Goal: Task Accomplishment & Management: Manage account settings

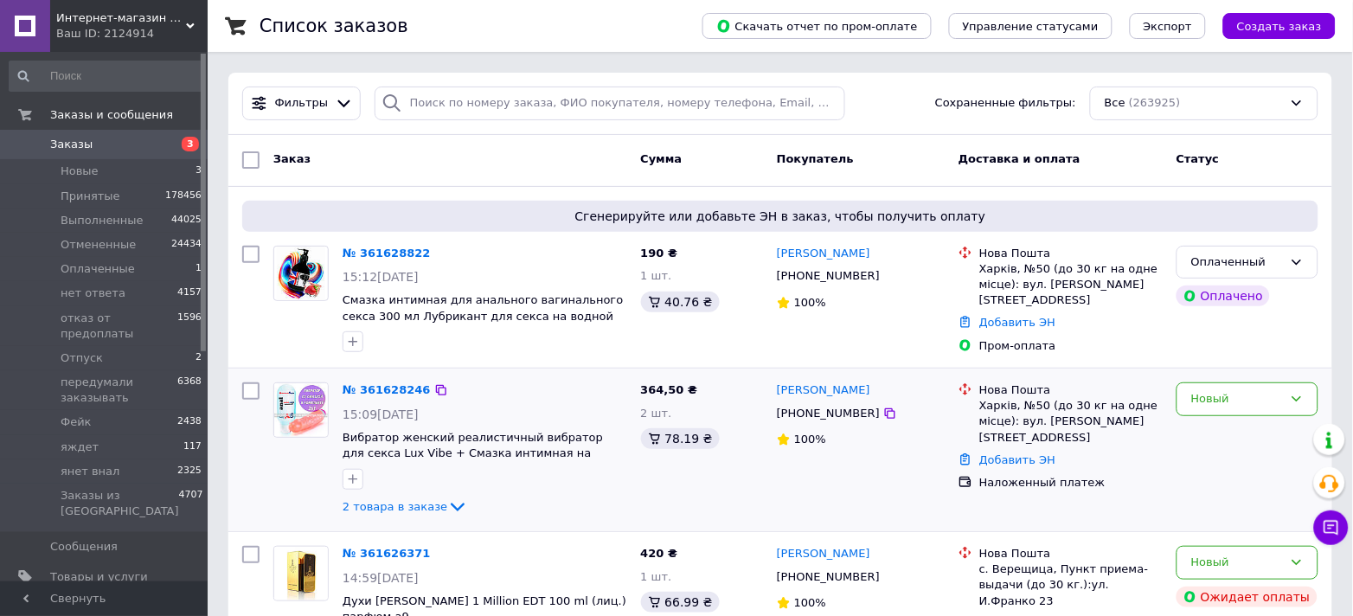
scroll to position [230, 0]
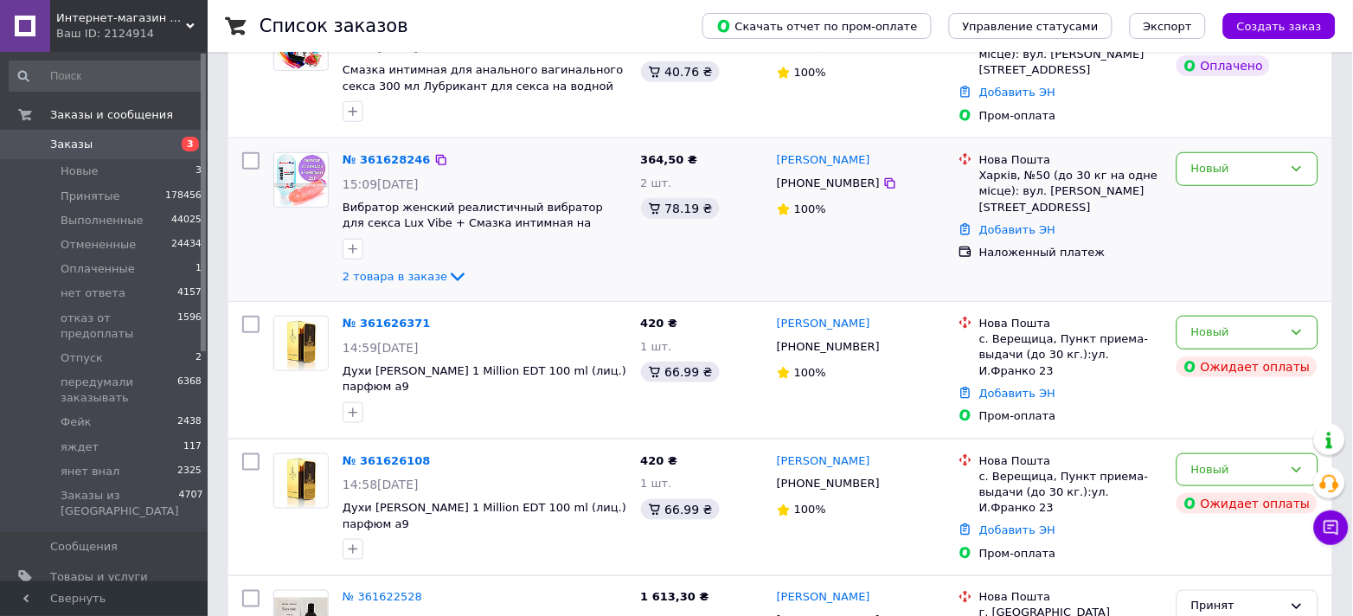
drag, startPoint x: 375, startPoint y: 165, endPoint x: 442, endPoint y: 254, distance: 111.2
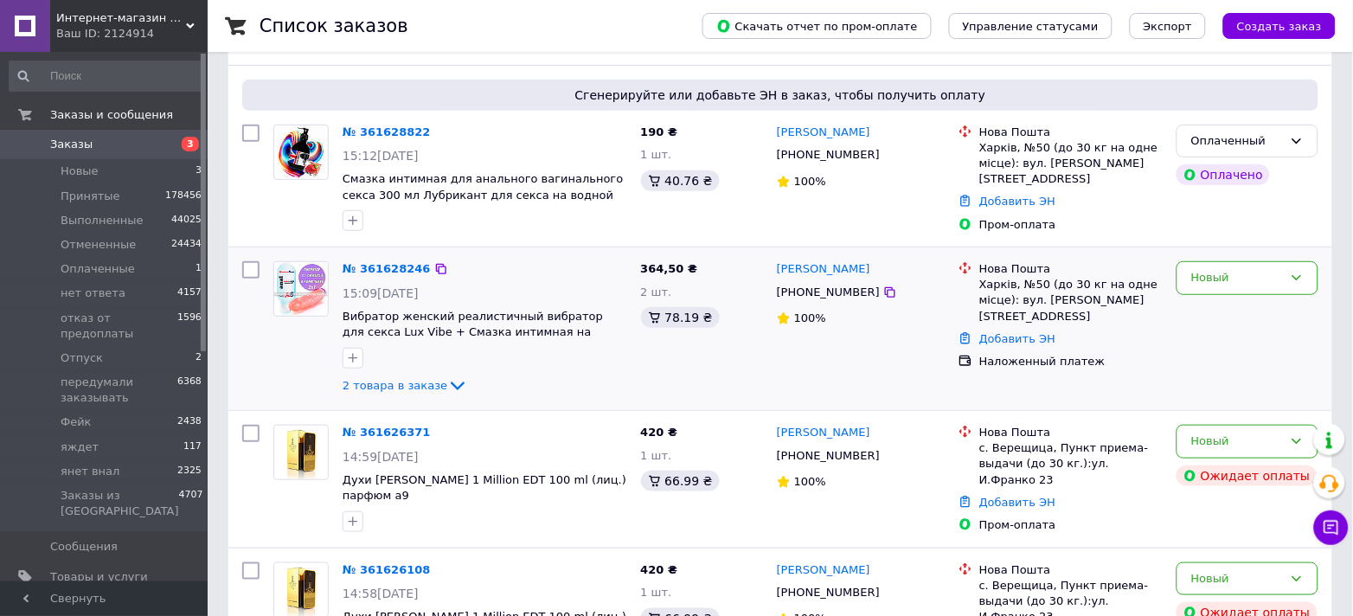
scroll to position [115, 0]
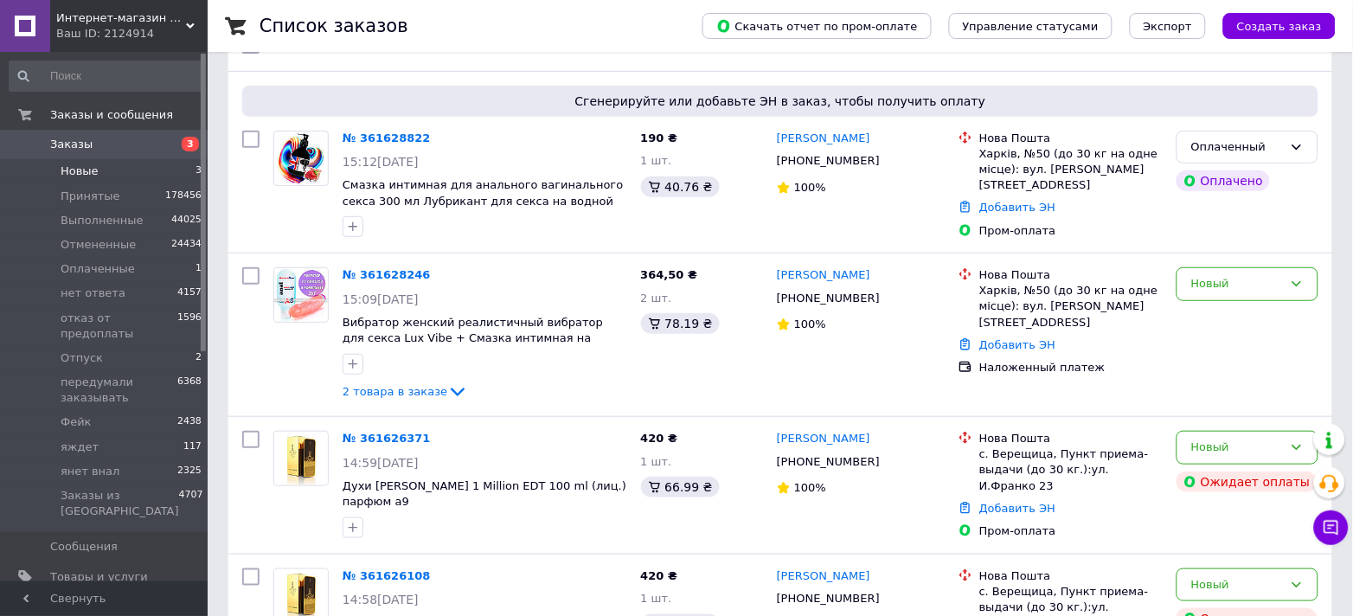
click at [92, 171] on span "Новые" at bounding box center [80, 171] width 38 height 16
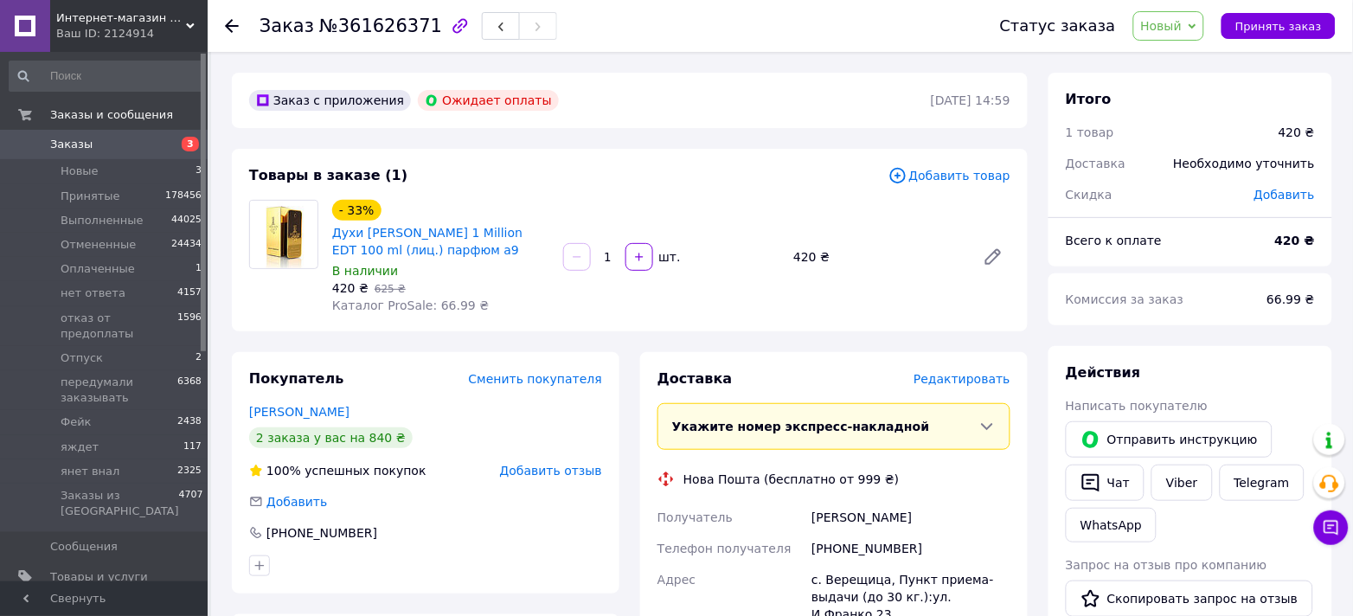
click at [477, 322] on div "Товары в заказе (1) Добавить товар - 33% Духи Paco Rabanne 1 Million EDT 100 ml…" at bounding box center [630, 240] width 796 height 183
drag, startPoint x: 329, startPoint y: 234, endPoint x: 490, endPoint y: 228, distance: 161.0
click at [490, 228] on div "- 33% Духи Paco Rabanne 1 Million EDT 100 ml (лиц.) парфюм а9 В наличии 420 ₴  …" at bounding box center [440, 256] width 231 height 121
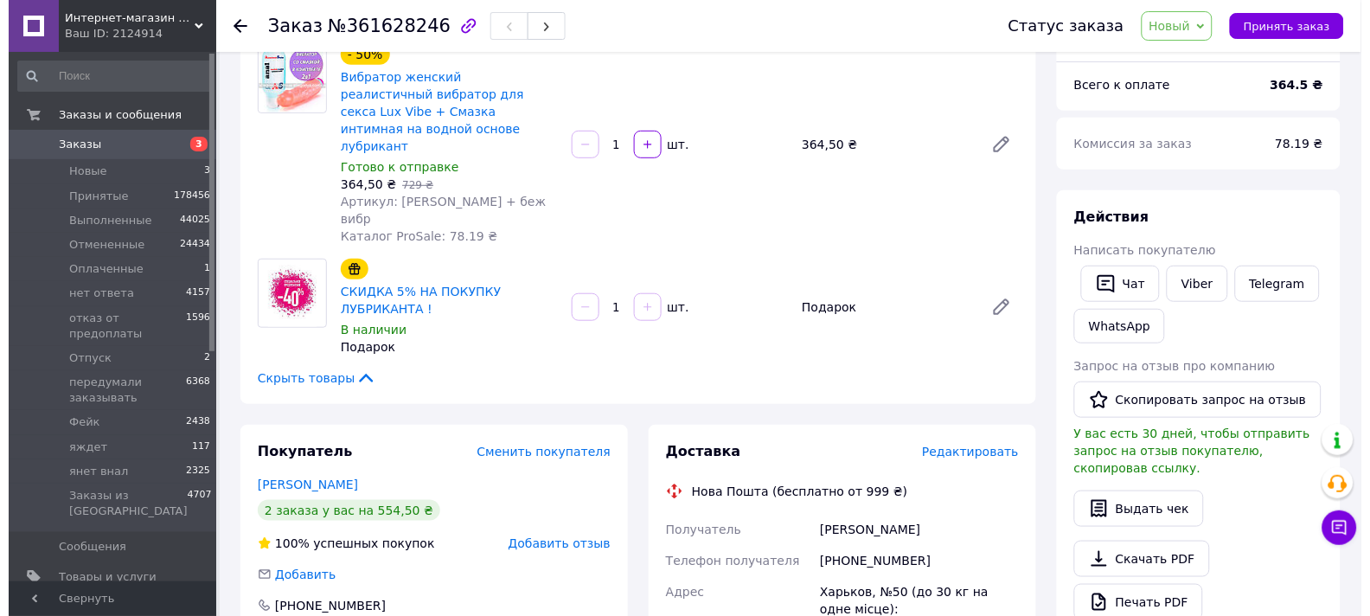
scroll to position [115, 0]
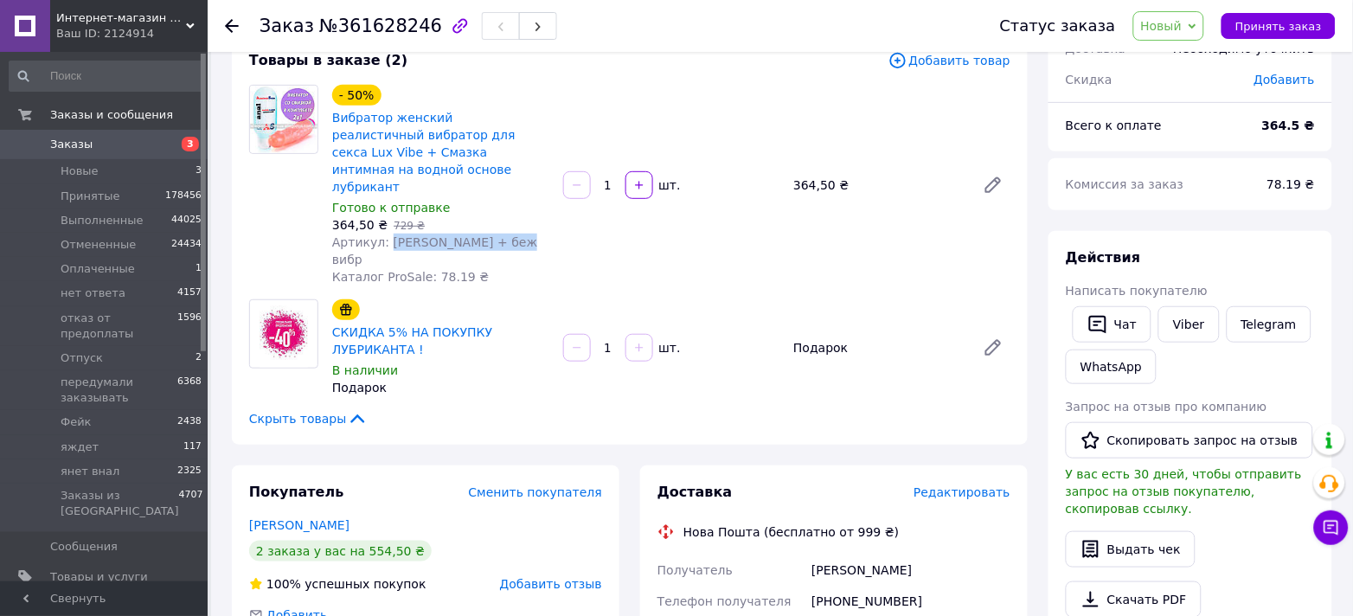
drag, startPoint x: 383, startPoint y: 226, endPoint x: 514, endPoint y: 219, distance: 130.8
click at [514, 234] on div "Артикул: амер ана + беж вибр" at bounding box center [440, 251] width 217 height 35
copy span "амер ана + беж вибр"
click at [954, 485] on span "Редактировать" at bounding box center [961, 492] width 97 height 14
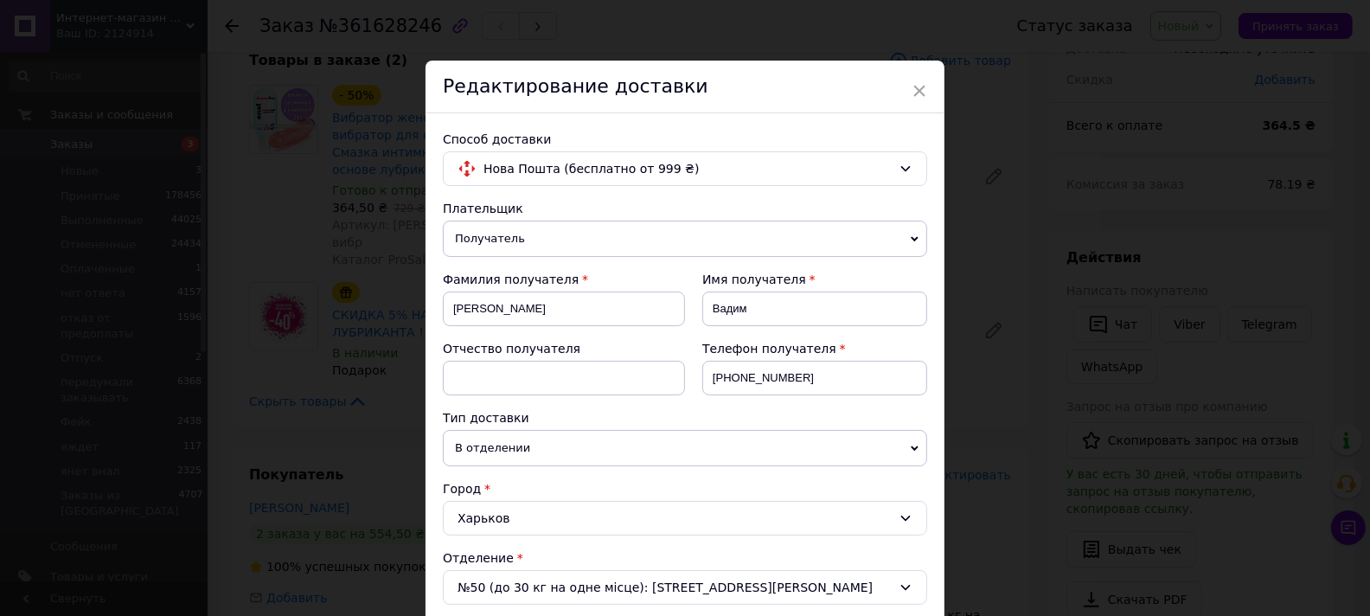
click at [998, 497] on div "× Редактирование доставки Способ доставки Нова Пошта (бесплатно от 999 ₴) Плате…" at bounding box center [685, 308] width 1370 height 616
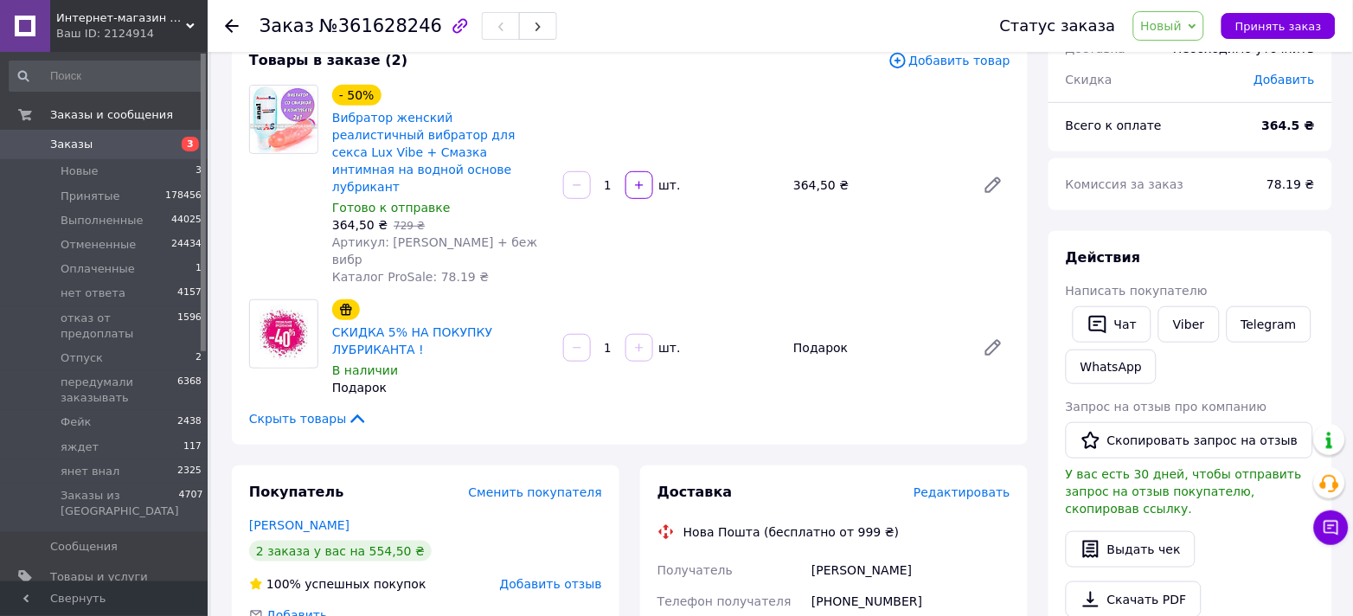
click at [967, 485] on span "Редактировать" at bounding box center [961, 492] width 97 height 14
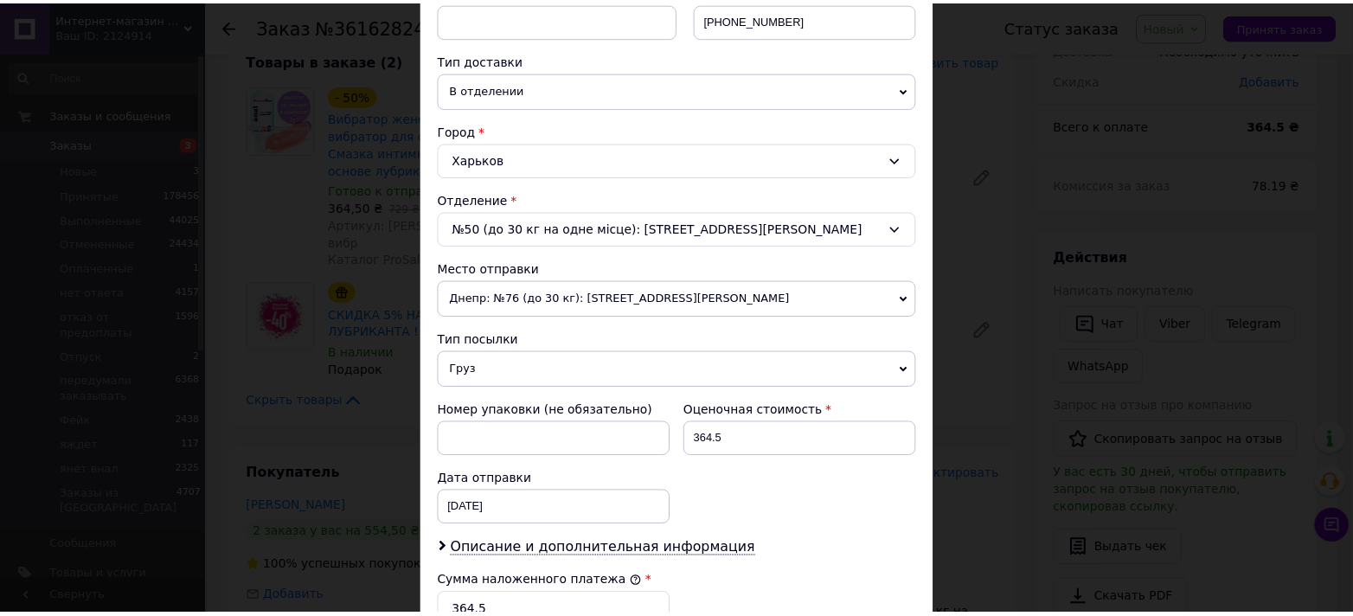
scroll to position [708, 0]
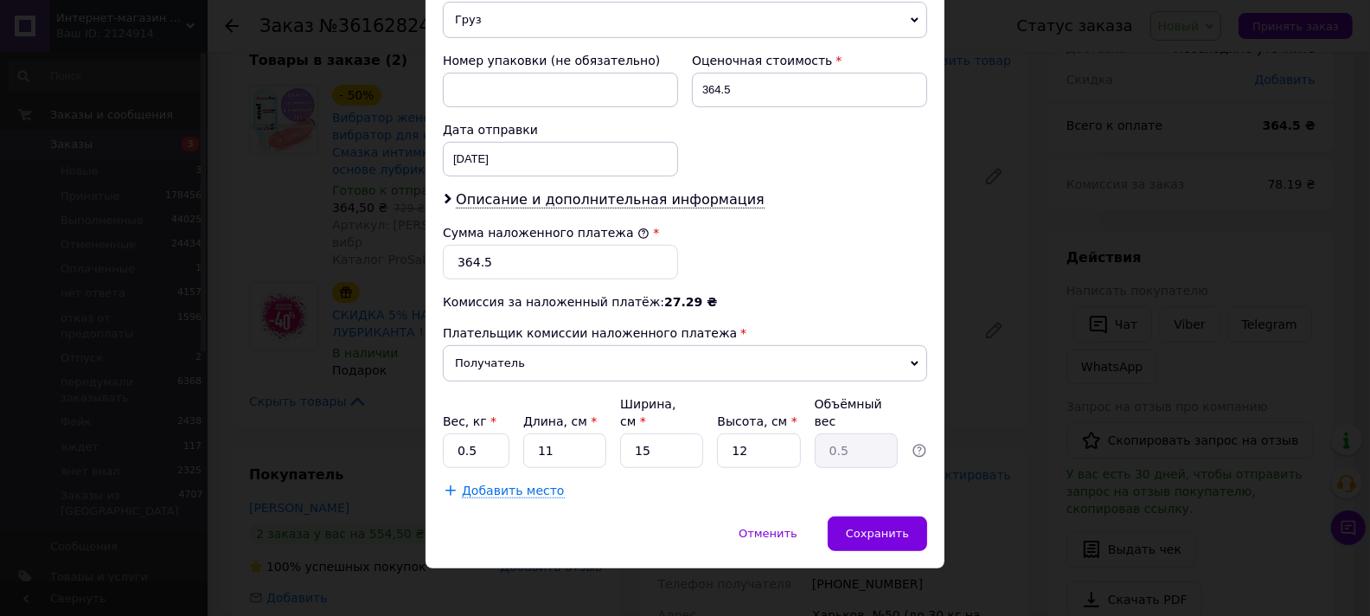
drag, startPoint x: 491, startPoint y: 193, endPoint x: 482, endPoint y: 238, distance: 46.0
click at [490, 194] on div "Описание и дополнительная информация" at bounding box center [685, 200] width 484 height 20
click at [477, 194] on span "Описание и дополнительная информация" at bounding box center [610, 199] width 309 height 17
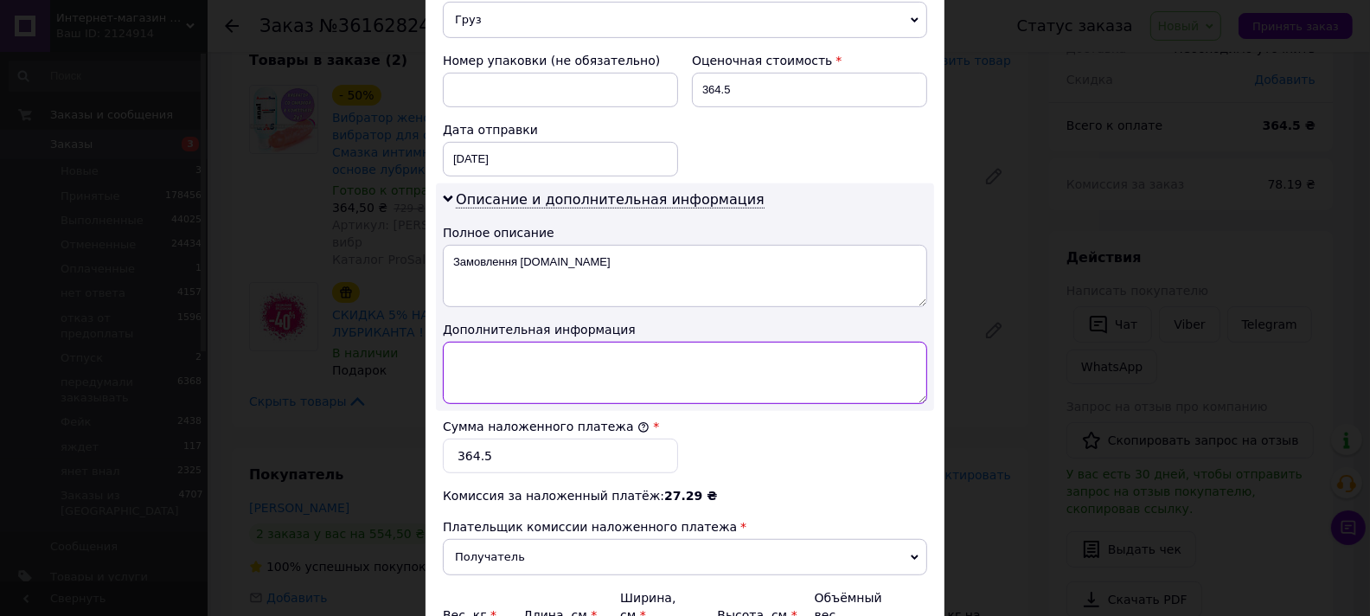
paste textarea "амер ана + беж вибр"
type textarea "амер ана + беж вибр"
click at [1027, 546] on div "× Редактирование доставки Способ доставки Нова Пошта (бесплатно от 999 ₴) Плате…" at bounding box center [685, 308] width 1370 height 616
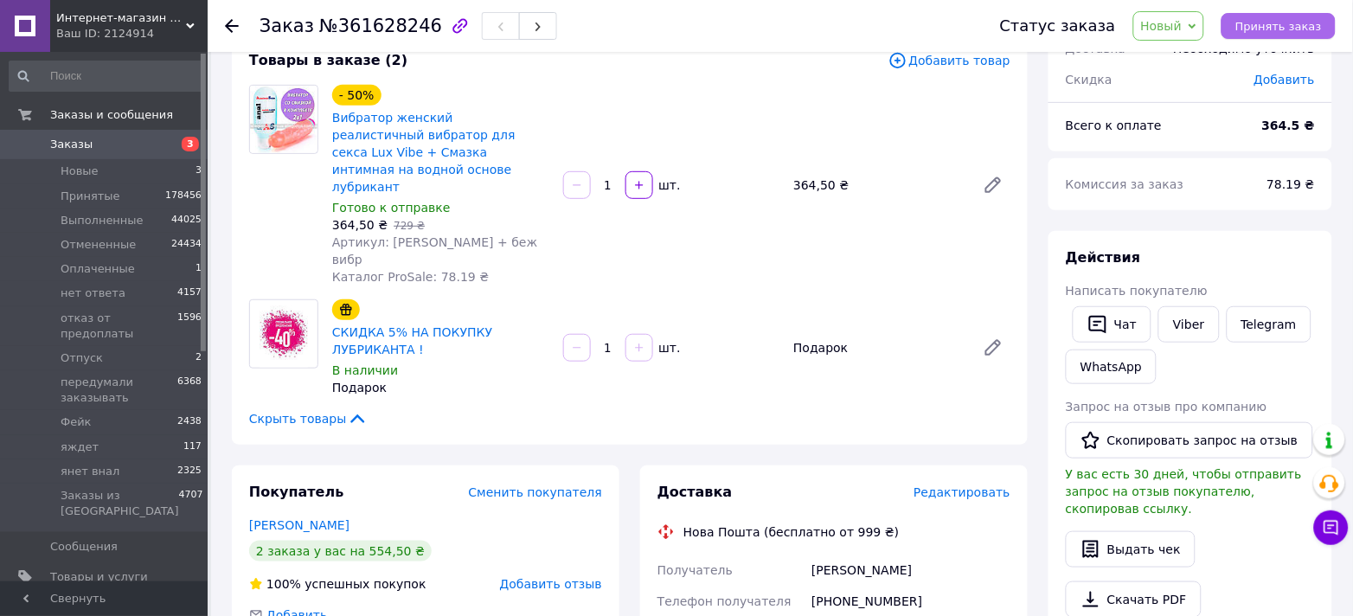
drag, startPoint x: 1260, startPoint y: 22, endPoint x: 1246, endPoint y: 22, distance: 14.7
click at [1246, 22] on button "Принять заказ" at bounding box center [1278, 26] width 114 height 26
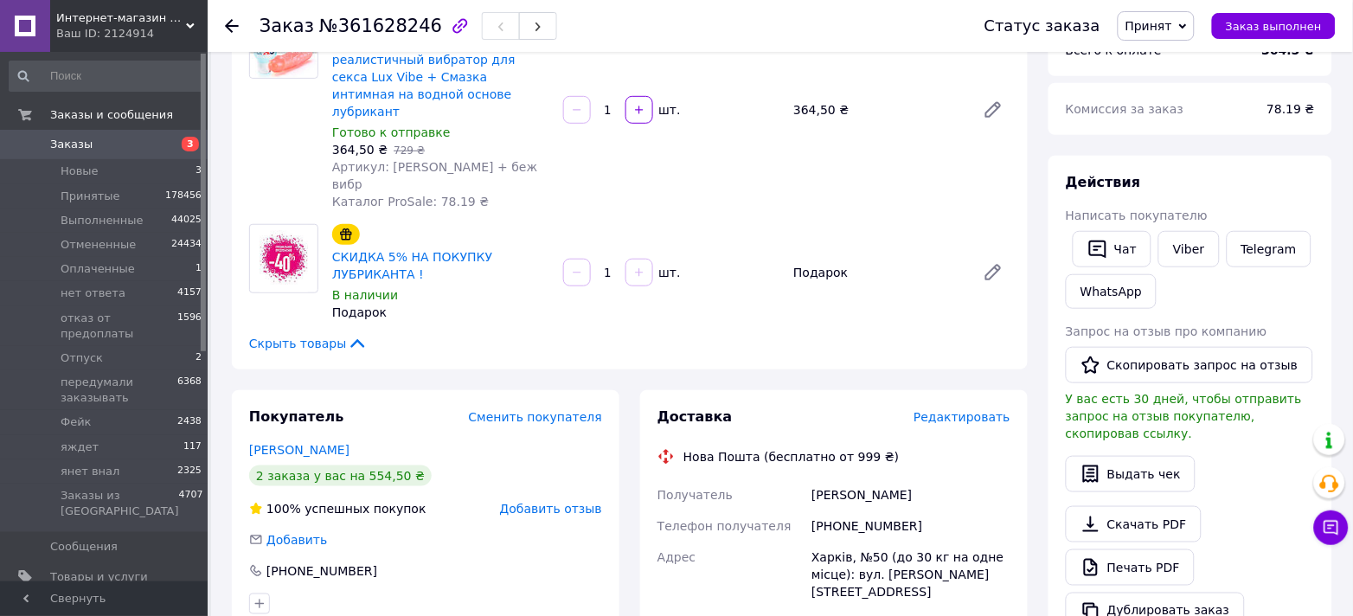
scroll to position [230, 0]
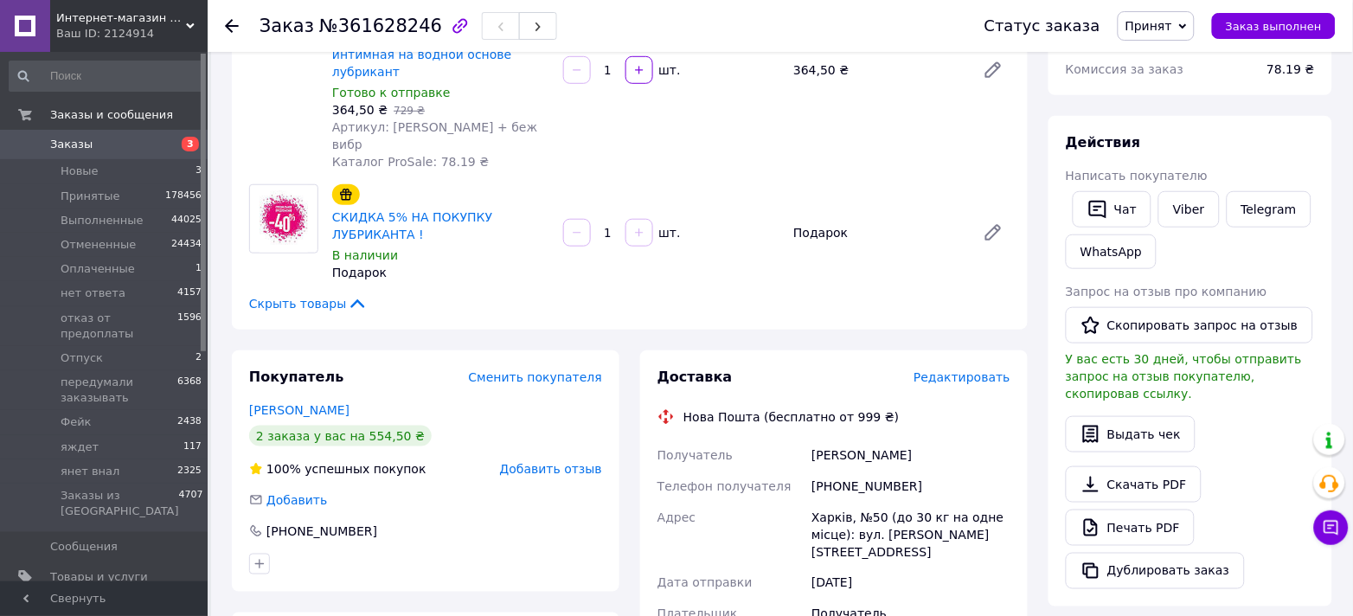
click at [847, 471] on div "+380507299719" at bounding box center [911, 486] width 206 height 31
copy div "380507299719"
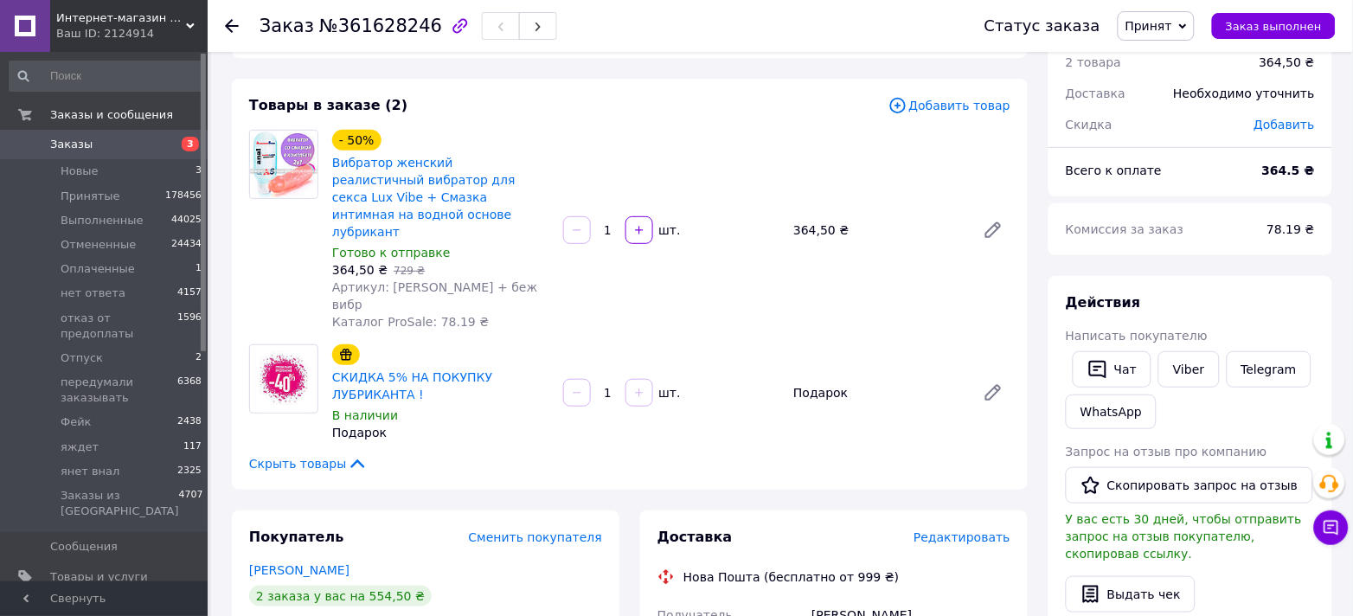
scroll to position [0, 0]
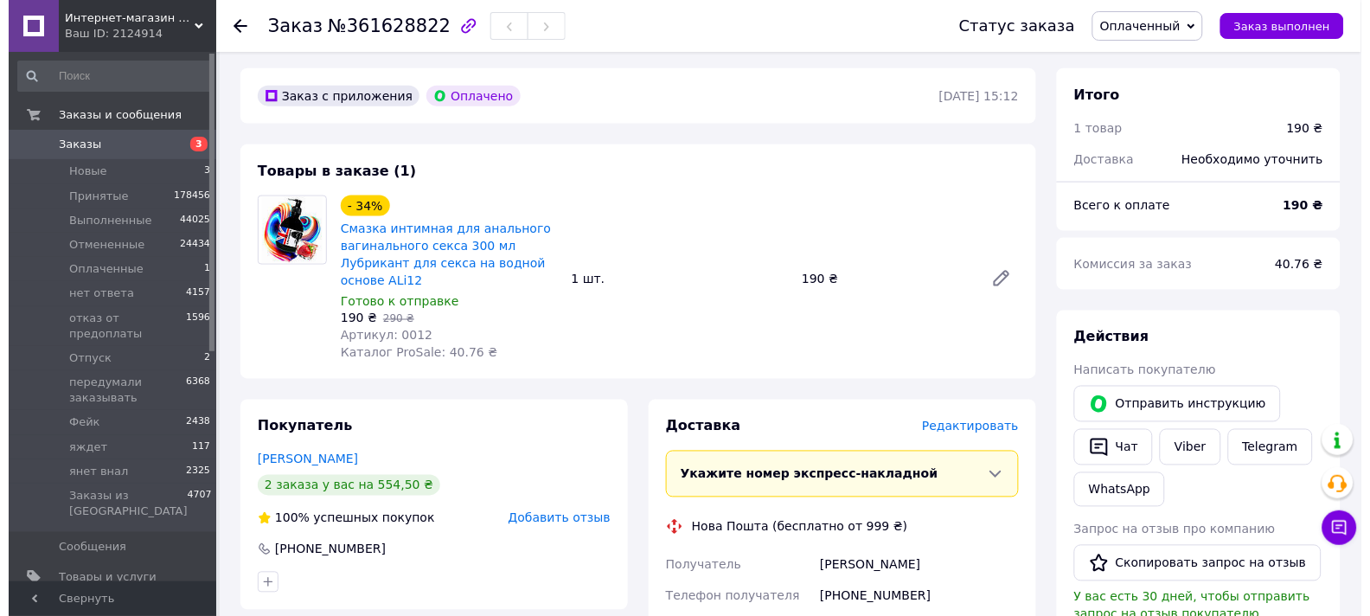
scroll to position [691, 0]
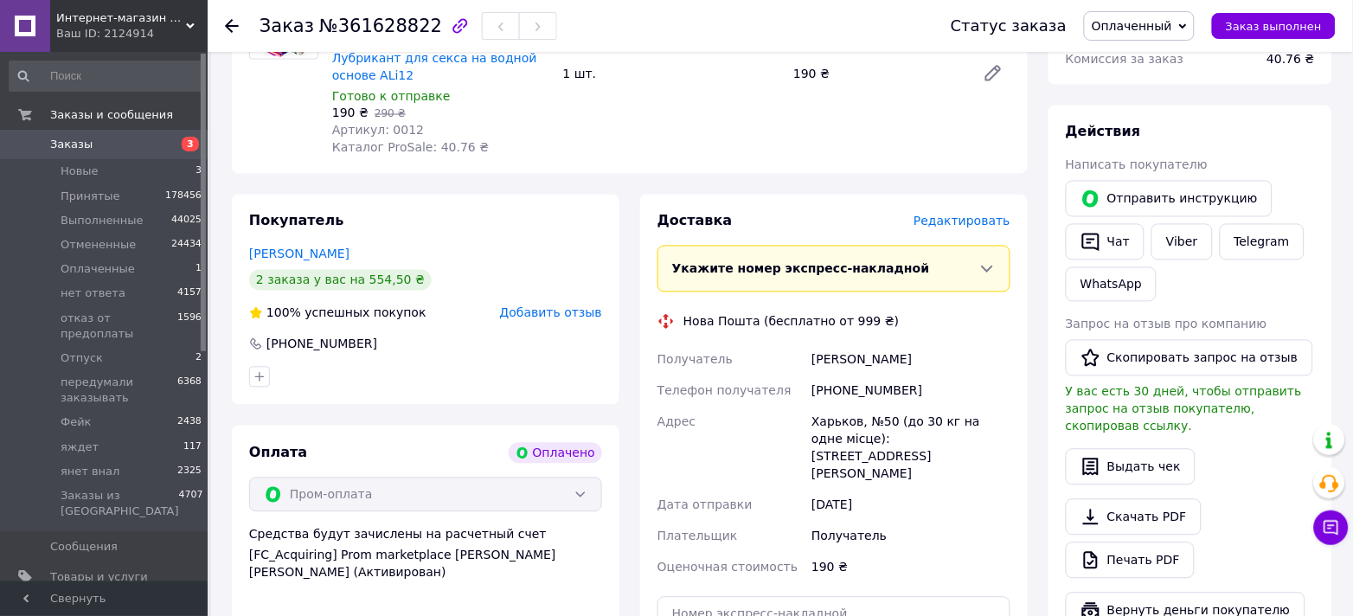
click at [1189, 26] on span "Оплаченный" at bounding box center [1139, 25] width 111 height 29
drag, startPoint x: 1176, startPoint y: 58, endPoint x: 800, endPoint y: 8, distance: 378.8
click at [1176, 60] on li "Принят" at bounding box center [1166, 61] width 162 height 26
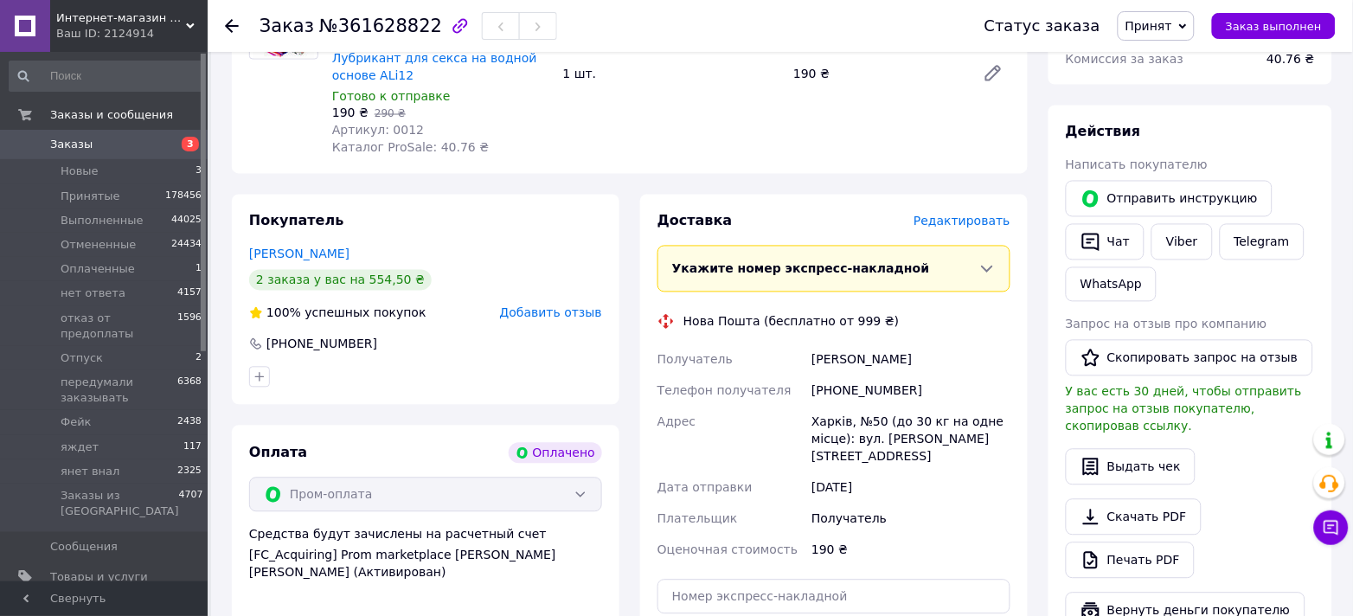
click at [946, 215] on span "Редактировать" at bounding box center [961, 222] width 97 height 14
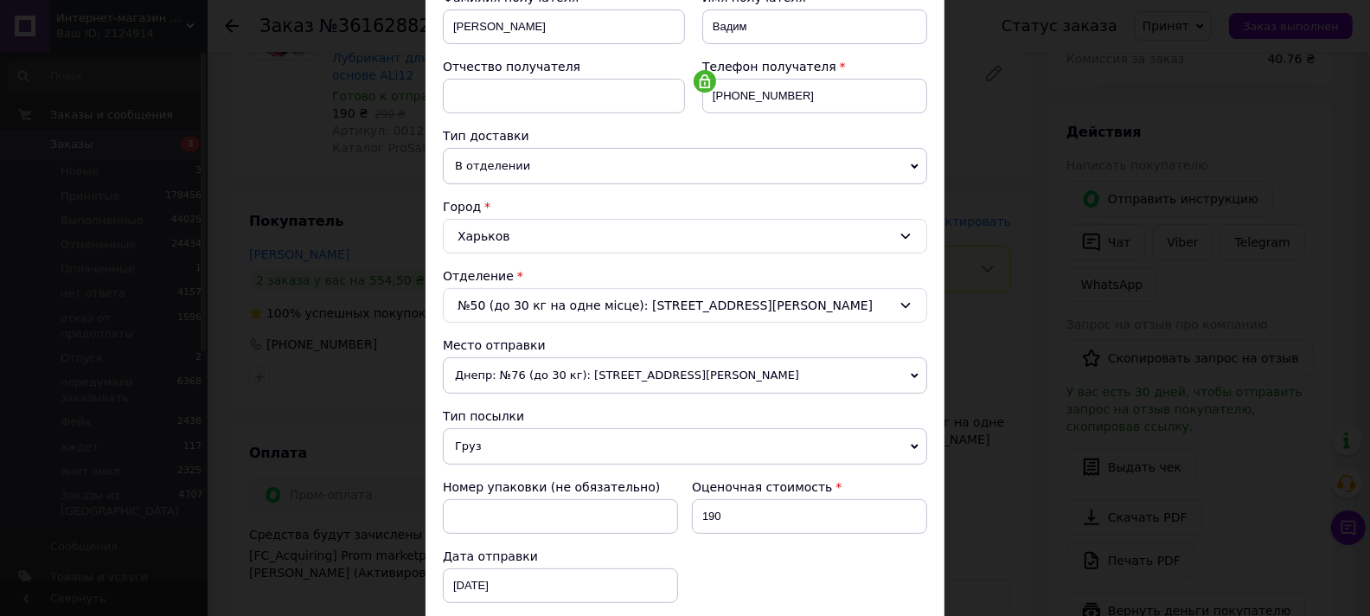
scroll to position [536, 0]
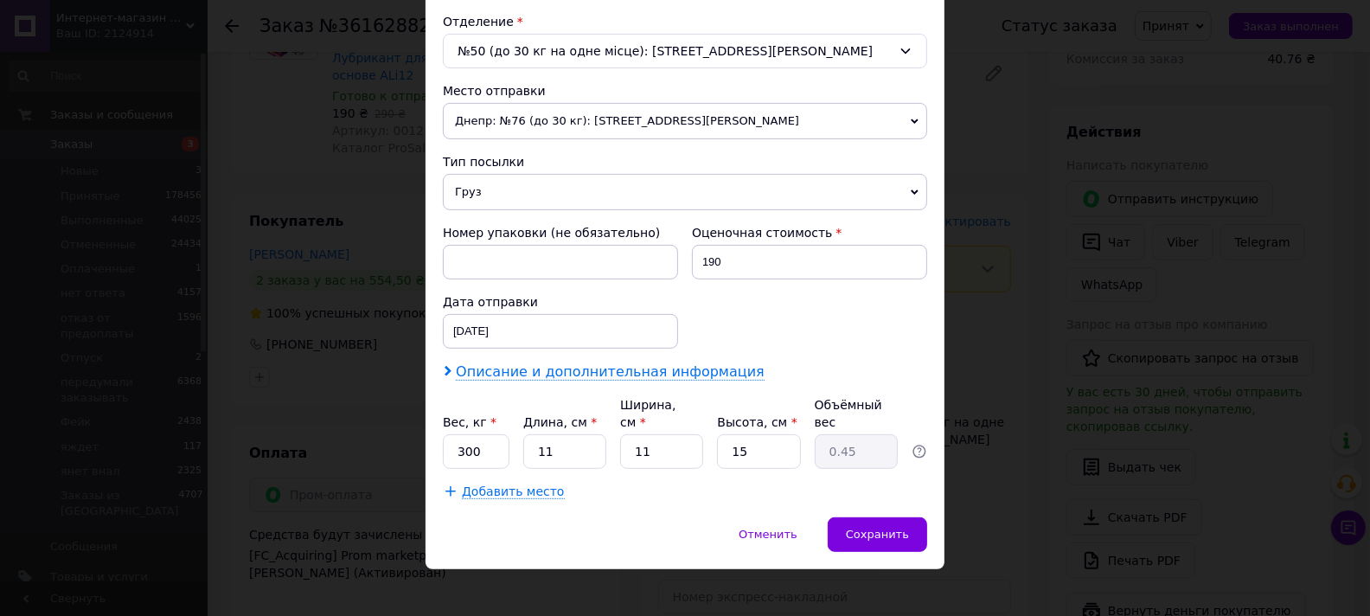
click at [542, 376] on span "Описание и дополнительная информация" at bounding box center [610, 371] width 309 height 17
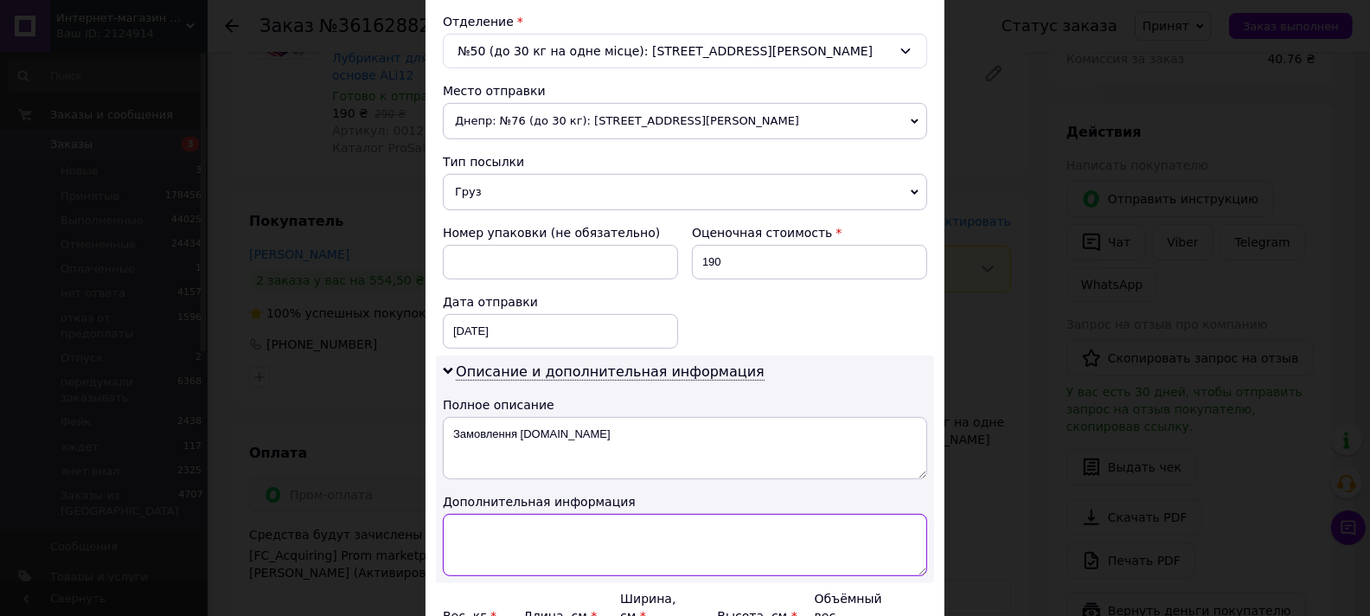
click at [516, 561] on textarea at bounding box center [685, 545] width 484 height 62
click at [522, 528] on textarea "слонКлуб и амерана и гига" at bounding box center [685, 545] width 484 height 62
drag, startPoint x: 522, startPoint y: 528, endPoint x: 541, endPoint y: 529, distance: 19.1
click at [522, 527] on textarea "слонКлуб и амерана и гига" at bounding box center [685, 545] width 484 height 62
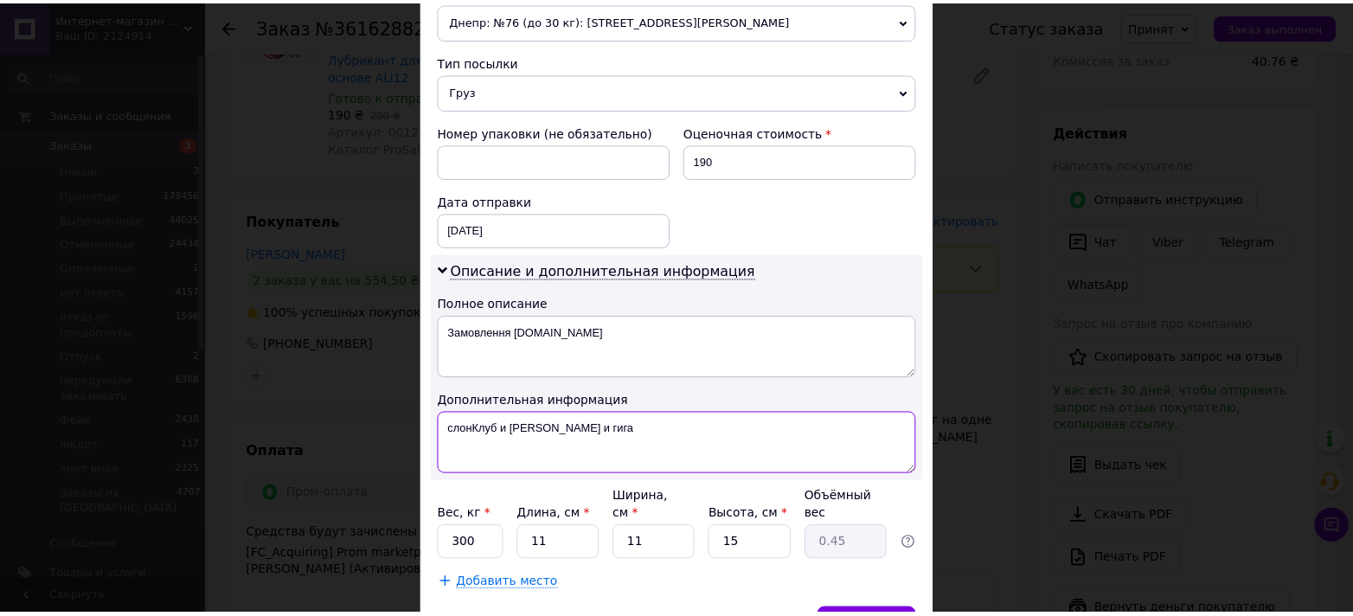
scroll to position [730, 0]
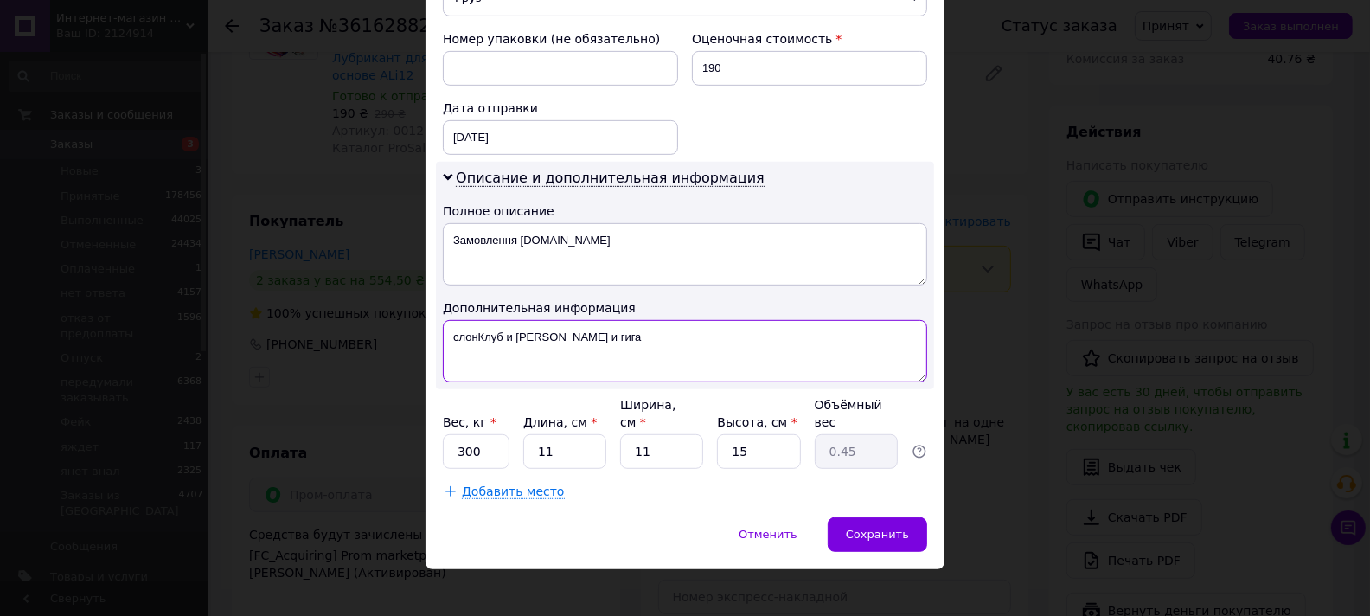
type textarea "слонКлуб и амерана и гига"
click at [482, 448] on input "300" at bounding box center [476, 451] width 67 height 35
type input "0.5"
type input "3"
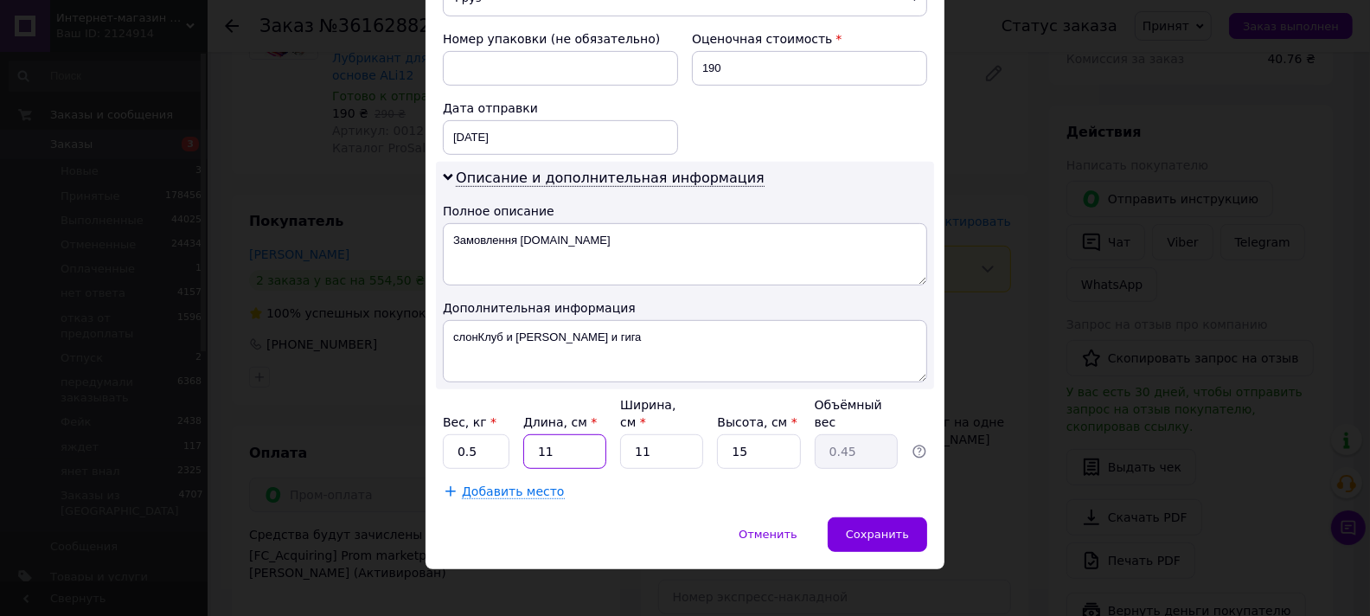
type input "0.12"
type input "3"
type input "0.1"
type input "3"
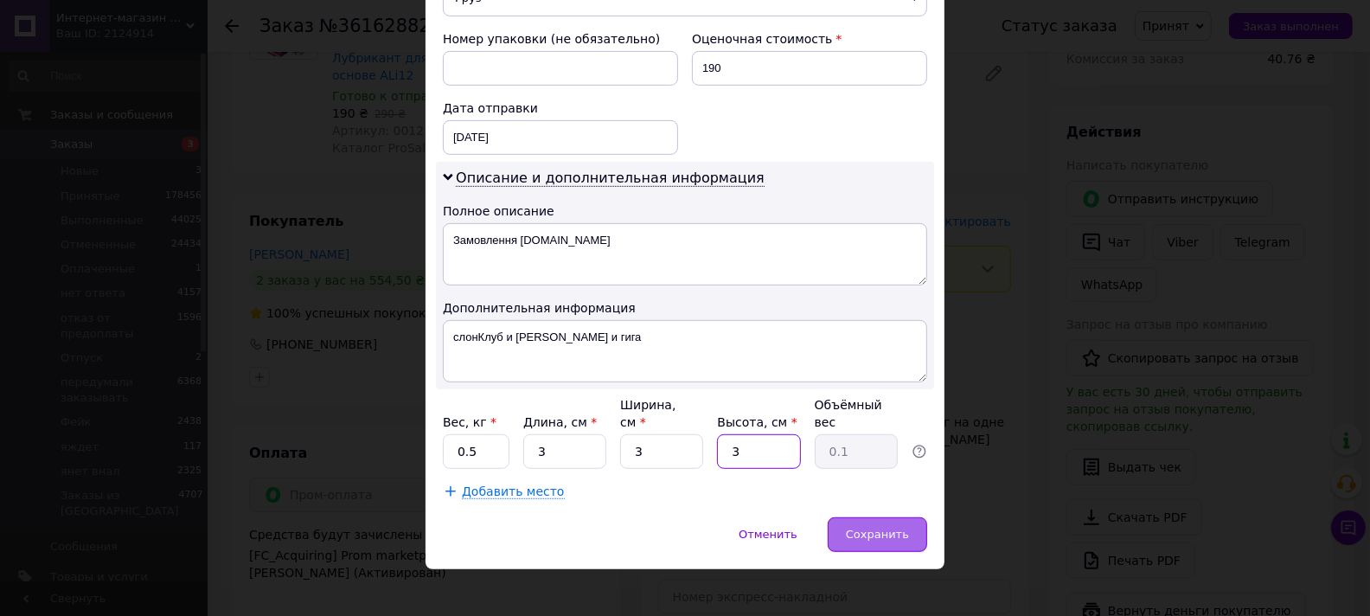
type input "3"
click at [865, 528] on span "Сохранить" at bounding box center [877, 534] width 63 height 13
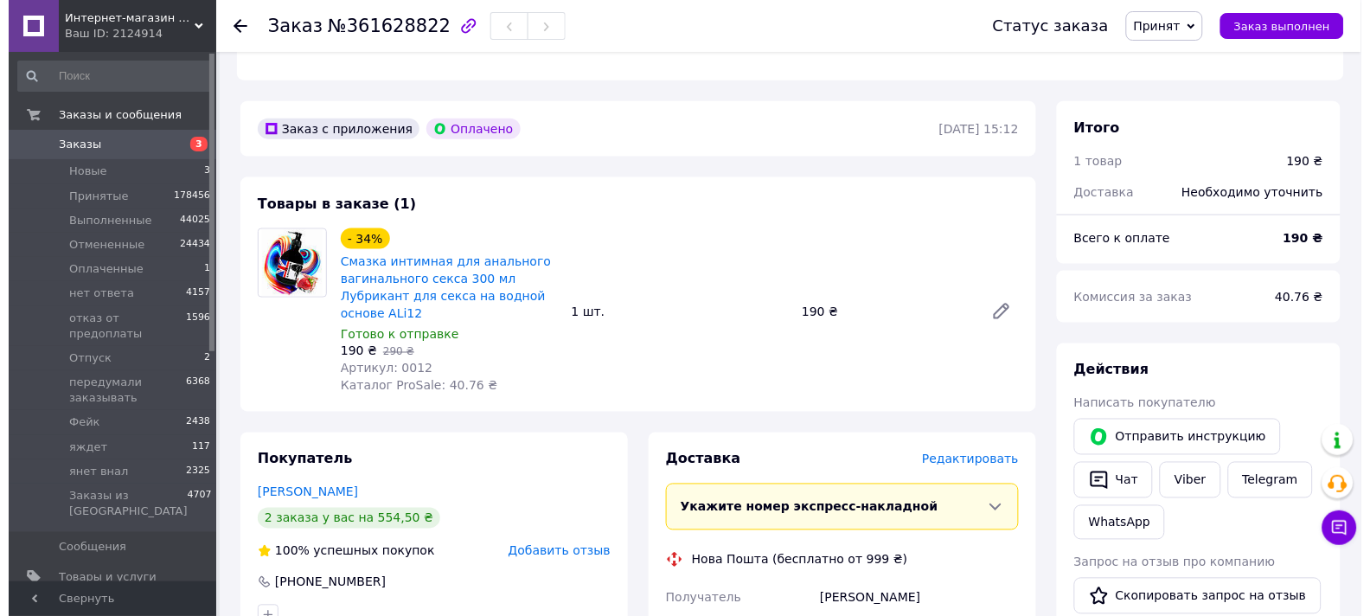
scroll to position [461, 0]
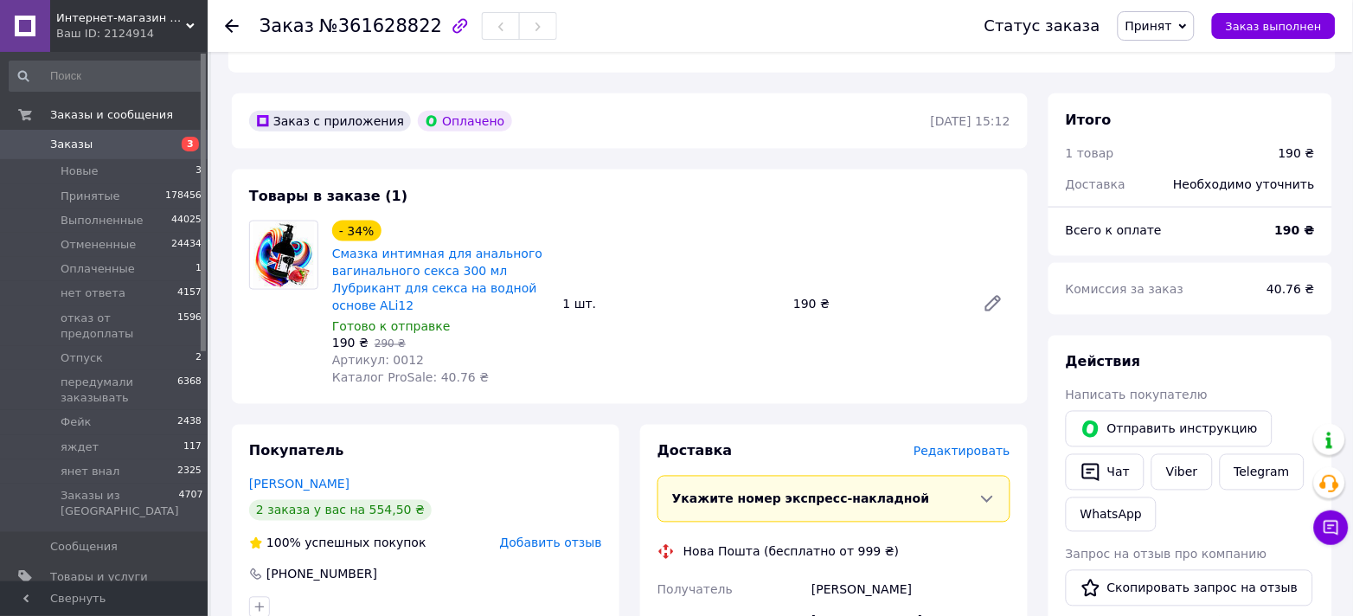
click at [953, 445] on span "Редактировать" at bounding box center [961, 452] width 97 height 14
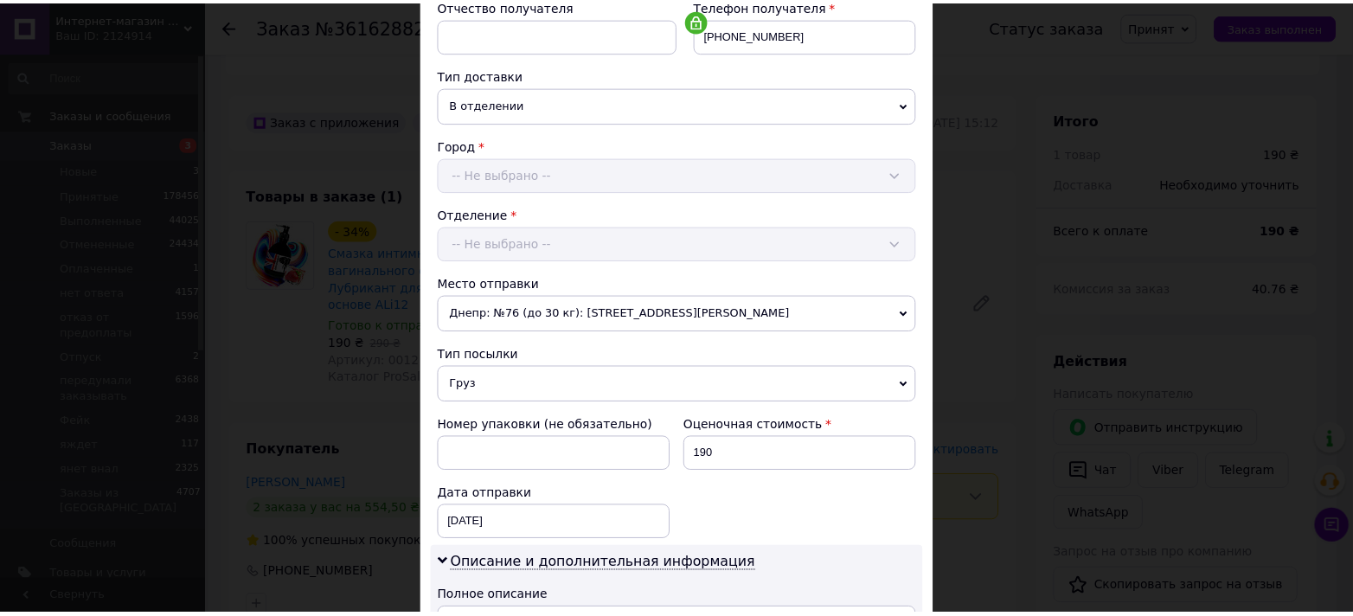
scroll to position [691, 0]
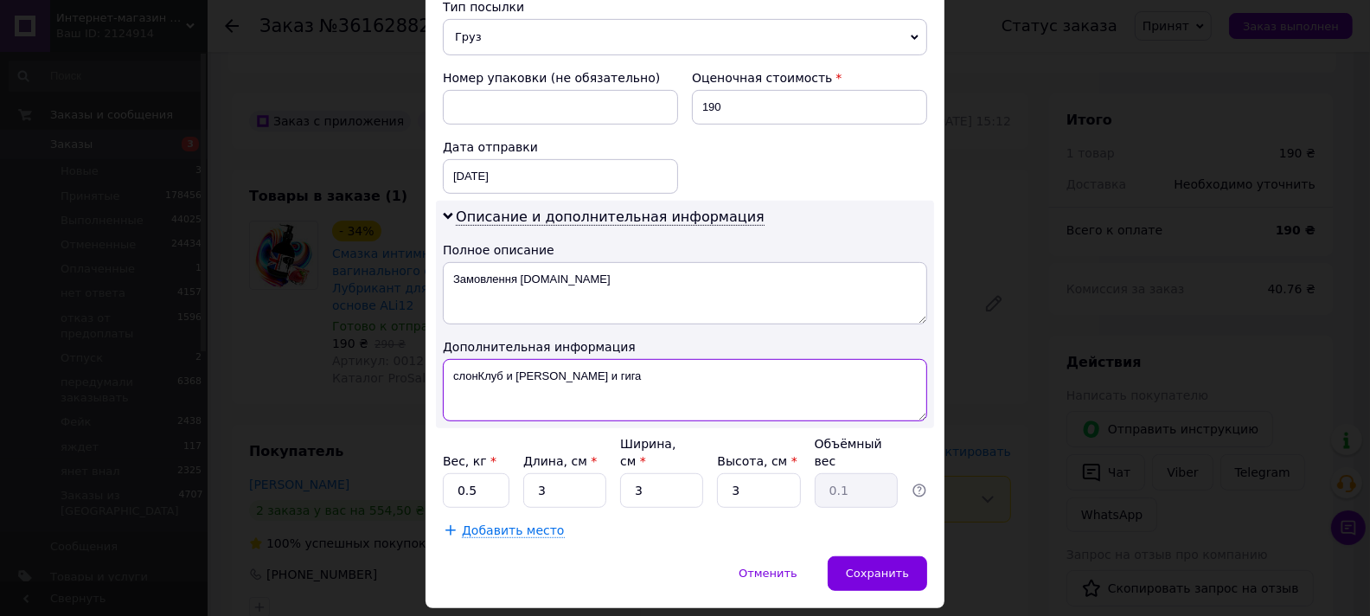
click at [562, 384] on textarea "слонКлуб и амерана и гига" at bounding box center [685, 390] width 484 height 62
click at [865, 567] on span "Сохранить" at bounding box center [877, 573] width 63 height 13
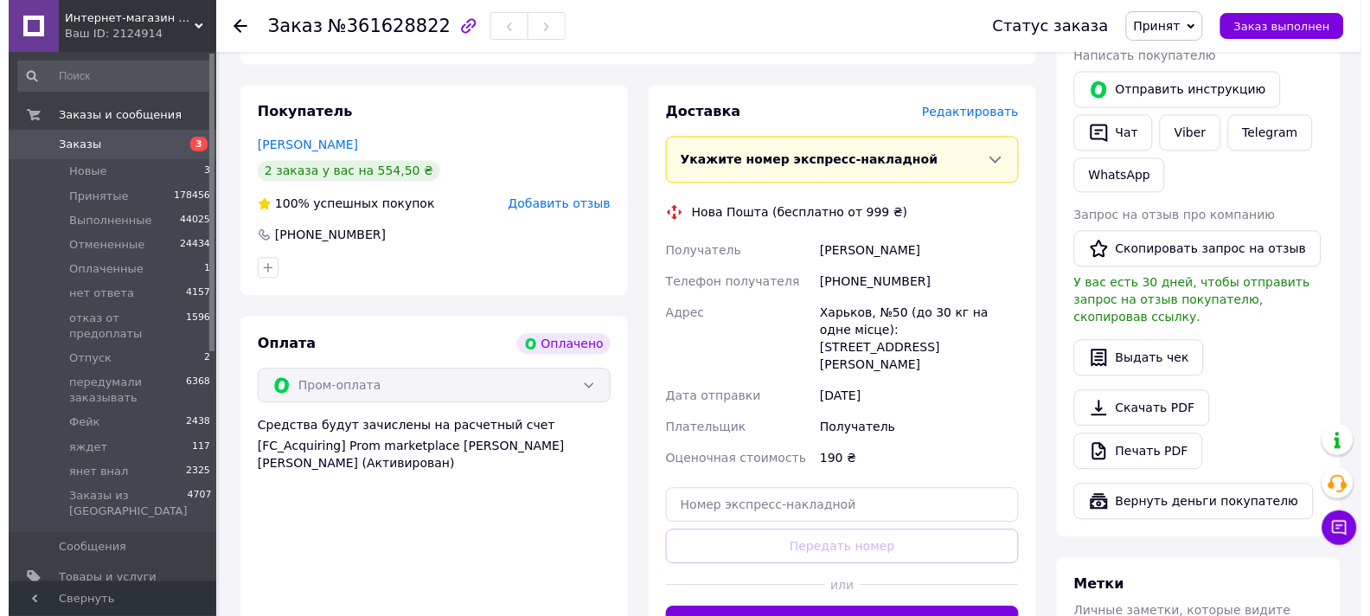
scroll to position [807, 0]
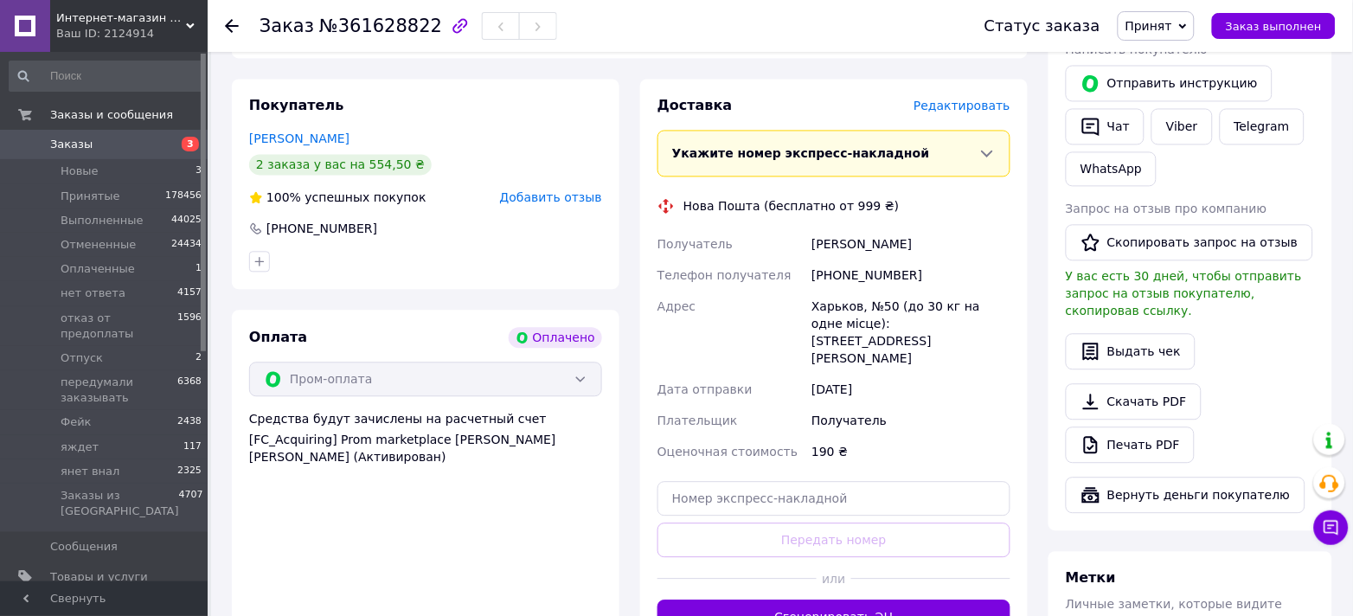
click at [973, 99] on span "Редактировать" at bounding box center [961, 106] width 97 height 14
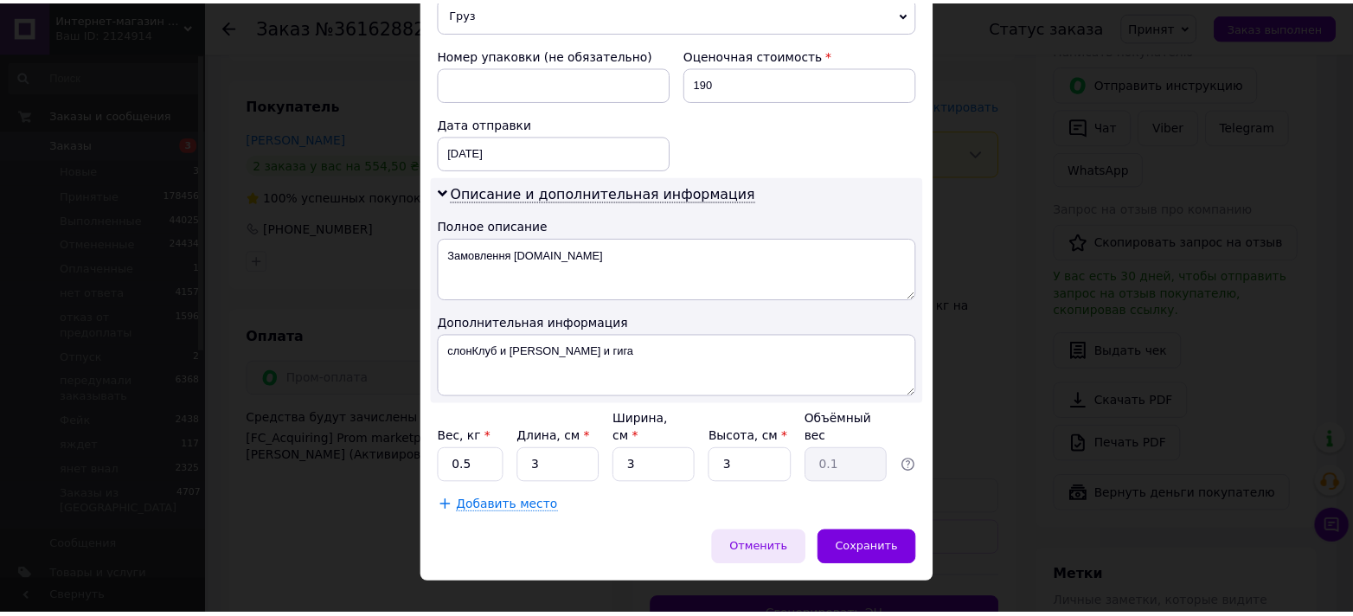
scroll to position [730, 0]
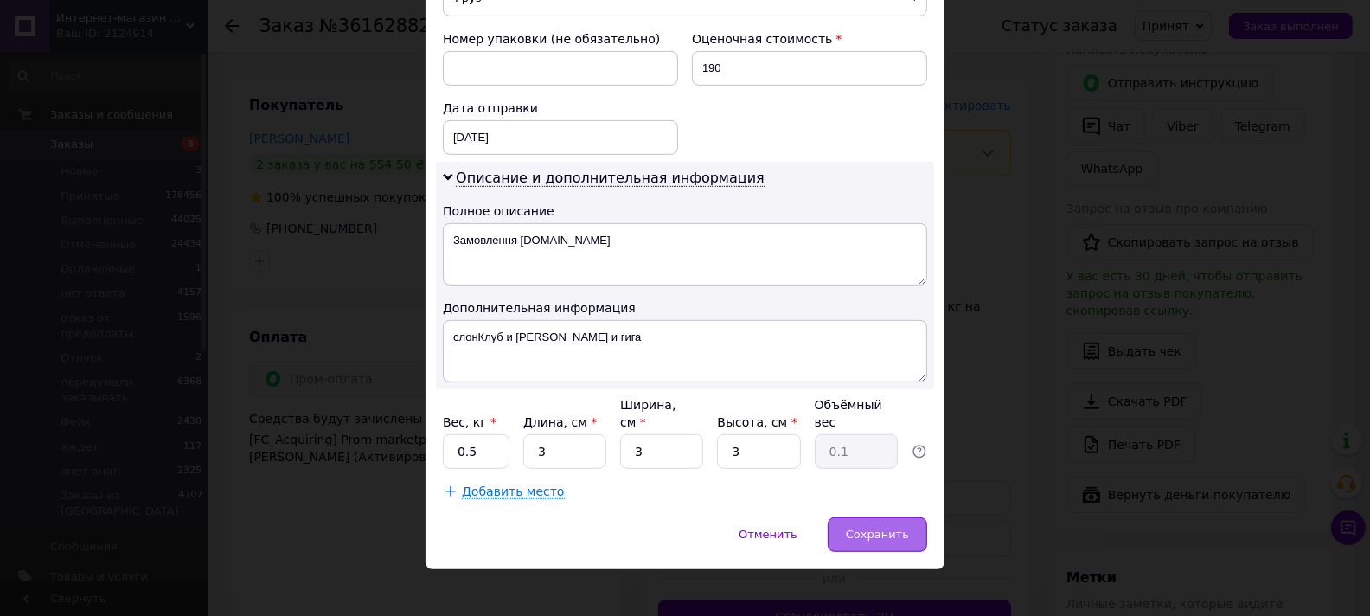
click at [892, 528] on span "Сохранить" at bounding box center [877, 534] width 63 height 13
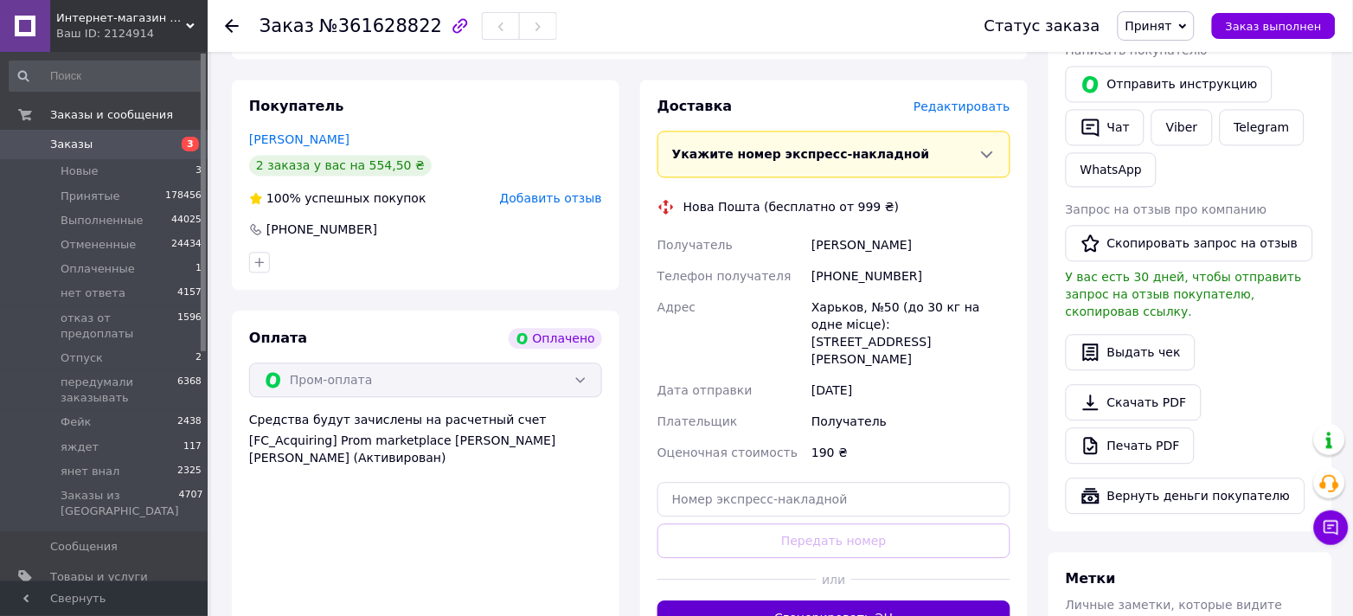
scroll to position [807, 0]
click at [879, 599] on button "Сгенерировать ЭН" at bounding box center [833, 616] width 353 height 35
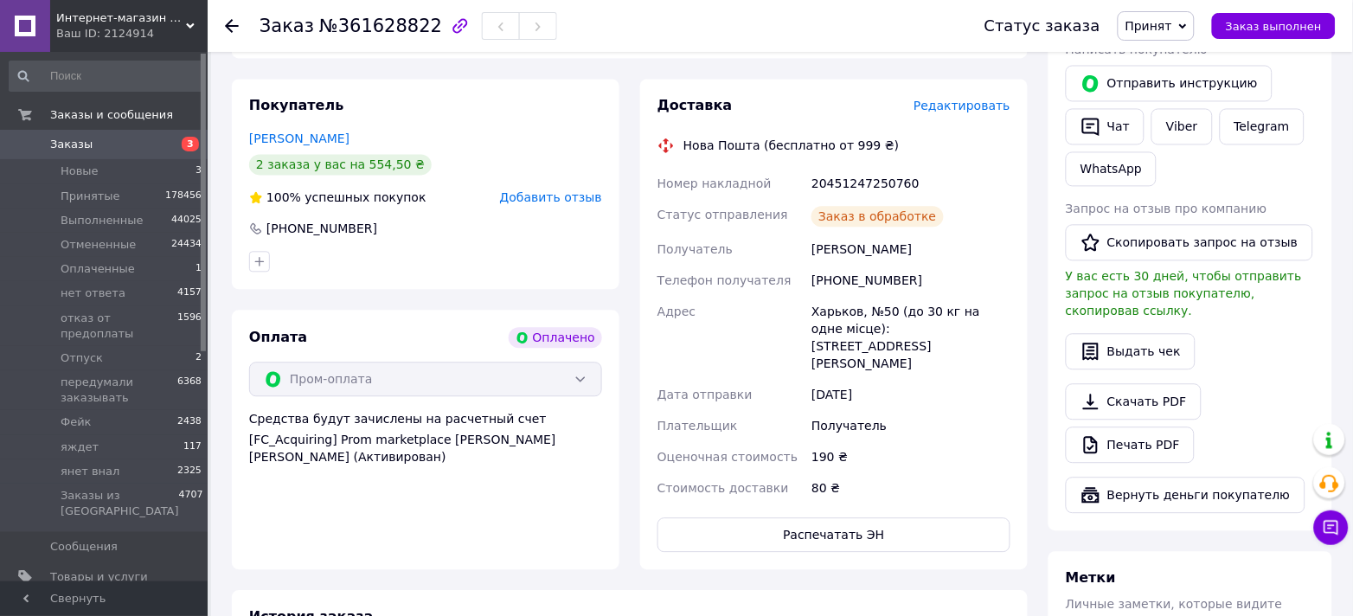
scroll to position [10, 0]
click at [855, 168] on div "20451247250760" at bounding box center [911, 183] width 206 height 31
copy div "20451247250760"
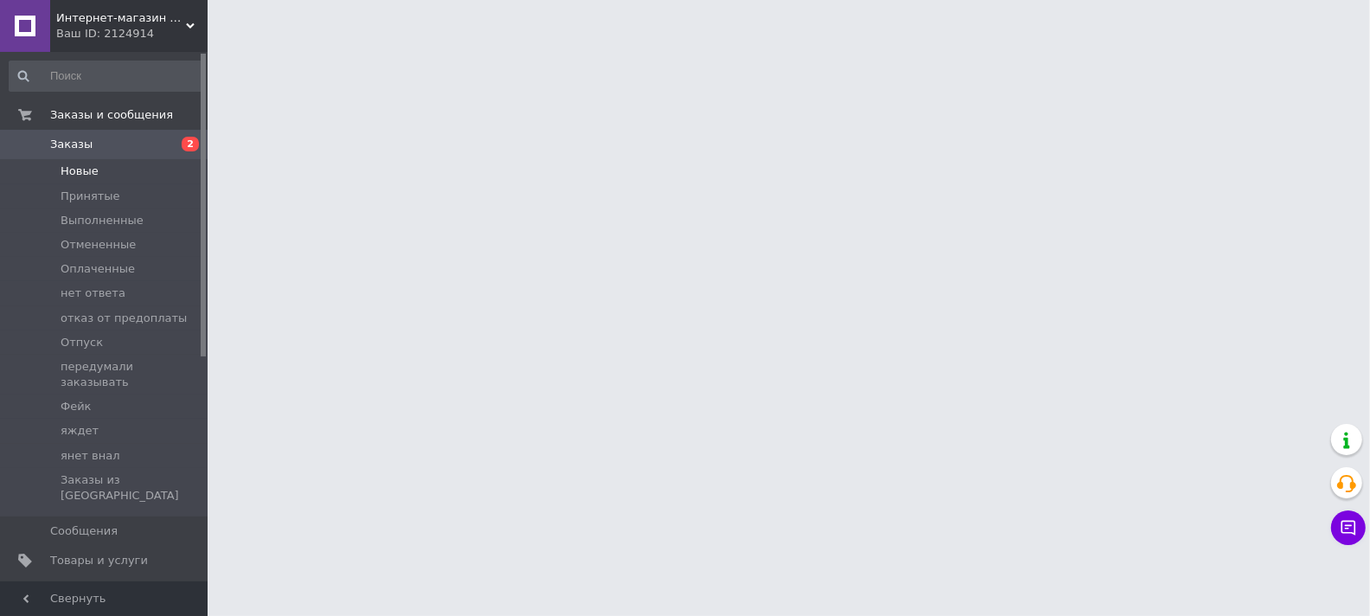
click at [74, 171] on span "Новые" at bounding box center [80, 171] width 38 height 16
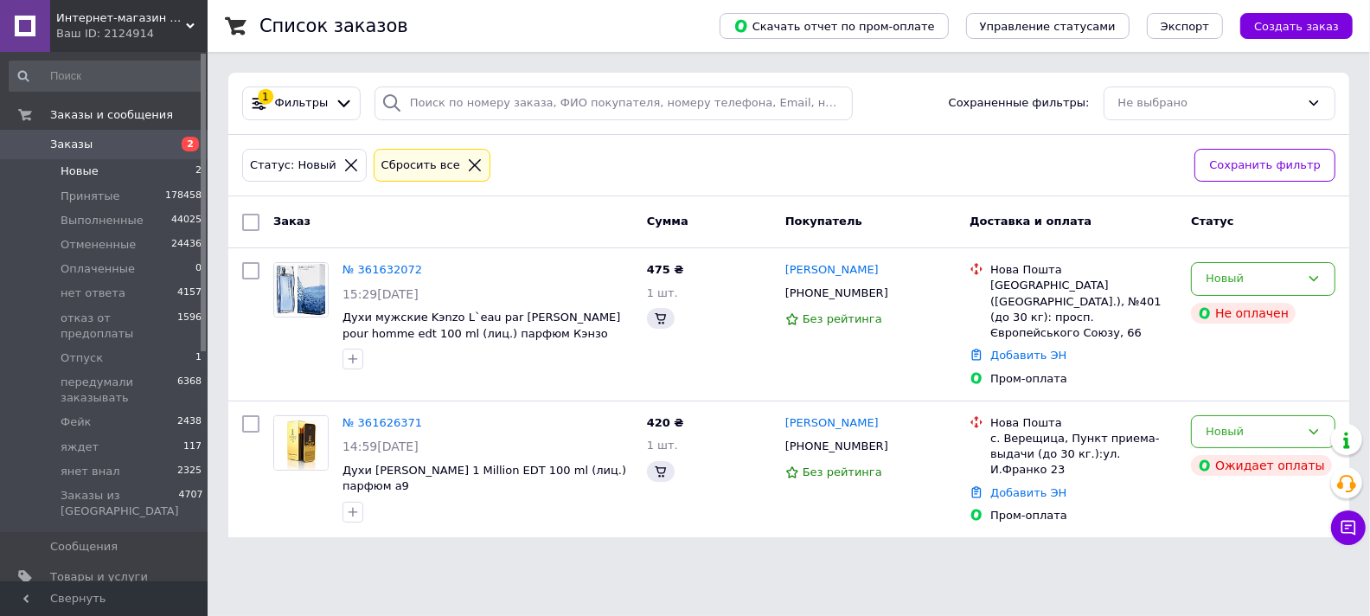
click at [76, 170] on span "Новые" at bounding box center [80, 171] width 38 height 16
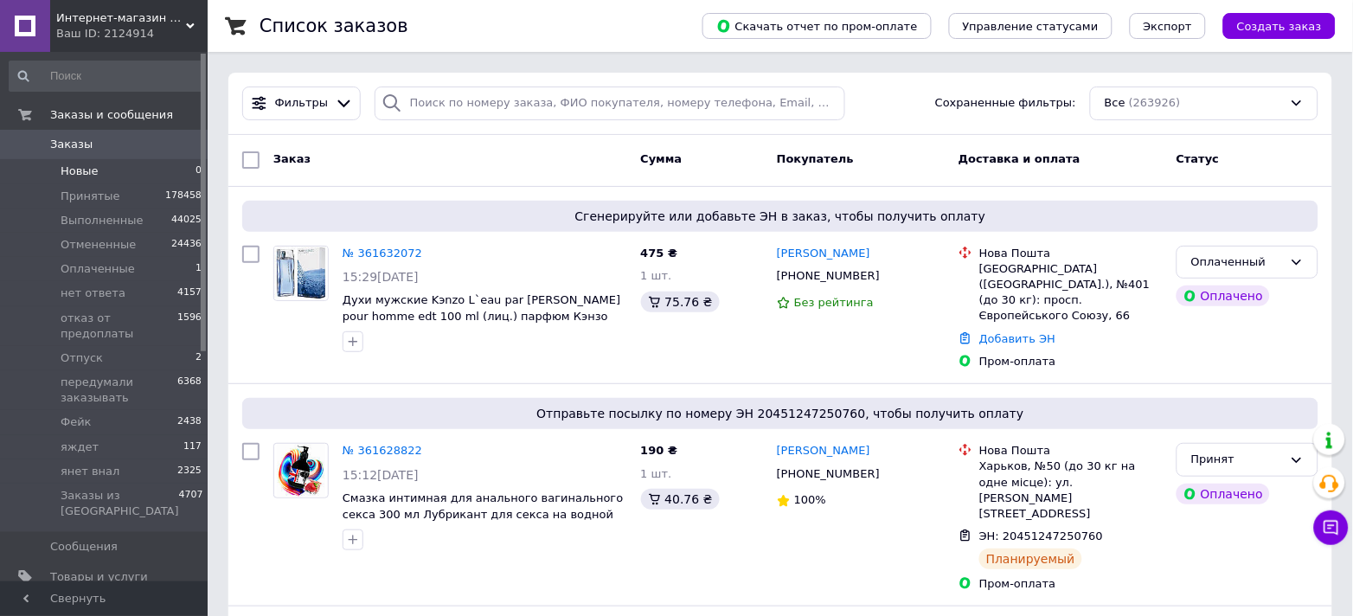
click at [74, 178] on span "Новые" at bounding box center [80, 171] width 38 height 16
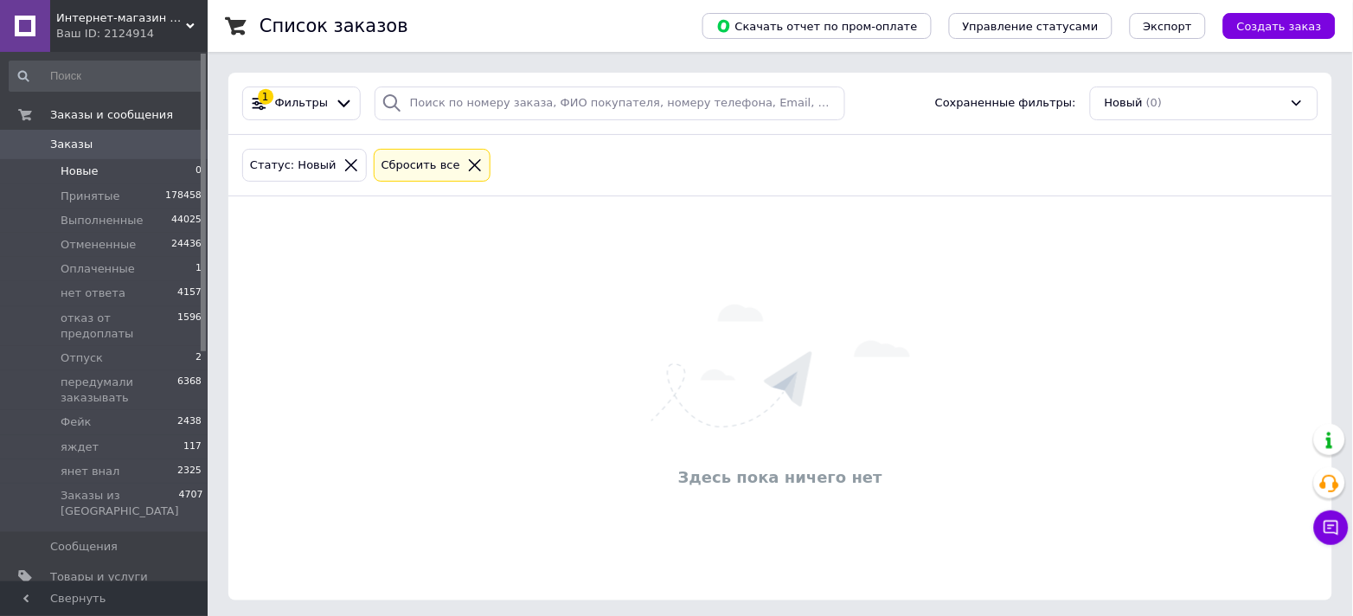
click at [467, 164] on icon at bounding box center [475, 165] width 16 height 16
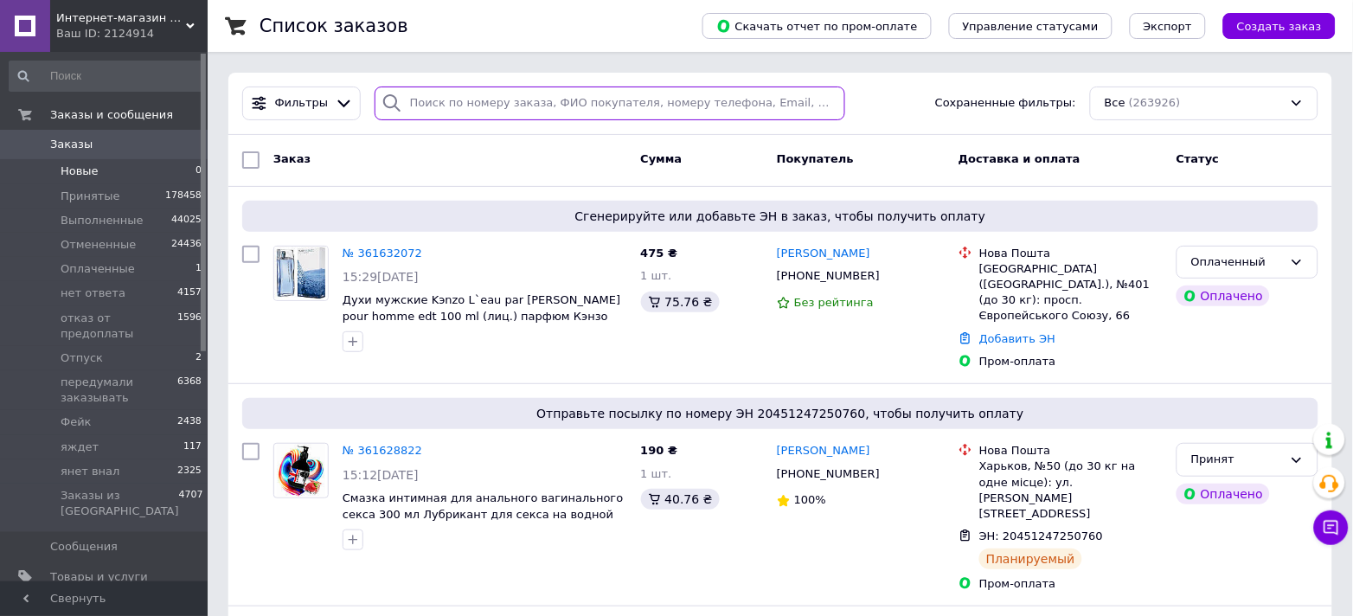
click at [437, 94] on input "search" at bounding box center [610, 104] width 471 height 34
paste input "0975795675"
type input "0975795675"
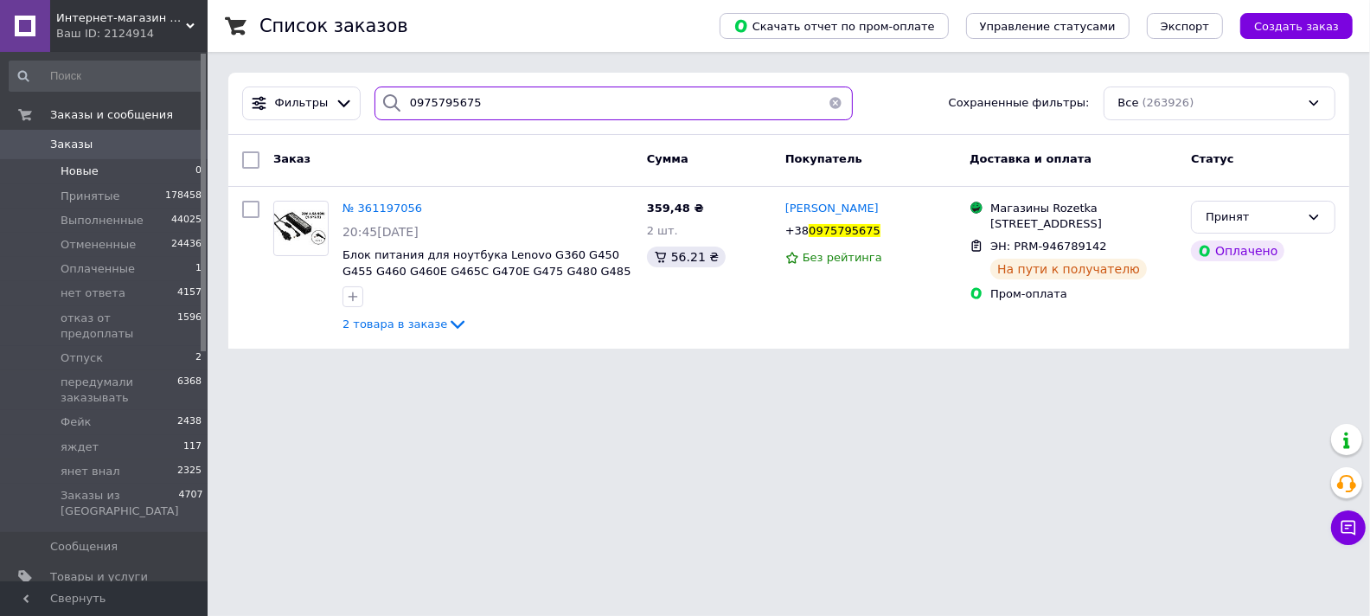
click at [423, 107] on input "0975795675" at bounding box center [614, 104] width 478 height 34
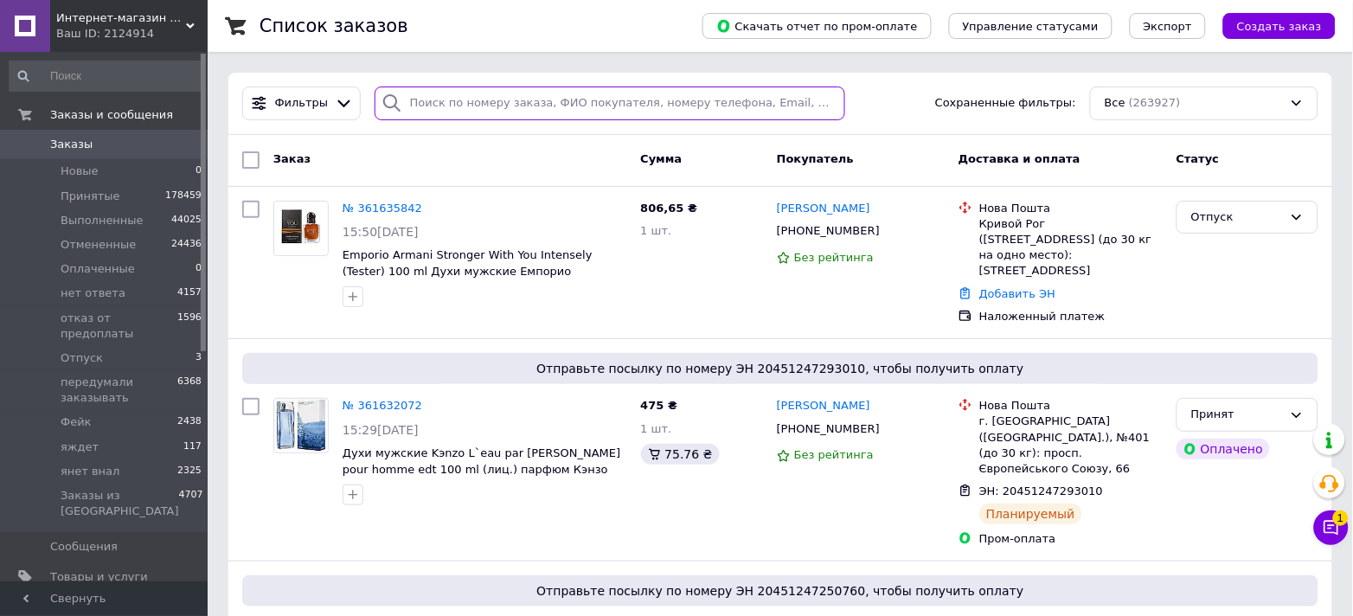
click at [434, 115] on input "search" at bounding box center [610, 104] width 471 height 34
paste input "0953296014"
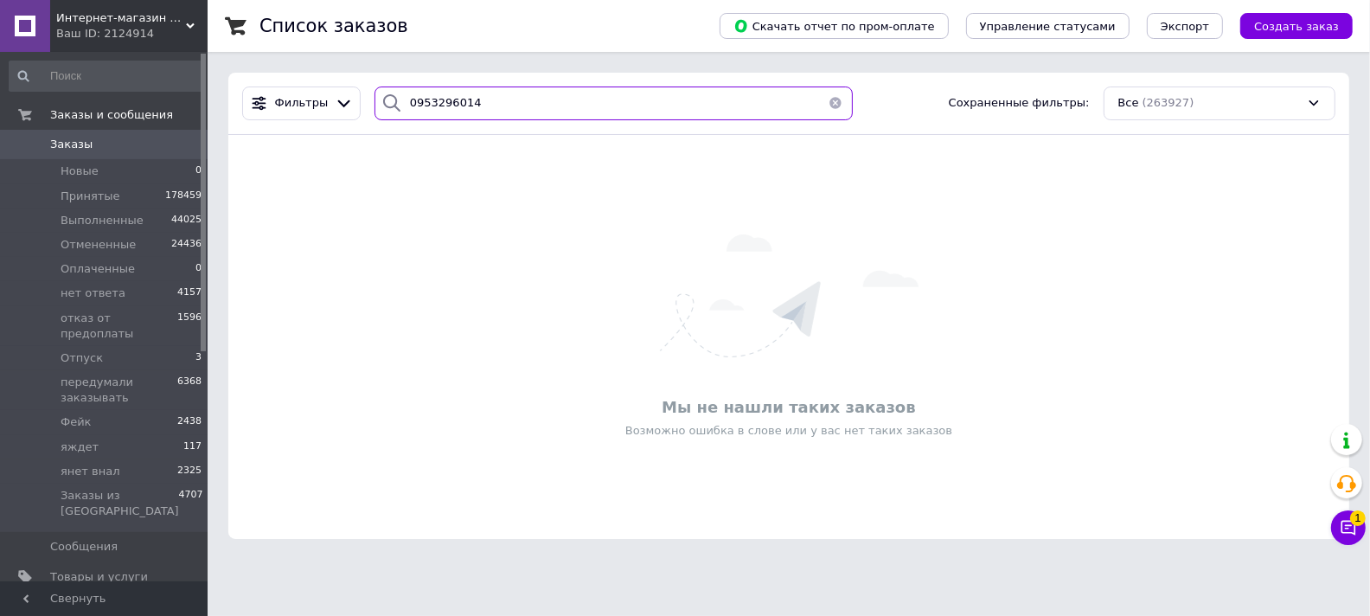
type input "0953296014"
click at [435, 106] on input "0953296014" at bounding box center [614, 104] width 478 height 34
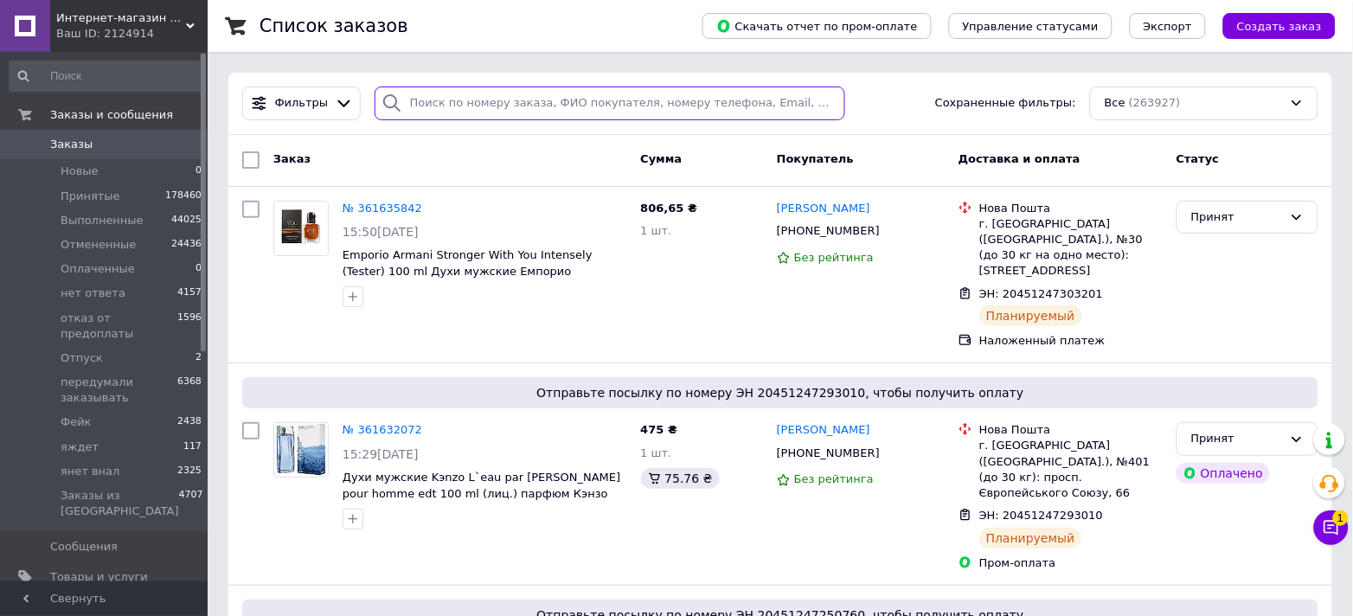
click at [427, 96] on input "search" at bounding box center [610, 104] width 471 height 34
paste input "0958420441"
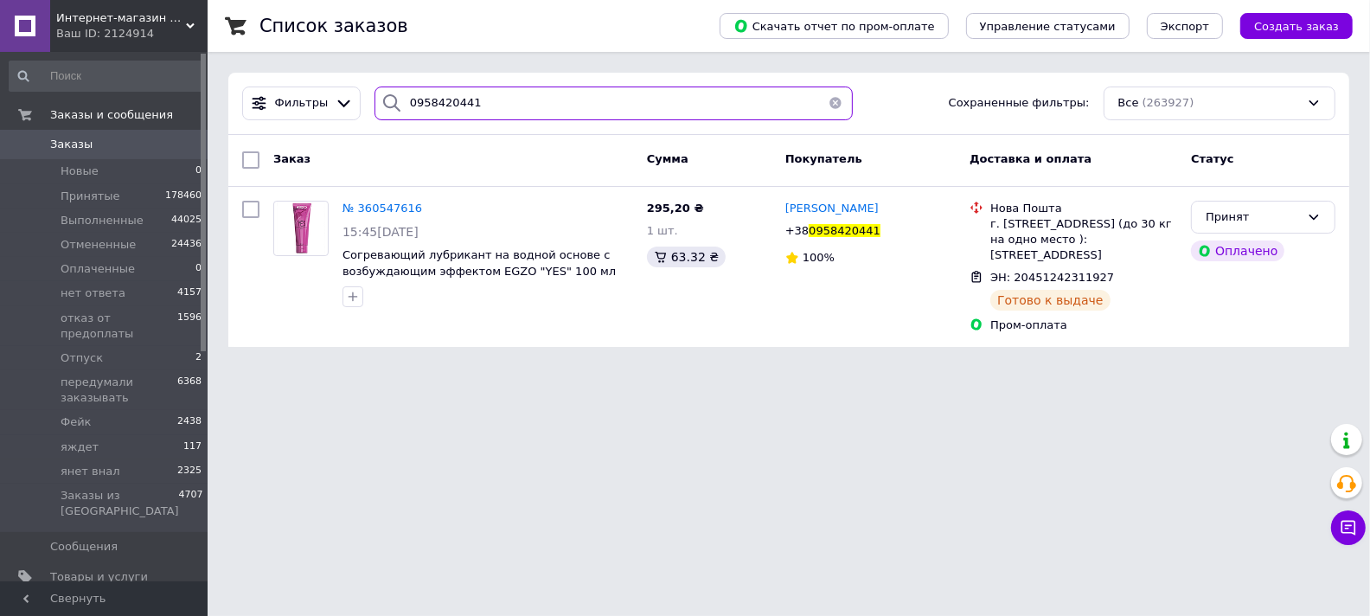
click at [419, 103] on input "0958420441" at bounding box center [614, 104] width 478 height 34
paste input "665419755"
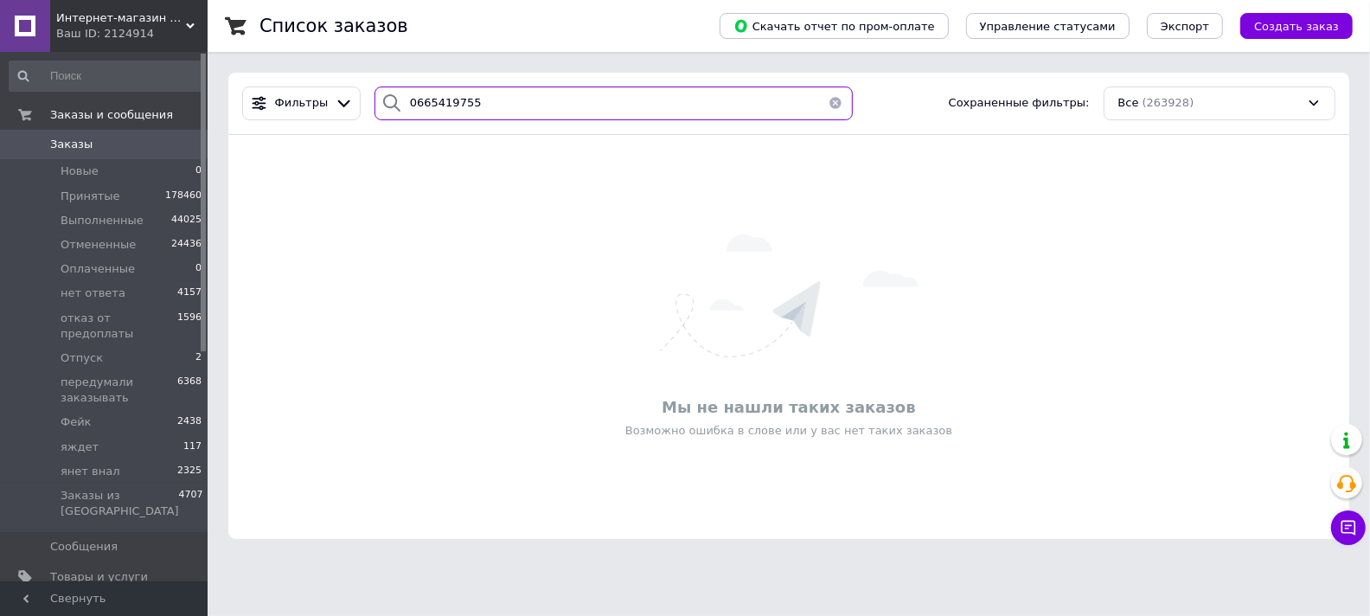
click at [435, 103] on input "0665419755" at bounding box center [614, 104] width 478 height 34
paste input "501344672"
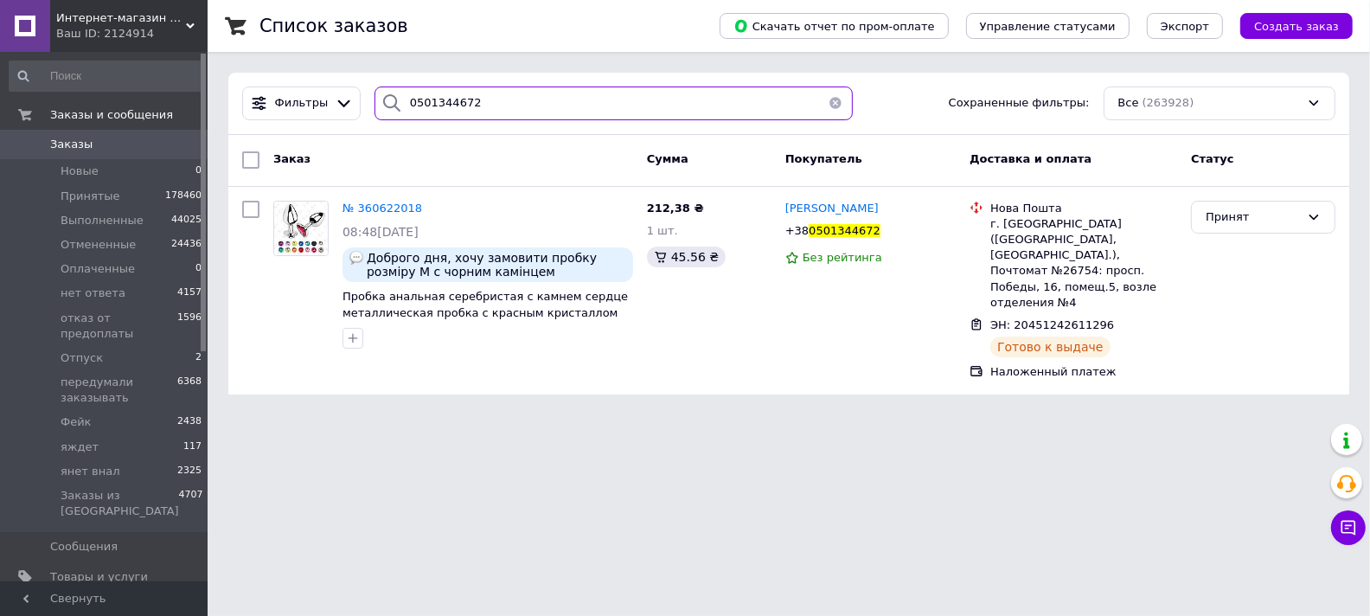
click at [434, 100] on input "0501344672" at bounding box center [614, 104] width 478 height 34
paste input "937400999"
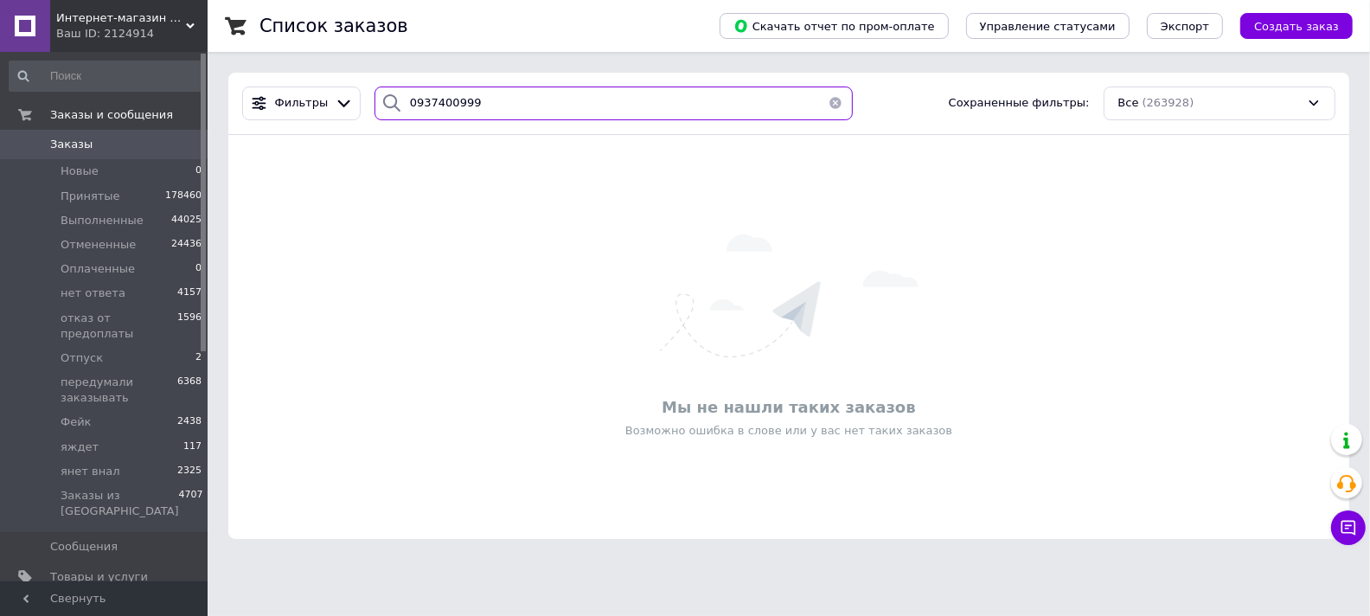
click at [428, 96] on input "0937400999" at bounding box center [614, 104] width 478 height 34
paste input "688997850"
click at [445, 106] on input "0688997850" at bounding box center [614, 104] width 478 height 34
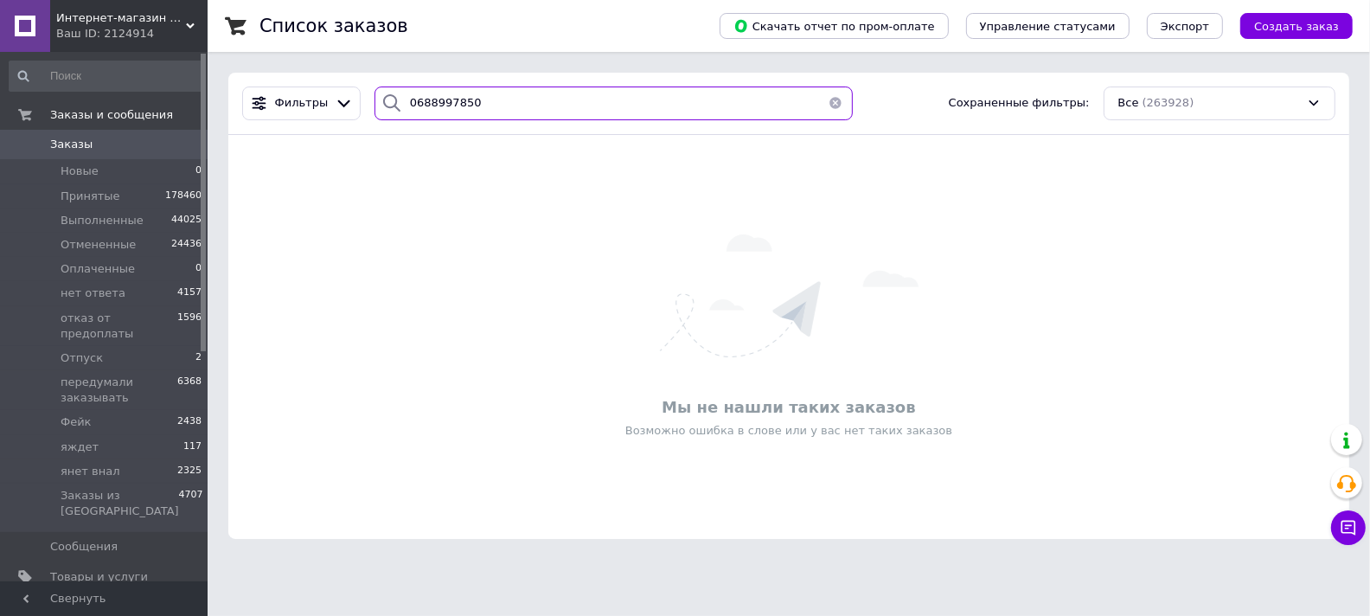
paste input "970358694"
click at [419, 105] on input "0970358694" at bounding box center [614, 104] width 478 height 34
paste input "58420441"
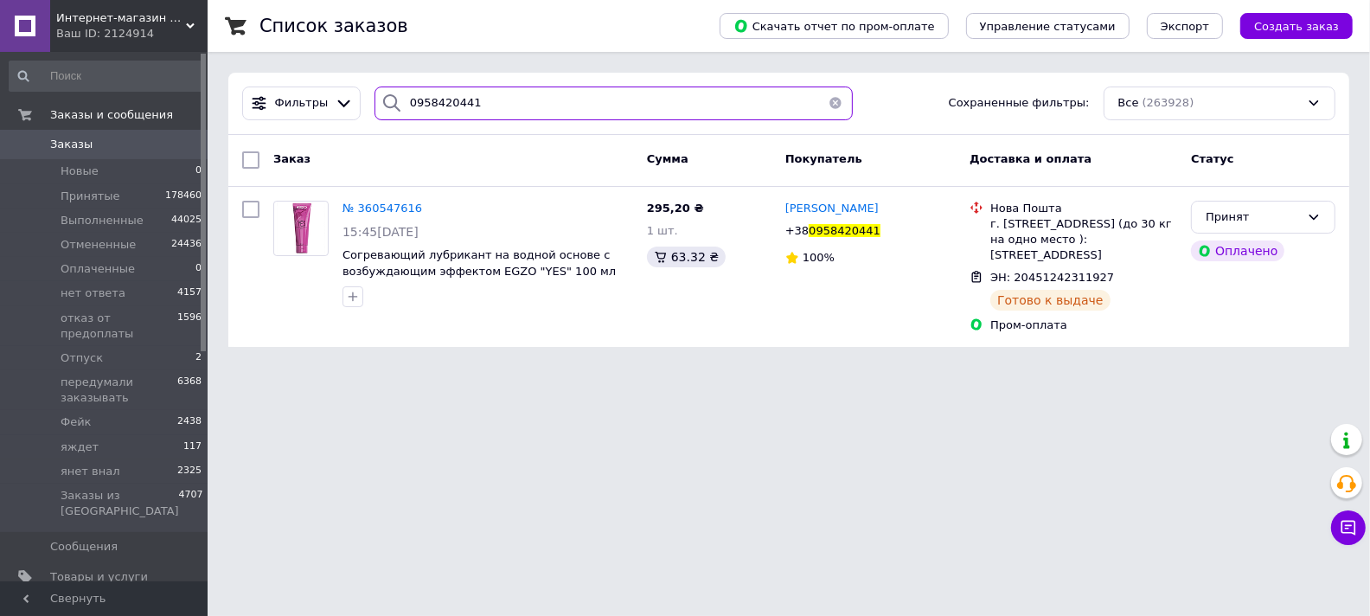
click at [437, 105] on input "0958420441" at bounding box center [614, 104] width 478 height 34
paste input "77032537"
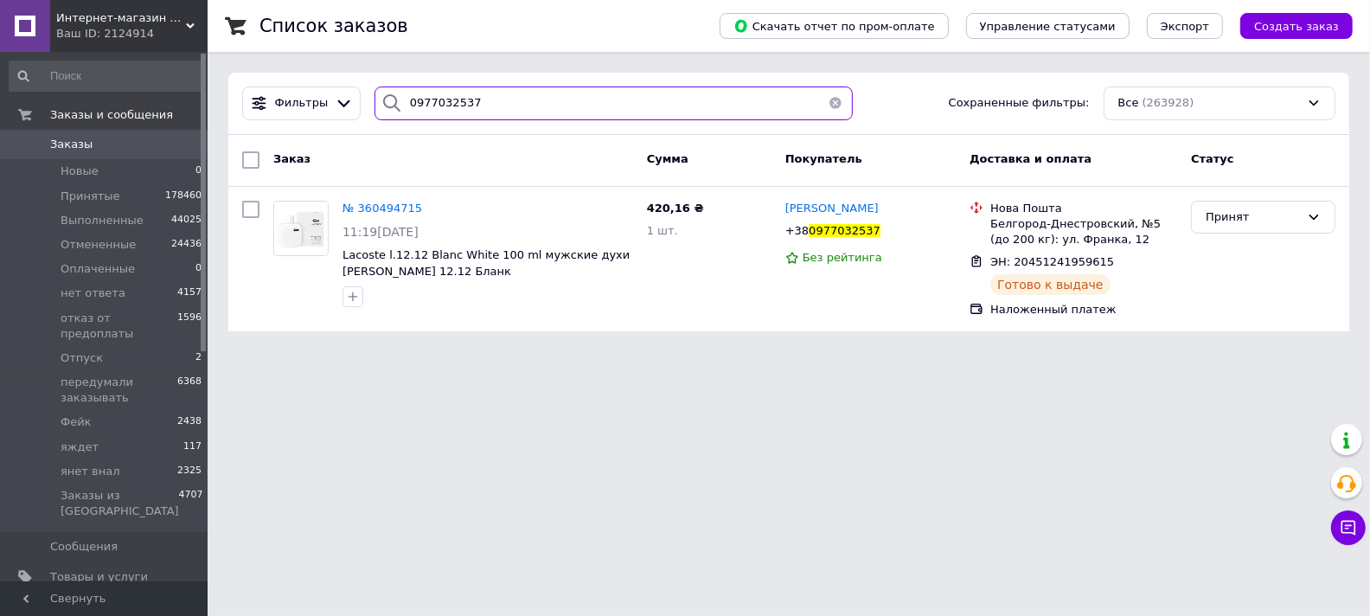
click at [433, 101] on input "0977032537" at bounding box center [614, 104] width 478 height 34
paste input "0931112021"
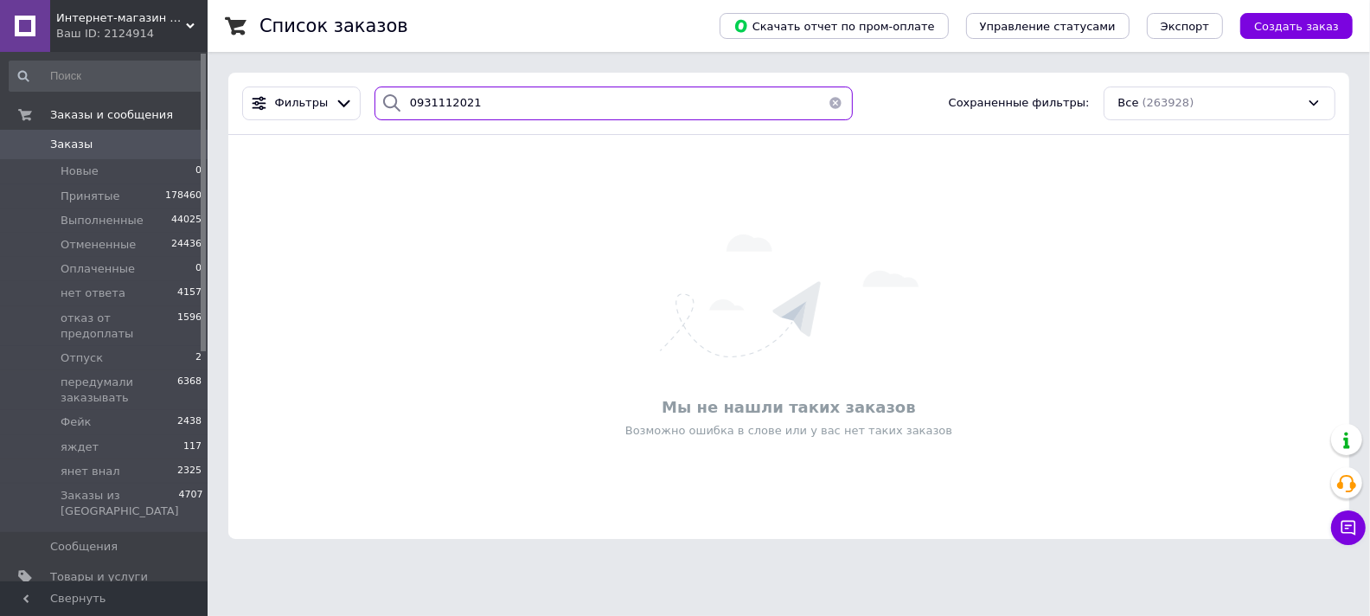
click at [408, 102] on input "0931112021" at bounding box center [614, 104] width 478 height 34
paste input "73731568"
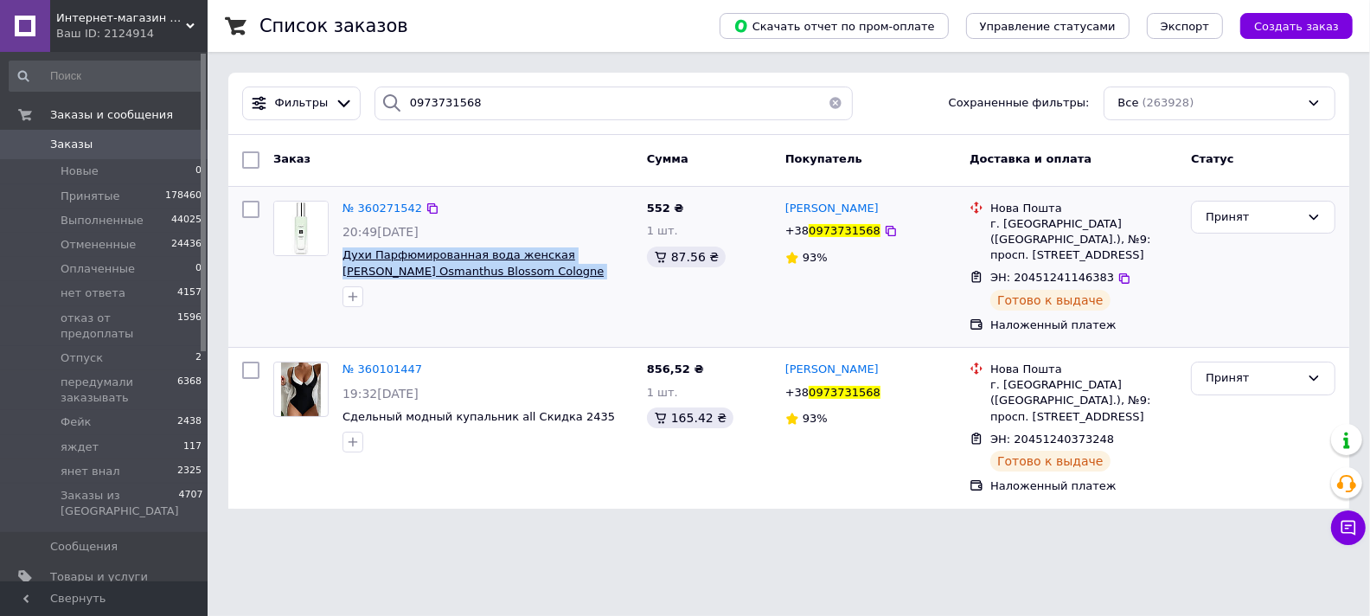
drag, startPoint x: 338, startPoint y: 258, endPoint x: 539, endPoint y: 269, distance: 201.0
click at [539, 269] on div "№ 360271542 20:49, 03.09.2025 Духи Парфюмированная вода женская Jo Malone Osman…" at bounding box center [488, 254] width 304 height 121
copy span "Духи Парфюмированная вода женская Jo Malone Osmanthus Blossom Cologne Женские"
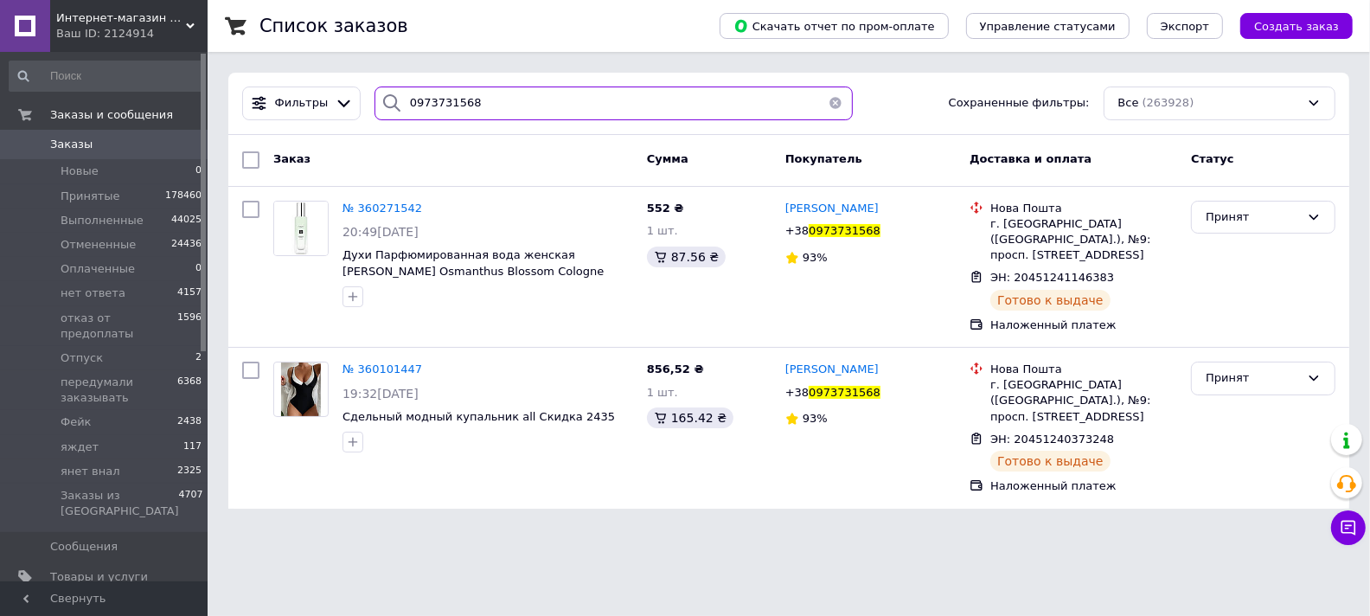
click at [426, 96] on input "0973731568" at bounding box center [614, 104] width 478 height 34
click at [422, 103] on input "0973731568" at bounding box center [614, 104] width 478 height 34
paste input "630750"
drag, startPoint x: 422, startPoint y: 105, endPoint x: 422, endPoint y: 114, distance: 9.5
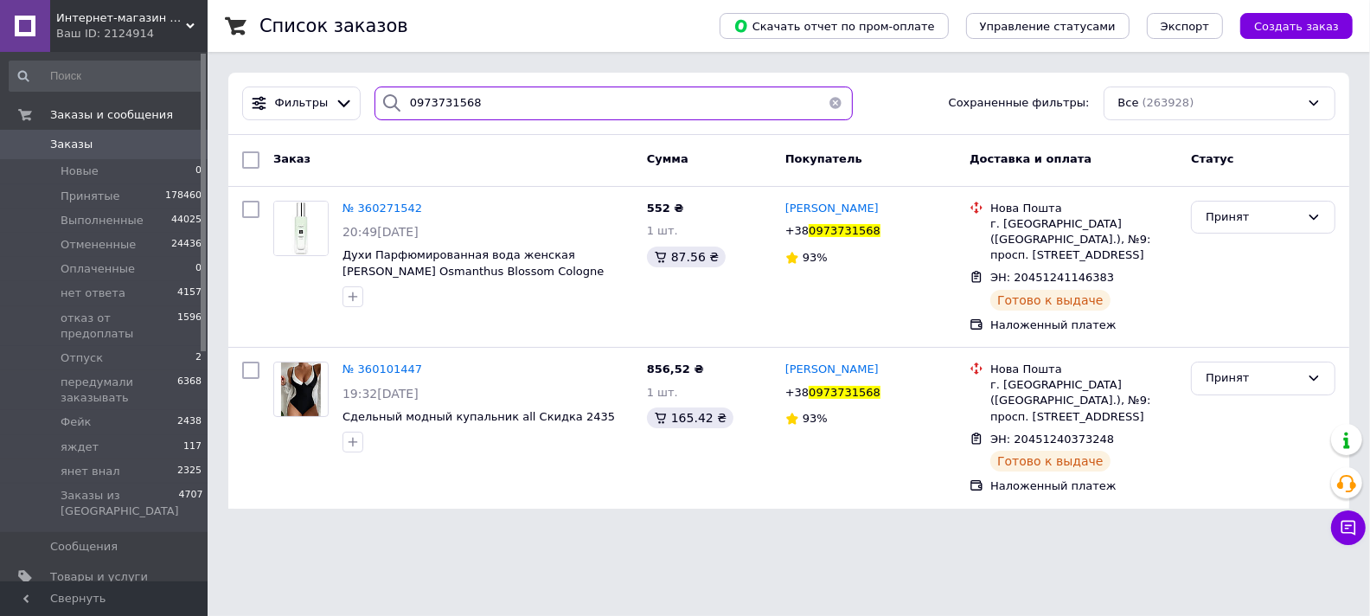
click at [422, 105] on input "0973731568" at bounding box center [614, 104] width 478 height 34
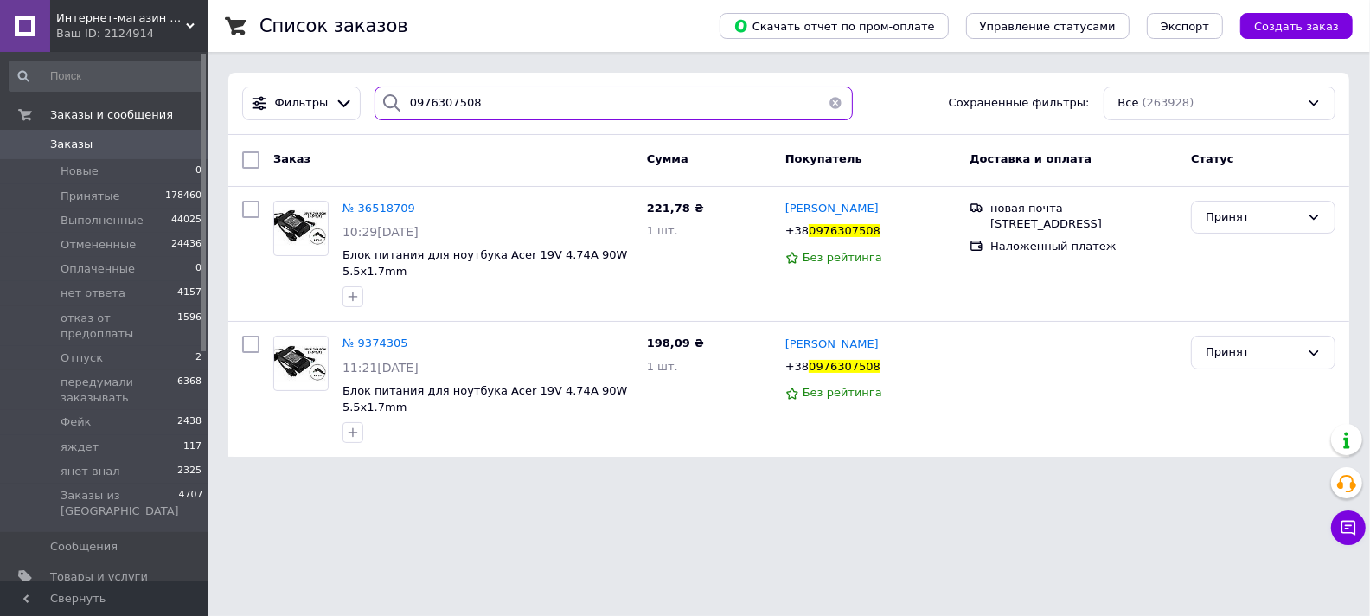
click at [448, 111] on input "0976307508" at bounding box center [614, 104] width 478 height 34
paste input "85444263"
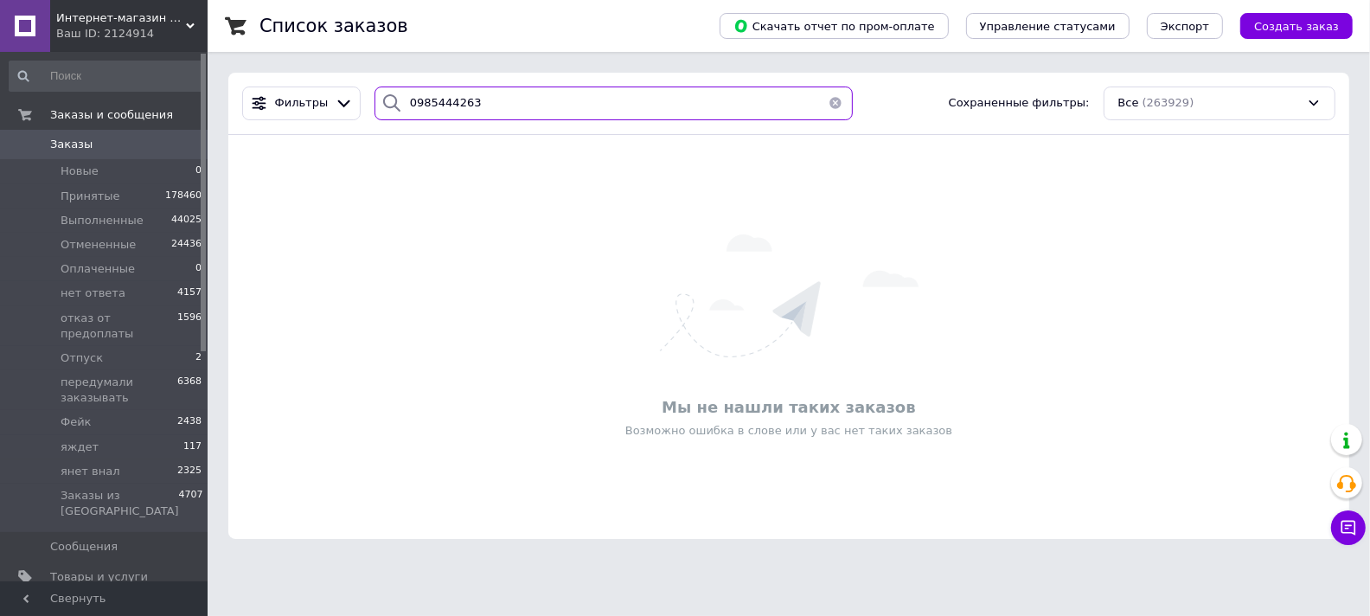
type input "0985444263"
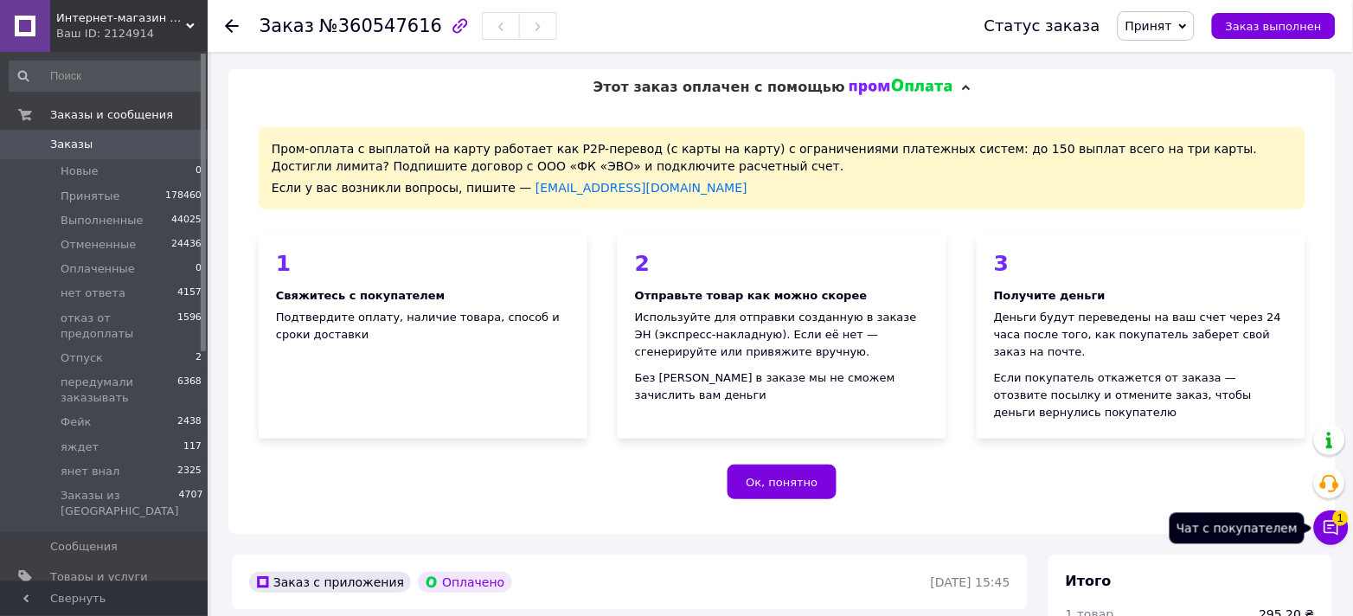
click at [1332, 532] on icon at bounding box center [1331, 528] width 15 height 15
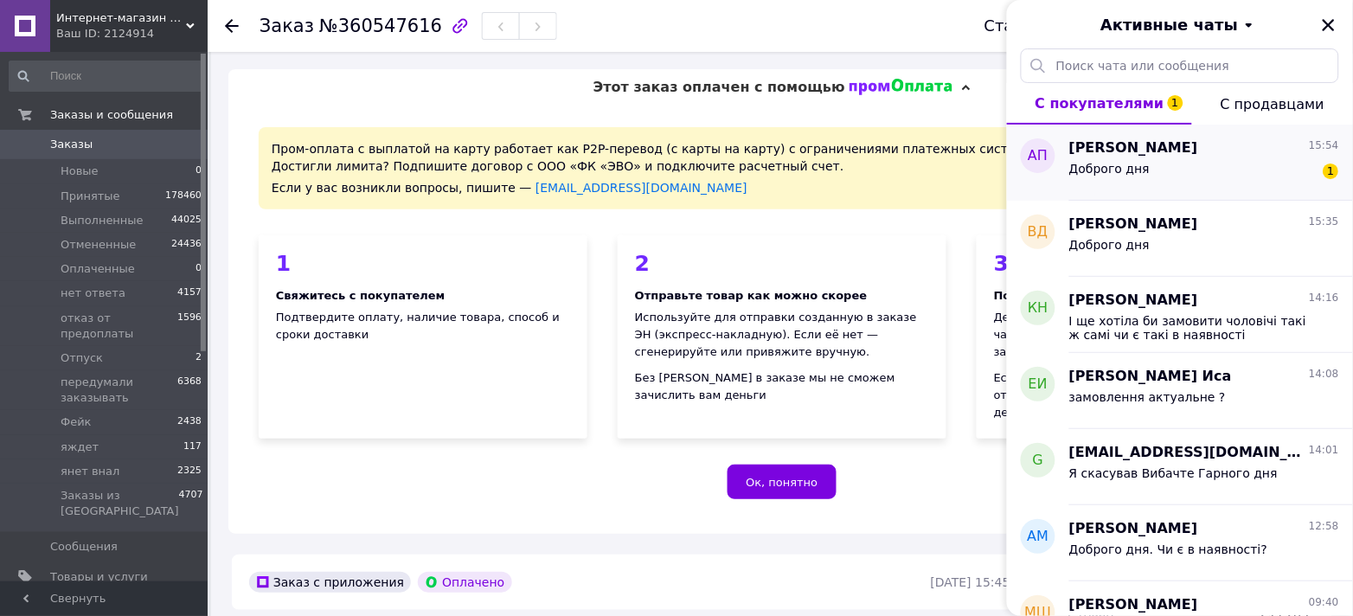
click at [1211, 180] on div "Доброго дня 1" at bounding box center [1204, 172] width 270 height 28
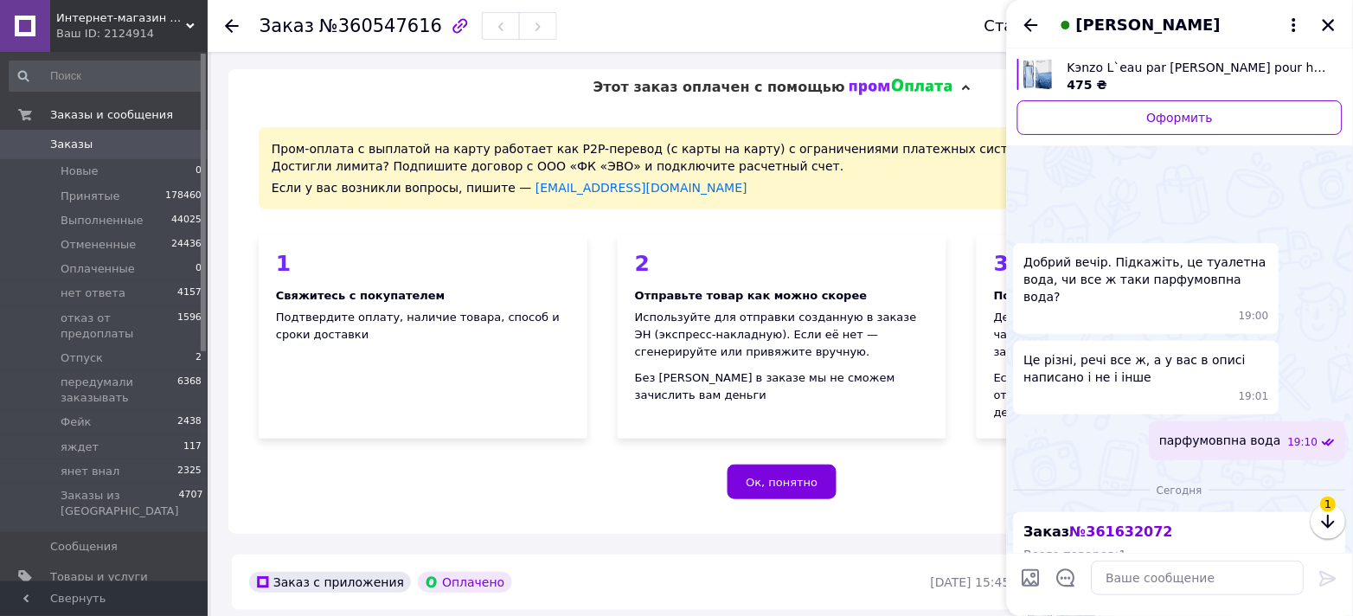
scroll to position [325, 0]
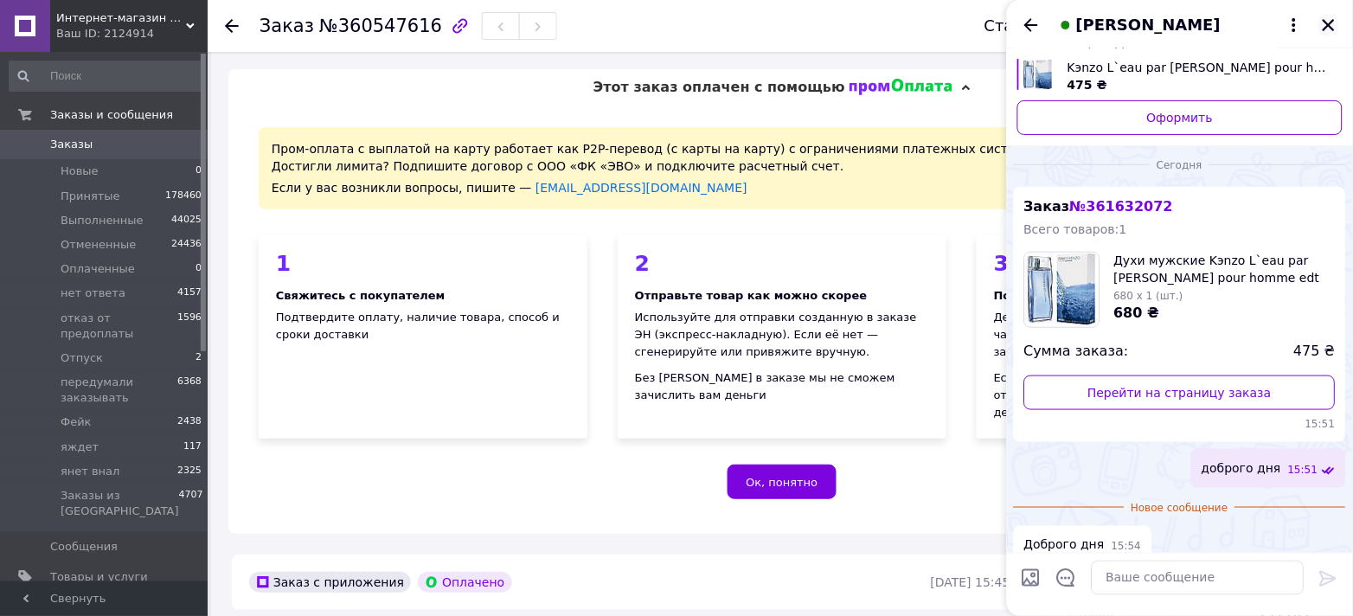
click at [1325, 28] on icon "Закрыть" at bounding box center [1329, 25] width 12 height 12
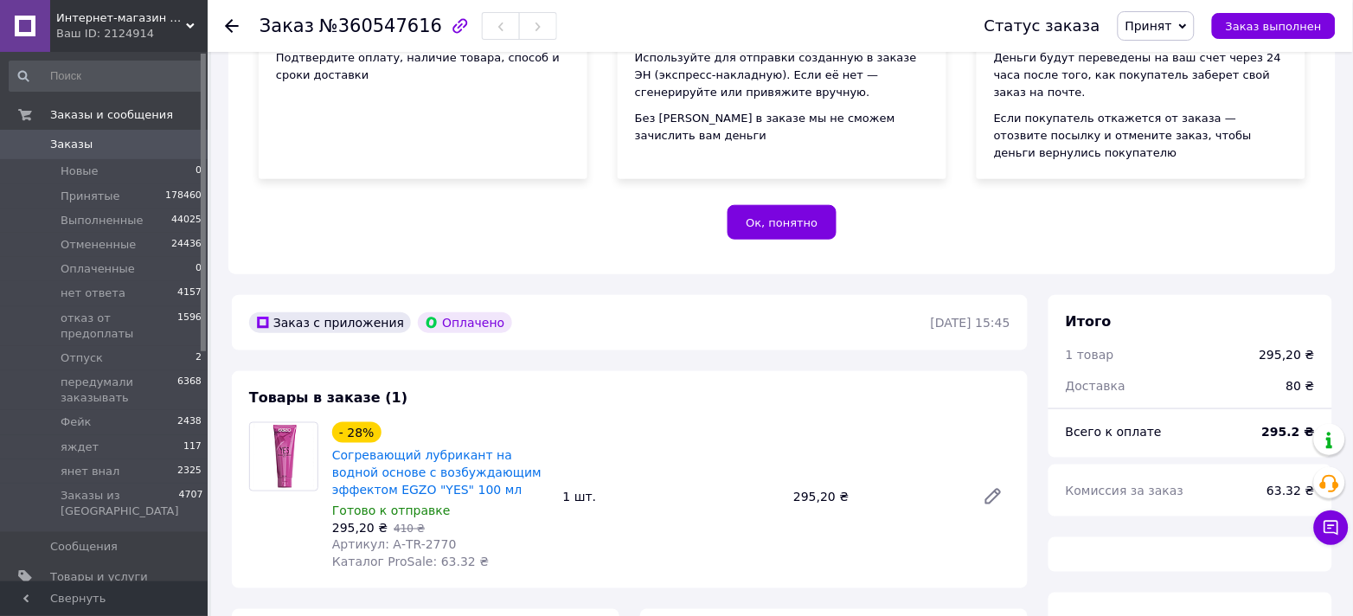
scroll to position [576, 0]
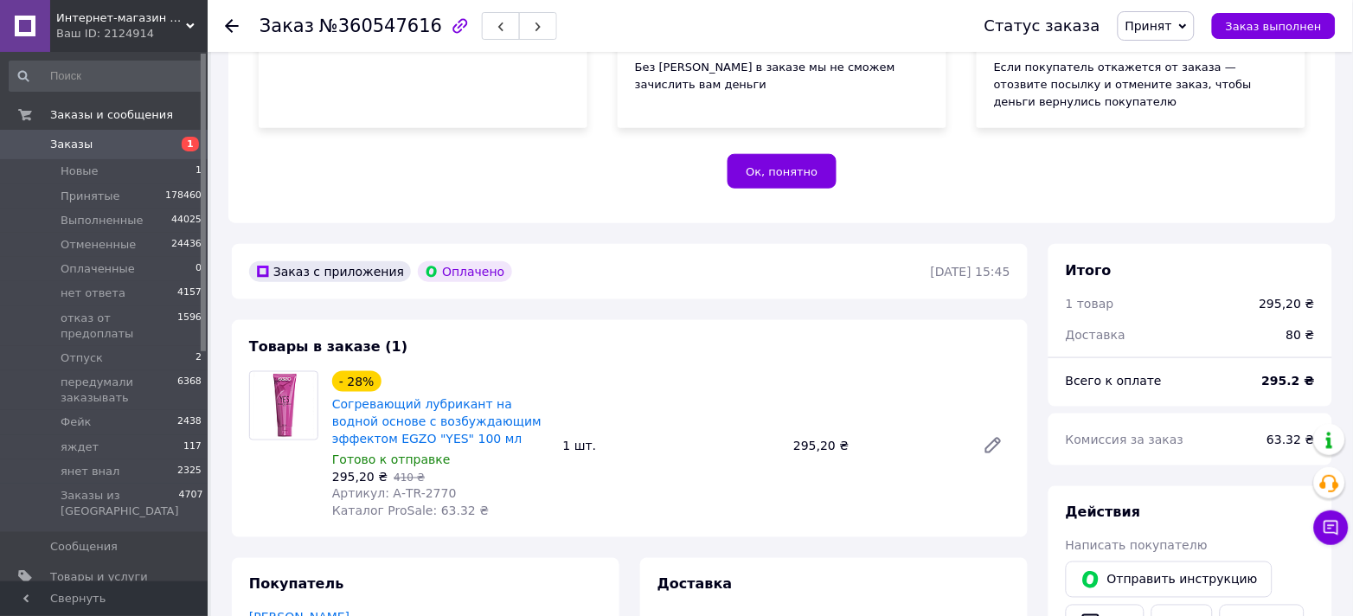
scroll to position [520, 0]
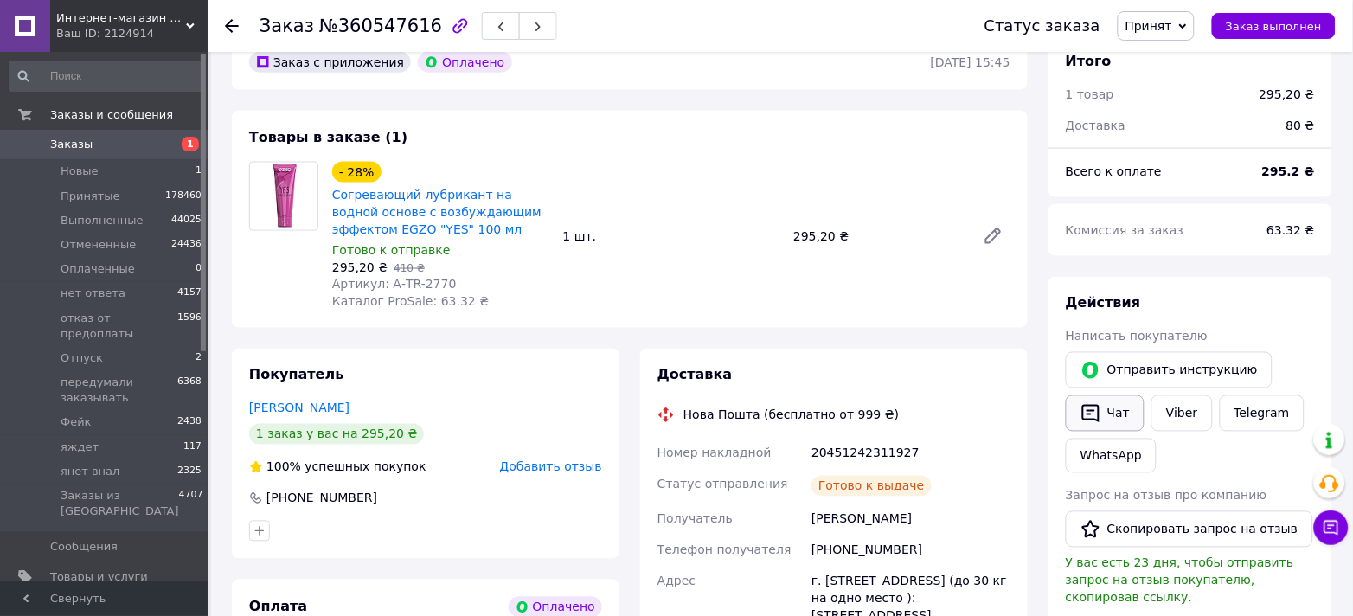
click at [1117, 395] on button "Чат" at bounding box center [1105, 413] width 79 height 36
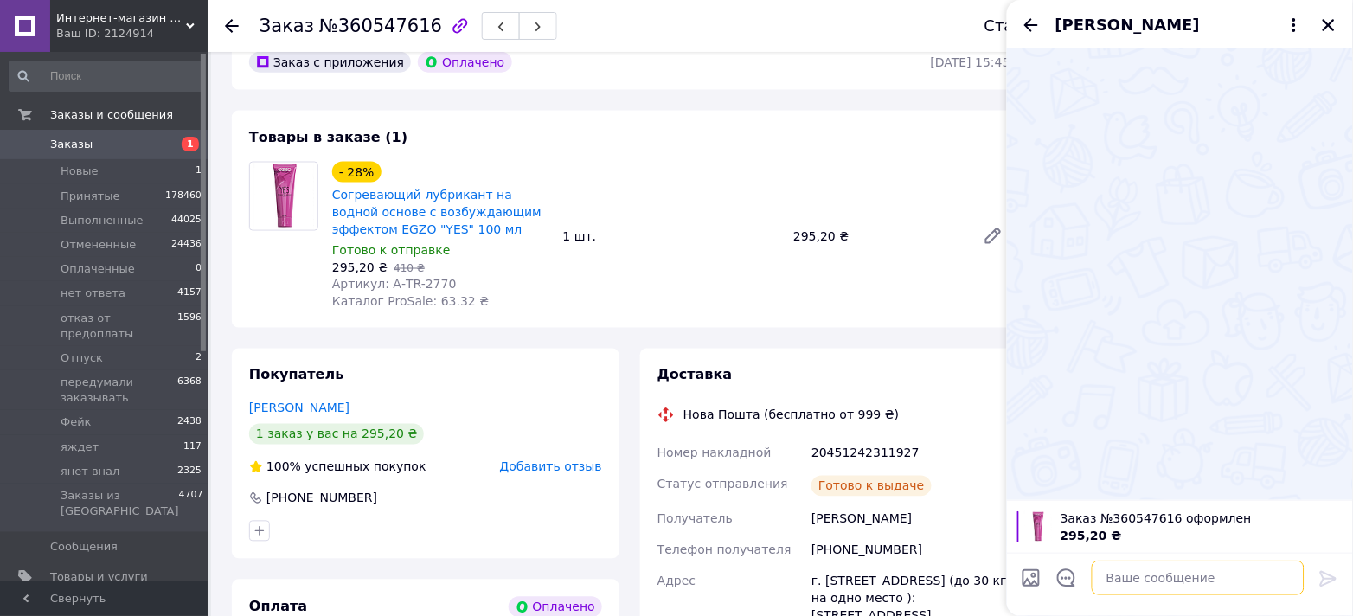
click at [1140, 580] on textarea at bounding box center [1198, 578] width 213 height 35
click at [1162, 570] on textarea at bounding box center [1198, 578] width 213 height 35
paste textarea "Доброго дня ! Посылка у відділенні нової пошти,заберіть будь ласка ! останні дні"
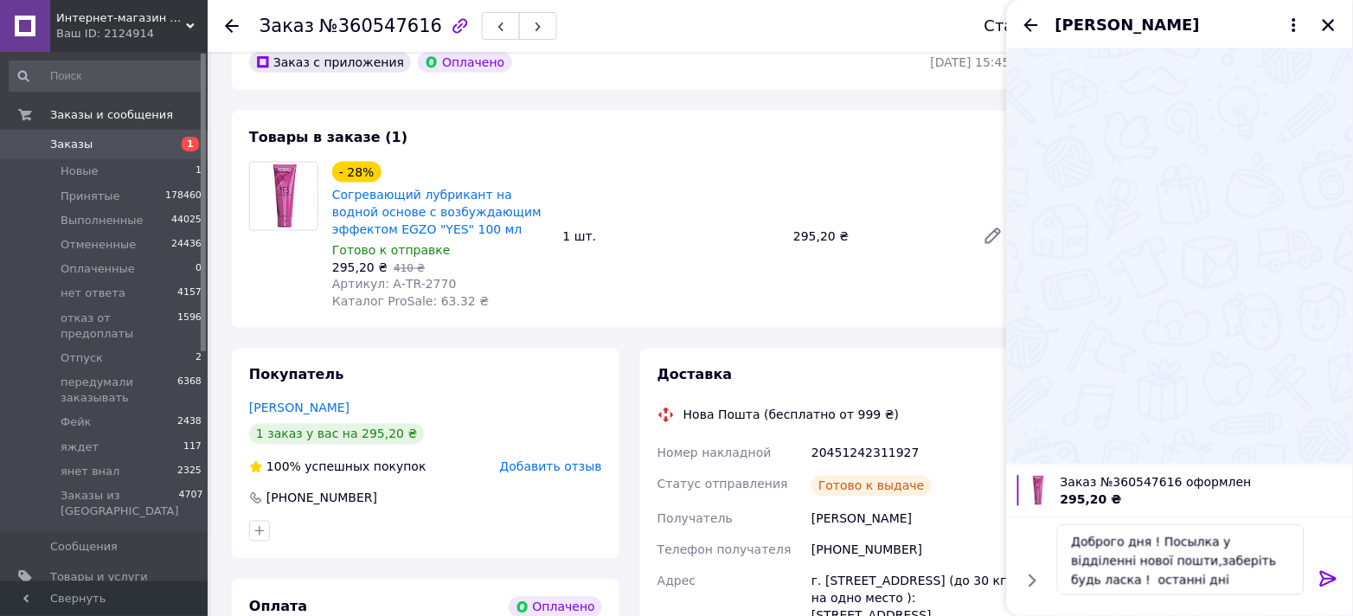
click at [877, 438] on div "20451242311927" at bounding box center [911, 453] width 206 height 31
copy div "20451242311927"
click at [1199, 586] on textarea "Доброго дня ! Посылка у відділенні нової пошти,заберіть будь ласка ! останні дні" at bounding box center [1180, 559] width 247 height 71
paste textarea "20451242311927"
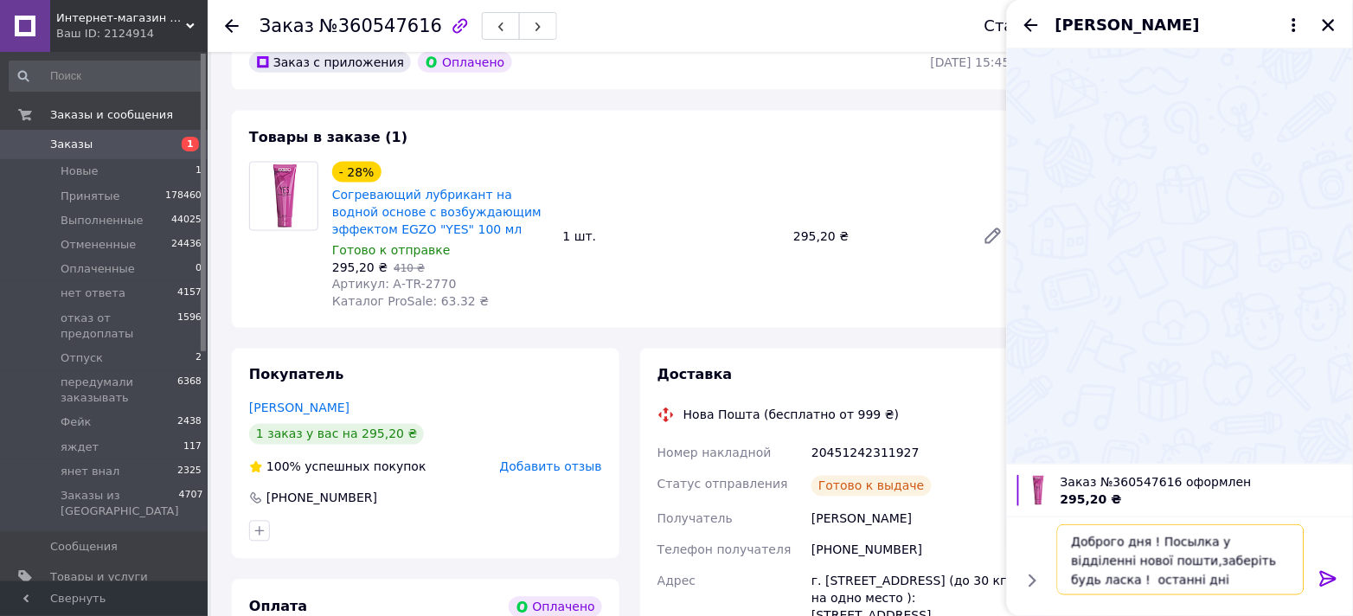
type textarea "Доброго дня ! Посылка у відділенні нової пошти,заберіть будь ласка ! останні дн…"
click at [1327, 581] on icon at bounding box center [1328, 578] width 21 height 21
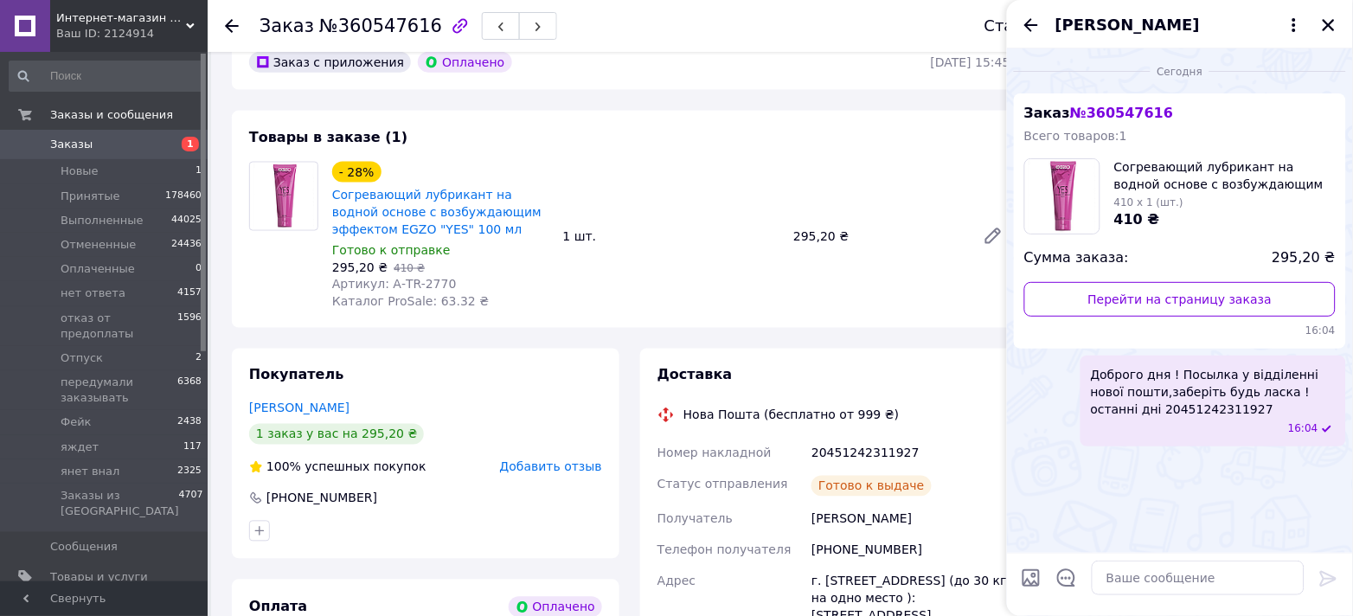
drag, startPoint x: 1325, startPoint y: 22, endPoint x: 925, endPoint y: 7, distance: 400.8
click at [1322, 25] on icon "Закрыть" at bounding box center [1329, 25] width 16 height 16
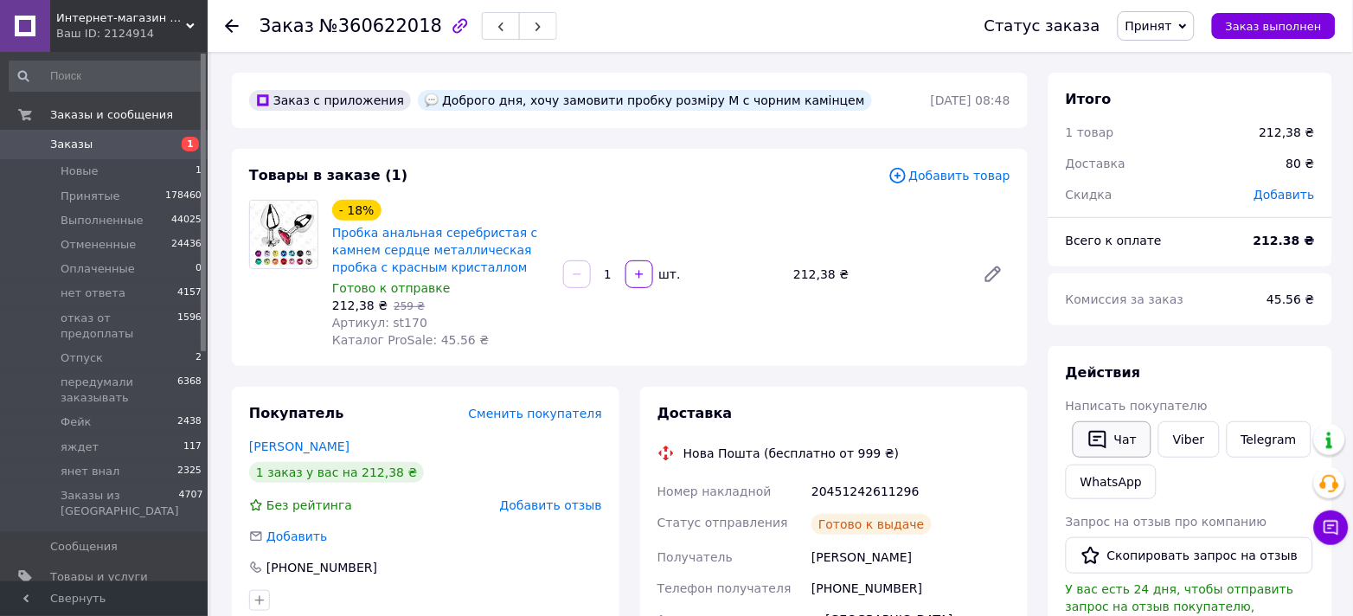
click at [1134, 433] on button "Чат" at bounding box center [1112, 439] width 79 height 36
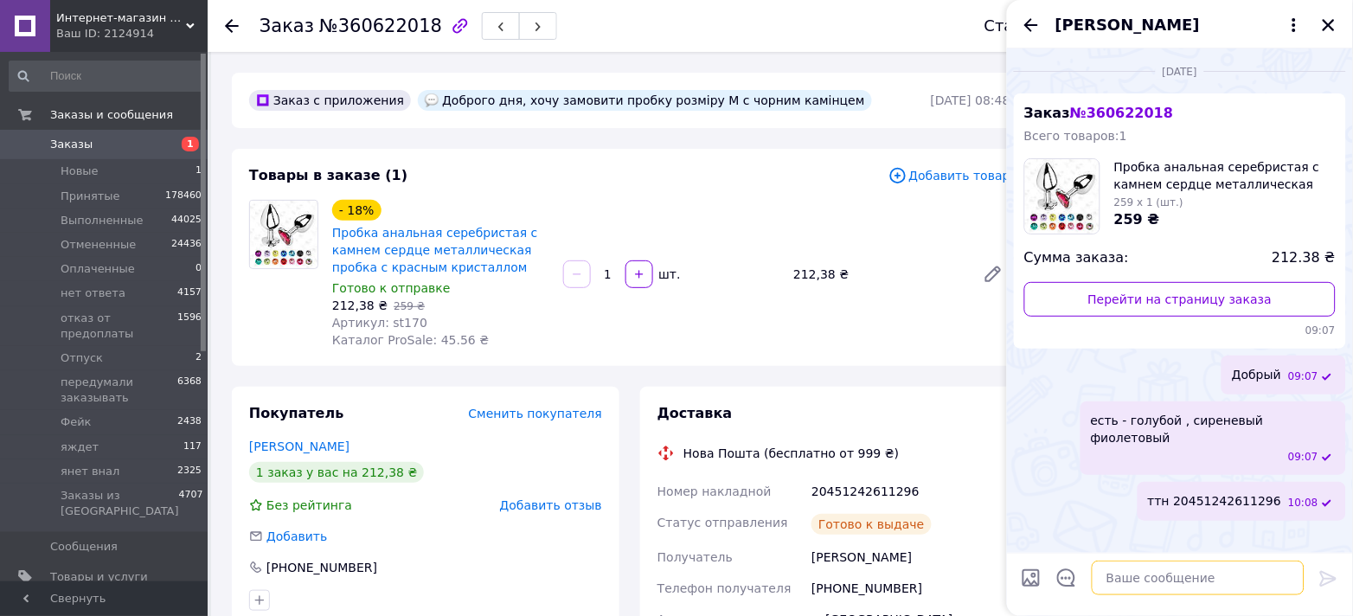
click at [1187, 574] on textarea at bounding box center [1198, 578] width 213 height 35
paste textarea "Доброго дня ! Посылка у відділенні нової пошти,заберіть будь ласка ! останні дні"
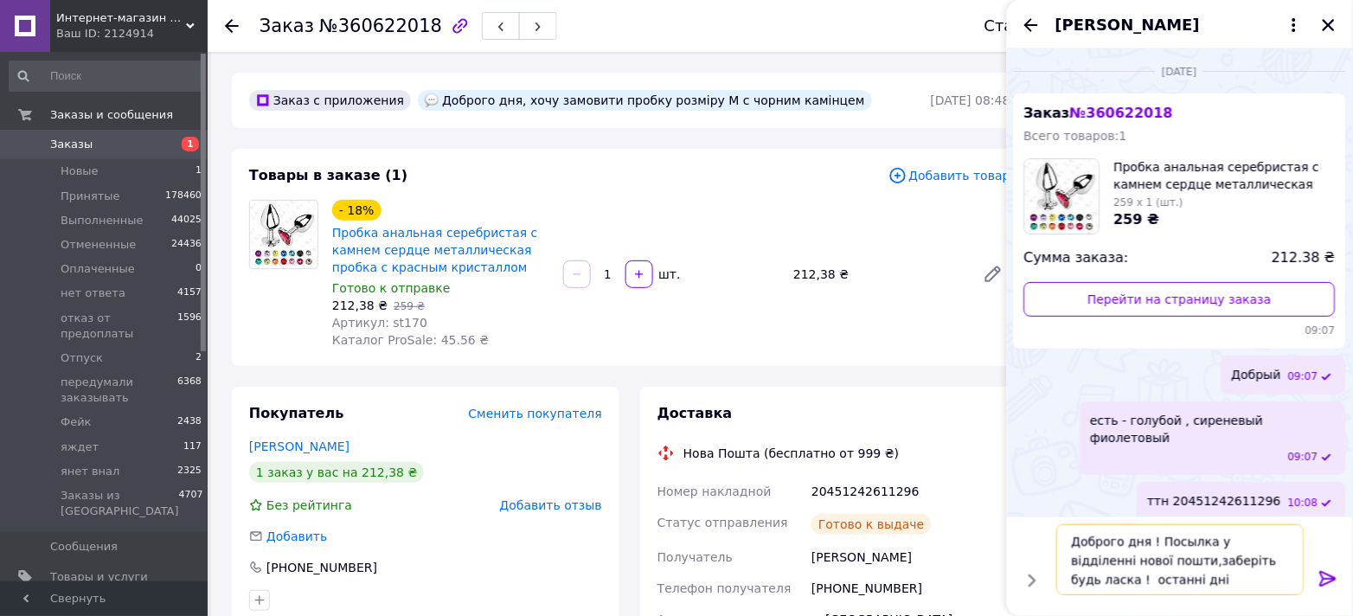
drag, startPoint x: 1154, startPoint y: 542, endPoint x: 1057, endPoint y: 549, distance: 97.1
click at [1057, 549] on textarea "Доброго дня ! Посылка у відділенні нової пошти,заберіть будь ласка ! останні дні" at bounding box center [1180, 559] width 247 height 71
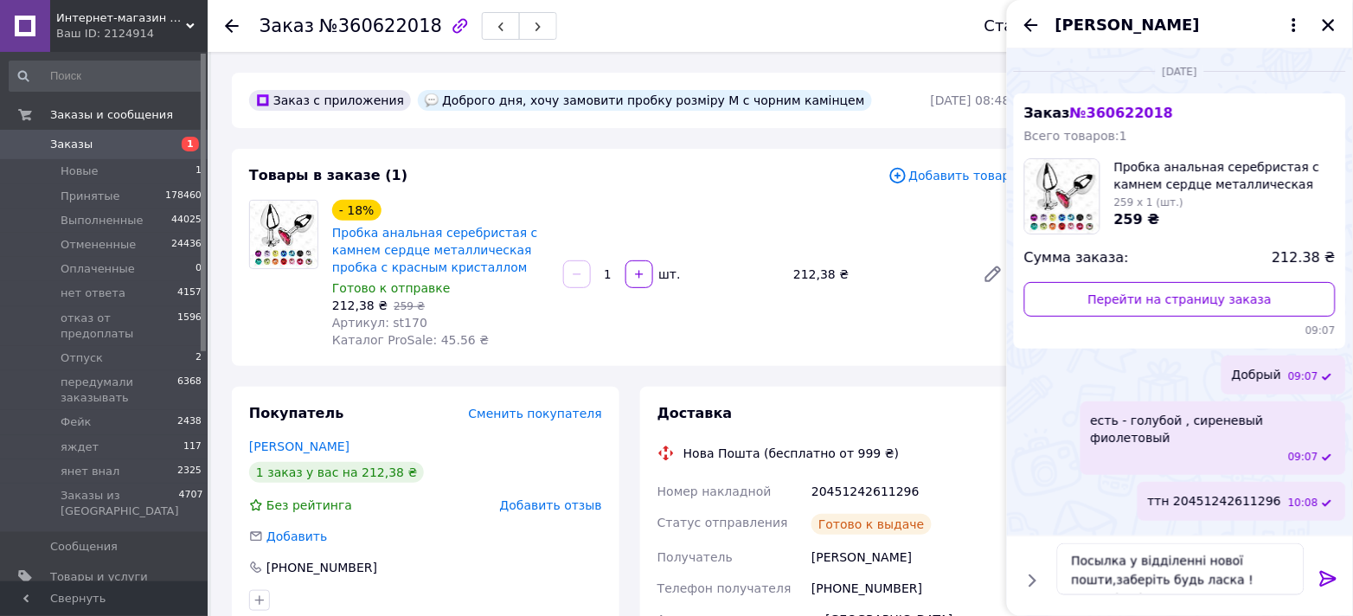
click at [875, 486] on div "20451242611296" at bounding box center [911, 491] width 206 height 31
copy div "20451242611296"
click at [1283, 577] on textarea "Посылка у відділенні нової пошти,заберіть будь ласка ! останні дні" at bounding box center [1180, 569] width 247 height 52
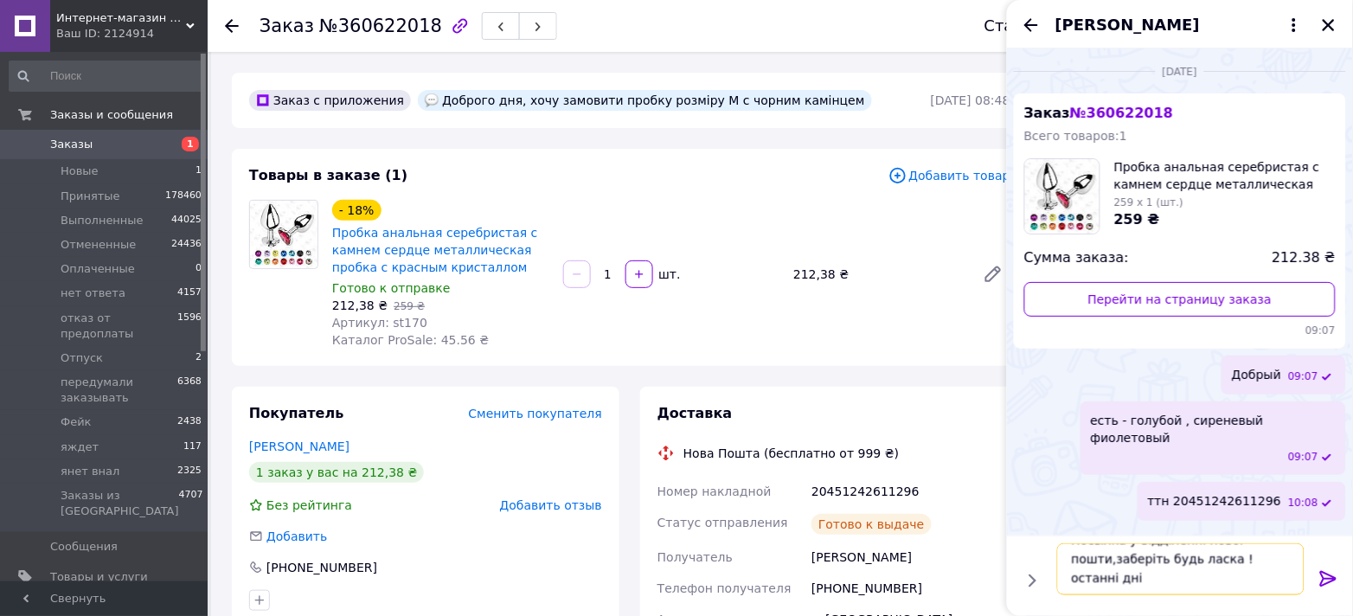
click at [1140, 567] on textarea "Посылка у відділенні нової пошти,заберіть будь ласка ! останні дні" at bounding box center [1180, 569] width 247 height 52
click at [1146, 577] on textarea "Посылка у відділенні нової пошти,заберіть будь ласка ! останні дні" at bounding box center [1180, 569] width 247 height 52
paste textarea "20451242611296"
type textarea "Посылка у відділенні нової пошти,заберіть будь ласка ! останні дні 204512426112…"
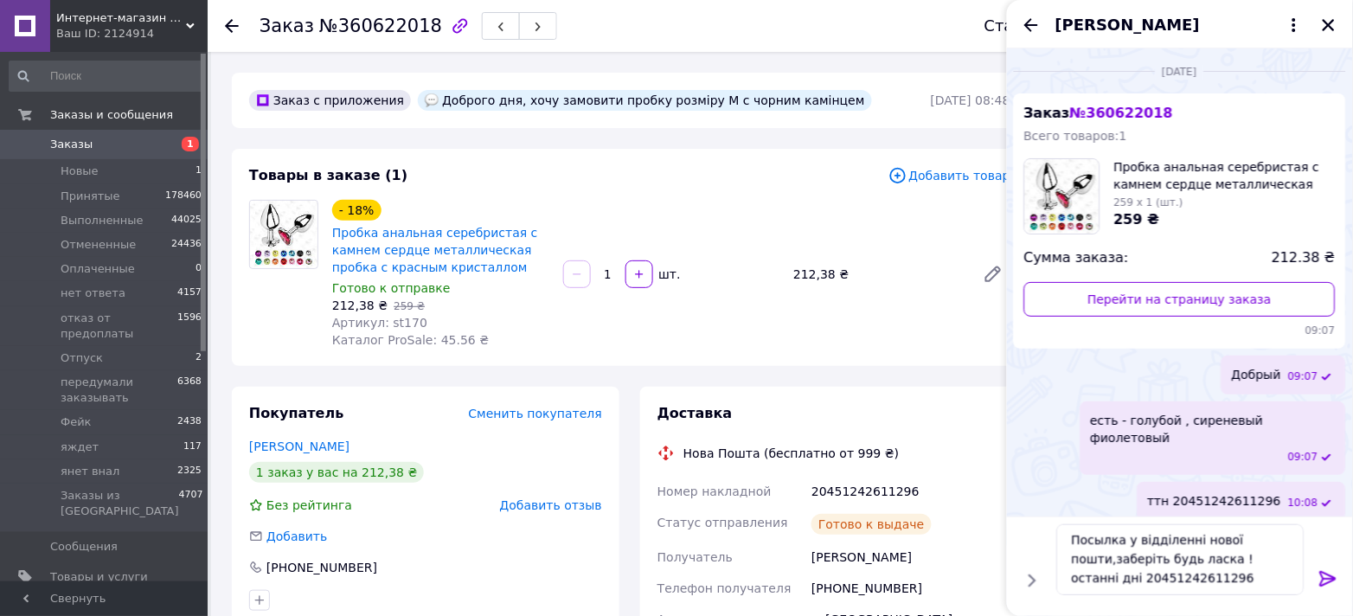
click at [1327, 577] on icon at bounding box center [1328, 578] width 21 height 21
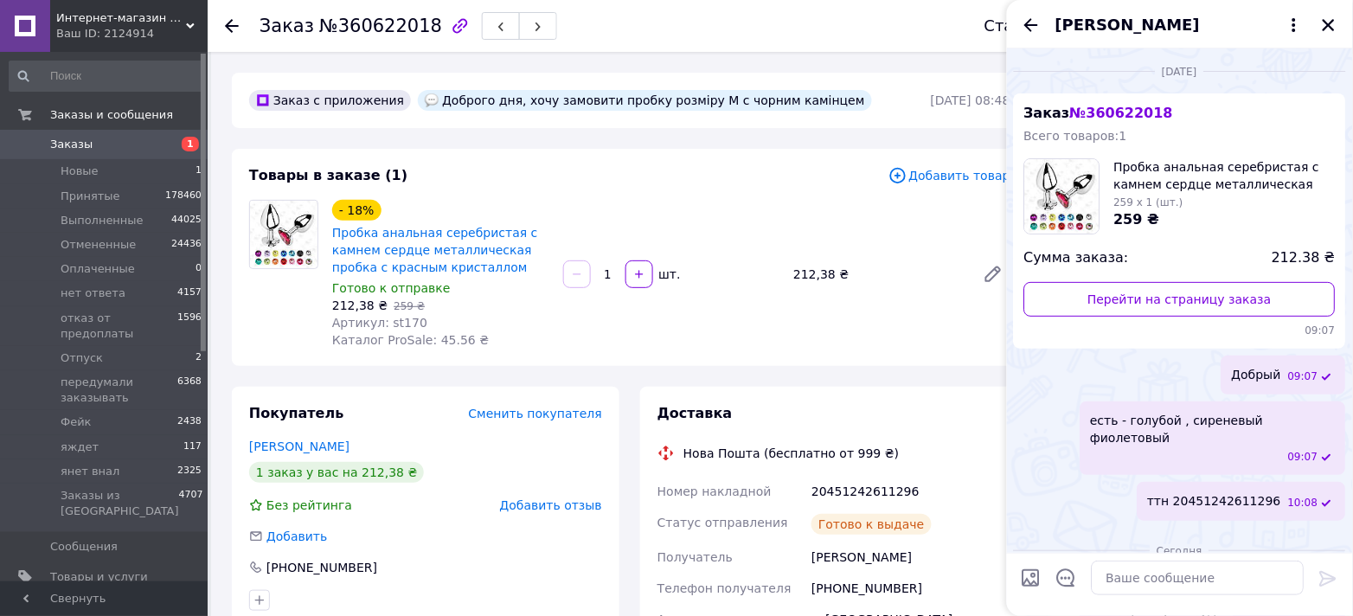
scroll to position [82, 0]
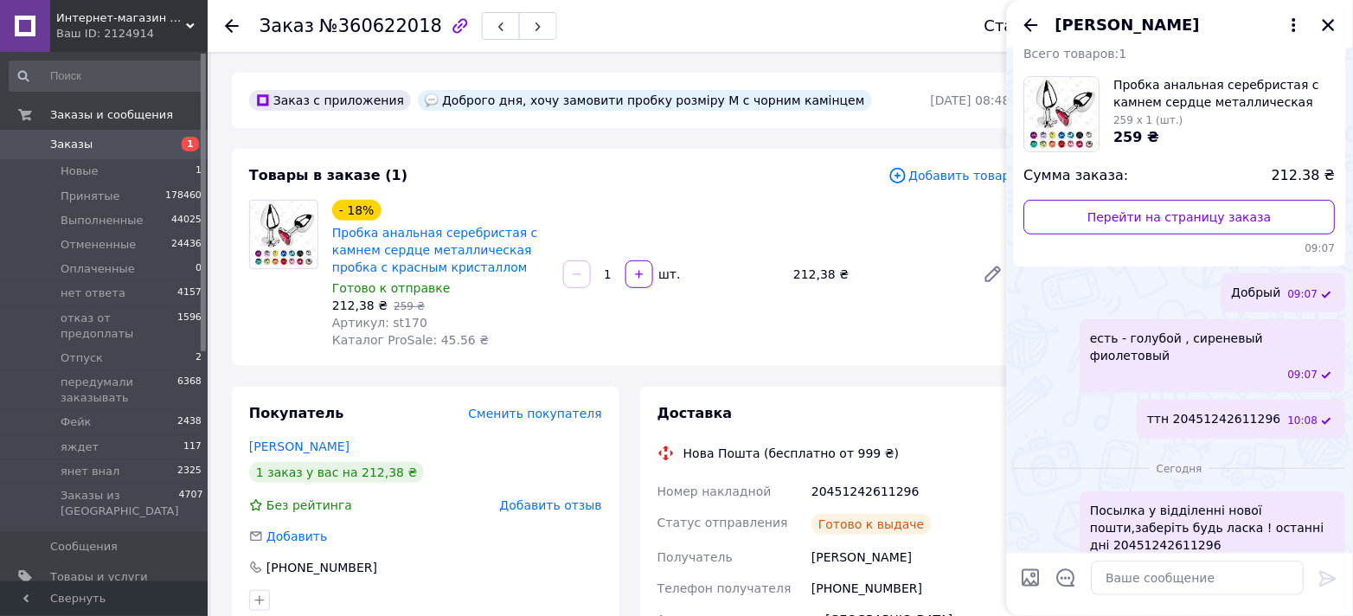
drag, startPoint x: 1325, startPoint y: 20, endPoint x: 697, endPoint y: 26, distance: 628.1
click at [1324, 18] on icon "Закрыть" at bounding box center [1329, 25] width 16 height 16
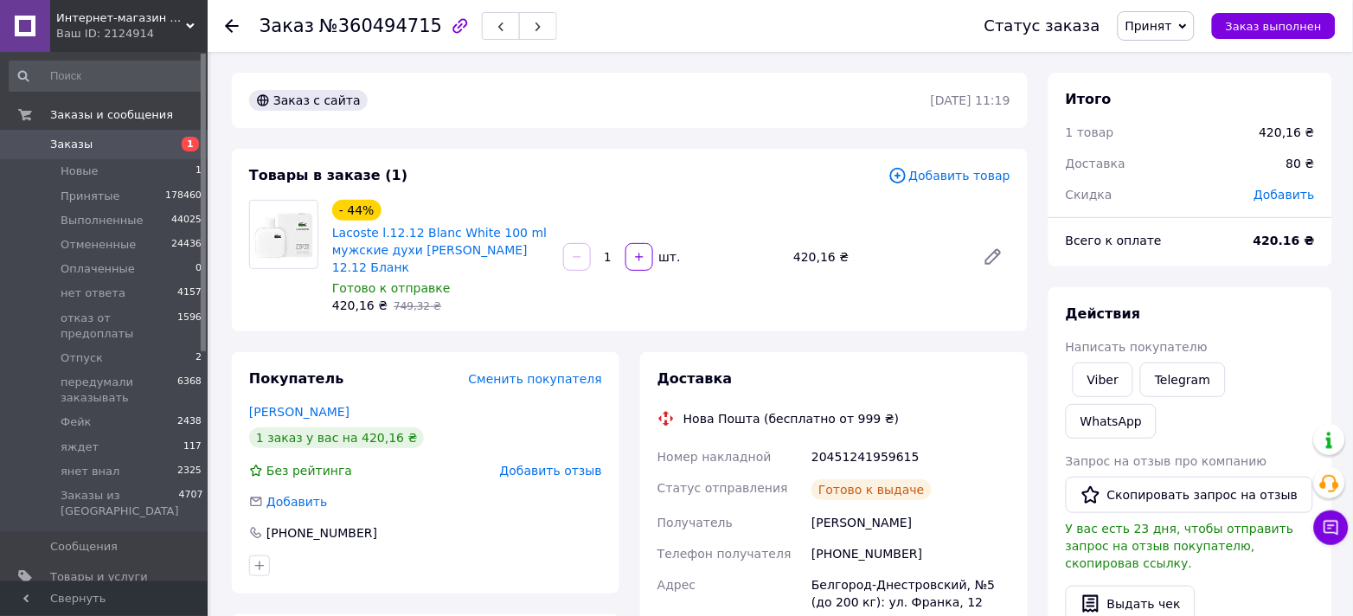
click at [872, 538] on div "[PHONE_NUMBER]" at bounding box center [911, 553] width 206 height 31
click at [872, 538] on div "+380977032537" at bounding box center [911, 553] width 206 height 31
copy div "380977032537"
click at [882, 441] on div "20451241959615" at bounding box center [911, 456] width 206 height 31
click at [881, 441] on div "20451241959615" at bounding box center [911, 456] width 206 height 31
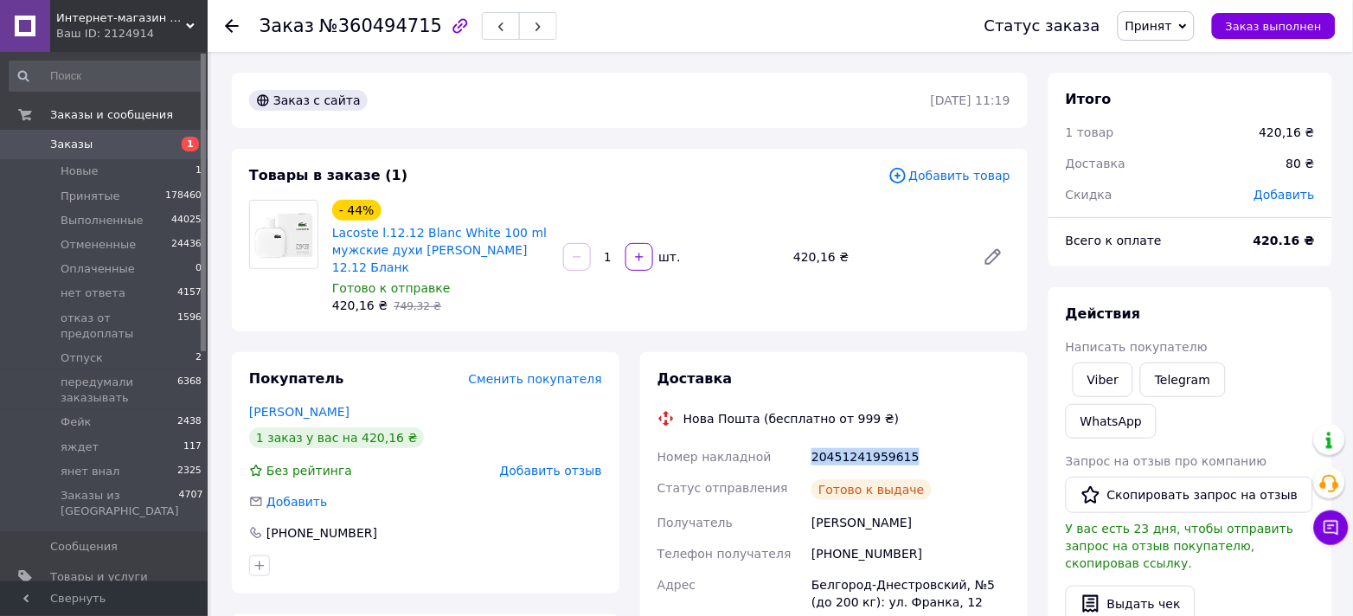
copy div "20451241959615"
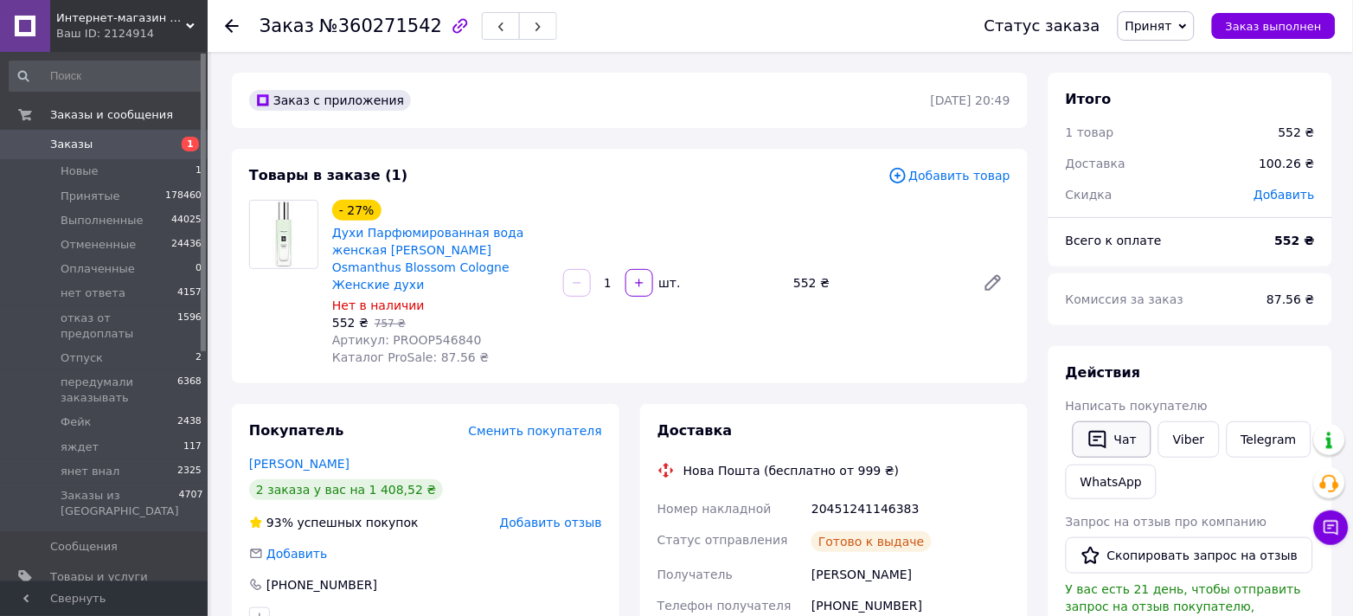
click at [1115, 436] on button "Чат" at bounding box center [1112, 439] width 79 height 36
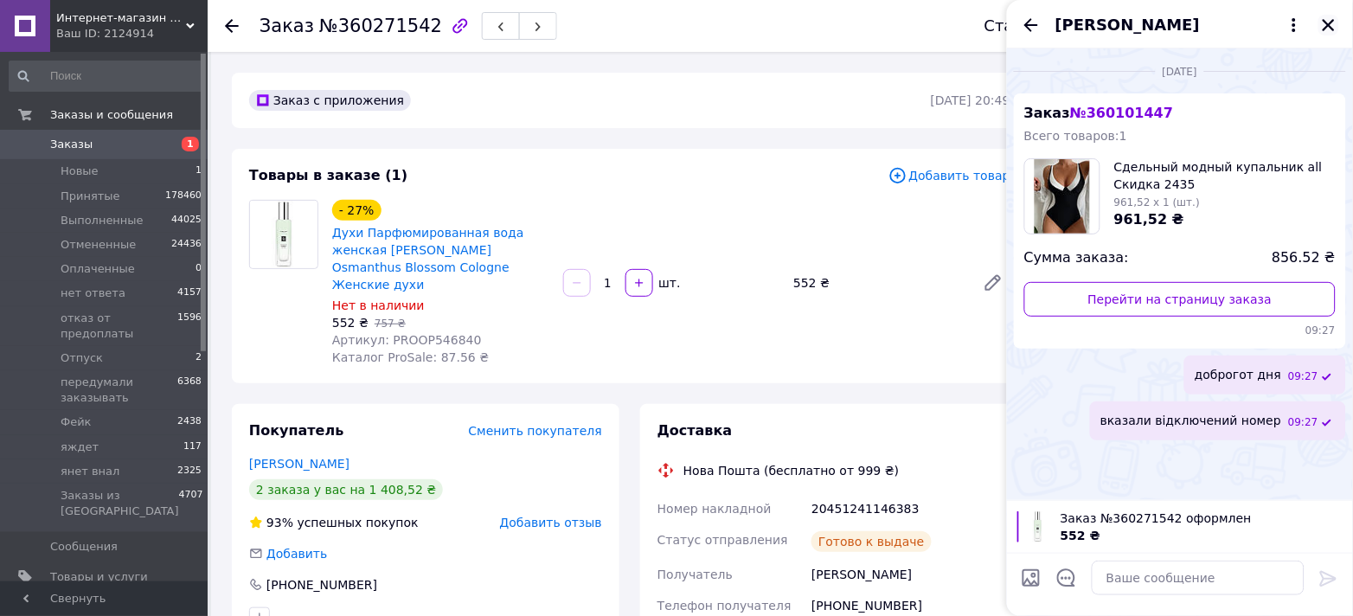
click at [1330, 21] on icon "Закрыть" at bounding box center [1329, 25] width 16 height 16
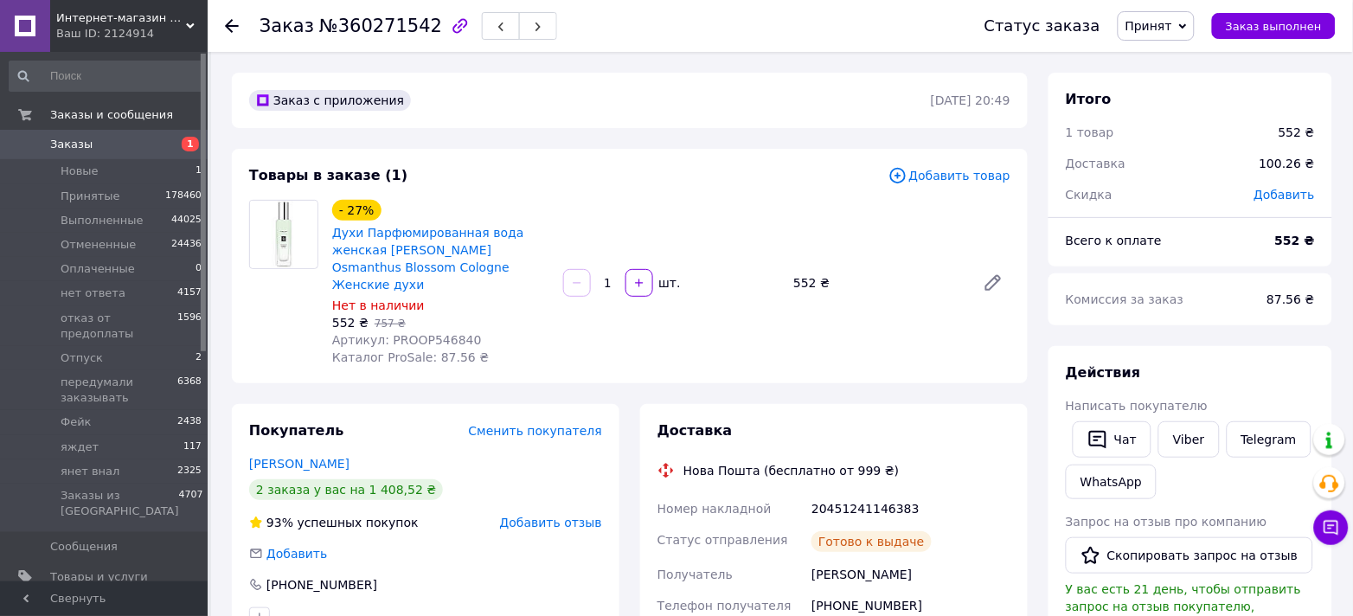
click at [837, 590] on div "+380973731568" at bounding box center [911, 605] width 206 height 31
copy div "380973731568"
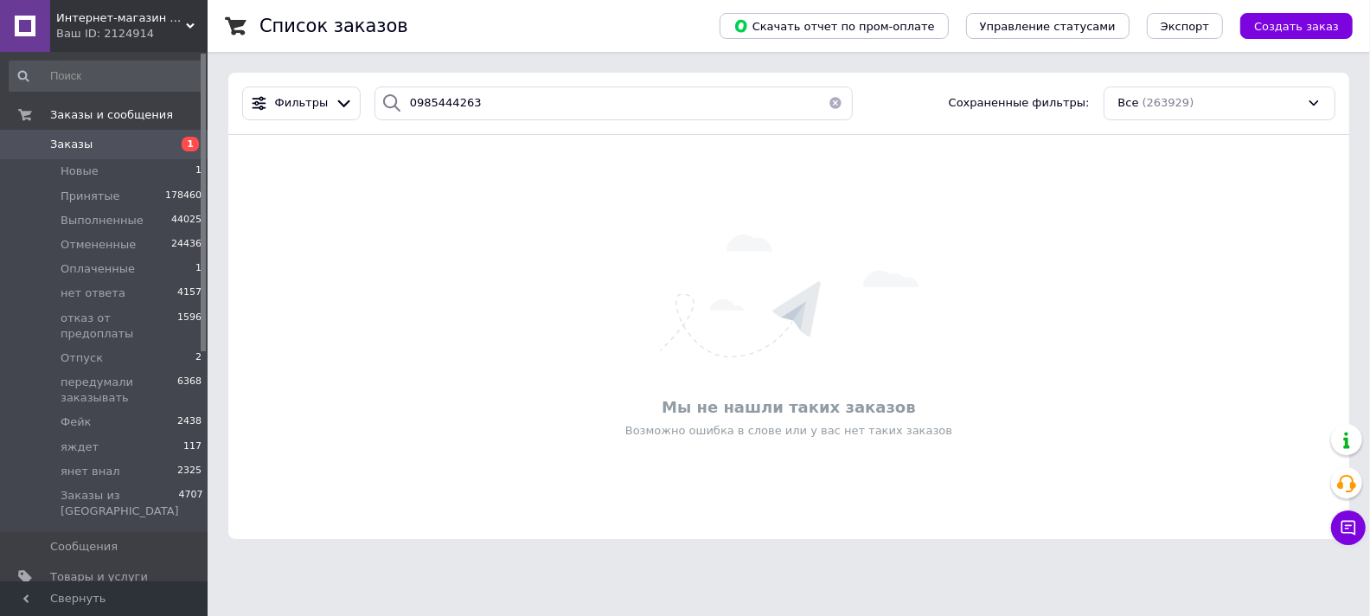
click at [415, 120] on div "Фильтры 0985444263 Сохраненные фильтры: Все (263929)" at bounding box center [788, 104] width 1121 height 62
click at [417, 106] on input "0985444263" at bounding box center [614, 104] width 478 height 34
paste input "56934875"
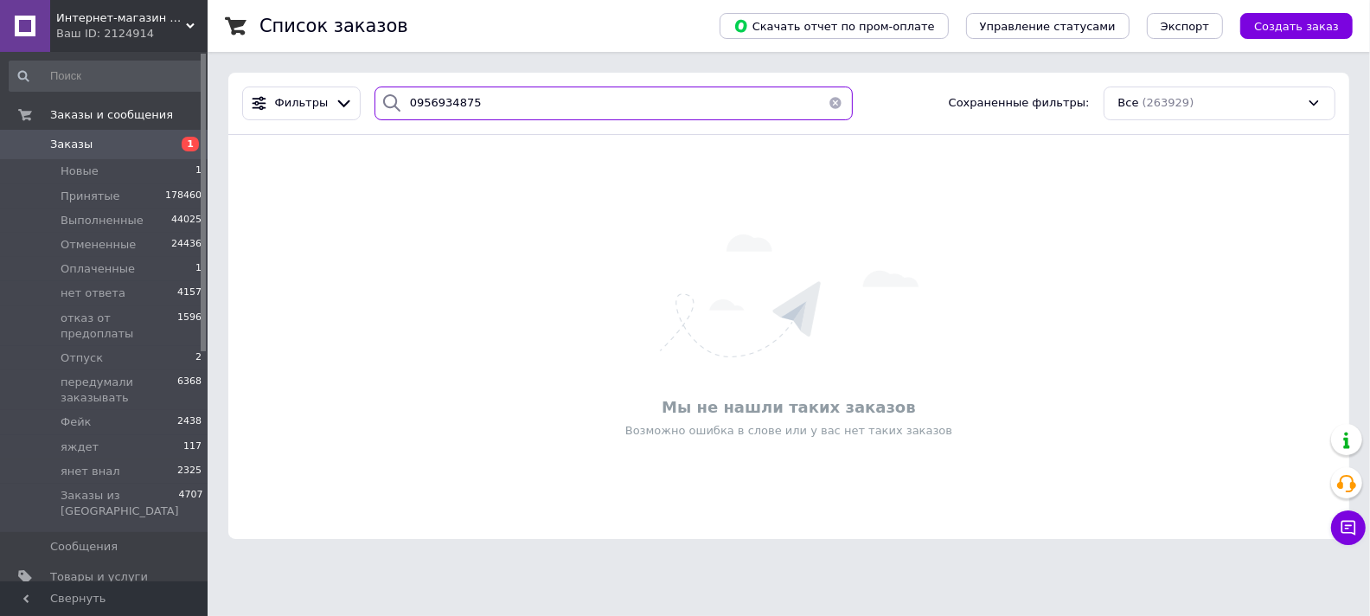
click at [405, 106] on input "0956934875" at bounding box center [614, 104] width 478 height 34
paste input "79998666"
type input "0979998666"
drag, startPoint x: 83, startPoint y: 174, endPoint x: 100, endPoint y: 112, distance: 63.8
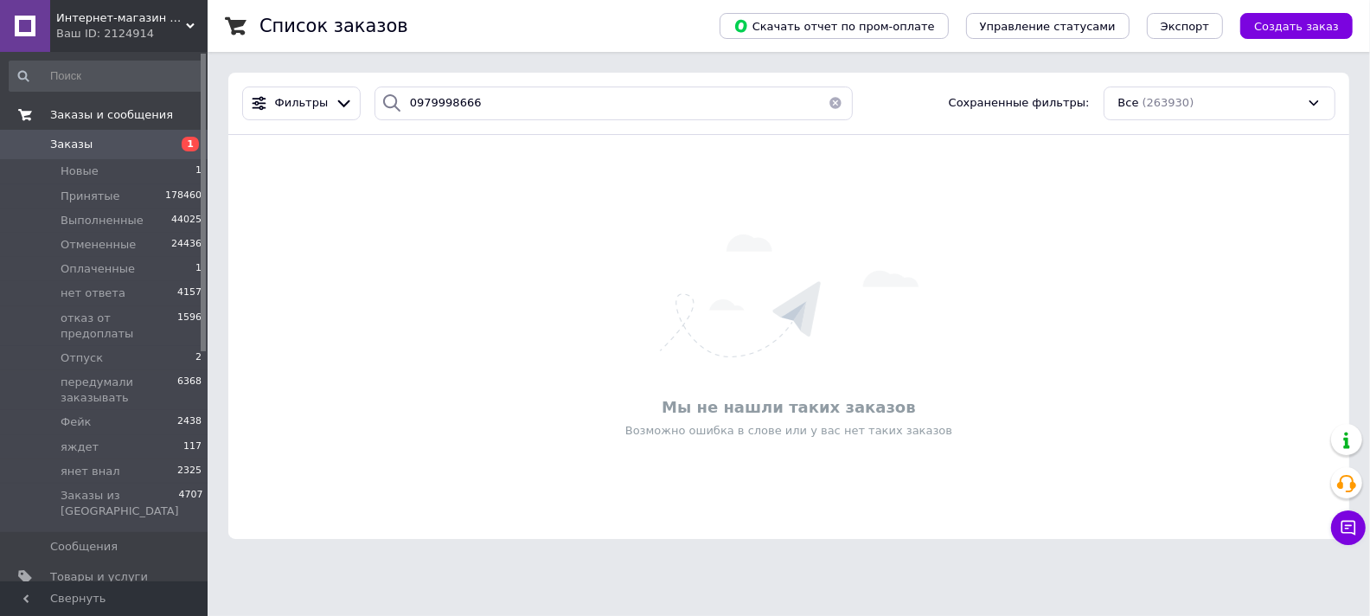
click at [83, 174] on span "Новые" at bounding box center [80, 171] width 38 height 16
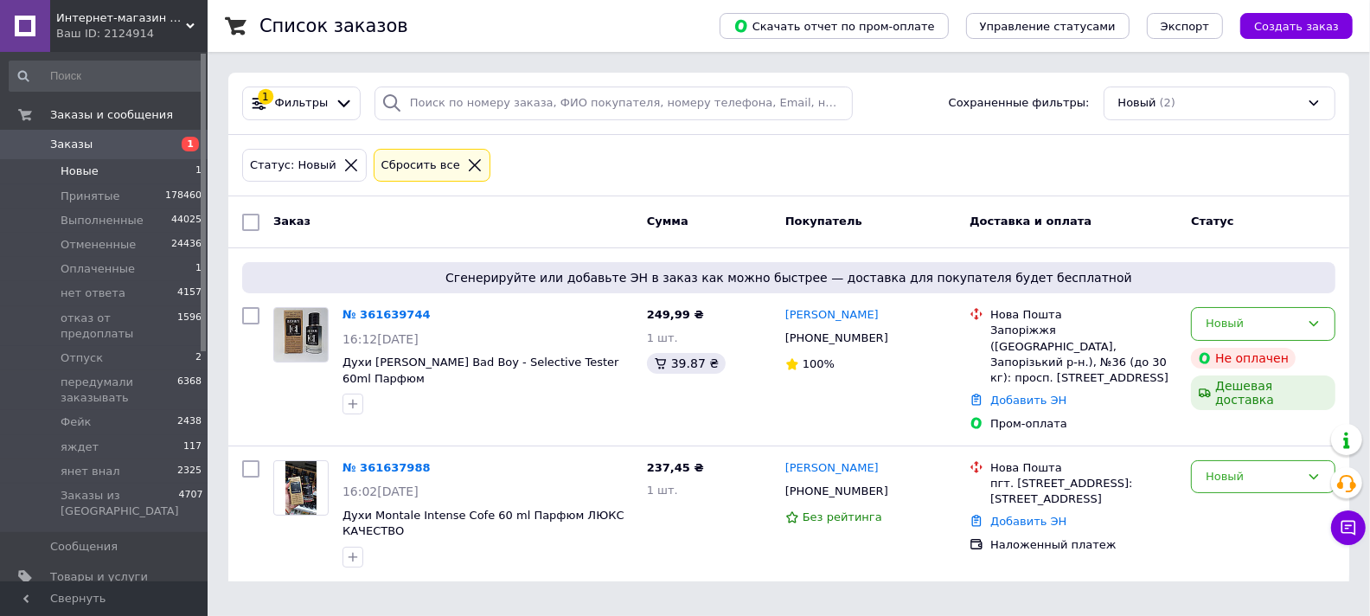
click at [469, 165] on icon at bounding box center [475, 165] width 12 height 12
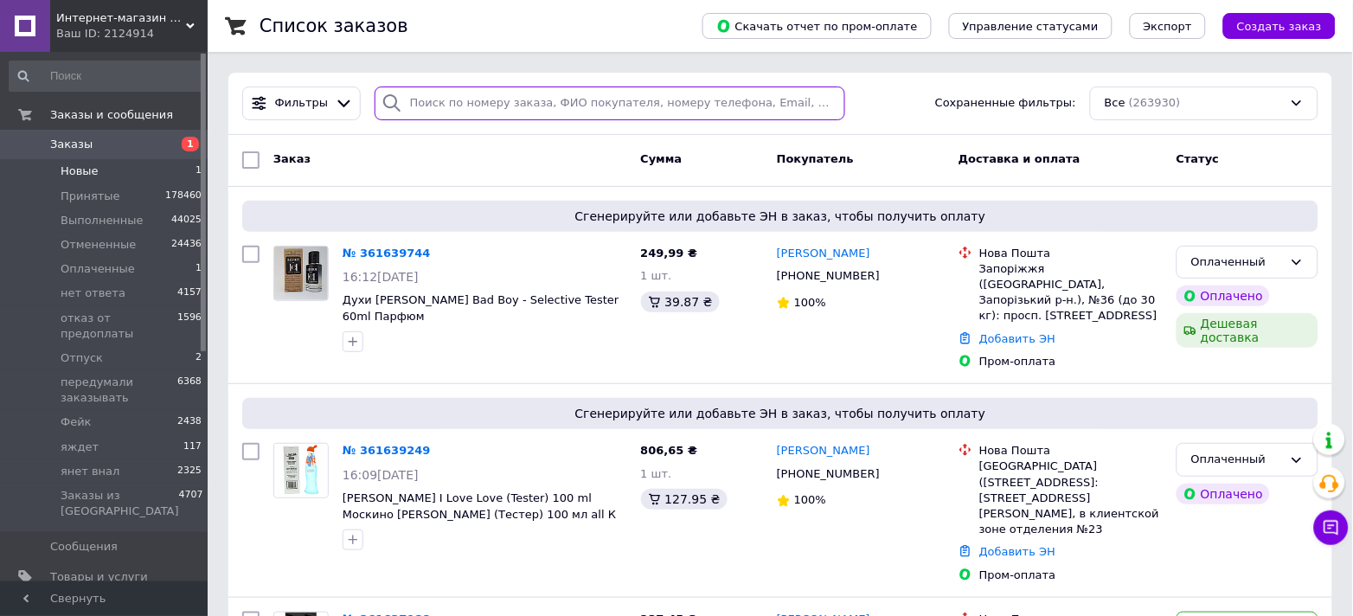
click at [472, 102] on input "search" at bounding box center [610, 104] width 471 height 34
paste input "0980749312"
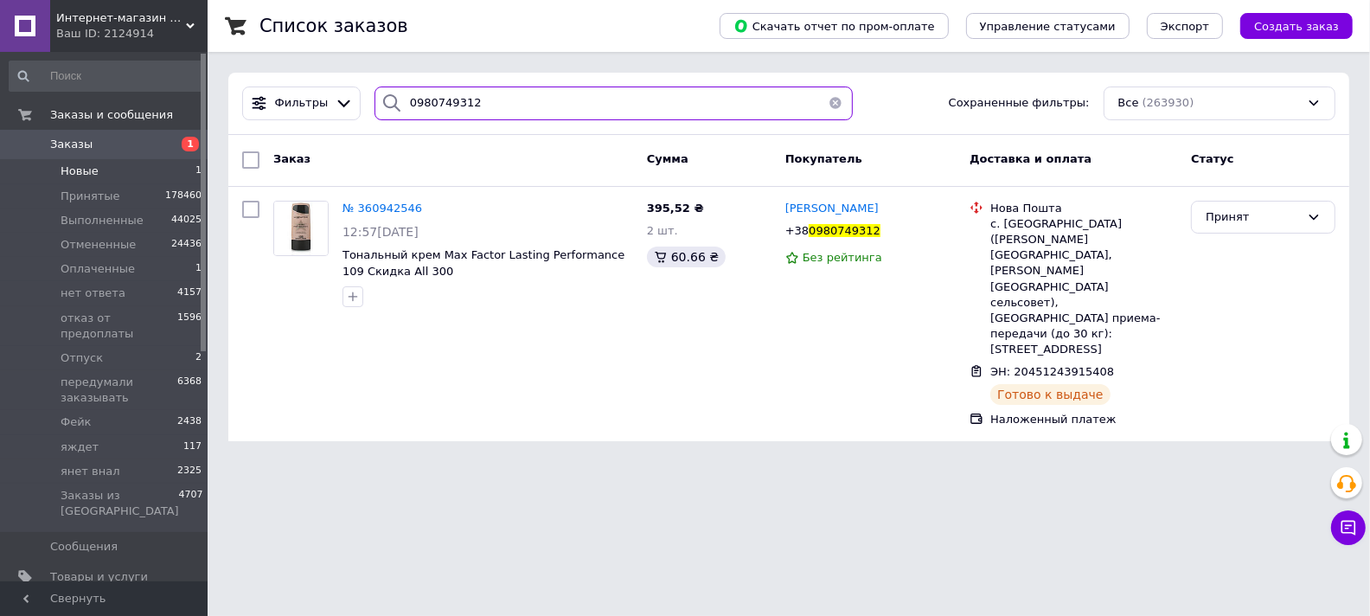
click at [433, 96] on input "0980749312" at bounding box center [614, 104] width 478 height 34
paste input "56484661"
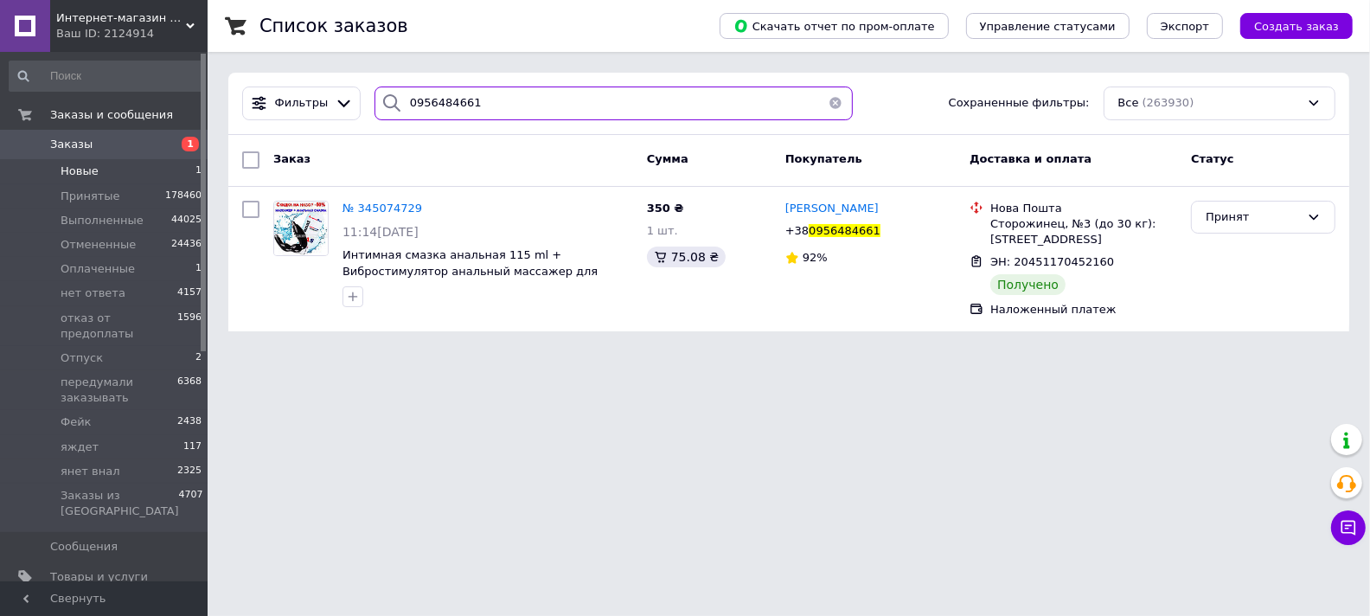
click at [419, 93] on input "0956484661" at bounding box center [614, 104] width 478 height 34
paste input "95547037"
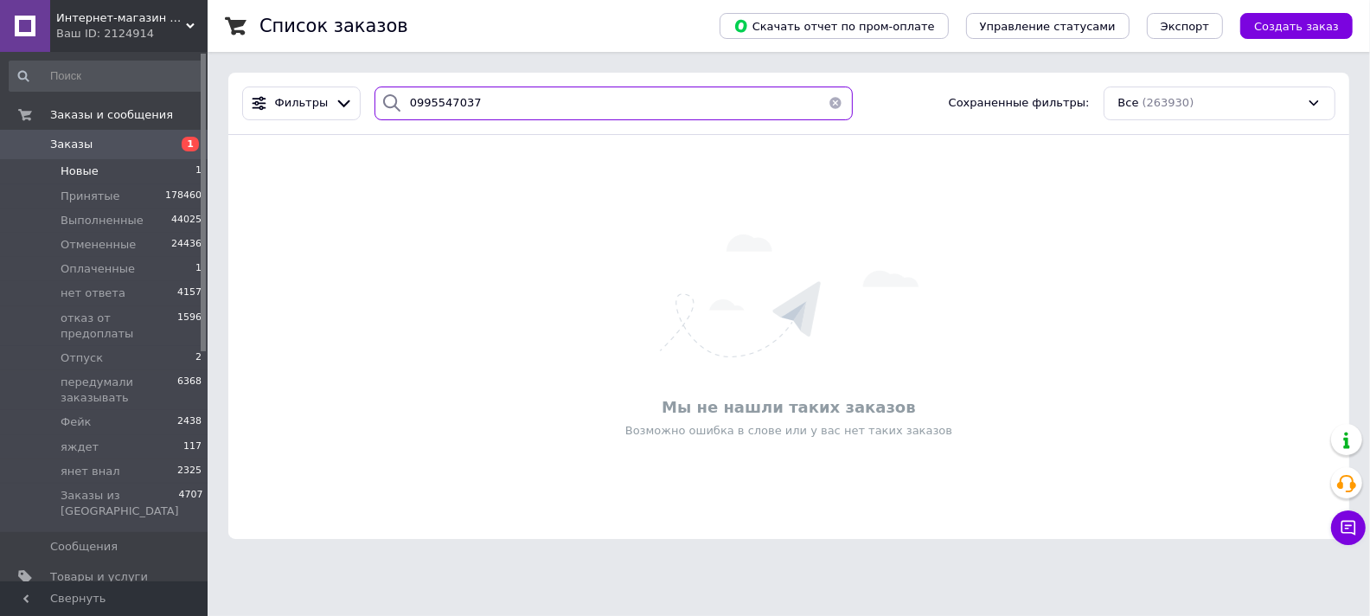
click at [418, 101] on input "0995547037" at bounding box center [614, 104] width 478 height 34
click at [418, 100] on input "0995547037" at bounding box center [614, 104] width 478 height 34
paste input "78916860"
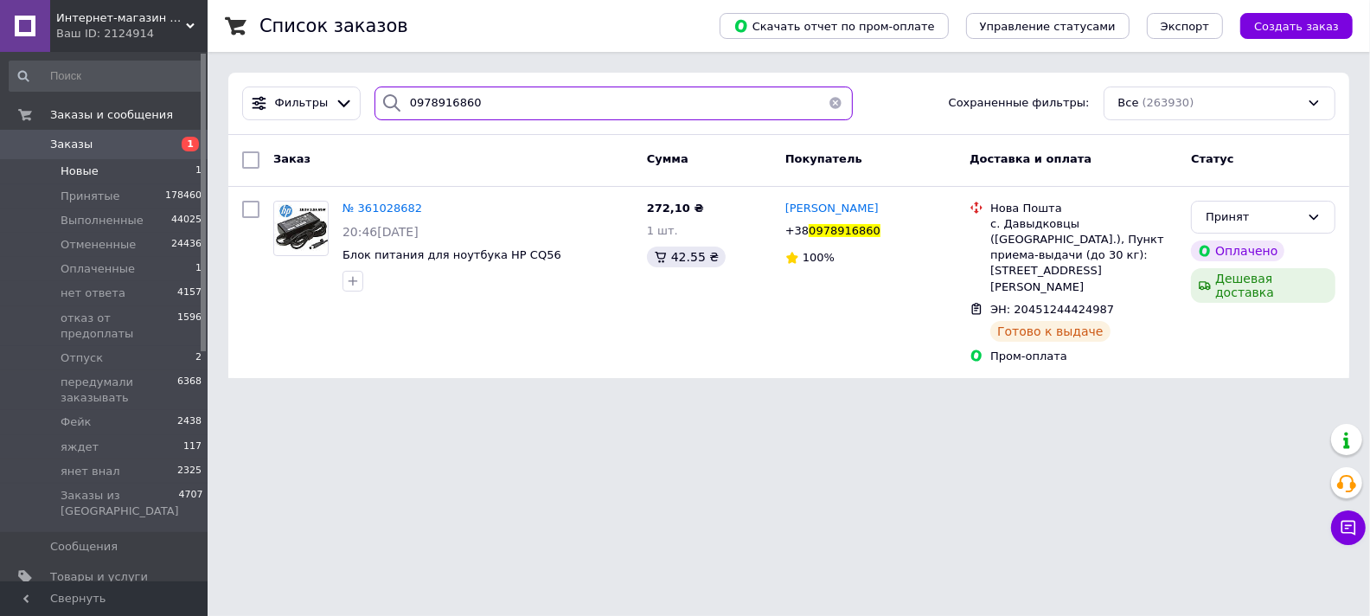
click at [437, 105] on input "0978916860" at bounding box center [614, 104] width 478 height 34
paste input "33040669"
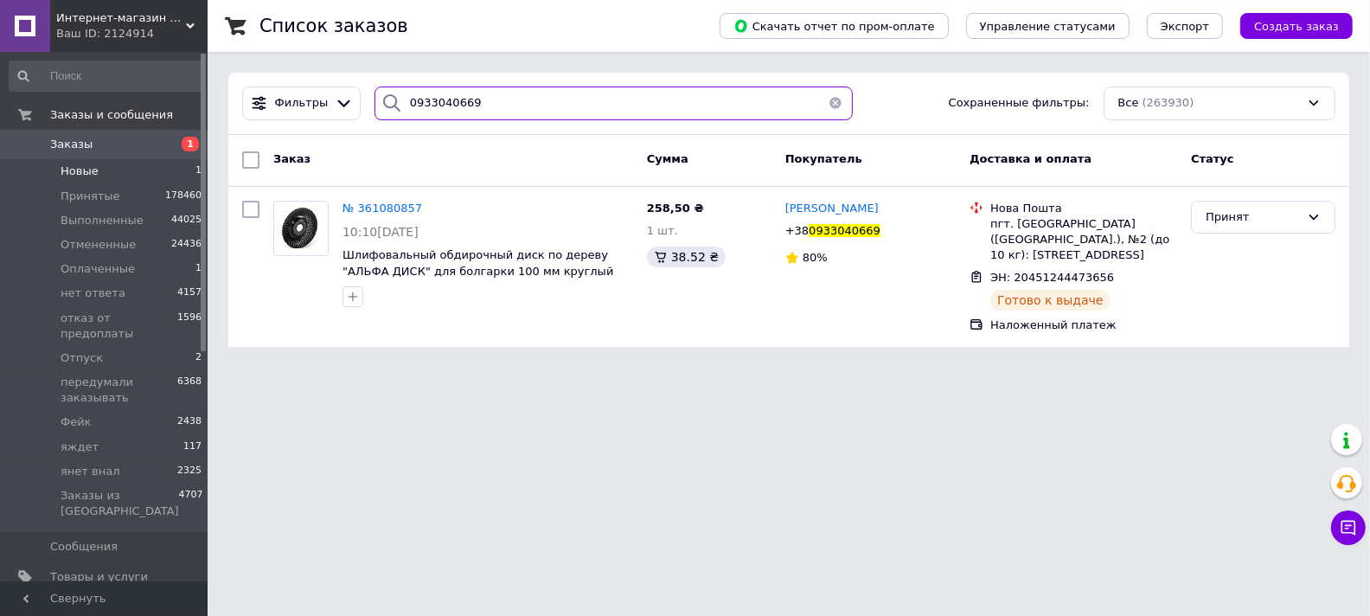
type input "0933040669"
click at [78, 170] on span "Новые" at bounding box center [80, 171] width 38 height 16
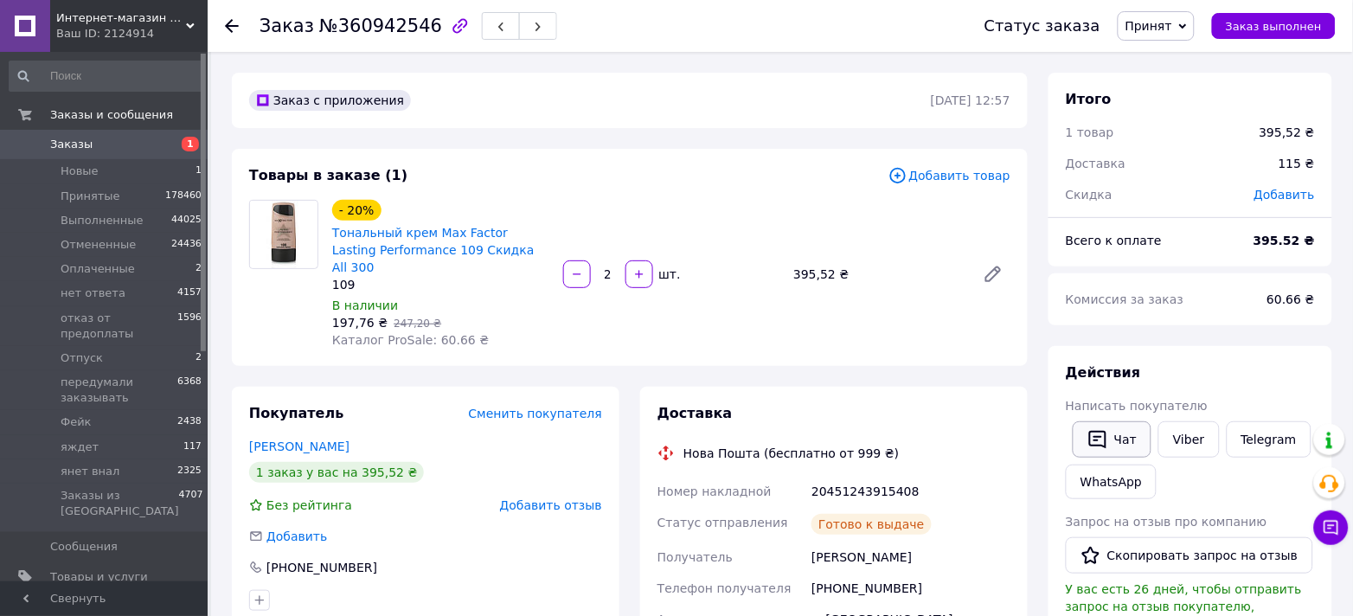
click at [1121, 441] on button "Чат" at bounding box center [1112, 439] width 79 height 36
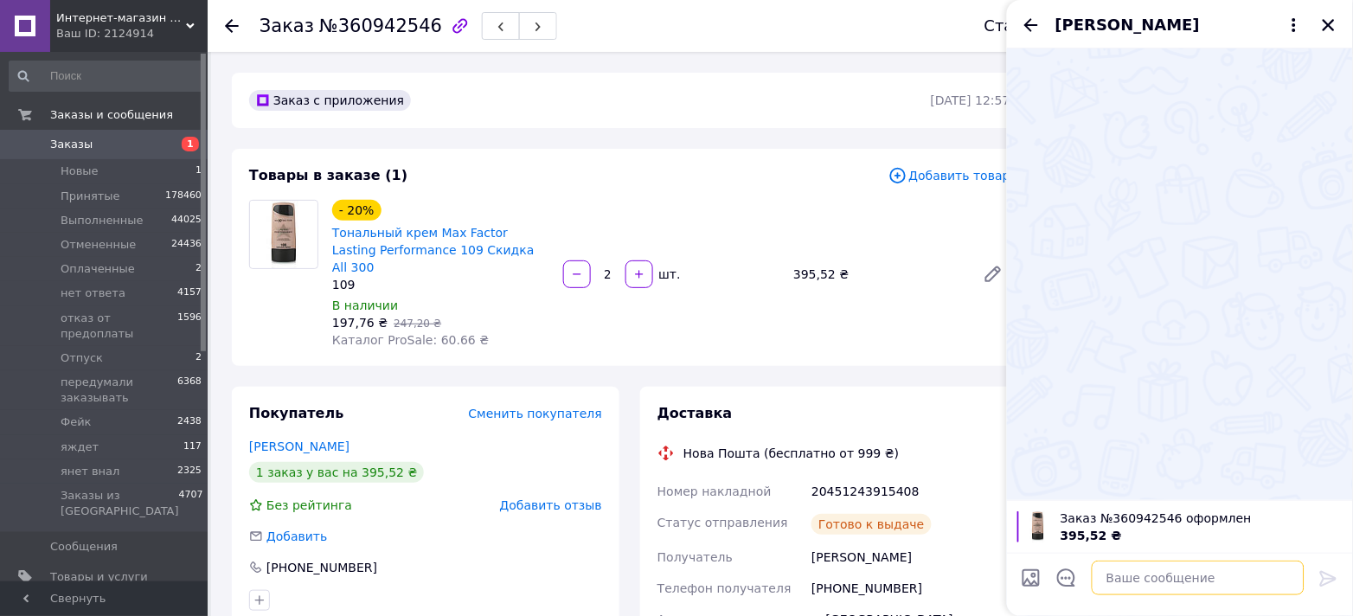
click at [1127, 586] on textarea at bounding box center [1198, 578] width 213 height 35
paste textarea "Доброго дня ! Посылка у відділенні нової пошти,заберіть будь ласка ! останні дні"
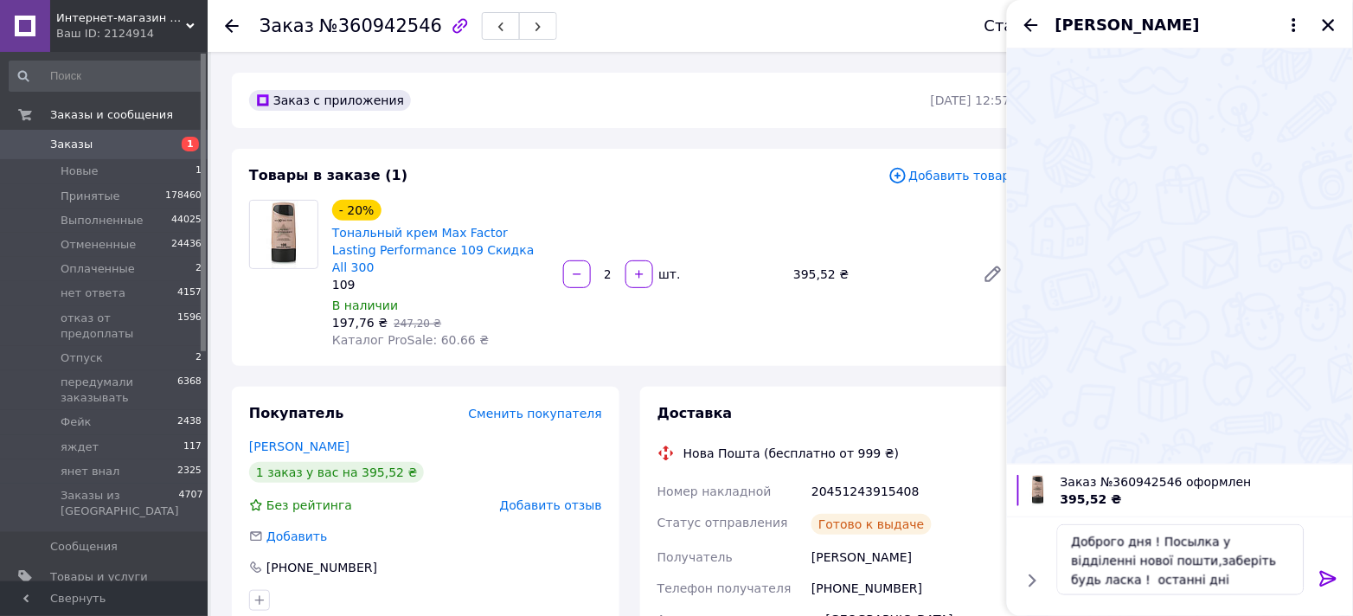
click at [878, 476] on div "20451243915408" at bounding box center [911, 491] width 206 height 31
copy div "20451243915408"
drag, startPoint x: 1152, startPoint y: 584, endPoint x: 1196, endPoint y: 582, distance: 44.2
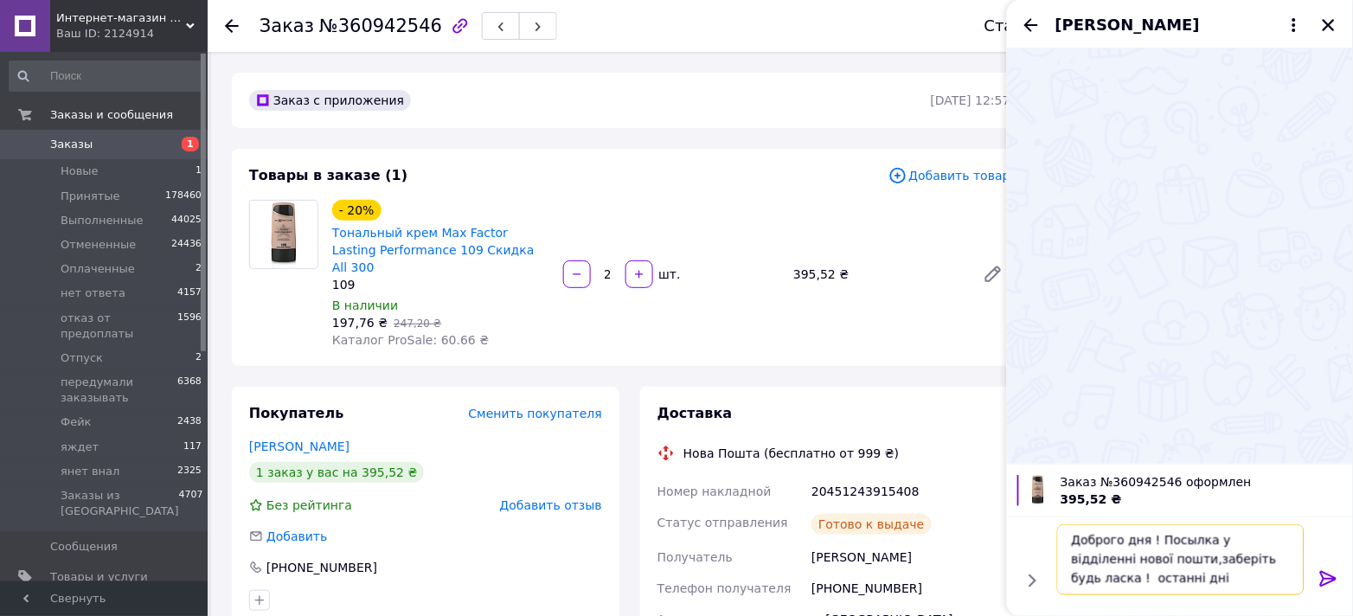
click at [1058, 584] on textarea "Доброго дня ! Посылка у відділенні нової пошти,заберіть будь ласка ! останні дні" at bounding box center [1180, 559] width 247 height 71
paste textarea "20451243915408"
type textarea "Доброго дня ! Посылка у відділенні нової пошти,заберіть будь ласка ! 2045124391…"
click at [1324, 575] on icon at bounding box center [1328, 578] width 21 height 21
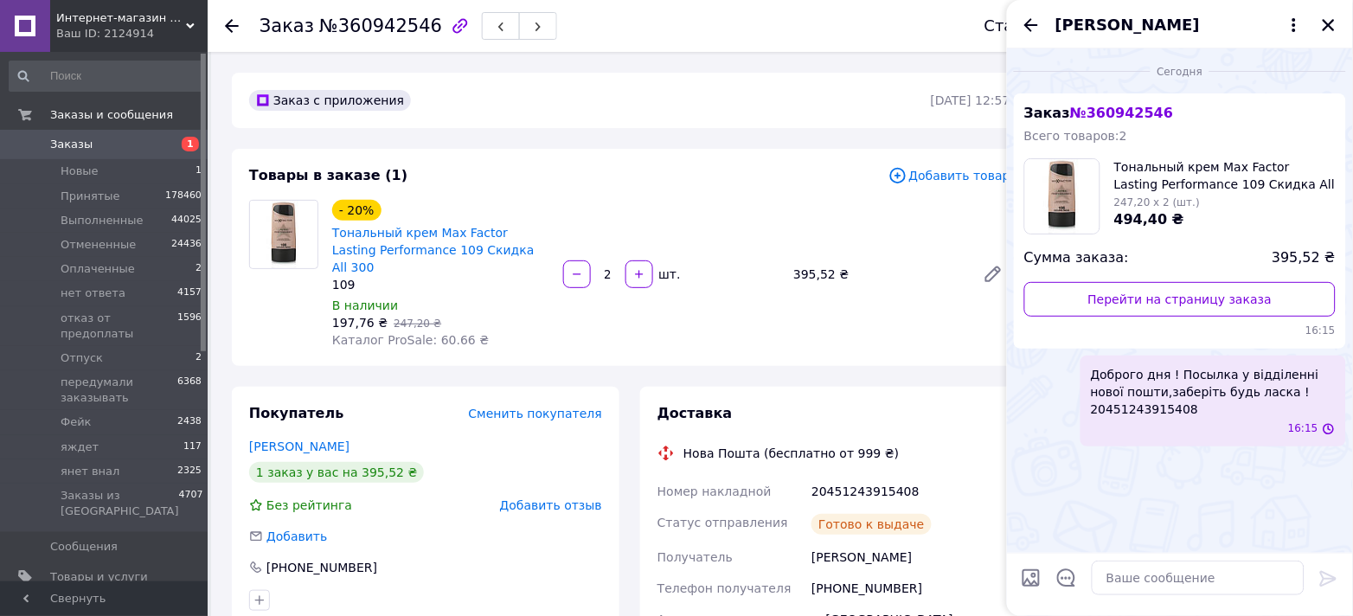
scroll to position [0, 0]
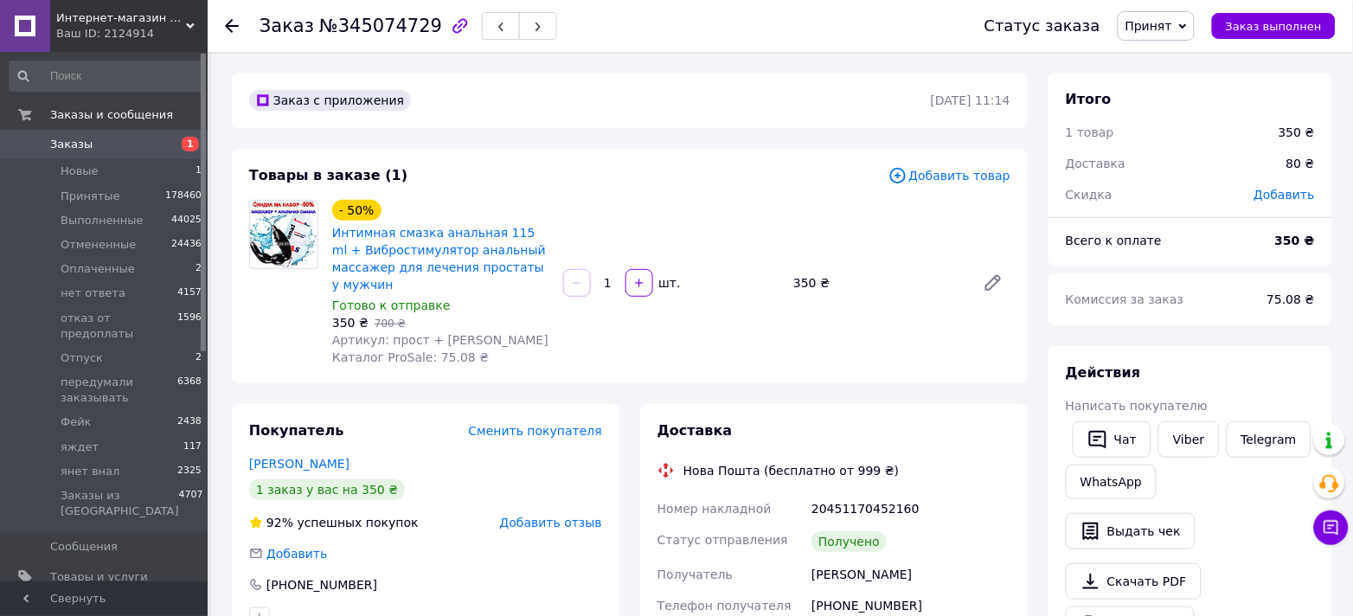
drag, startPoint x: 1116, startPoint y: 429, endPoint x: 946, endPoint y: 491, distance: 180.6
click at [1112, 432] on button "Чат" at bounding box center [1112, 439] width 79 height 36
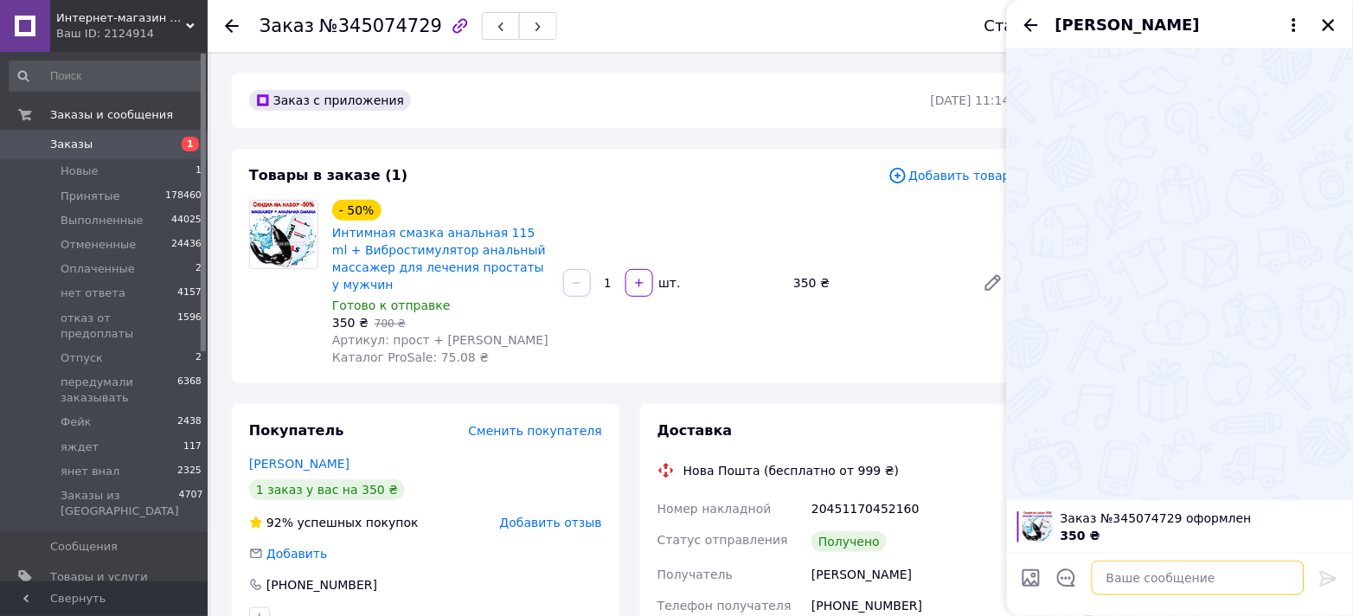
drag, startPoint x: 1125, startPoint y: 574, endPoint x: 1090, endPoint y: 571, distance: 34.8
click at [1125, 574] on textarea at bounding box center [1198, 578] width 213 height 35
paste textarea "Доброго дня ! Посылка у відділенні нової пошти,заберіть будь ласка ! останні дні"
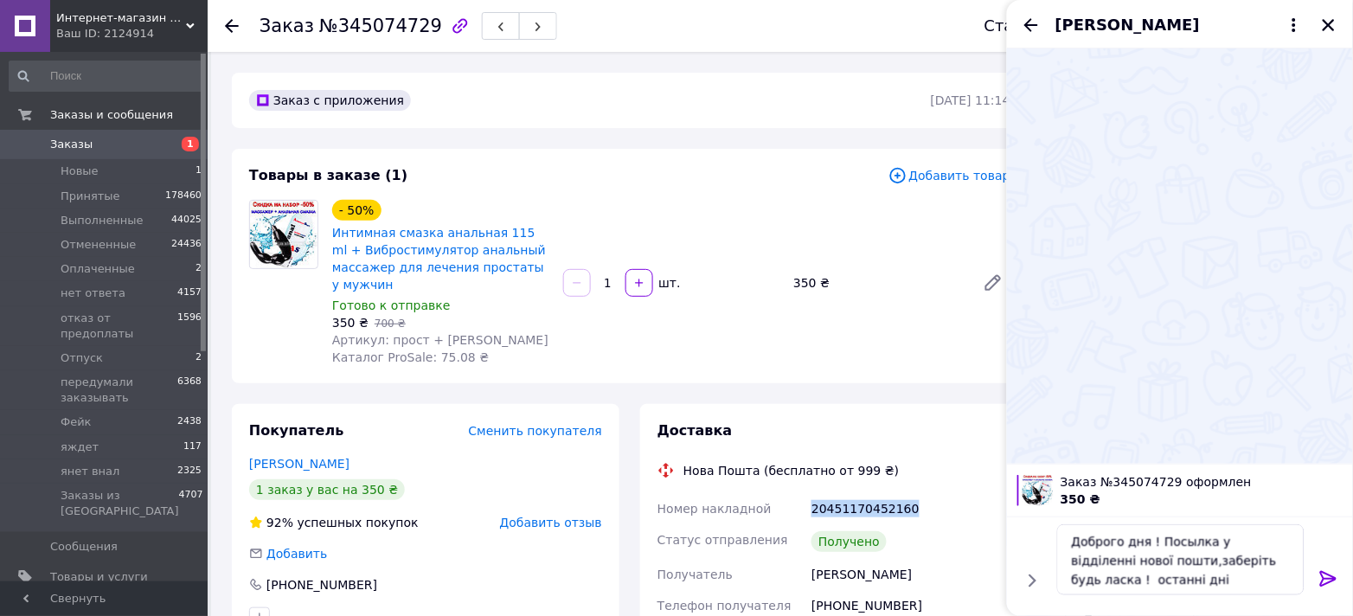
drag, startPoint x: 884, startPoint y: 488, endPoint x: 811, endPoint y: 488, distance: 73.5
click at [811, 493] on div "20451170452160" at bounding box center [911, 508] width 206 height 31
copy div "20451170452160"
click at [1164, 586] on textarea "Доброго дня ! Посылка у відділенні нової пошти,заберіть будь ласка ! останні дні" at bounding box center [1180, 559] width 247 height 71
paste textarea "20451170452160"
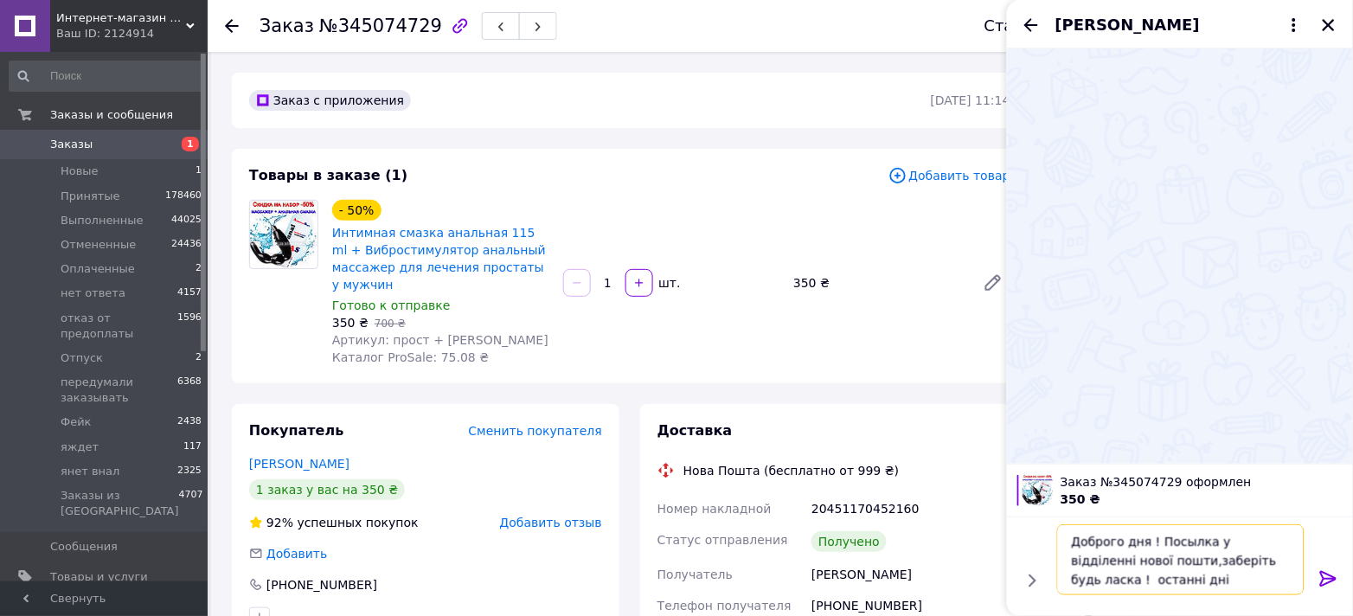
type textarea "Доброго дня ! Посылка у відділенні нової пошти,заберіть будь ласка ! останні дн…"
click at [1331, 580] on icon at bounding box center [1328, 578] width 21 height 21
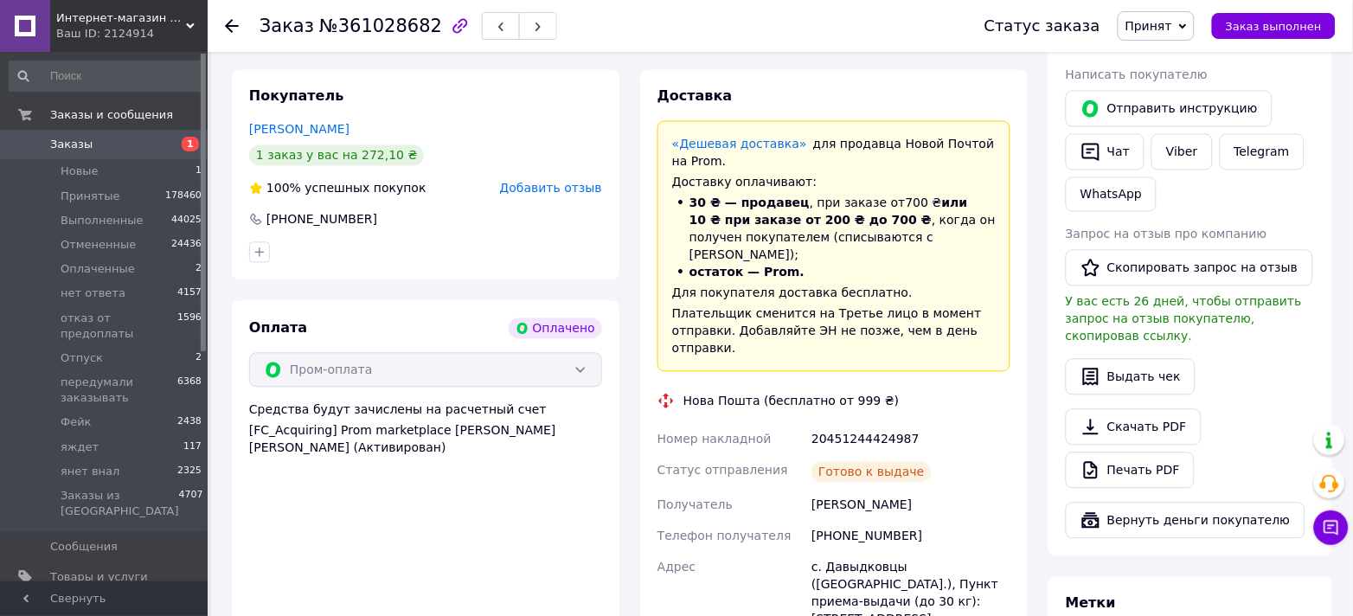
scroll to position [807, 0]
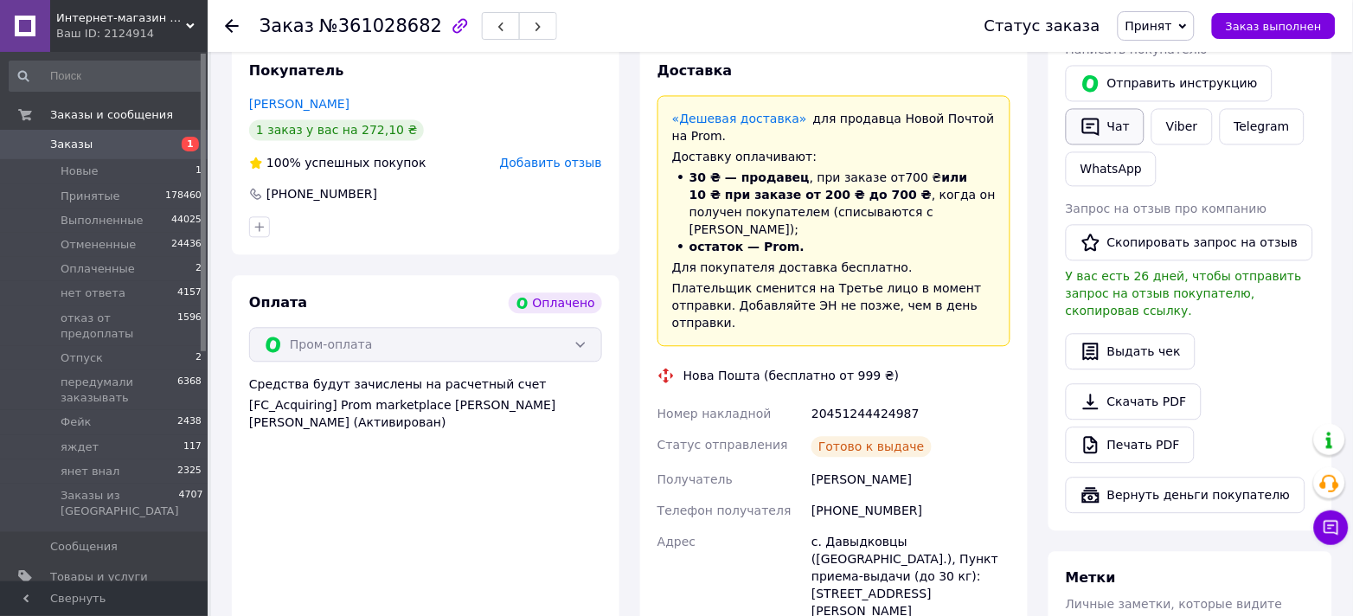
click at [1107, 116] on button "Чат" at bounding box center [1105, 126] width 79 height 36
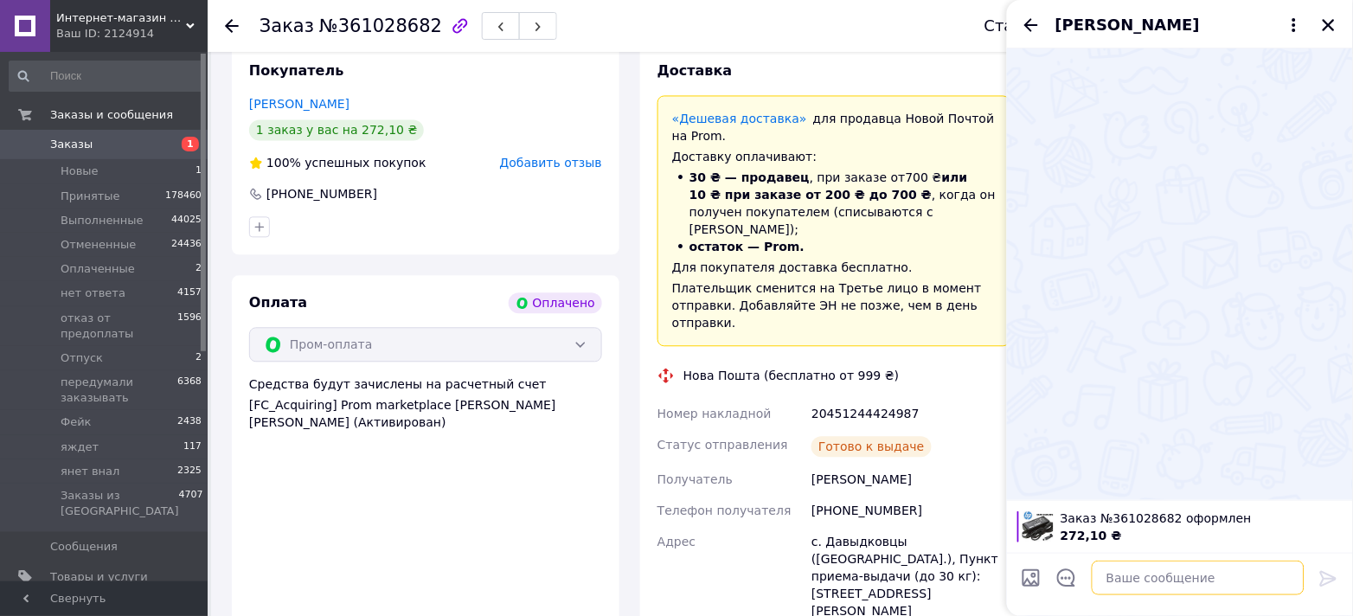
click at [1162, 574] on textarea at bounding box center [1198, 578] width 213 height 35
paste textarea "Доброго дня ! Посылка у відділенні нової пошти,заберіть будь ласка ! останні дні"
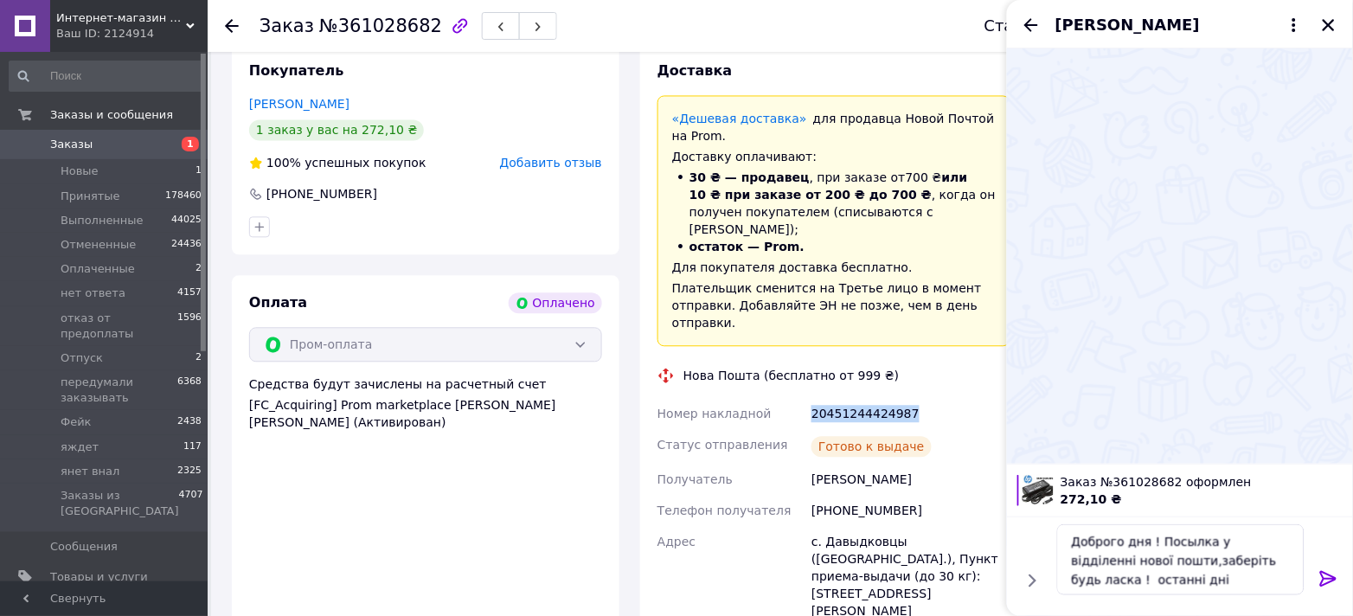
drag, startPoint x: 925, startPoint y: 340, endPoint x: 805, endPoint y: 349, distance: 119.7
click at [805, 398] on div "Номер накладной 20451244424987 Статус отправления [PERSON_NAME] к выдаче Получа…" at bounding box center [834, 590] width 360 height 384
copy div "Номер накладной 20451244424987"
click at [1215, 586] on textarea "Доброго дня ! Посылка у відділенні нової пошти,заберіть будь ласка ! останні дні" at bounding box center [1180, 559] width 247 height 71
paste textarea "20451244424987"
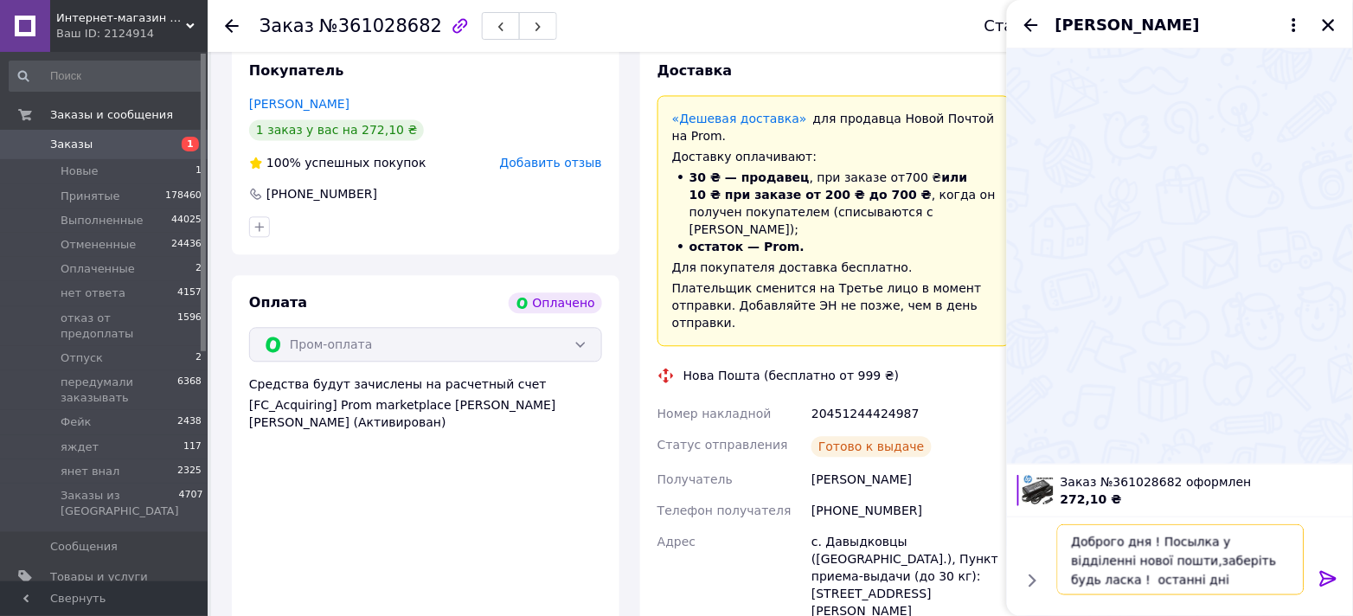
scroll to position [12, 0]
type textarea "Доброго дня ! Посылка у відділенні нової пошти,заберіть будь ласка ! останні дн…"
click at [1331, 582] on icon at bounding box center [1328, 578] width 21 height 21
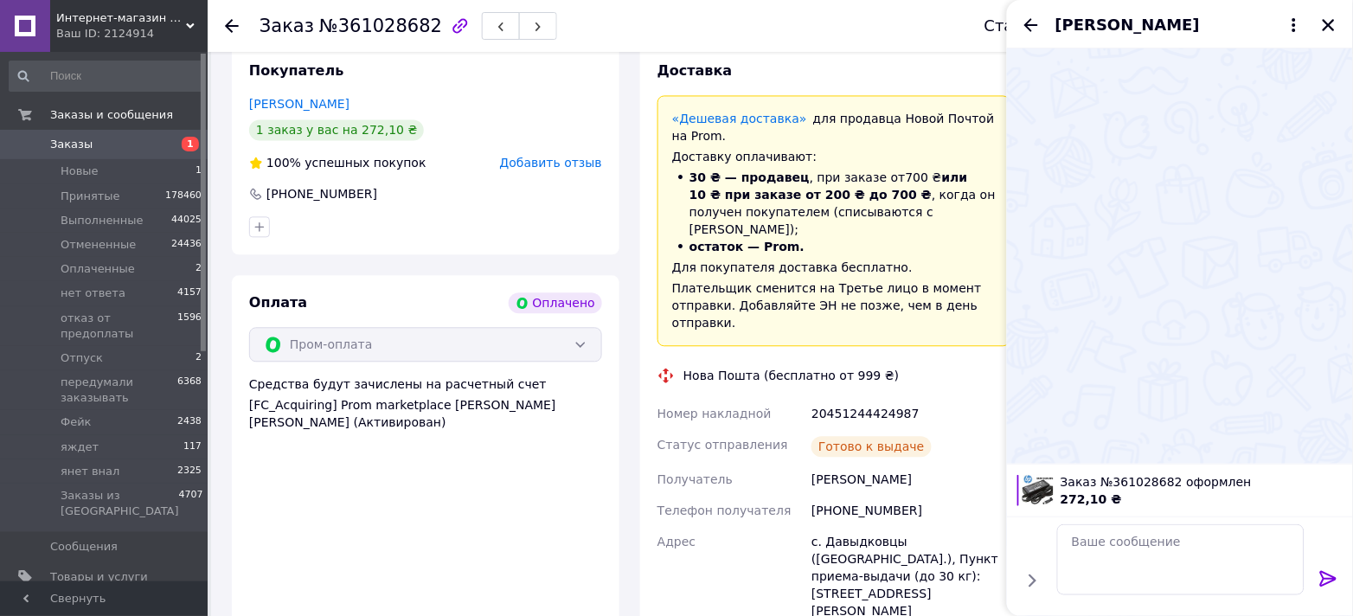
scroll to position [0, 0]
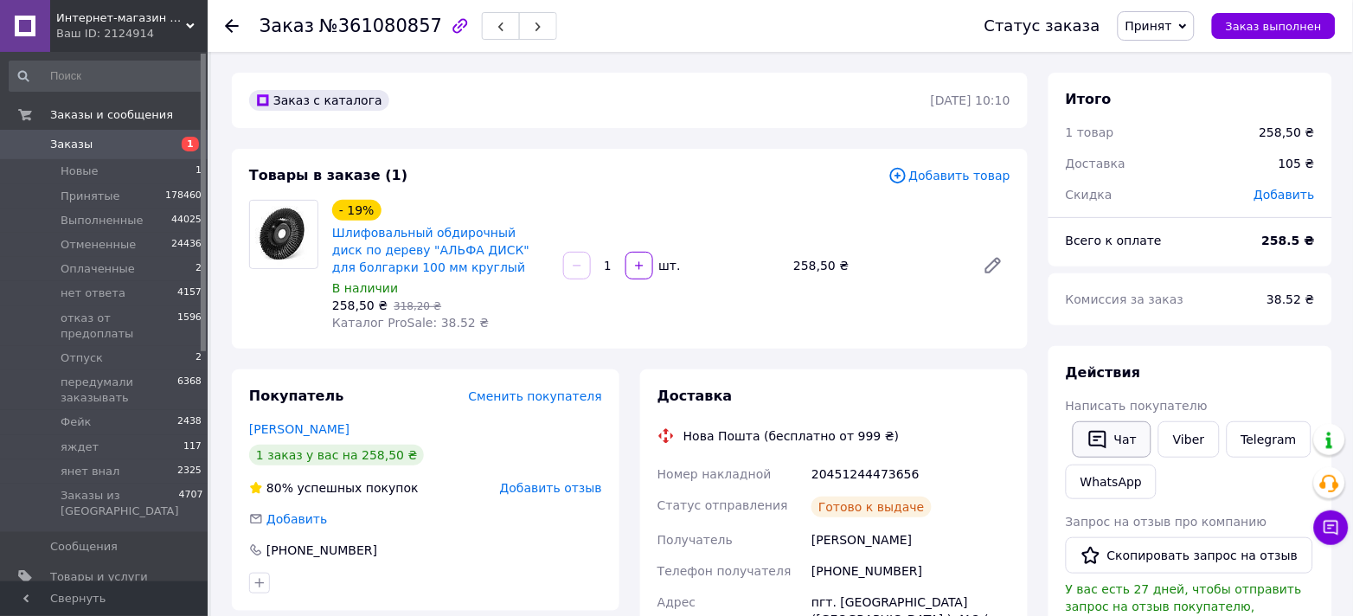
click at [1112, 427] on button "Чат" at bounding box center [1112, 439] width 79 height 36
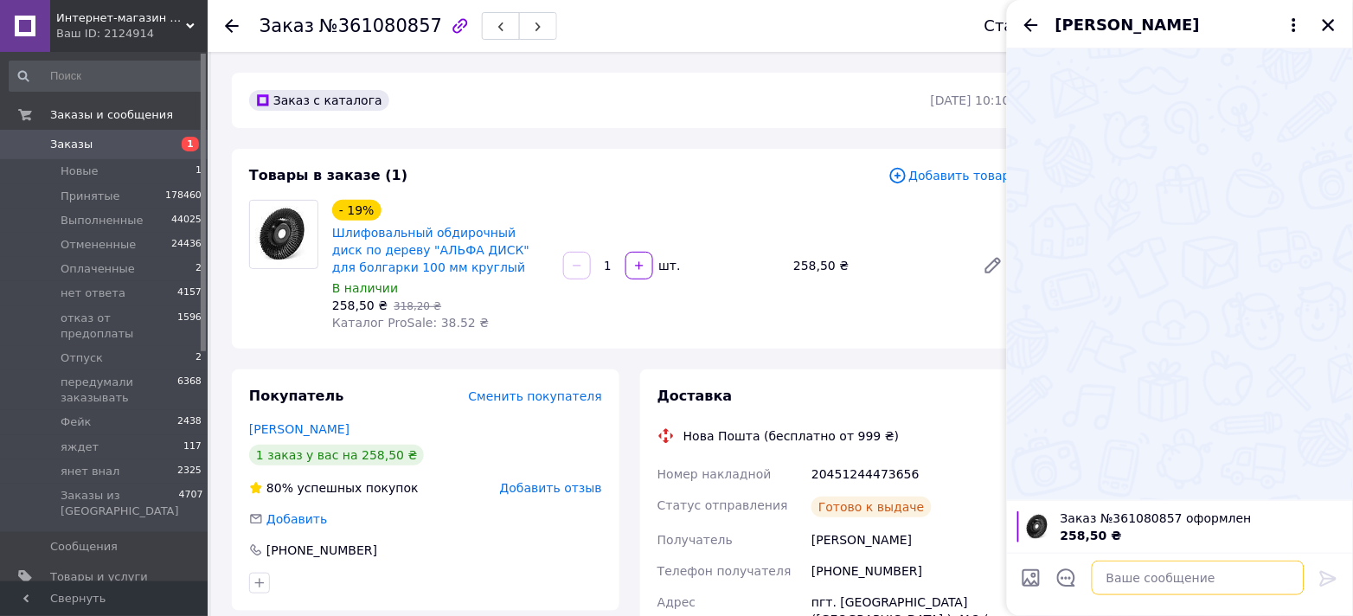
click at [1130, 575] on textarea at bounding box center [1198, 578] width 213 height 35
paste textarea "Доброго дня ! Посылка у відділенні нової пошти,заберіть будь ласка ! останні дні"
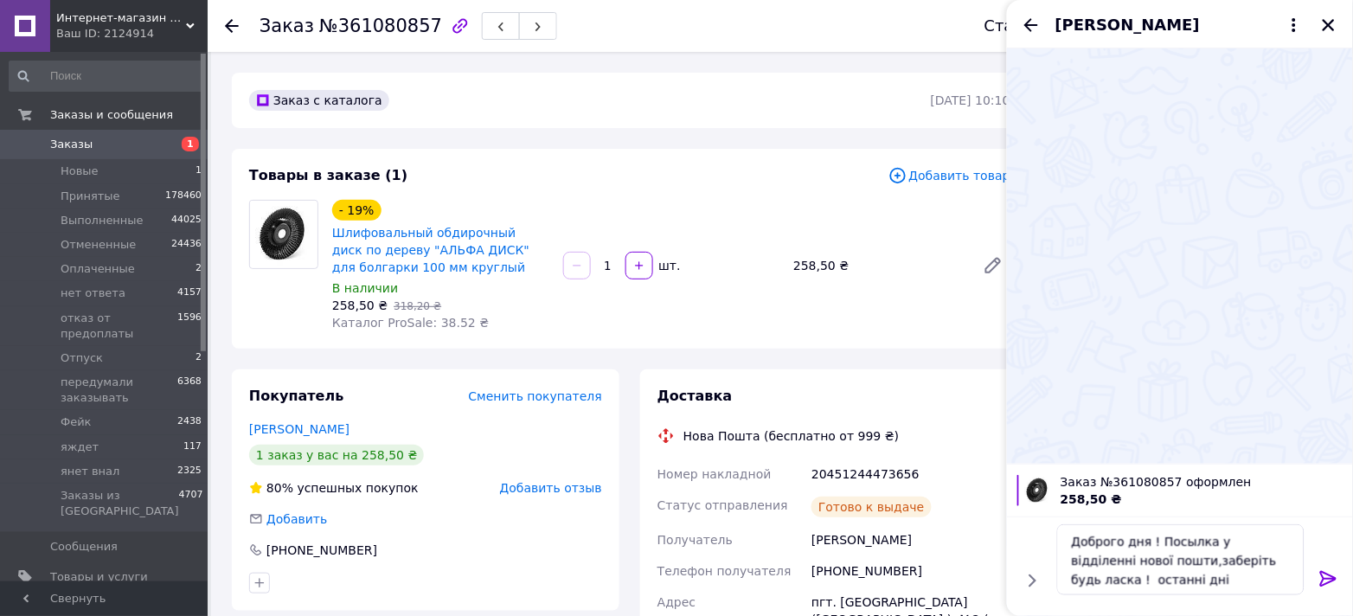
click at [838, 475] on div "20451244473656" at bounding box center [911, 473] width 206 height 31
copy div "20451244473656"
click at [1183, 582] on textarea "Доброго дня ! Посылка у відділенні нової пошти,заберіть будь ласка ! останні дні" at bounding box center [1180, 559] width 247 height 71
paste textarea "20451244473656"
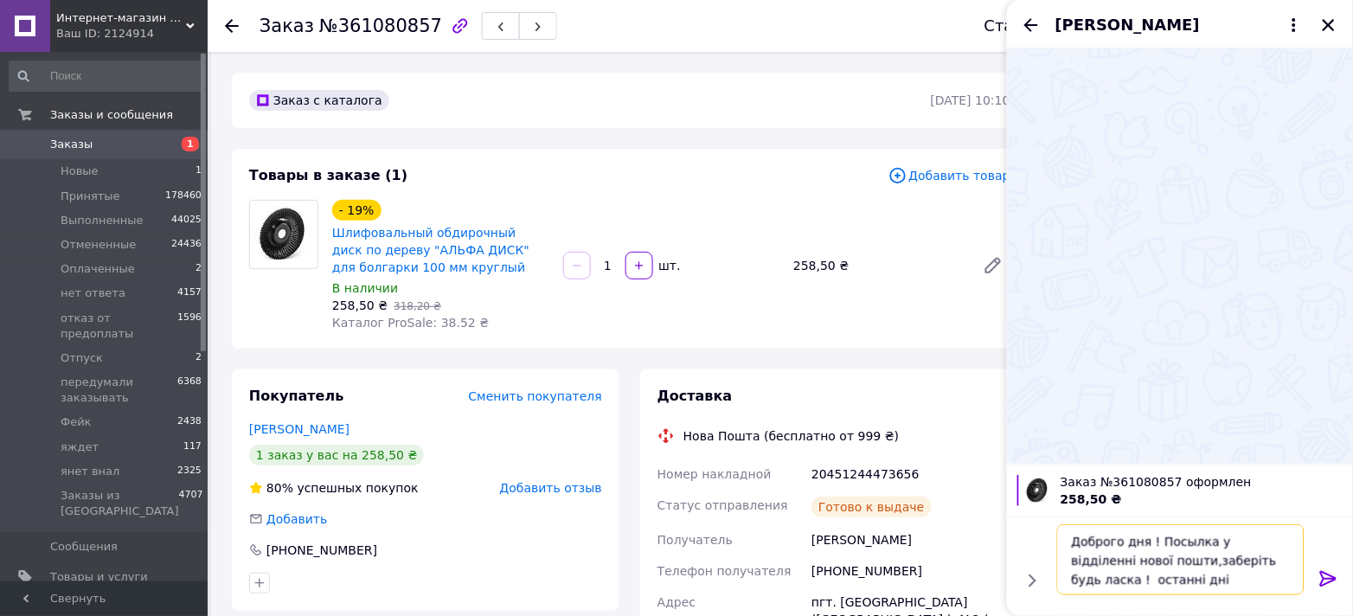
type textarea "Доброго дня ! Посылка у відділенні нової пошти,заберіть будь ласка ! останні дн…"
click at [1327, 580] on icon at bounding box center [1328, 578] width 21 height 21
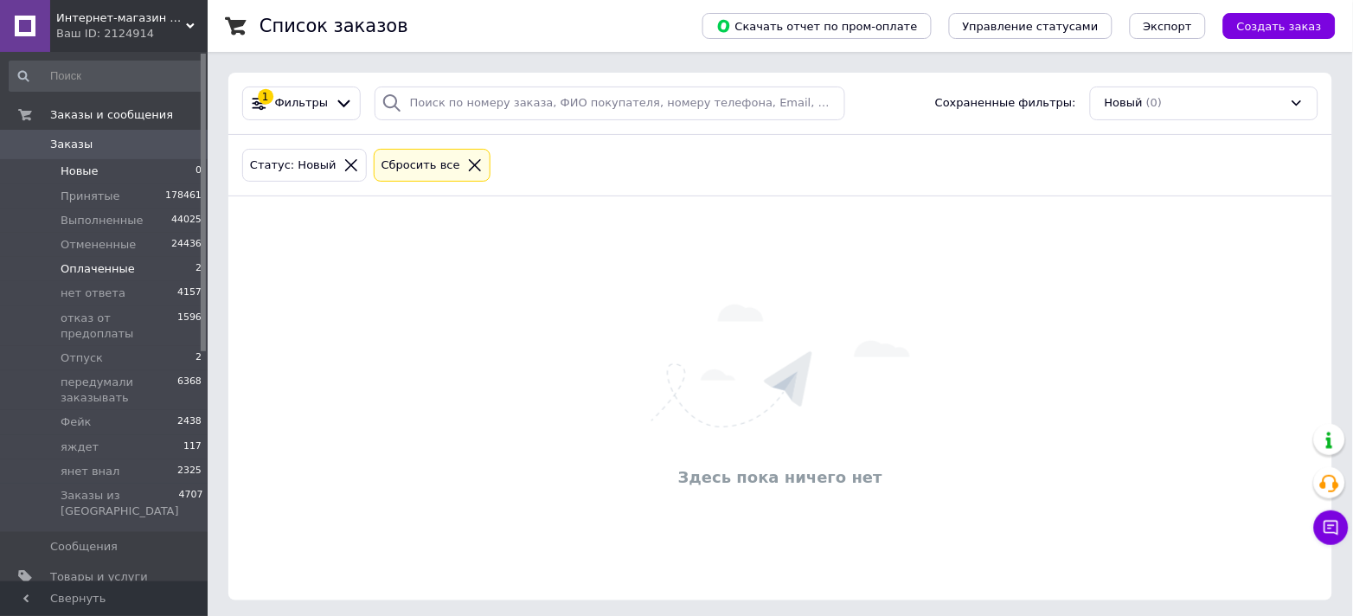
click at [54, 278] on li "Оплаченные 2" at bounding box center [106, 269] width 212 height 24
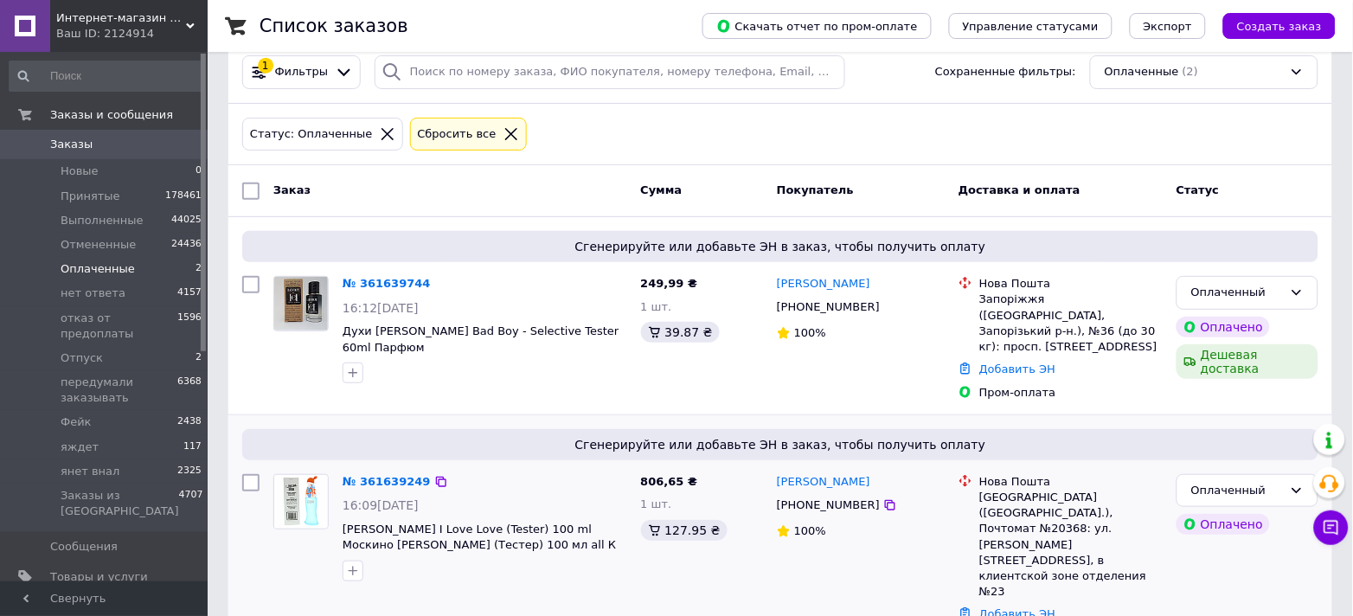
scroll to position [48, 0]
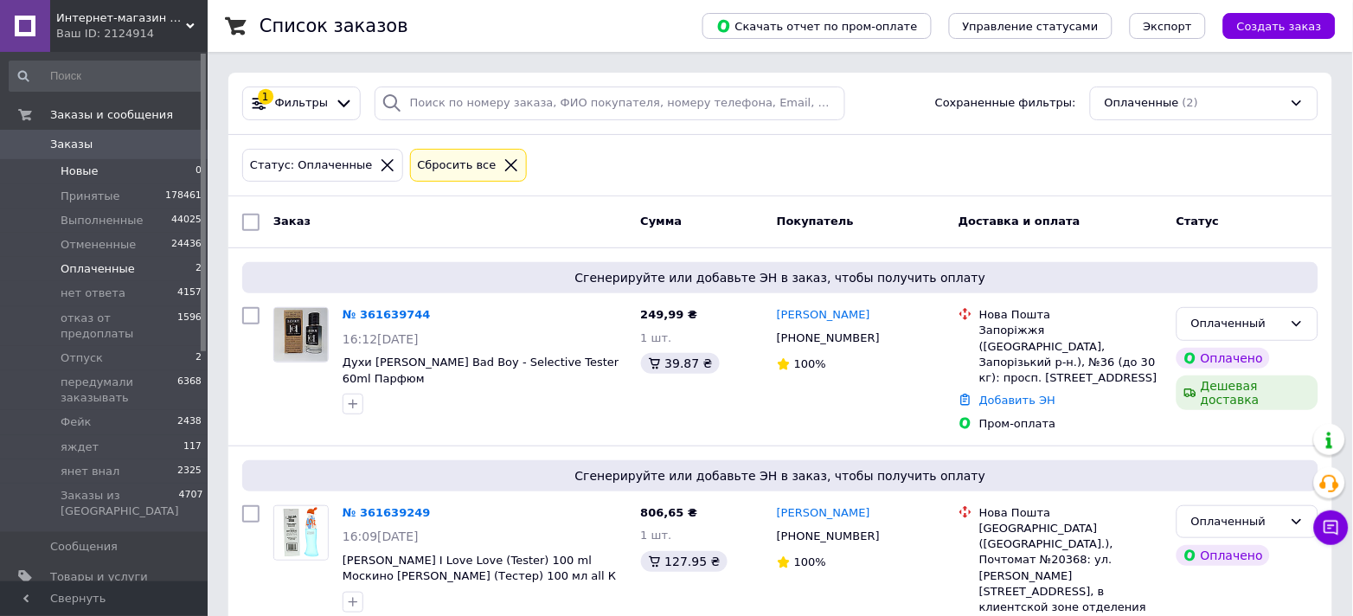
click at [74, 178] on span "Новые" at bounding box center [80, 171] width 38 height 16
click at [81, 171] on span "Новые" at bounding box center [80, 171] width 38 height 16
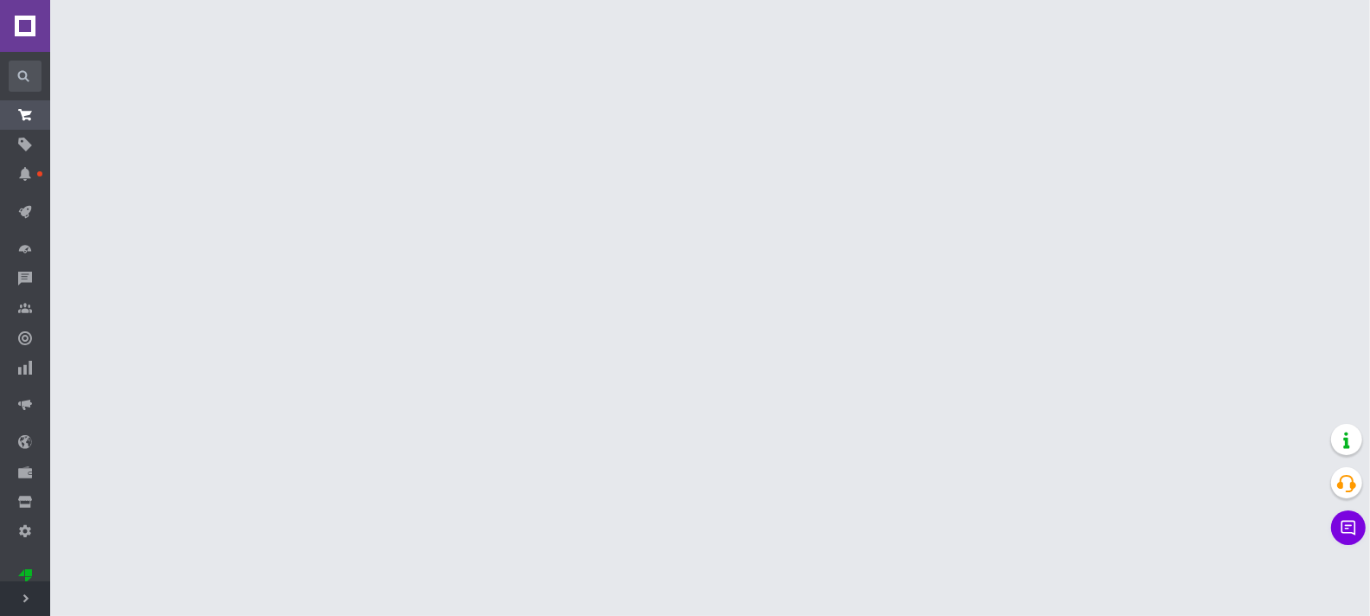
click at [22, 597] on icon at bounding box center [26, 598] width 9 height 9
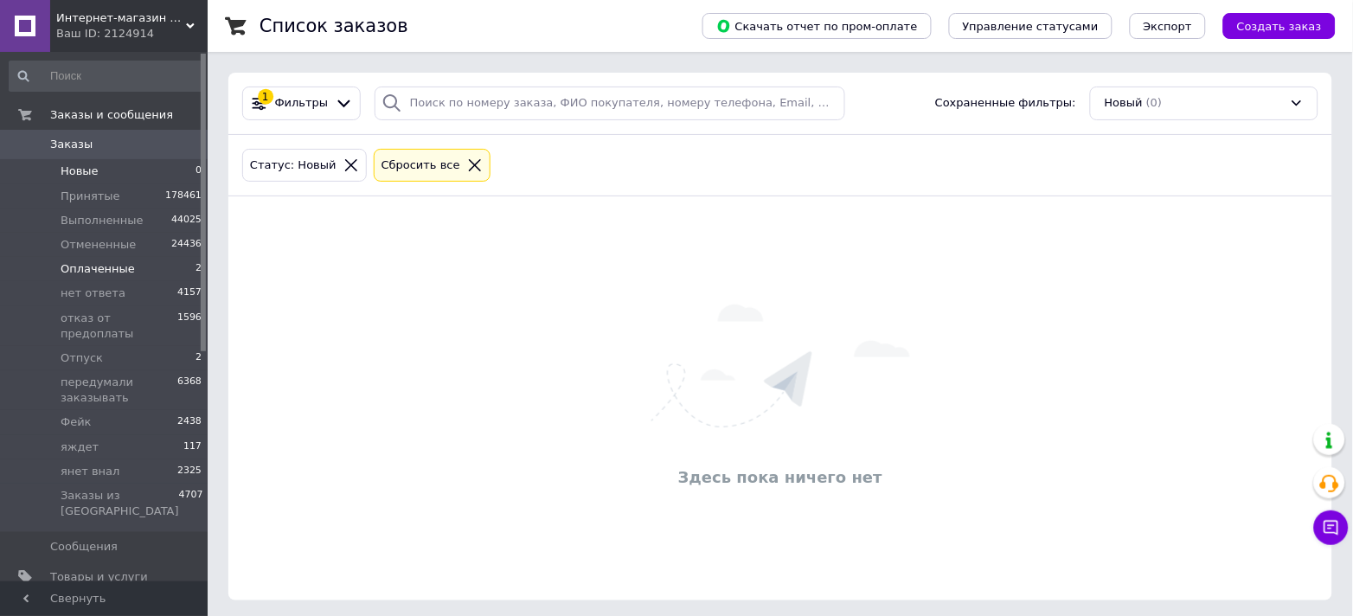
click at [79, 274] on span "Оплаченные" at bounding box center [98, 269] width 74 height 16
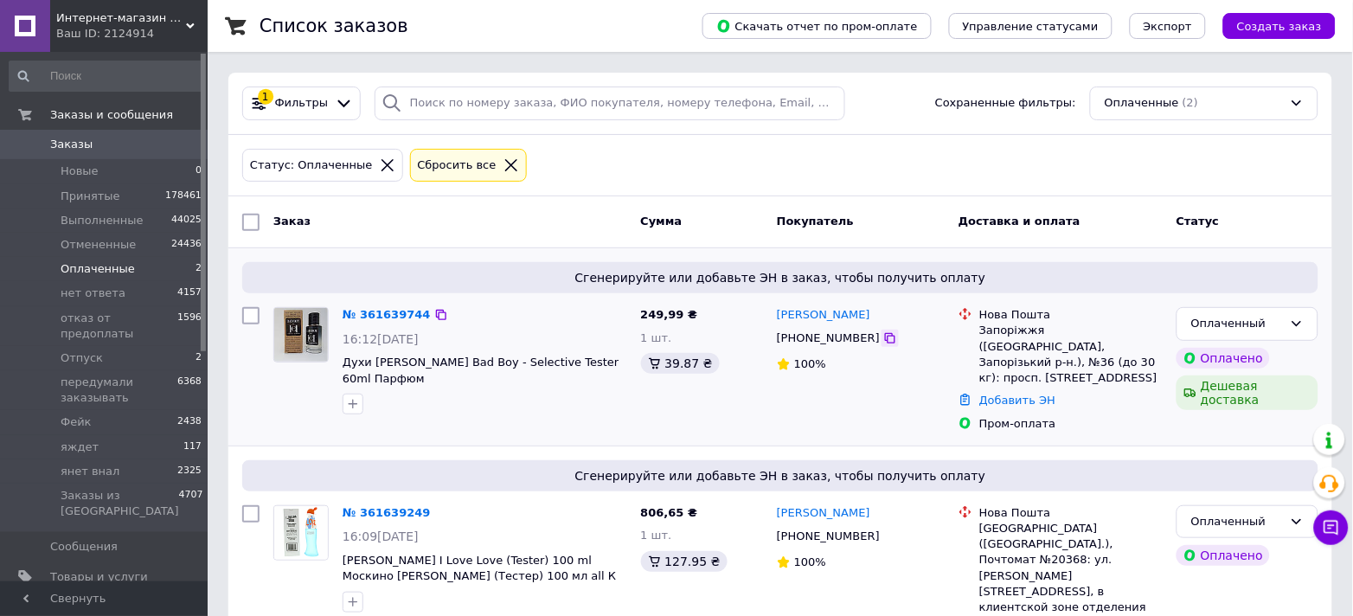
click at [885, 338] on icon at bounding box center [890, 338] width 10 height 10
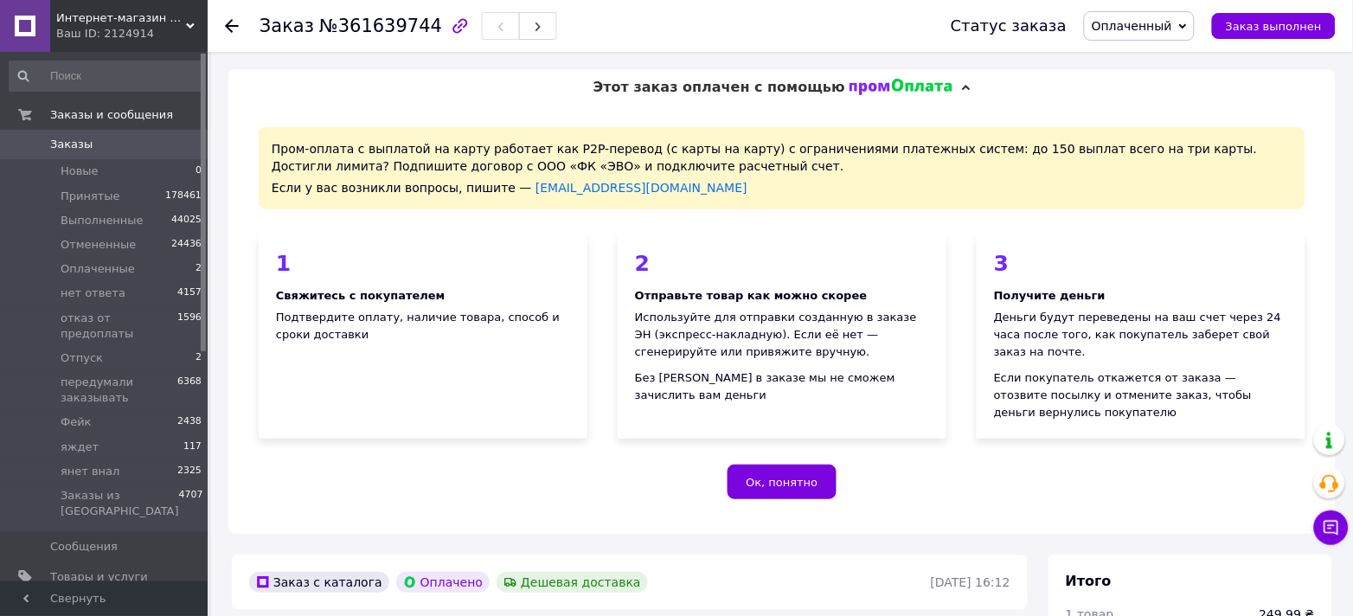
scroll to position [461, 0]
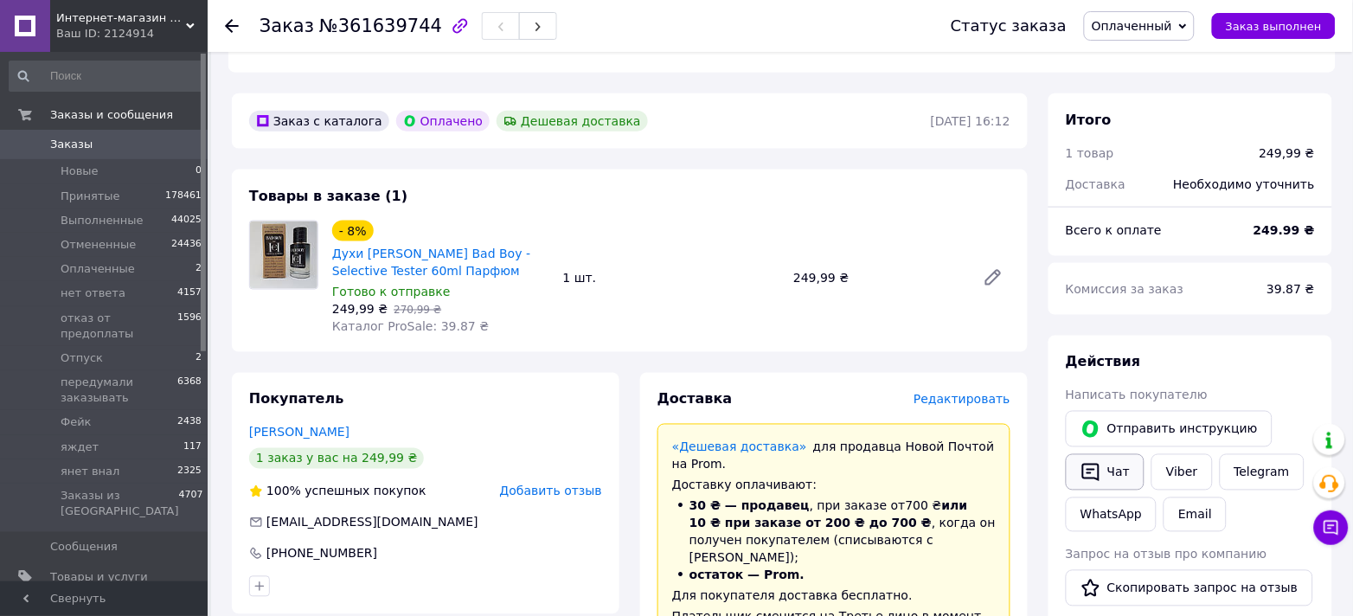
click at [1098, 462] on icon "button" at bounding box center [1090, 472] width 21 height 21
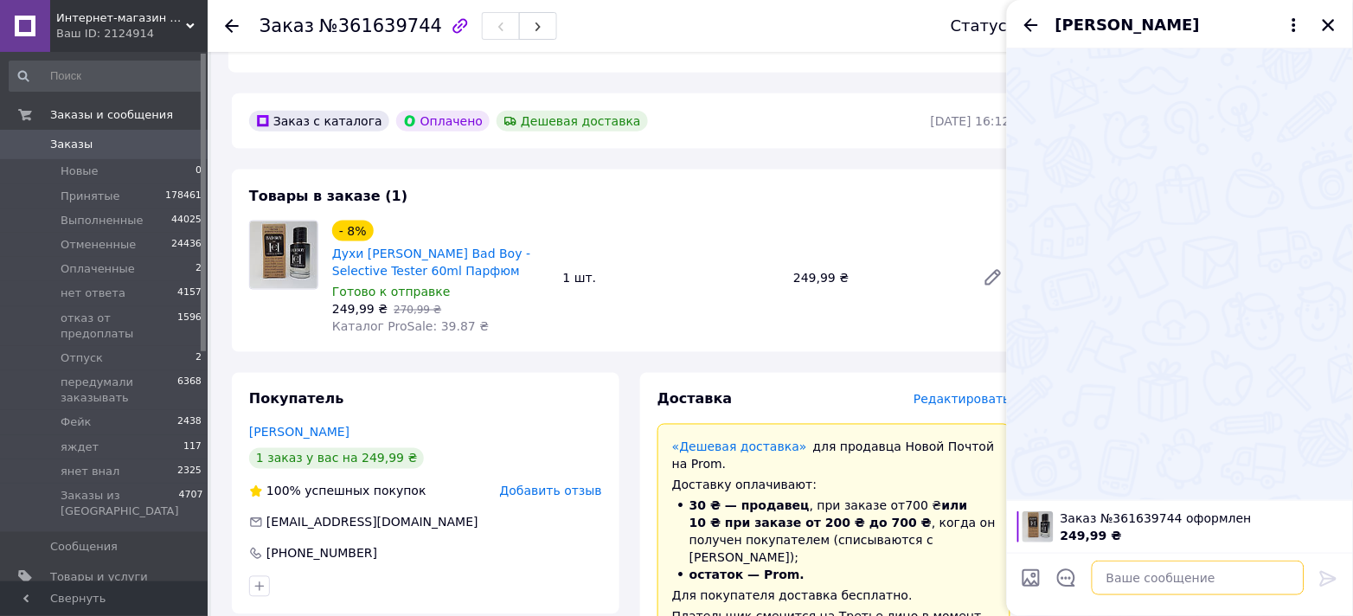
click at [1169, 577] on textarea at bounding box center [1198, 578] width 213 height 35
paste textarea "Доброго дня! Ви зробили замовлення на суму 310 грн, сьогодні зможемо відправити…"
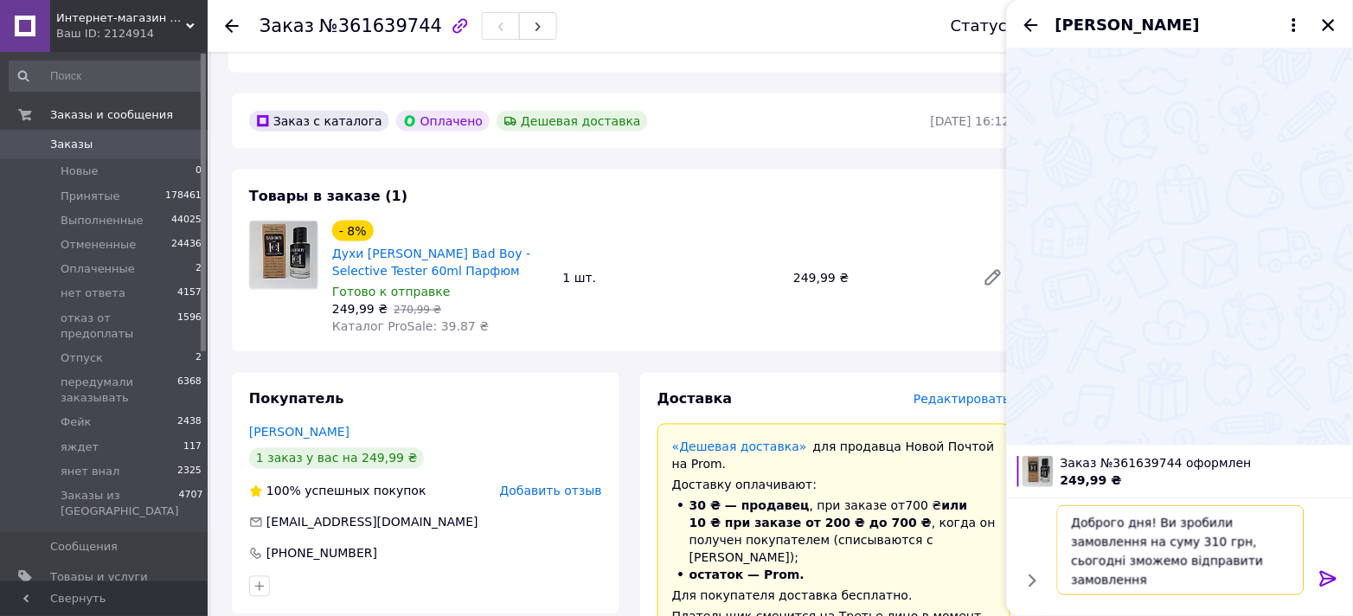
drag, startPoint x: 1073, startPoint y: 542, endPoint x: 1234, endPoint y: 570, distance: 163.3
click at [1234, 570] on textarea "Доброго дня! Ви зробили замовлення на суму 310 грн, сьогодні зможемо відправити…" at bounding box center [1180, 550] width 247 height 90
click at [1218, 539] on textarea "Доброго дня! Ви зробили замовлення на суму 310 грн, сьогодні зможемо відправити…" at bounding box center [1180, 550] width 247 height 90
drag, startPoint x: 1215, startPoint y: 542, endPoint x: 1073, endPoint y: 550, distance: 143.0
click at [1073, 550] on textarea "Доброго дня! Ви зробили замовлення на суму 310 грн, сьогодні зможемо відправити…" at bounding box center [1180, 550] width 247 height 90
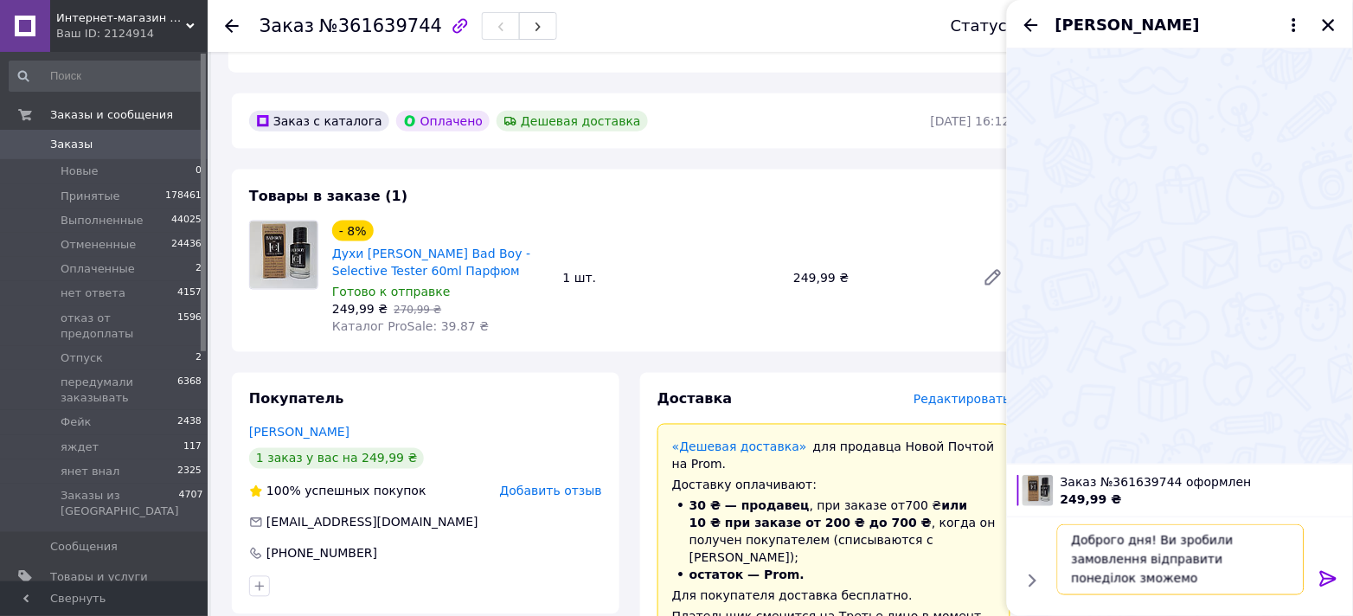
drag, startPoint x: 1072, startPoint y: 579, endPoint x: 1224, endPoint y: 582, distance: 152.3
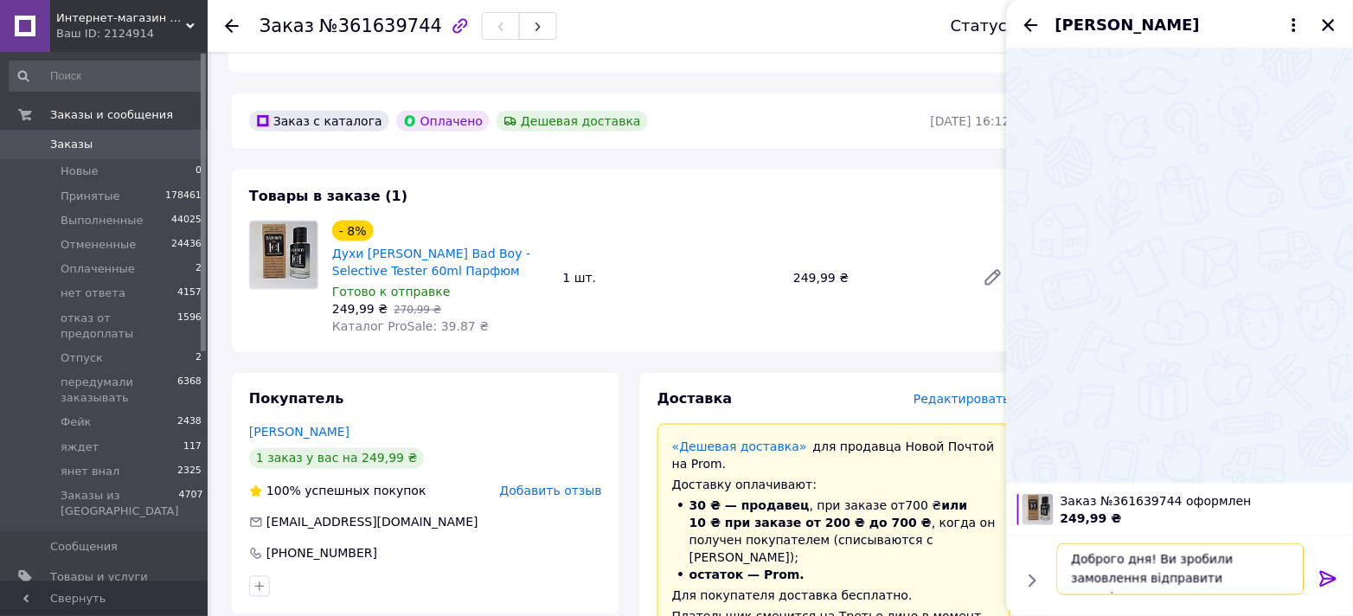
click at [1287, 559] on textarea "Доброго дня! Ви зробили замовлення відправити понеділок зможемо" at bounding box center [1180, 569] width 247 height 52
click at [1146, 577] on textarea "Доброго дня! Ви зробили замовлення , відправити понеділок зможемо" at bounding box center [1180, 569] width 247 height 52
type textarea "Доброго дня! Ви зробили замовлення , відправити в понеділок зможемо"
click at [1327, 580] on icon at bounding box center [1328, 578] width 21 height 21
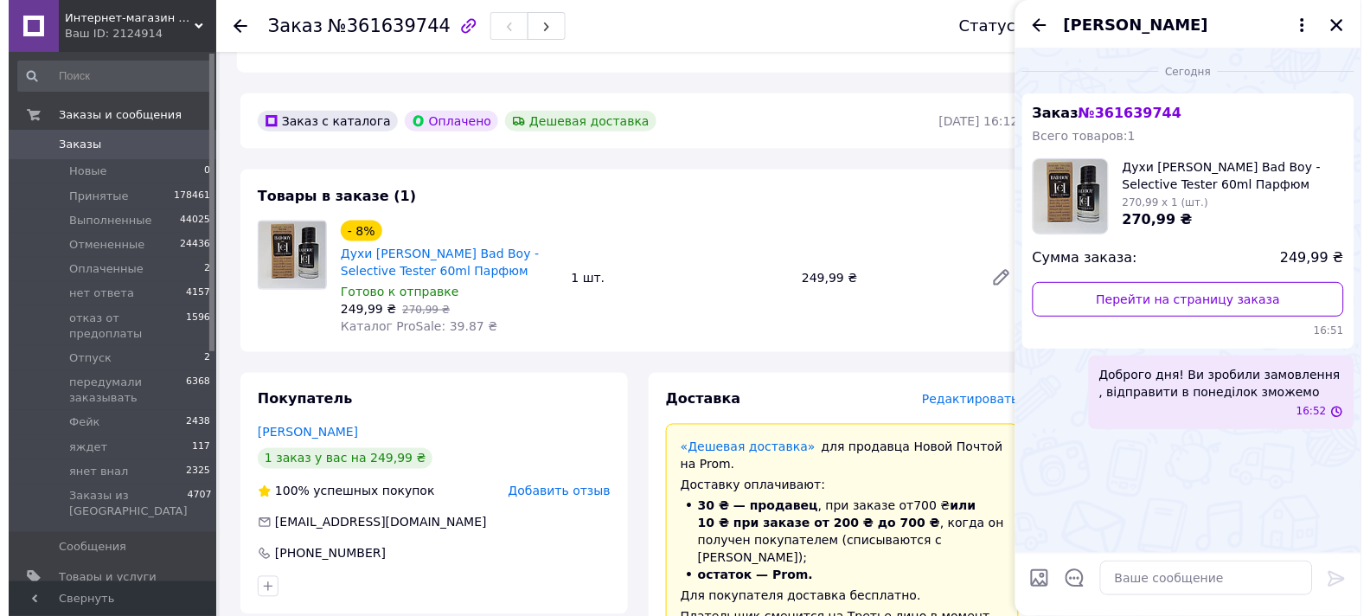
scroll to position [0, 0]
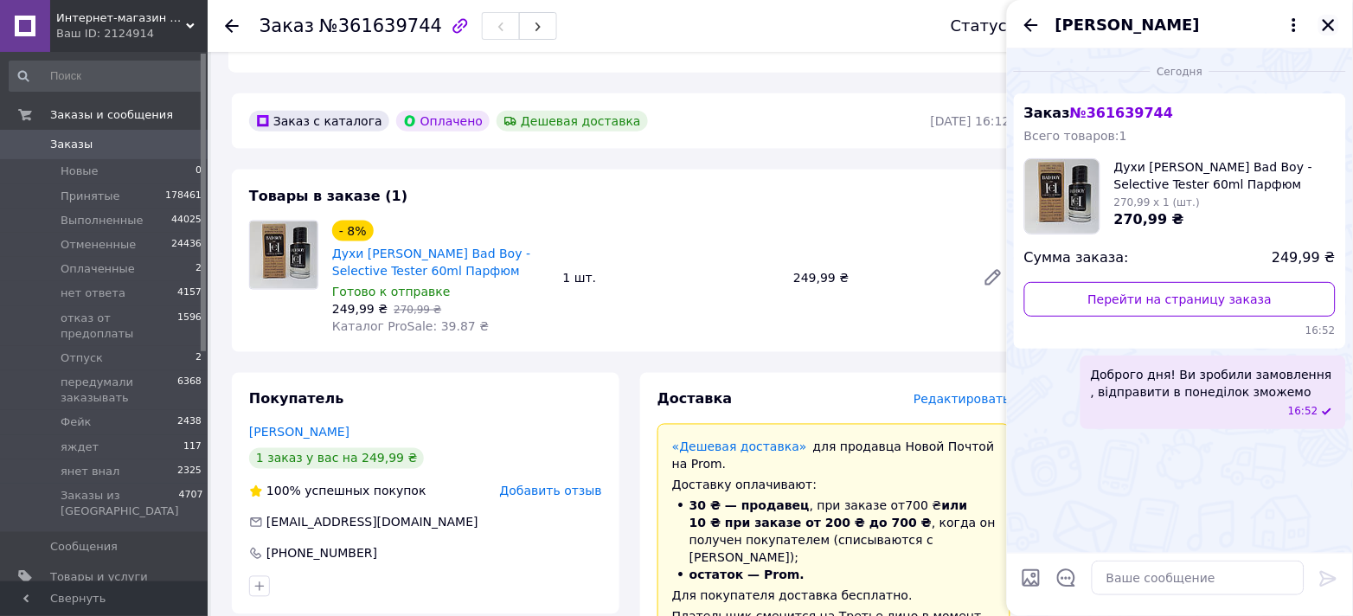
click at [1333, 21] on icon "Закрыть" at bounding box center [1329, 25] width 12 height 12
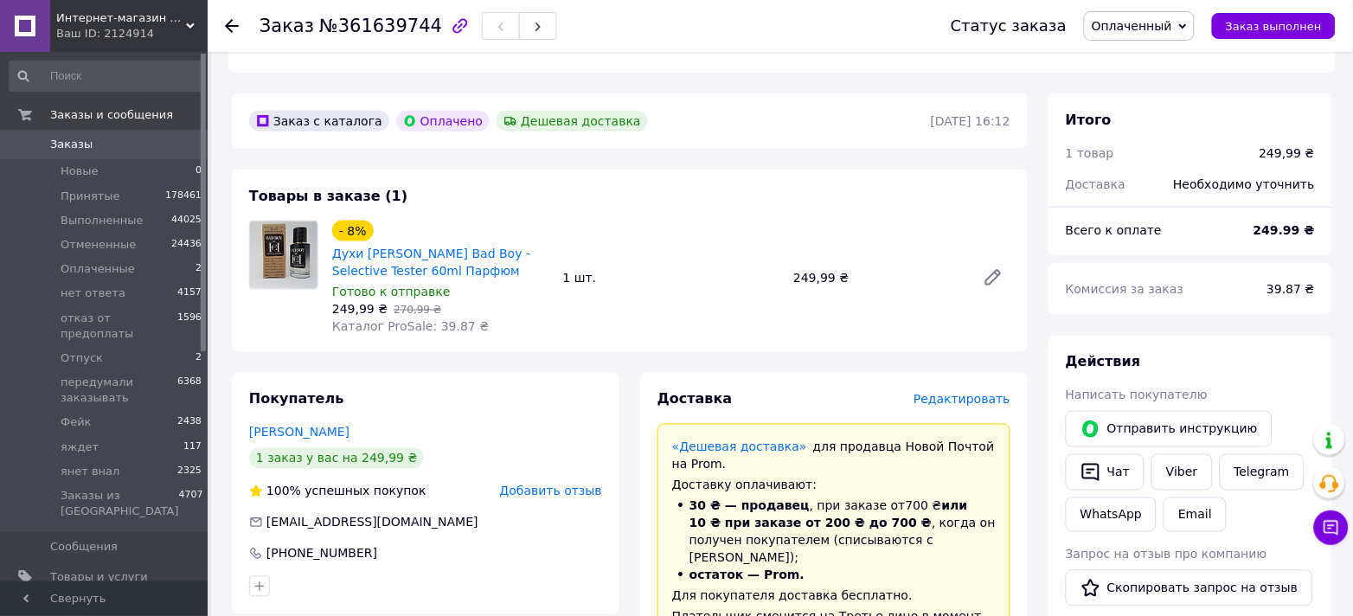
click at [554, 299] on div "- 8% Духи Carolina Herrera Bad Boy - Selective Tester 60ml Парфюм Готово к отпр…" at bounding box center [440, 277] width 231 height 121
drag, startPoint x: 328, startPoint y: 234, endPoint x: 445, endPoint y: 255, distance: 118.8
click at [445, 255] on div "- 8% Духи Carolina Herrera Bad Boy - Selective Tester 60ml Парфюм Готово к отпр…" at bounding box center [440, 277] width 231 height 121
copy link "Духи Carolina Herrera Bad Boy - Selective Tester 60ml"
click at [968, 393] on span "Редактировать" at bounding box center [961, 400] width 97 height 14
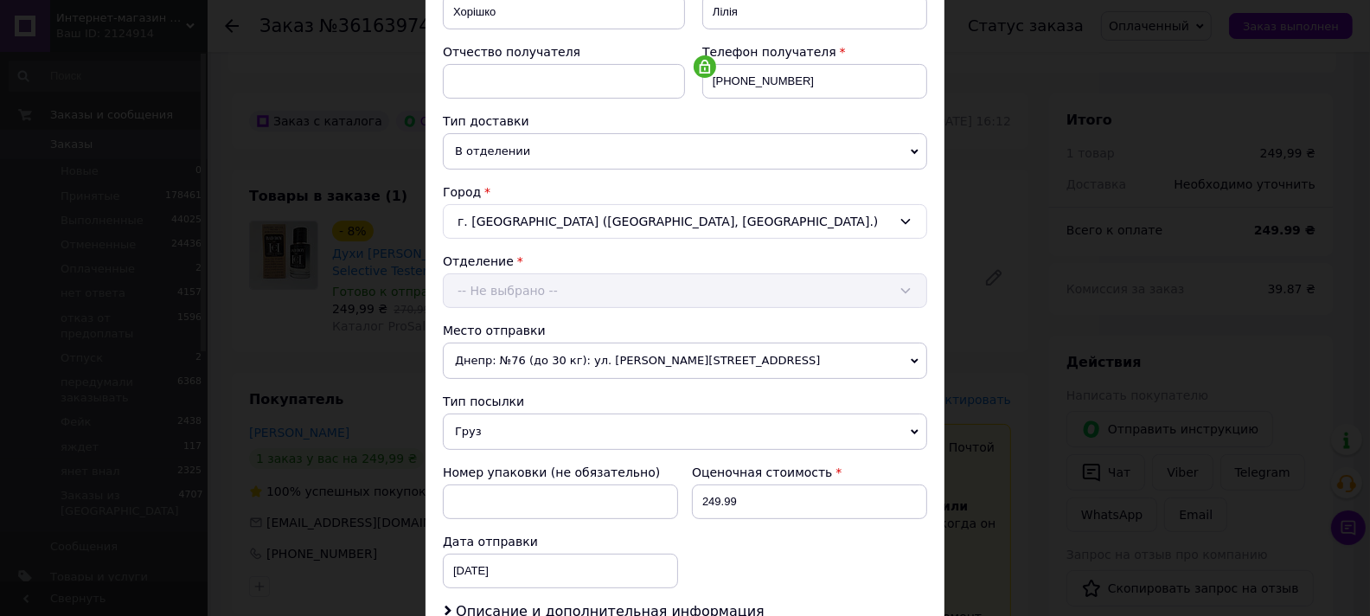
scroll to position [536, 0]
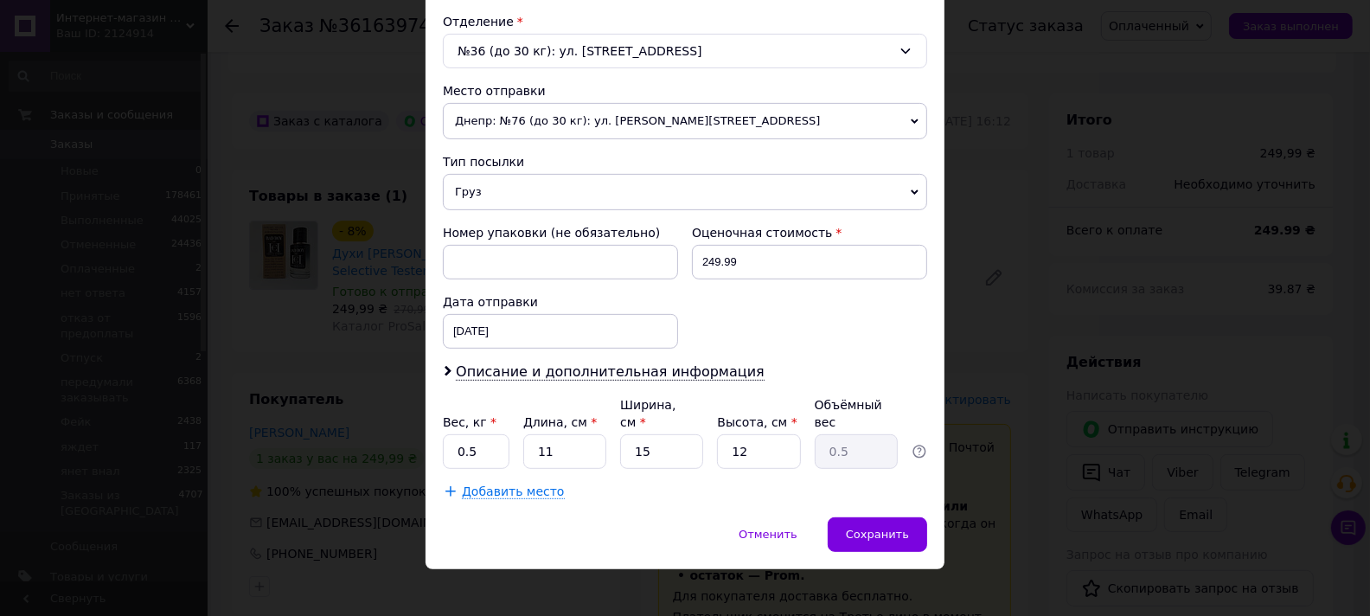
click at [492, 125] on span "Днепр: №76 (до 30 кг): ул. Воскресенская, 1а" at bounding box center [685, 121] width 484 height 36
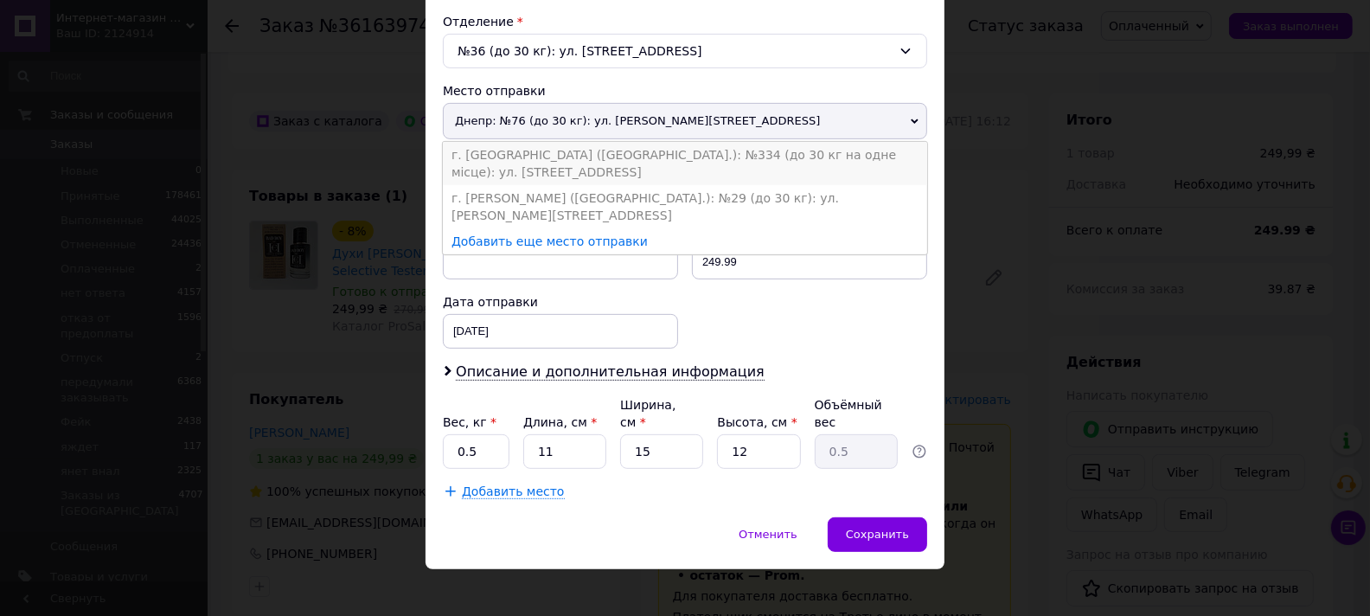
drag, startPoint x: 484, startPoint y: 170, endPoint x: 487, endPoint y: 162, distance: 9.0
click at [487, 162] on ul "г. Киев (Киевская обл.): №334 (до 30 кг на одне місце): ул. Северная, 1а г. Льв…" at bounding box center [685, 198] width 486 height 114
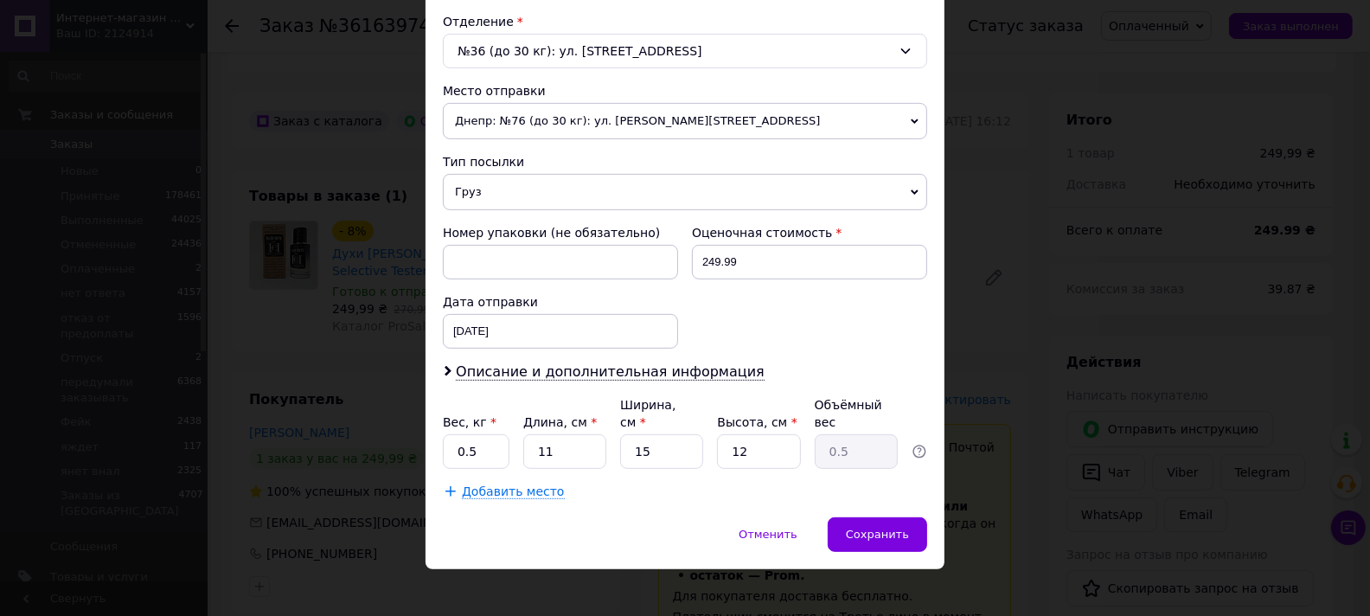
click at [488, 127] on span "Днепр: №76 (до 30 кг): ул. Воскресенская, 1а" at bounding box center [685, 121] width 484 height 36
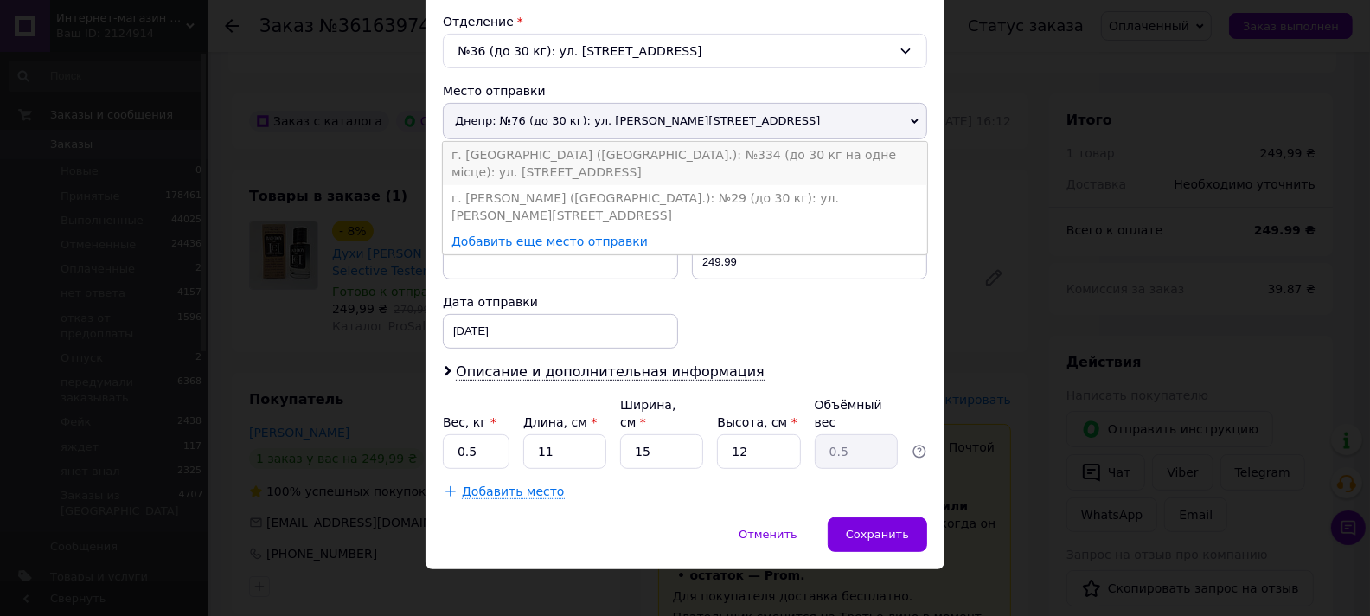
click at [488, 149] on li "г. Киев (Киевская обл.): №334 (до 30 кг на одне місце): ул. Северная, 1а" at bounding box center [685, 163] width 484 height 43
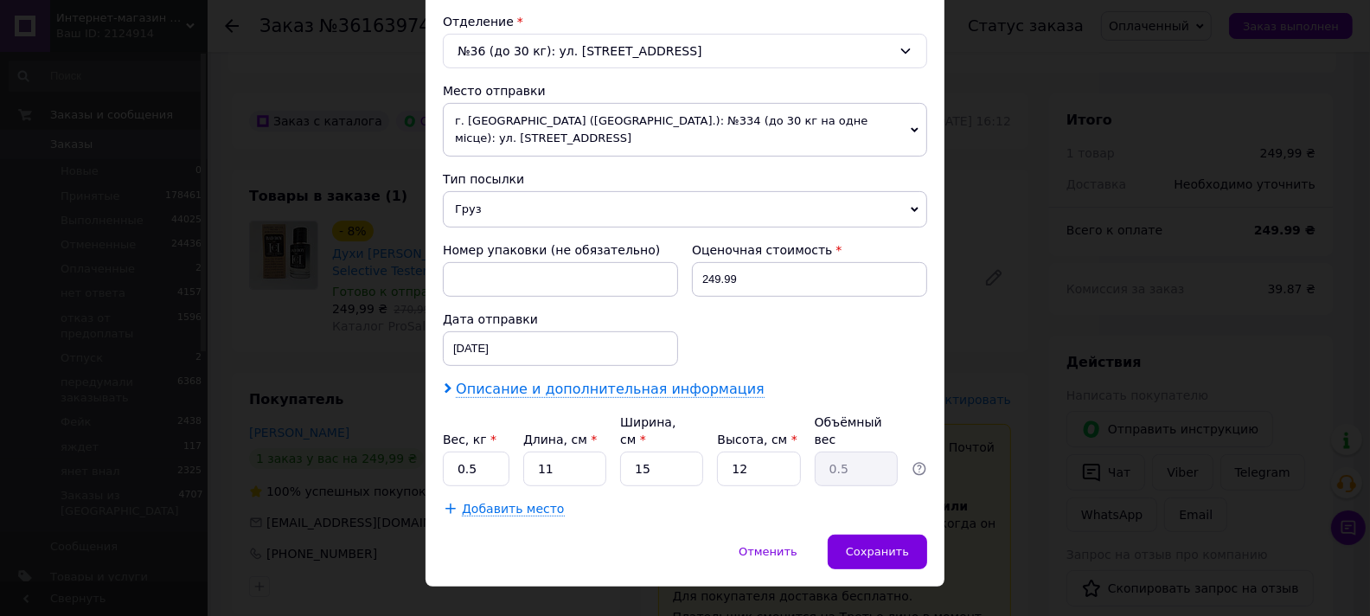
click at [588, 381] on span "Описание и дополнительная информация" at bounding box center [610, 389] width 309 height 17
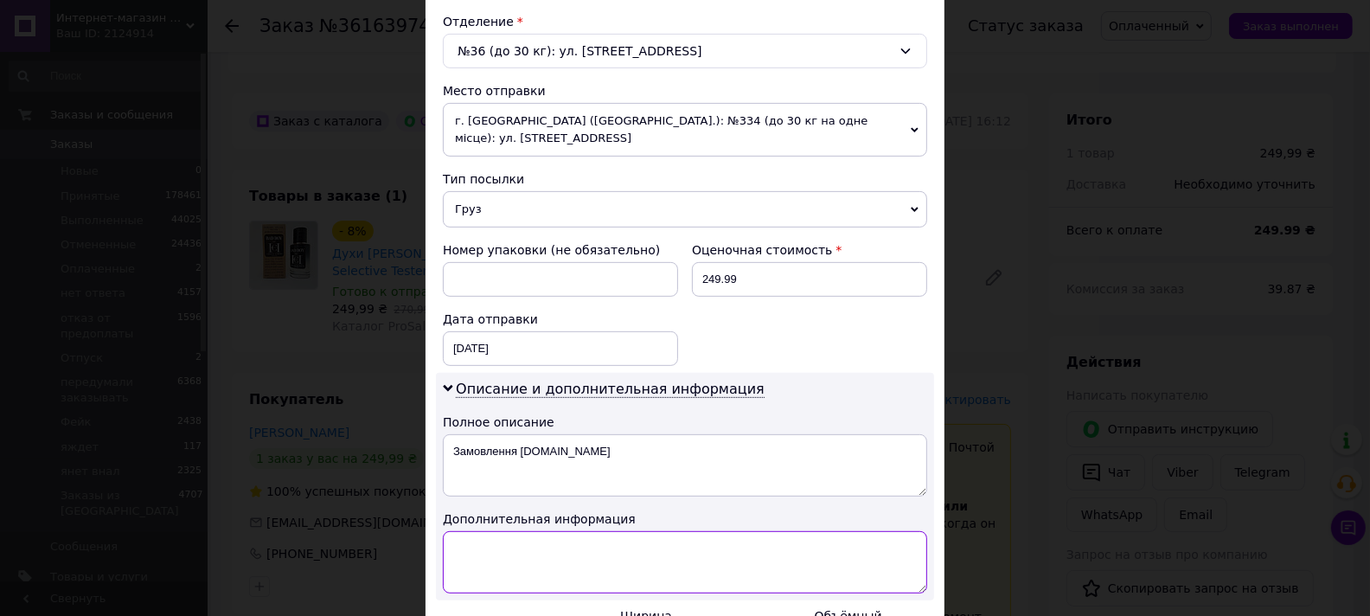
click at [598, 531] on textarea at bounding box center [685, 562] width 484 height 62
paste textarea "Духи Carolina Herrera Bad Boy - Selective Tester 60ml"
click at [639, 532] on textarea "Духи Carolina Herrera Bad Boy - Selective Tester 60ml" at bounding box center [685, 562] width 484 height 62
click at [637, 532] on textarea "Духи Carolina Herrera Bad Boy - Tester 60ml" at bounding box center [685, 562] width 484 height 62
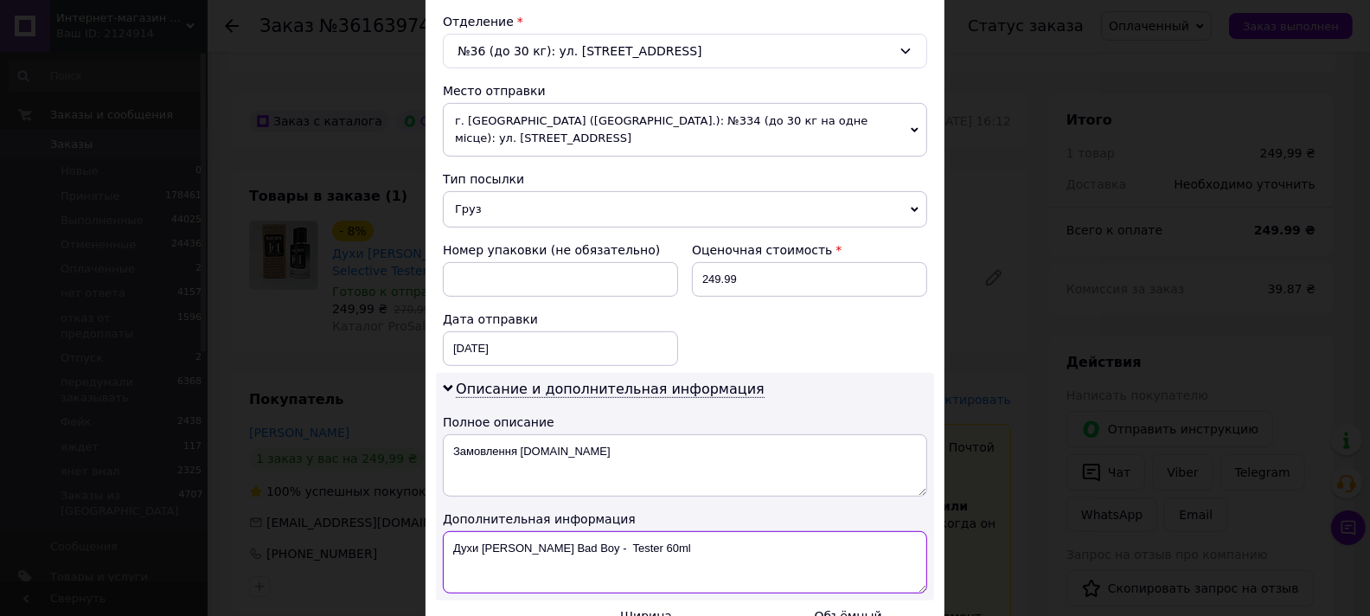
type textarea "Духи Carolina Herrera Bad Boy - 60ml"
click at [561, 531] on textarea "Духи Carolina Herrera Bad Boy - 60ml" at bounding box center [685, 562] width 484 height 62
paste textarea "Духи Carolina Herrera Bad Boy - 60ml"
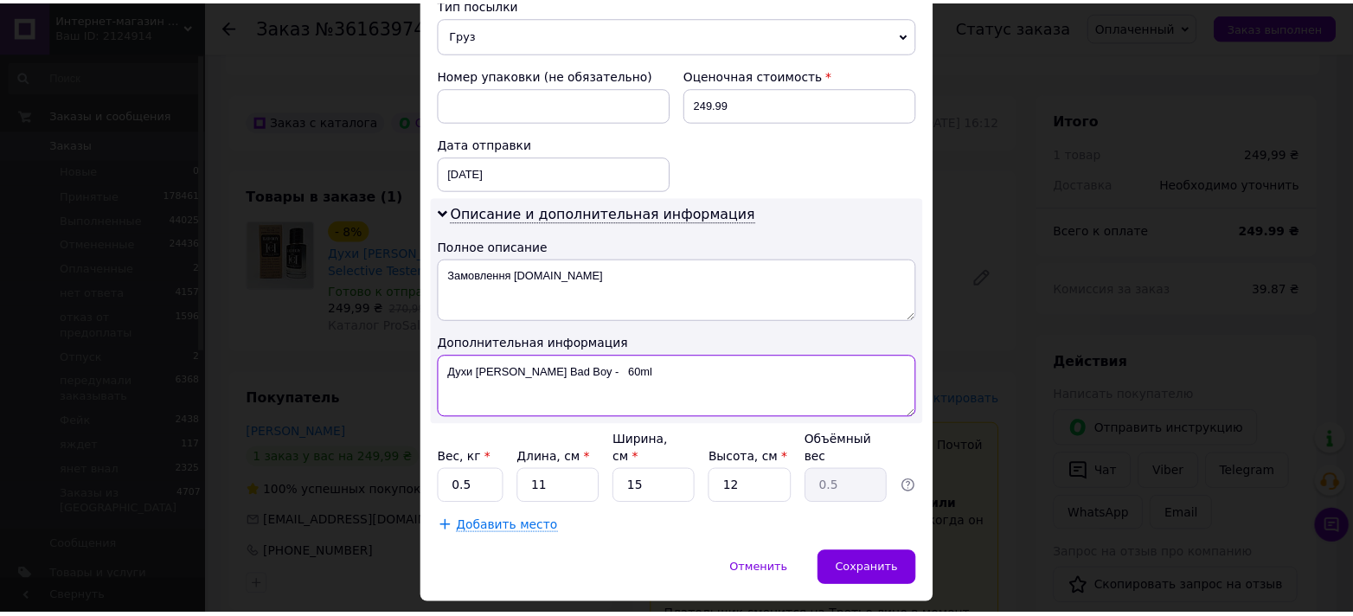
scroll to position [730, 0]
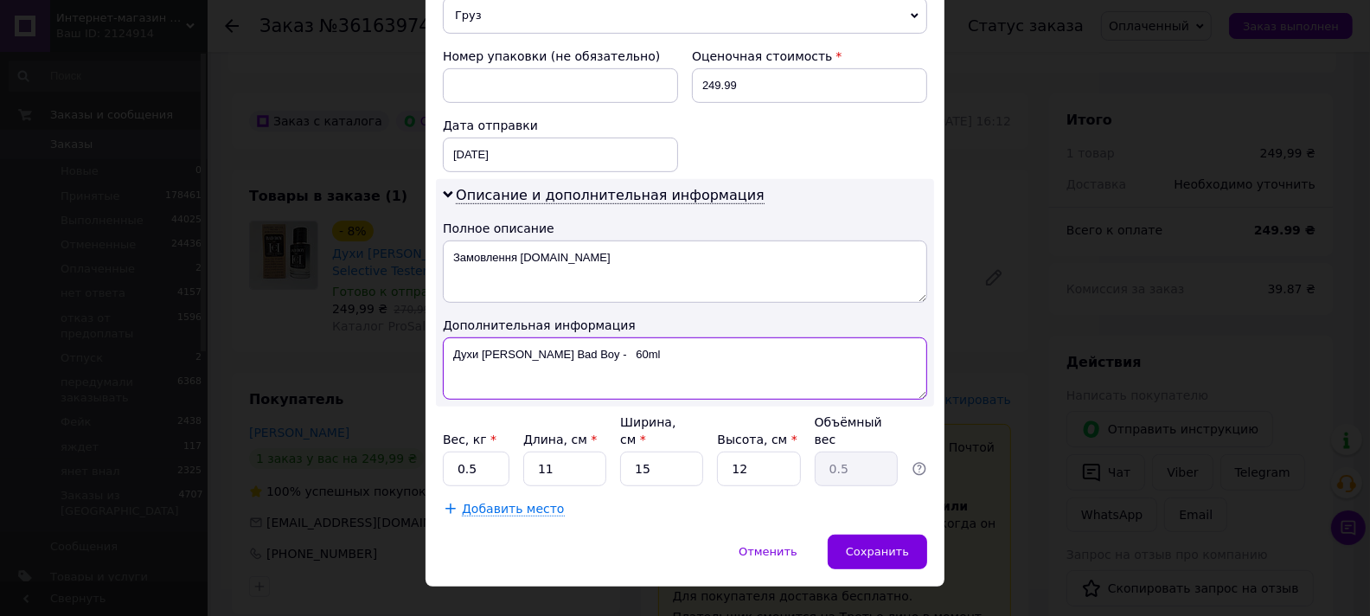
type textarea "Духи Carolina Herrera Bad Boy - 60ml"
click at [554, 452] on input "11" at bounding box center [564, 469] width 83 height 35
type input "3"
type input "0.14"
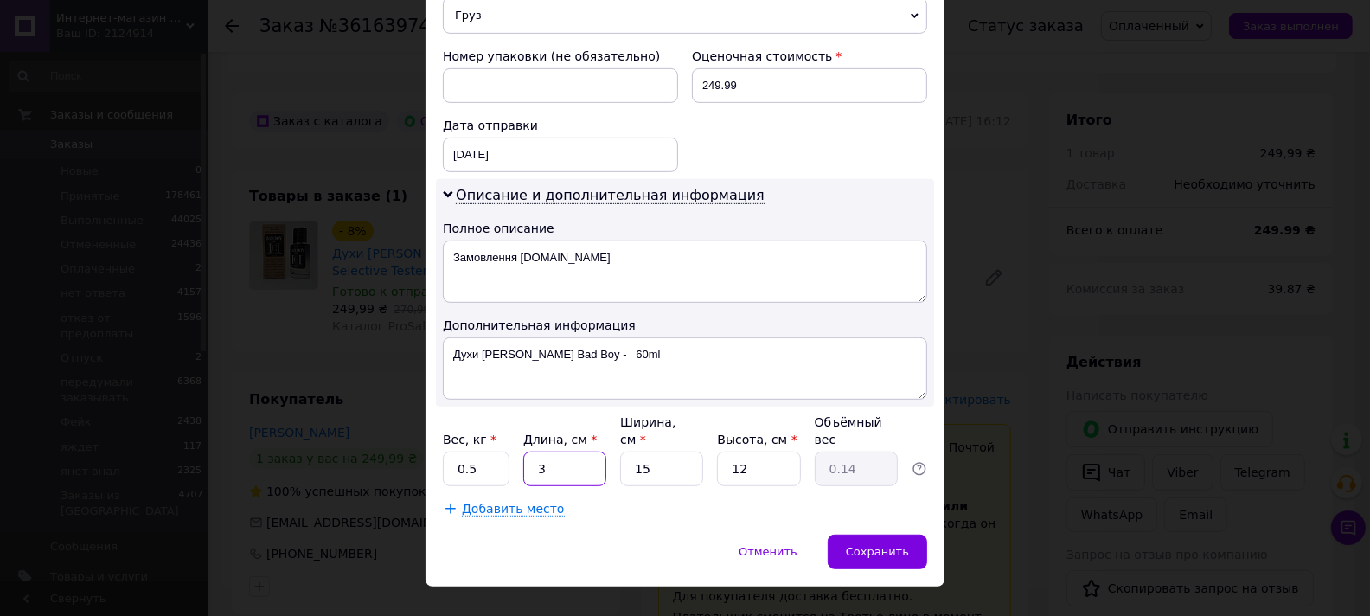
type input "3"
type input "0.1"
type input "3"
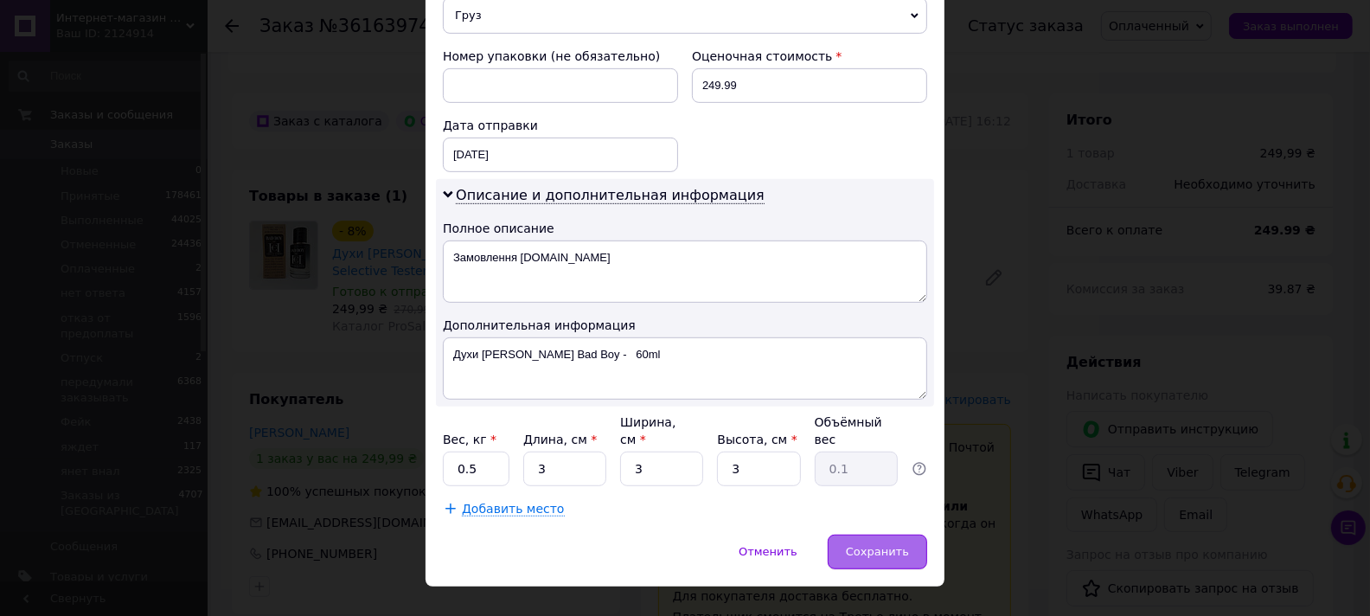
click at [907, 535] on div "Сохранить" at bounding box center [877, 552] width 99 height 35
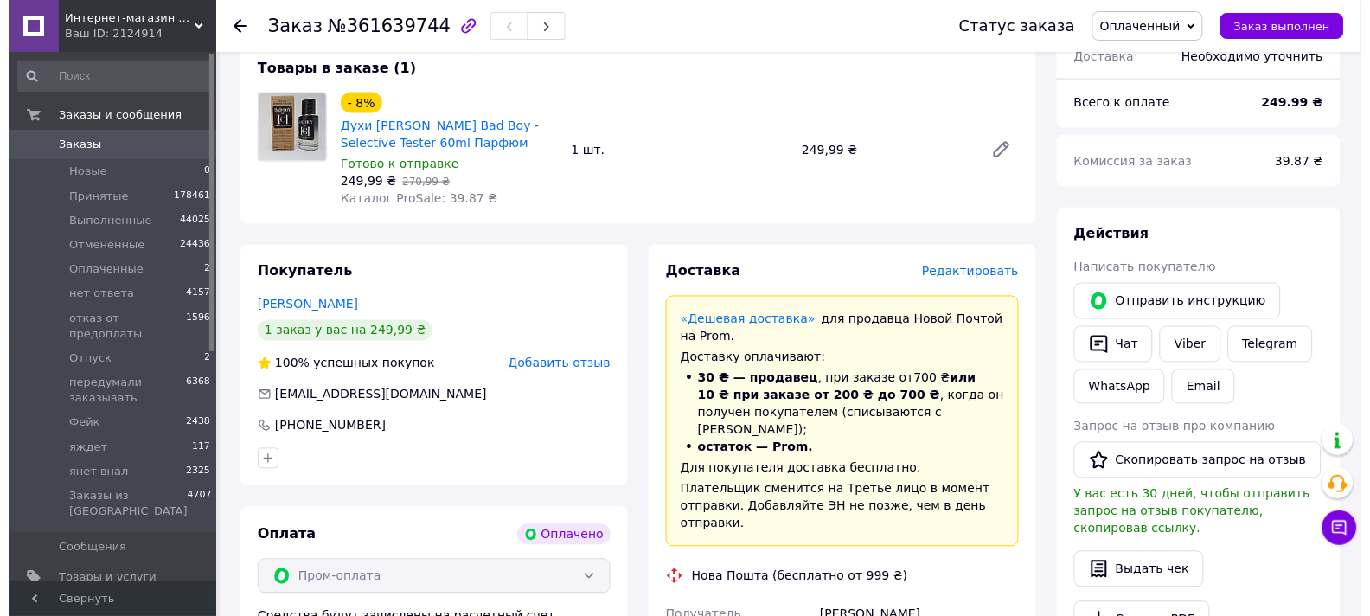
scroll to position [576, 0]
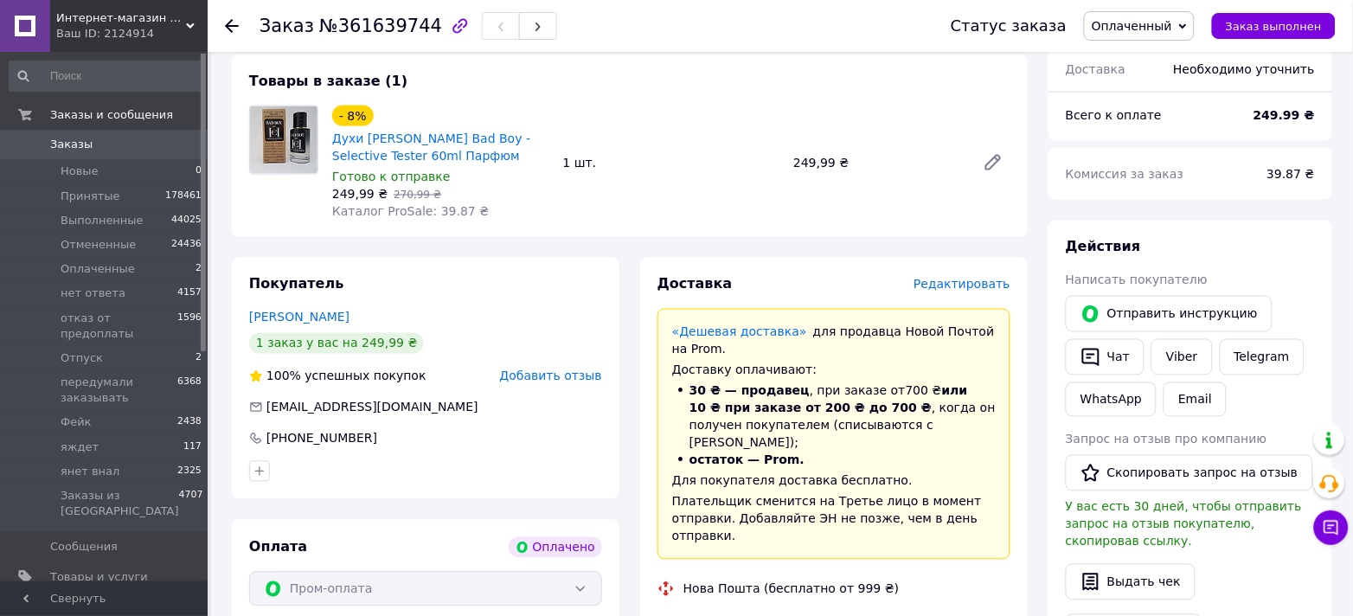
click at [982, 278] on span "Редактировать" at bounding box center [961, 285] width 97 height 14
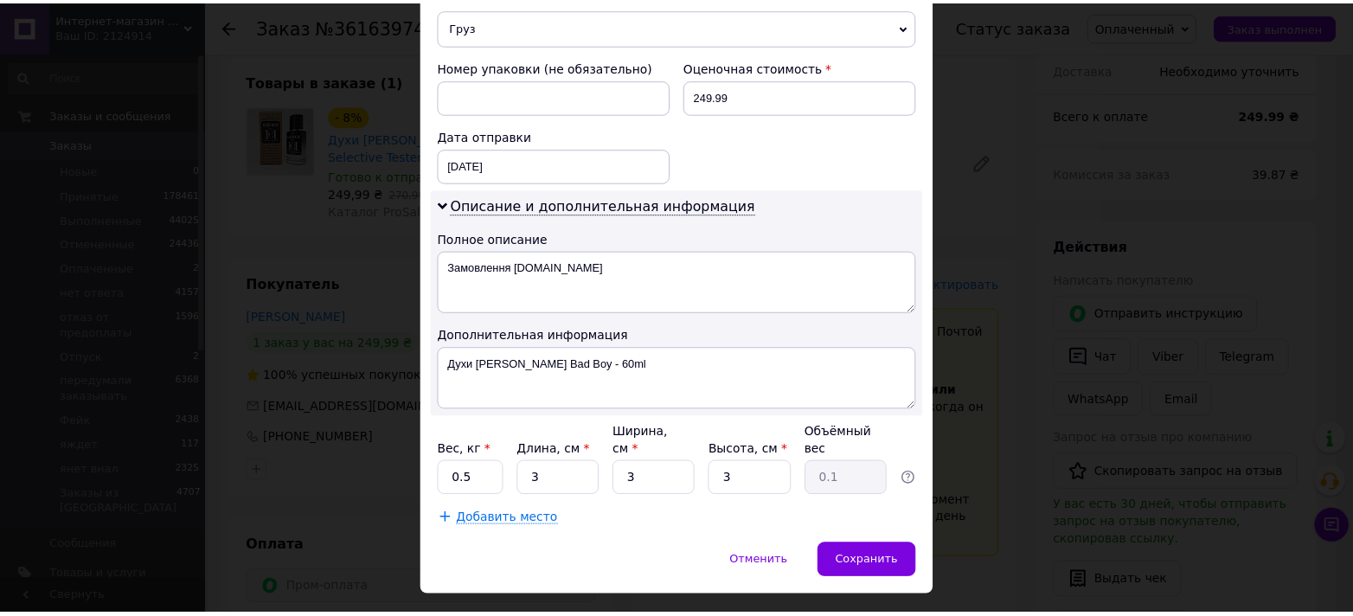
scroll to position [730, 0]
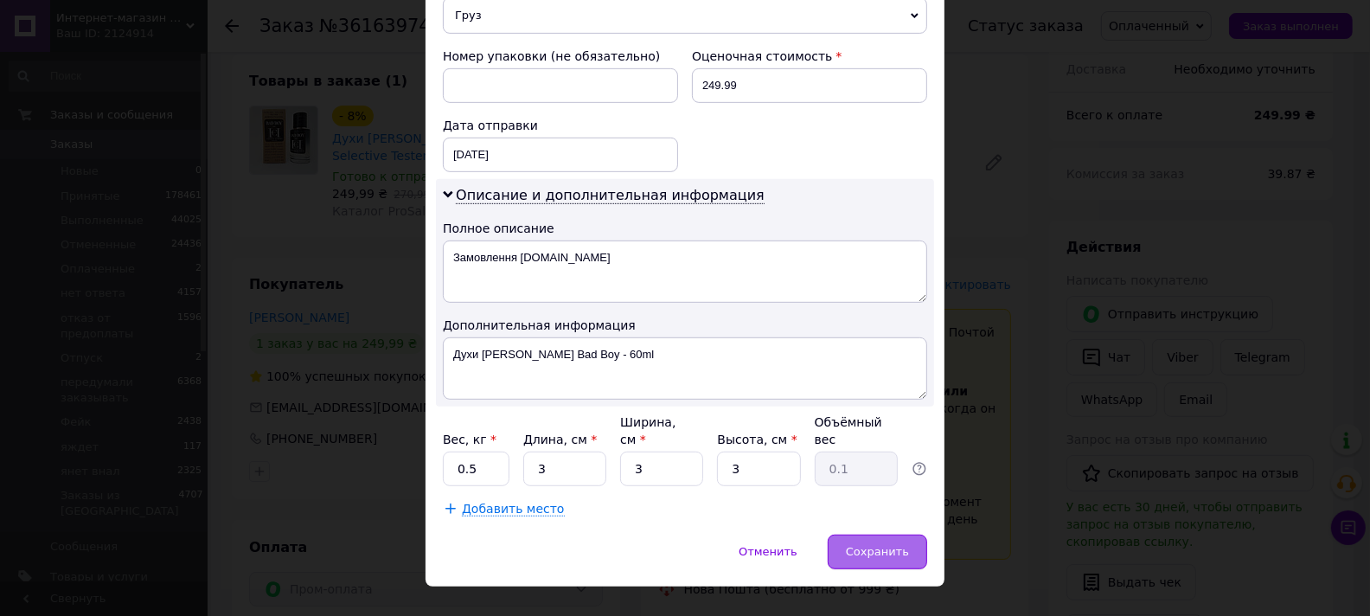
click at [905, 545] on span "Сохранить" at bounding box center [877, 551] width 63 height 13
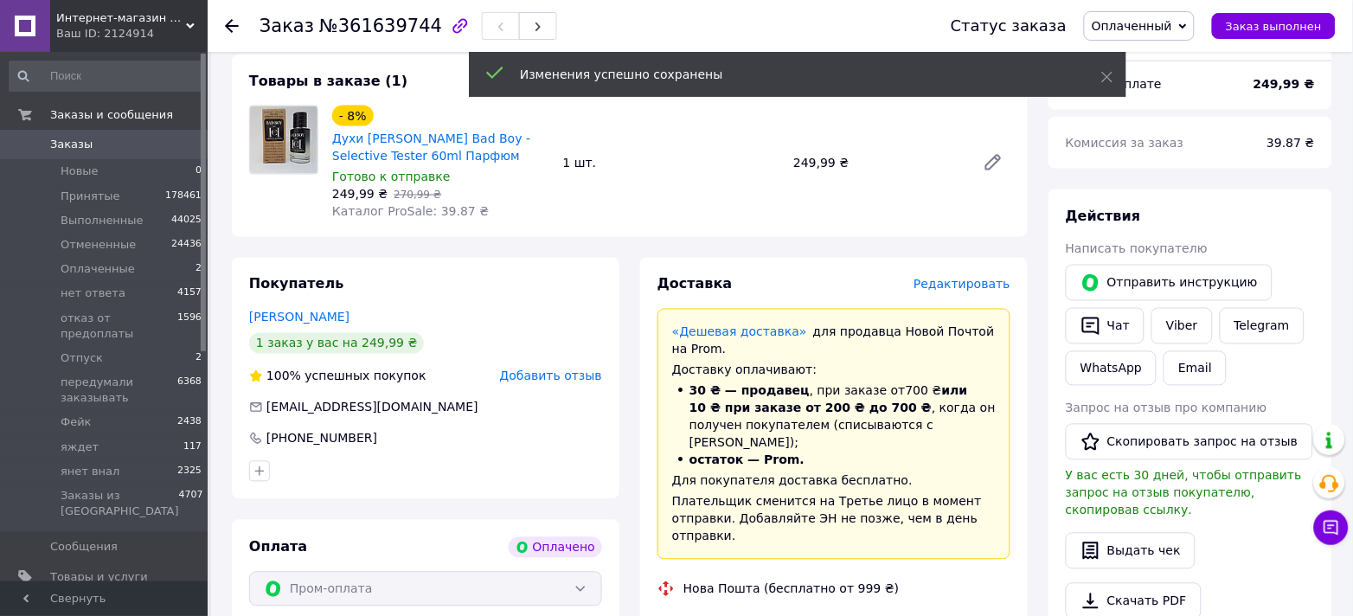
click at [1194, 20] on span "Оплаченный" at bounding box center [1139, 25] width 111 height 29
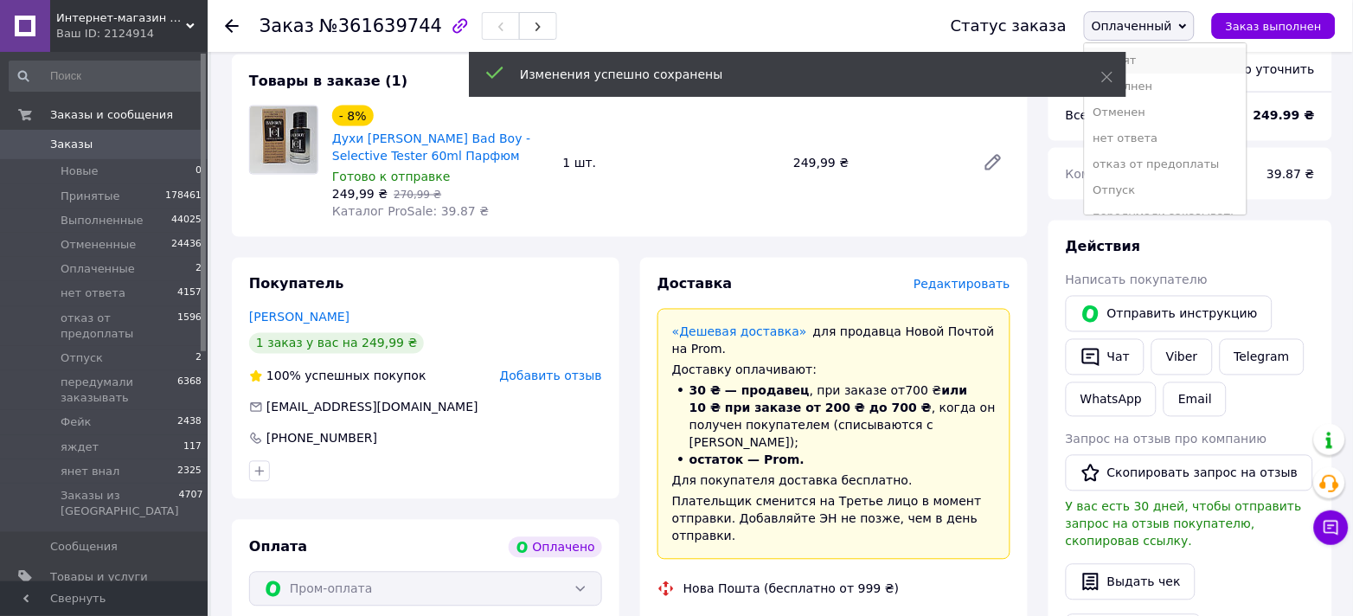
click at [1191, 54] on li "Принят" at bounding box center [1166, 61] width 162 height 26
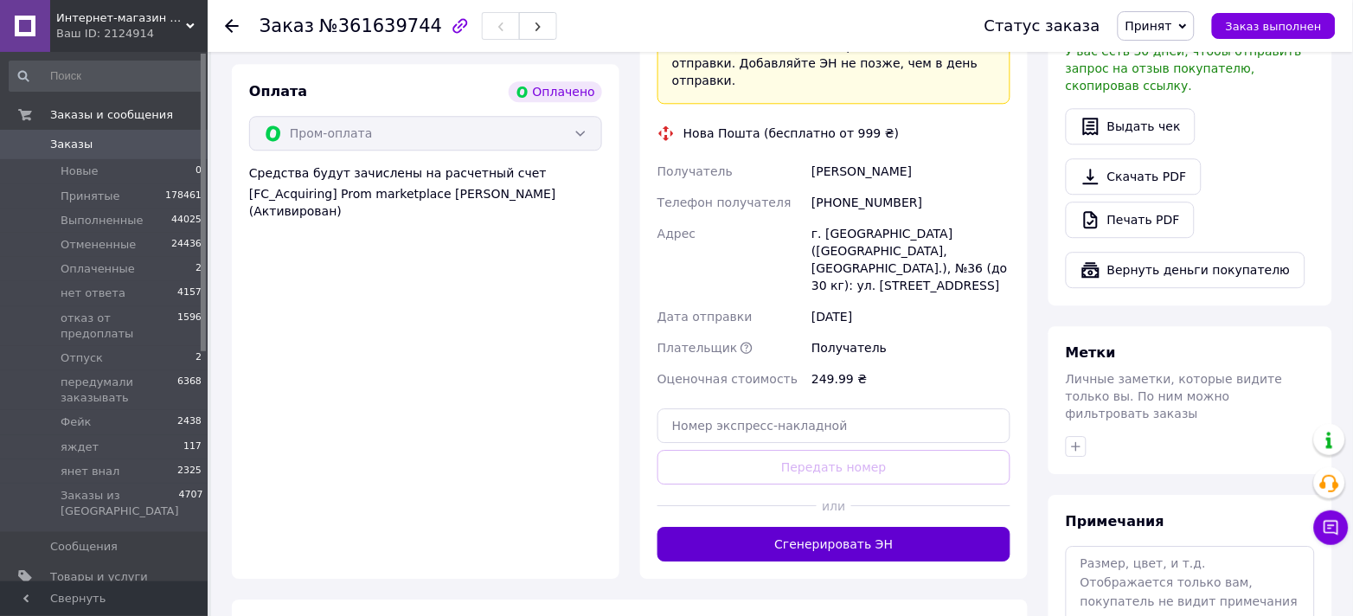
scroll to position [1037, 0]
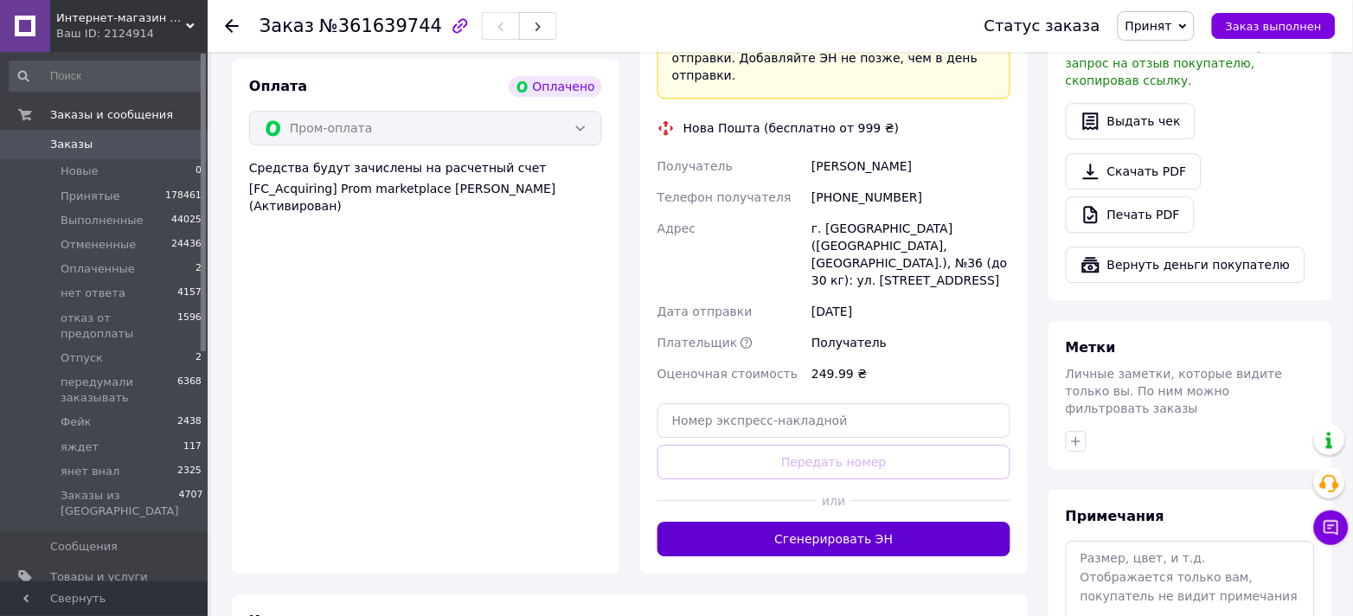
click at [883, 522] on button "Сгенерировать ЭН" at bounding box center [833, 539] width 353 height 35
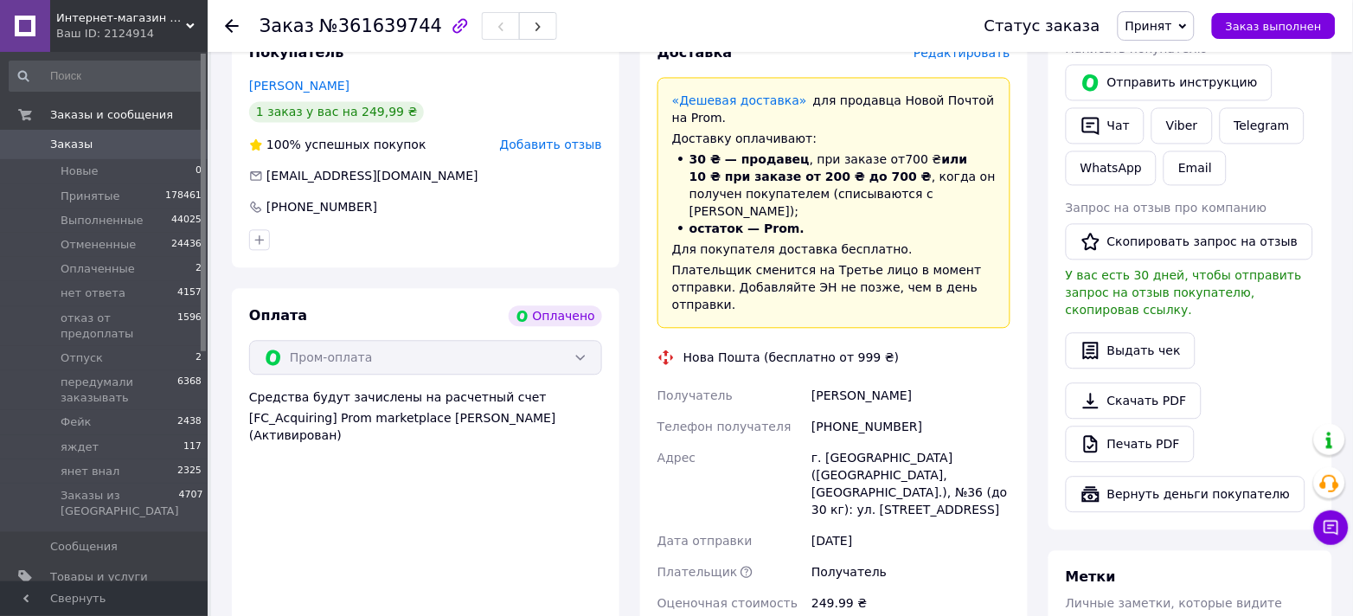
scroll to position [807, 0]
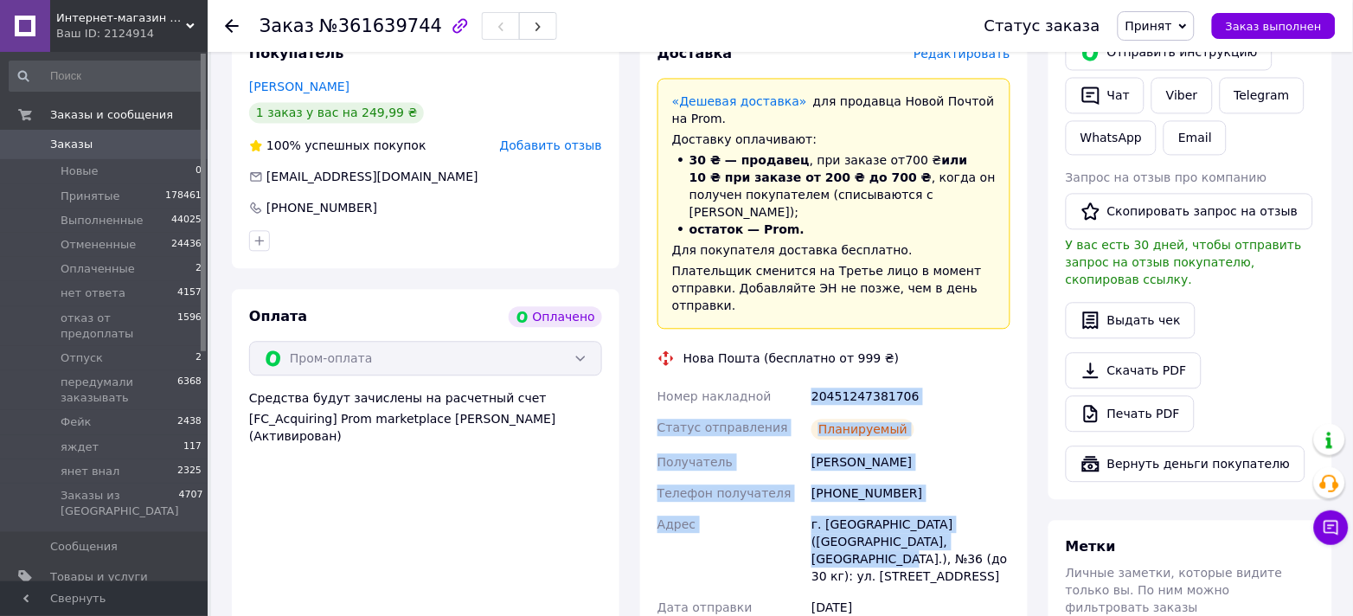
drag, startPoint x: 811, startPoint y: 343, endPoint x: 952, endPoint y: 493, distance: 205.6
click at [952, 493] on div "Номер накладной 20451247381706 Статус отправления Планируемый Получатель Хорішк…" at bounding box center [834, 533] width 360 height 304
copy div "20451247381706 Статус отправления Планируемый Получатель Хорішко Лілія Телефон …"
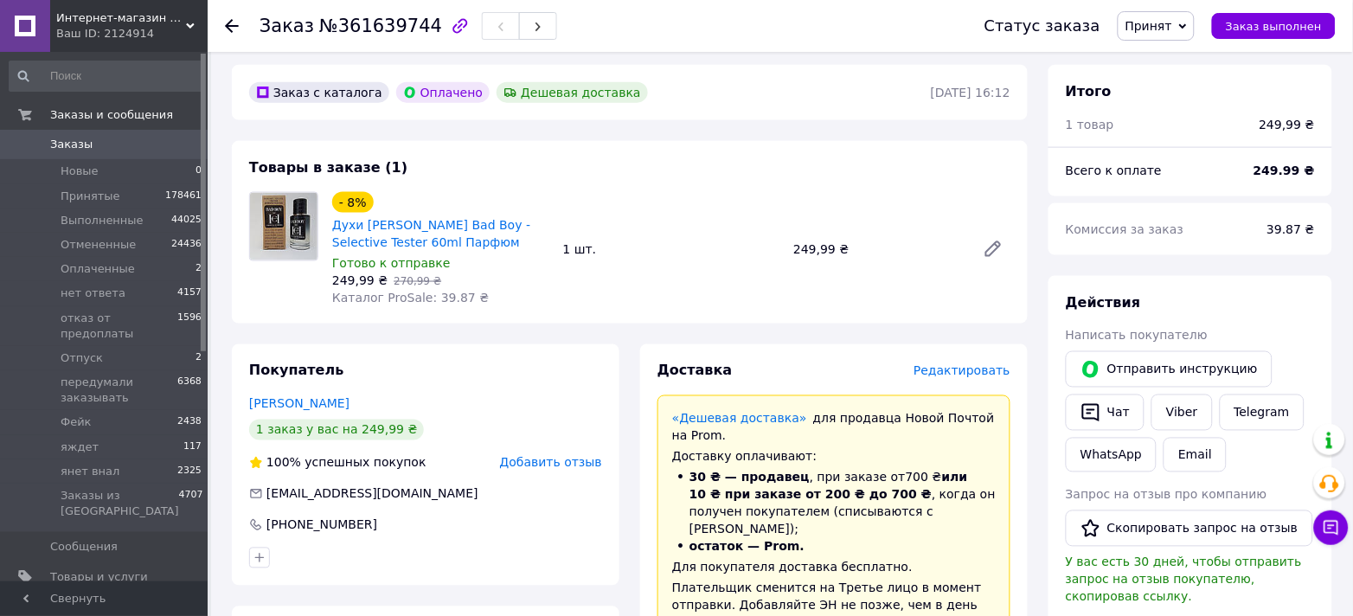
scroll to position [461, 0]
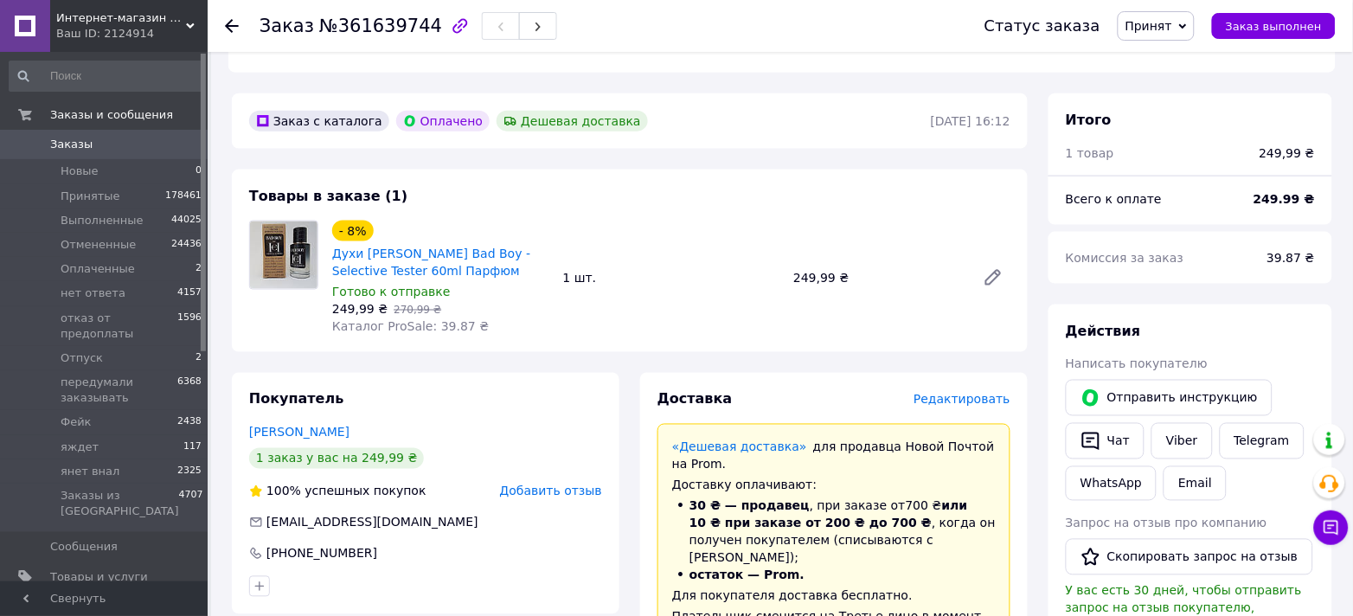
click at [518, 310] on div "- 8% Духи Carolina Herrera Bad Boy - Selective Tester 60ml Парфюм Готово к отпр…" at bounding box center [440, 277] width 231 height 121
copy link "Carolina Herrera Bad Boy -"
drag, startPoint x: 510, startPoint y: 235, endPoint x: 365, endPoint y: 243, distance: 144.7
click at [365, 245] on span "Духи Carolina Herrera Bad Boy - Selective Tester 60ml Парфюм" at bounding box center [440, 262] width 217 height 35
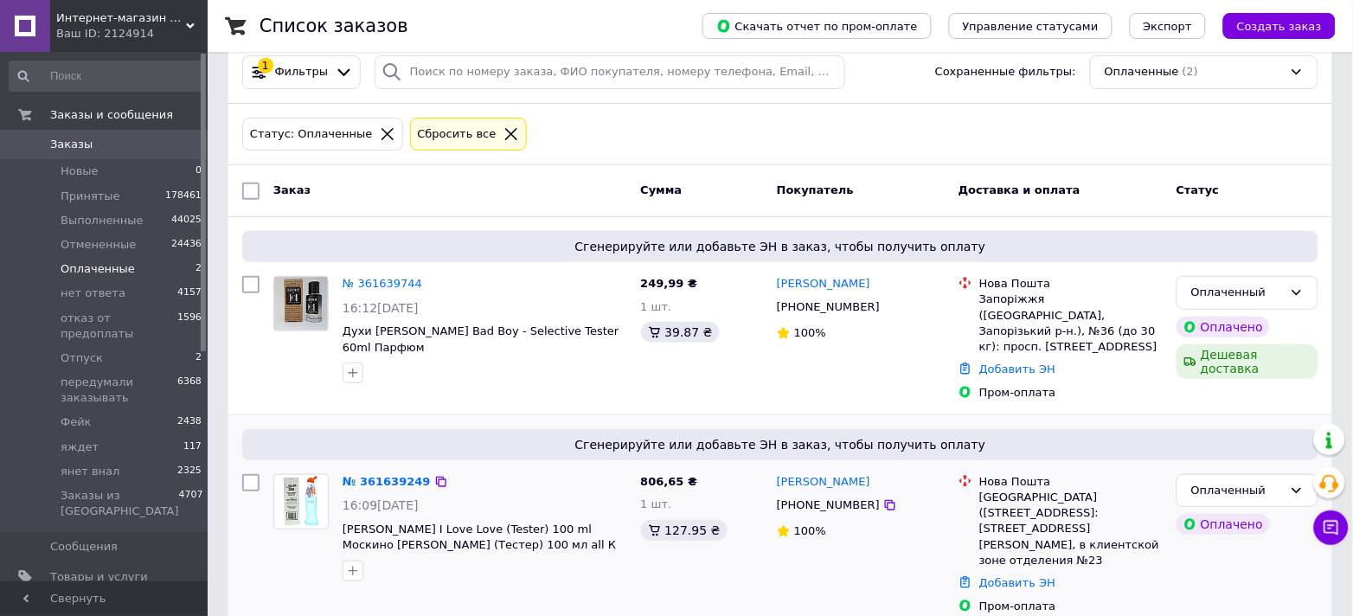
scroll to position [48, 0]
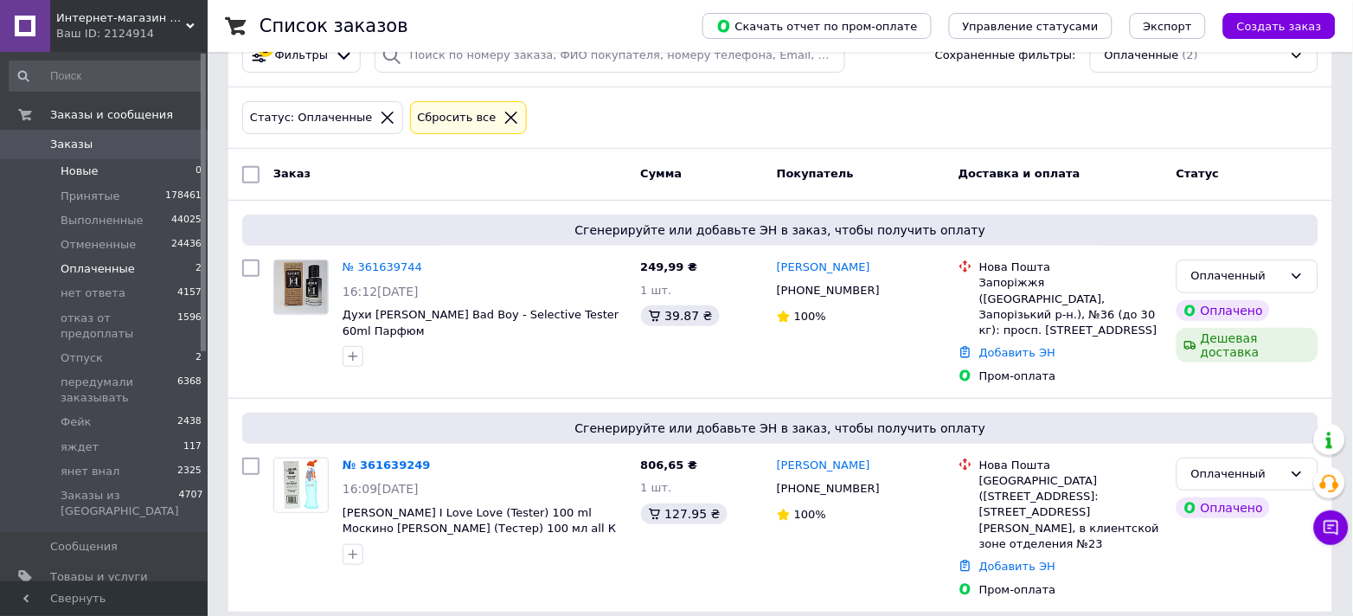
click at [71, 169] on span "Новые" at bounding box center [80, 171] width 38 height 16
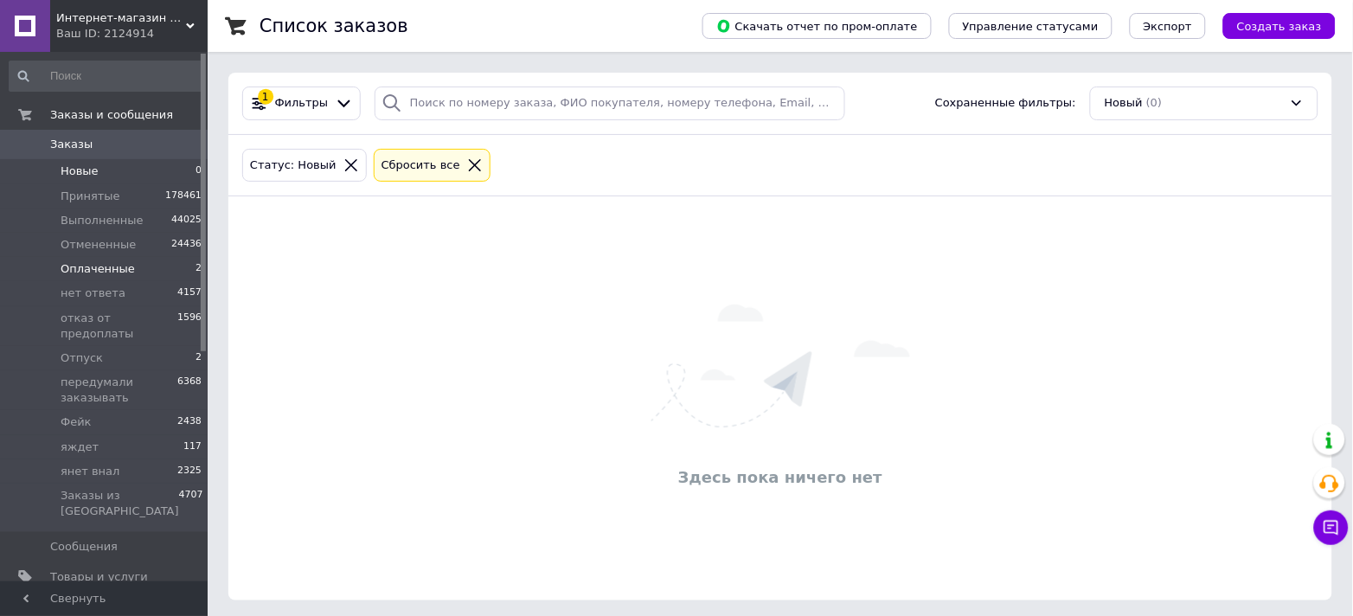
click at [106, 271] on span "Оплаченные" at bounding box center [98, 269] width 74 height 16
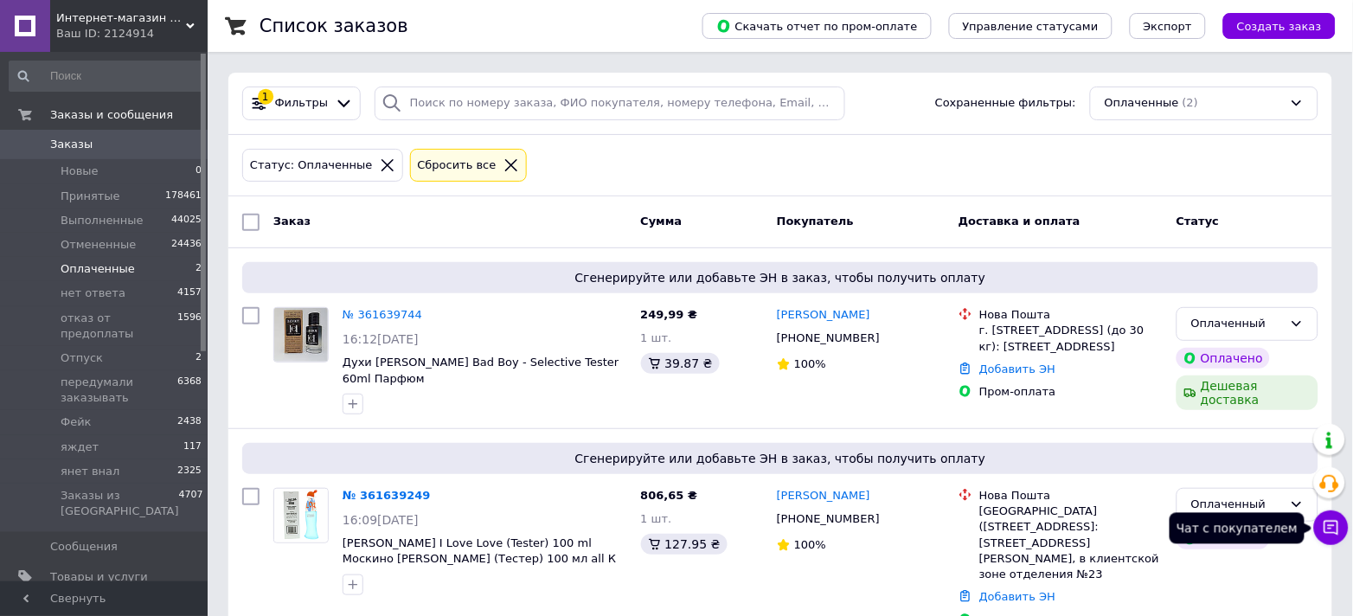
click at [1319, 533] on button "Чат с покупателем" at bounding box center [1331, 527] width 35 height 35
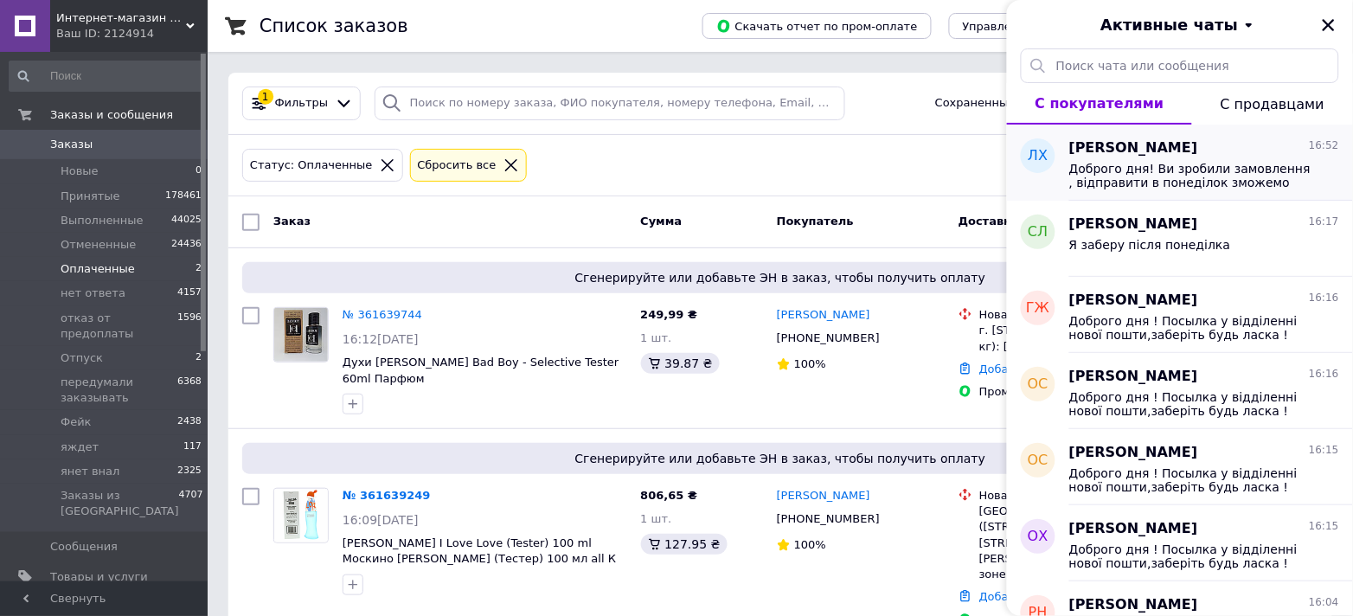
click at [1180, 190] on div "Лілія Хорішко 16:52 Доброго дня! Ви зробили замовлення , відправити в понеділок…" at bounding box center [1211, 163] width 284 height 76
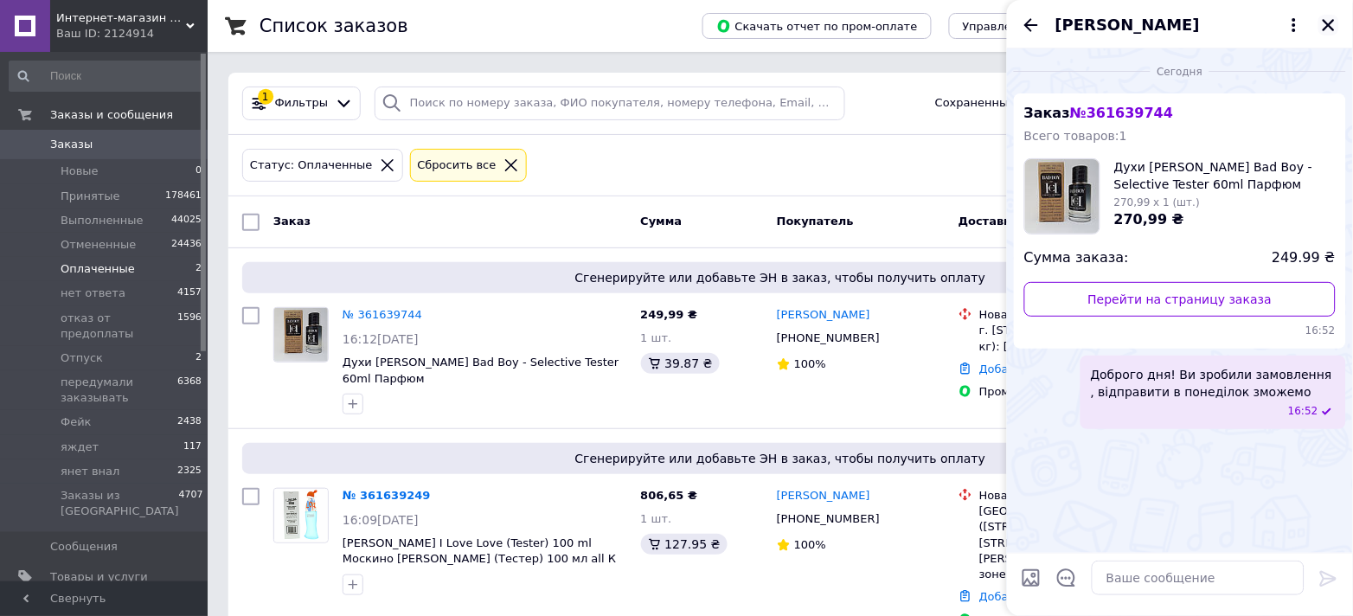
click at [1324, 20] on icon "Закрыть" at bounding box center [1329, 25] width 12 height 12
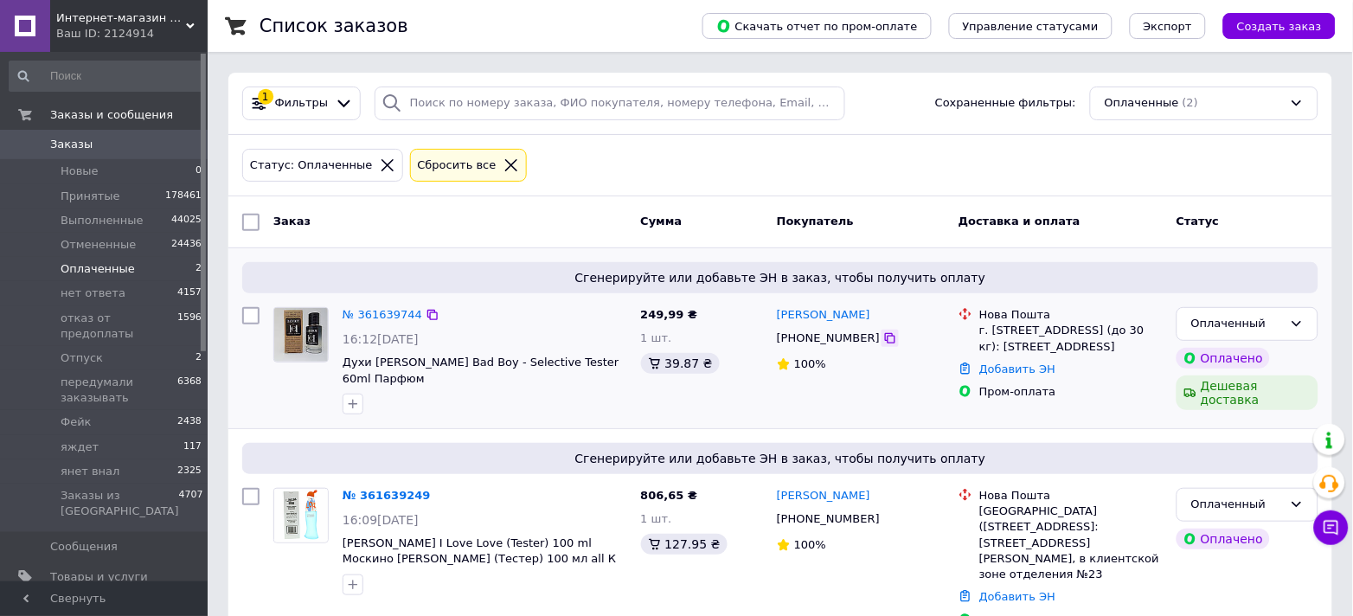
click at [885, 339] on icon at bounding box center [890, 338] width 10 height 10
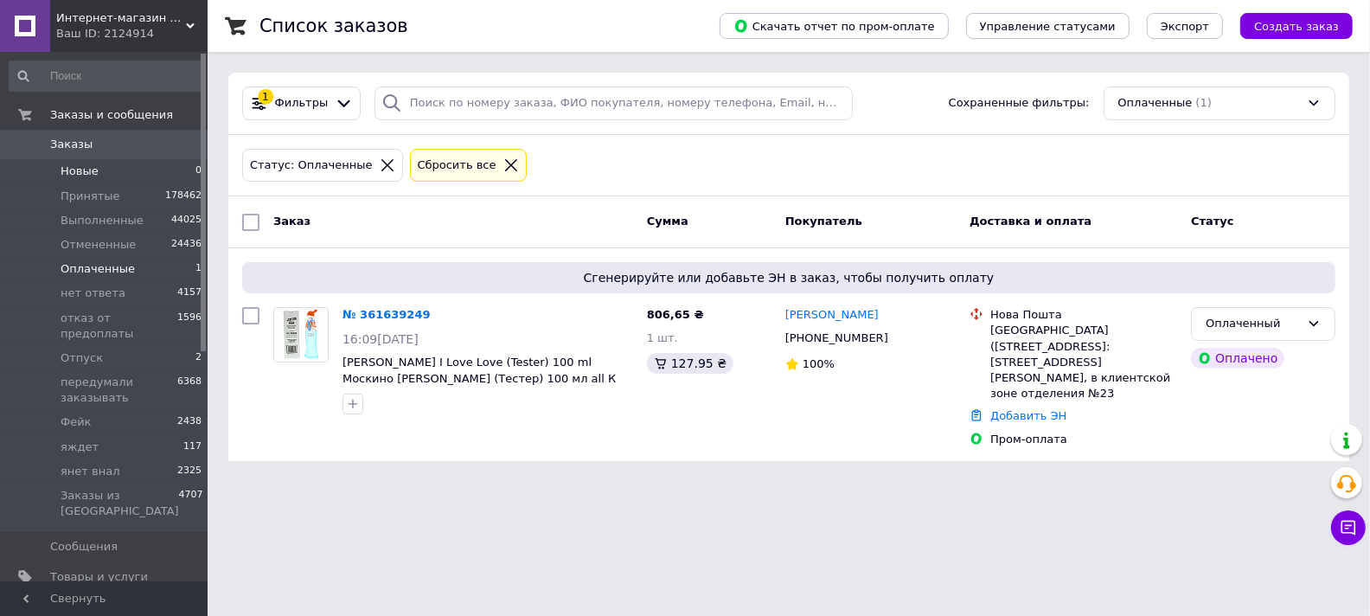
click at [87, 160] on li "Новые 0" at bounding box center [106, 171] width 212 height 24
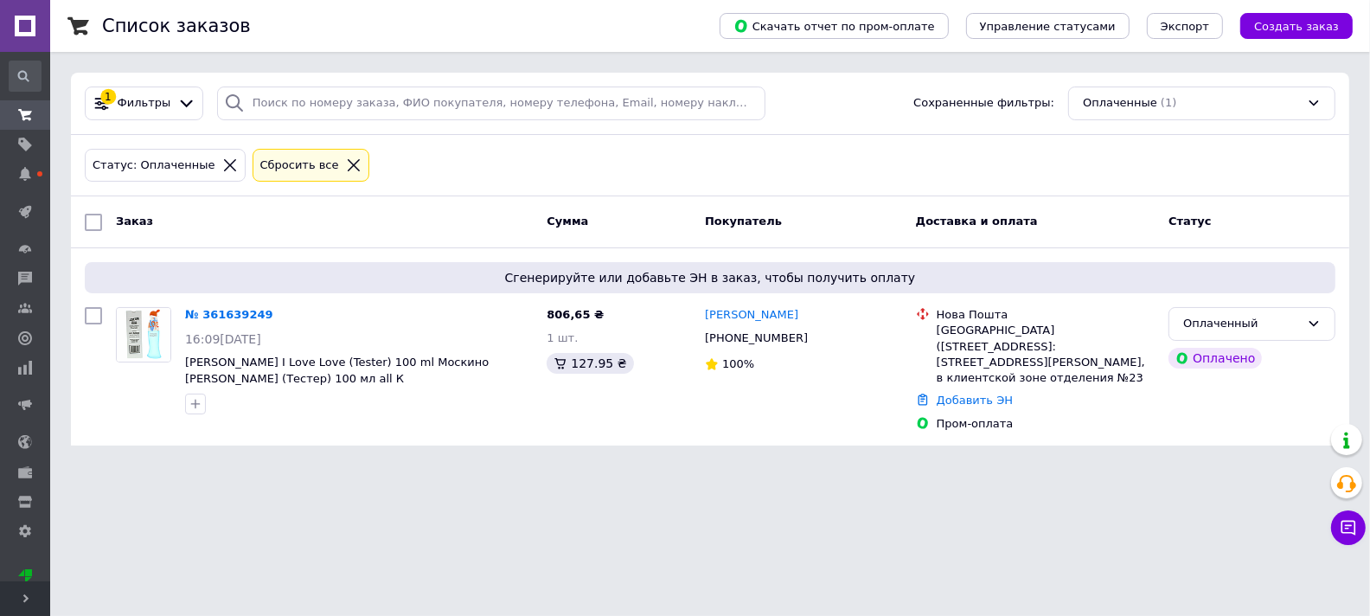
click at [22, 606] on span "Развернуть" at bounding box center [25, 598] width 50 height 35
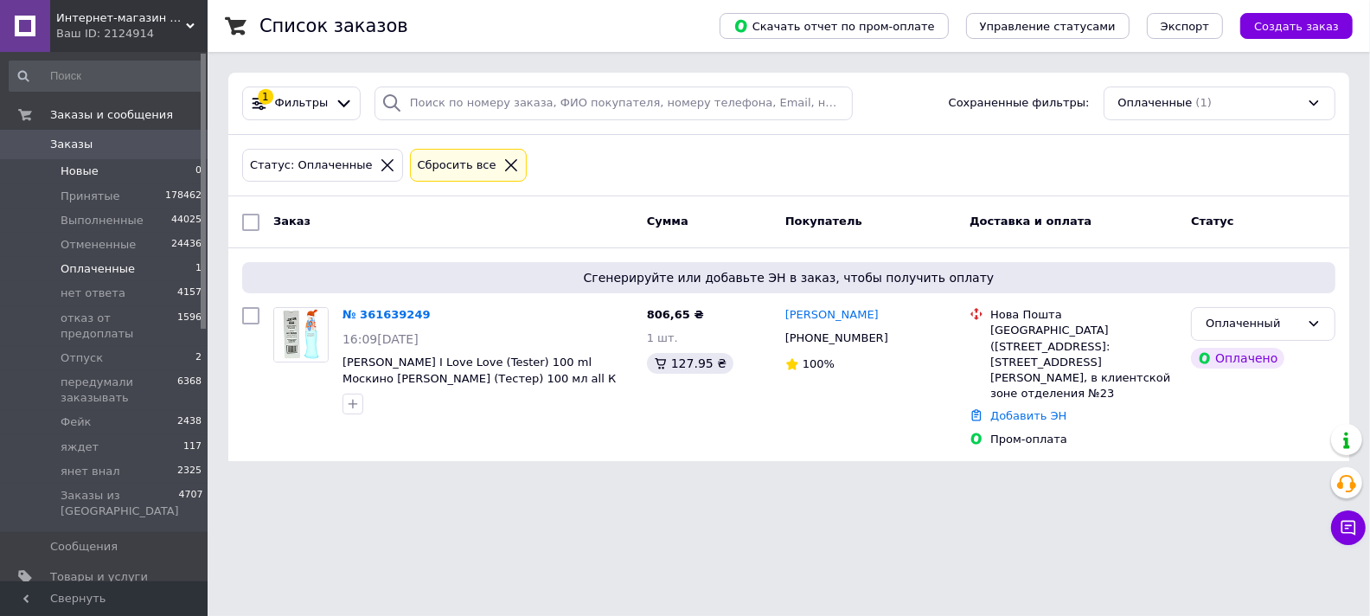
click at [89, 166] on span "Новые" at bounding box center [80, 171] width 38 height 16
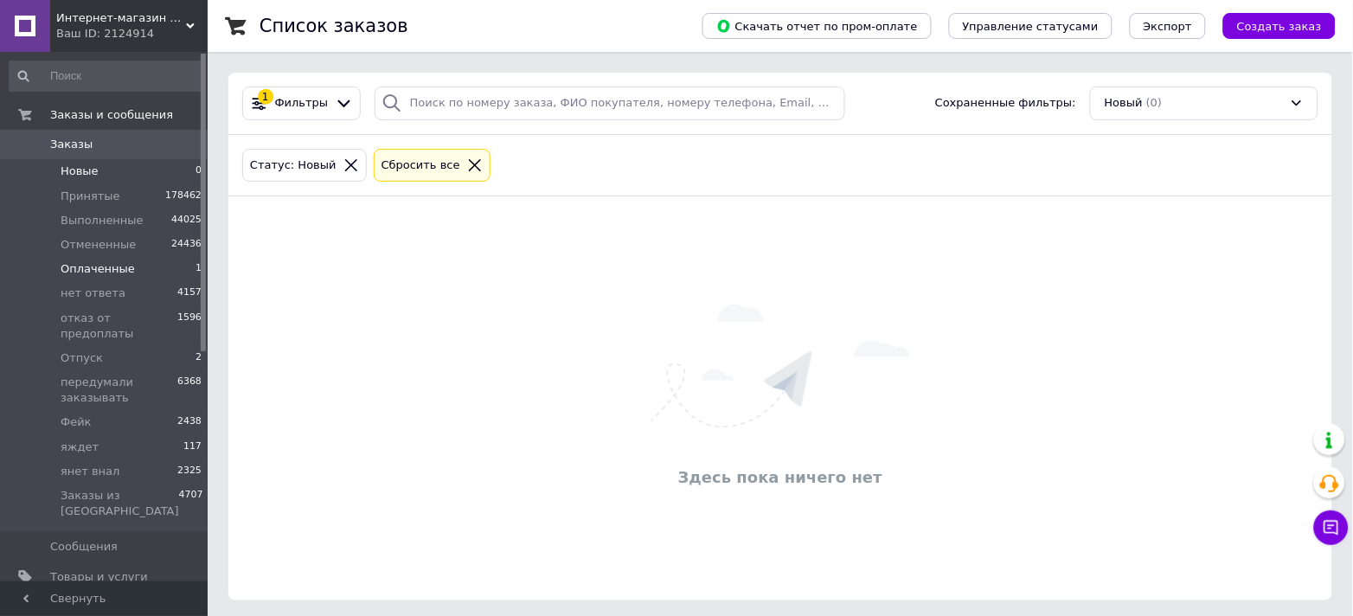
click at [91, 272] on span "Оплаченные" at bounding box center [98, 269] width 74 height 16
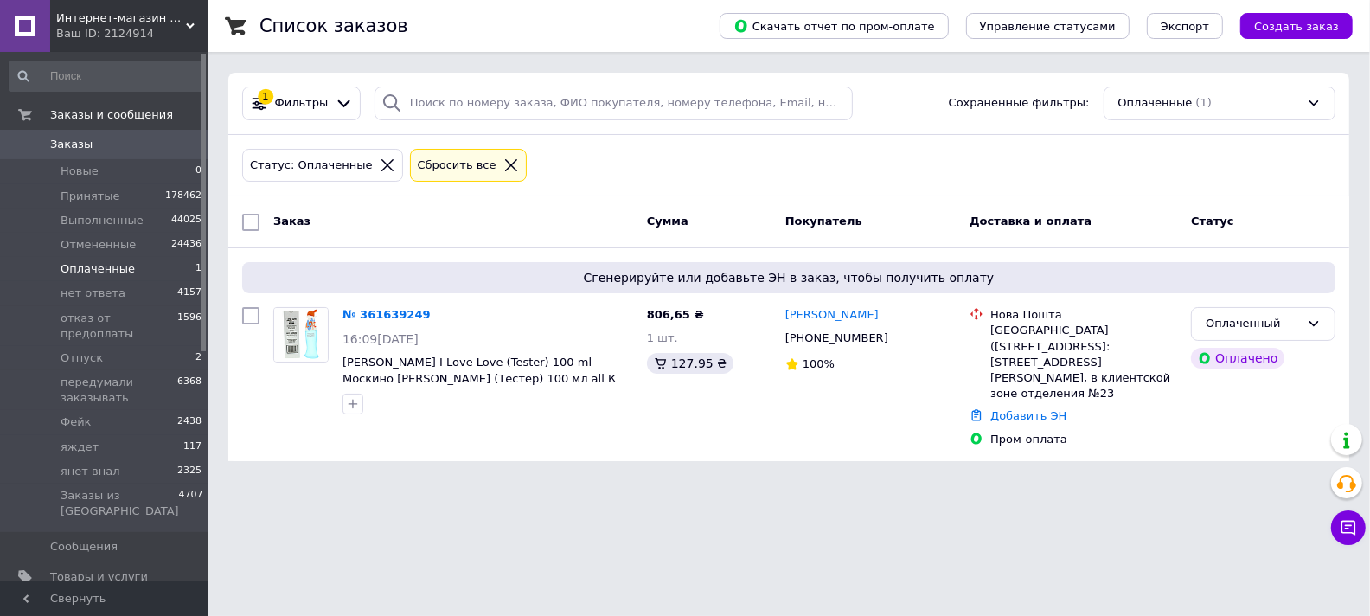
click at [68, 145] on span "Заказы" at bounding box center [71, 145] width 42 height 16
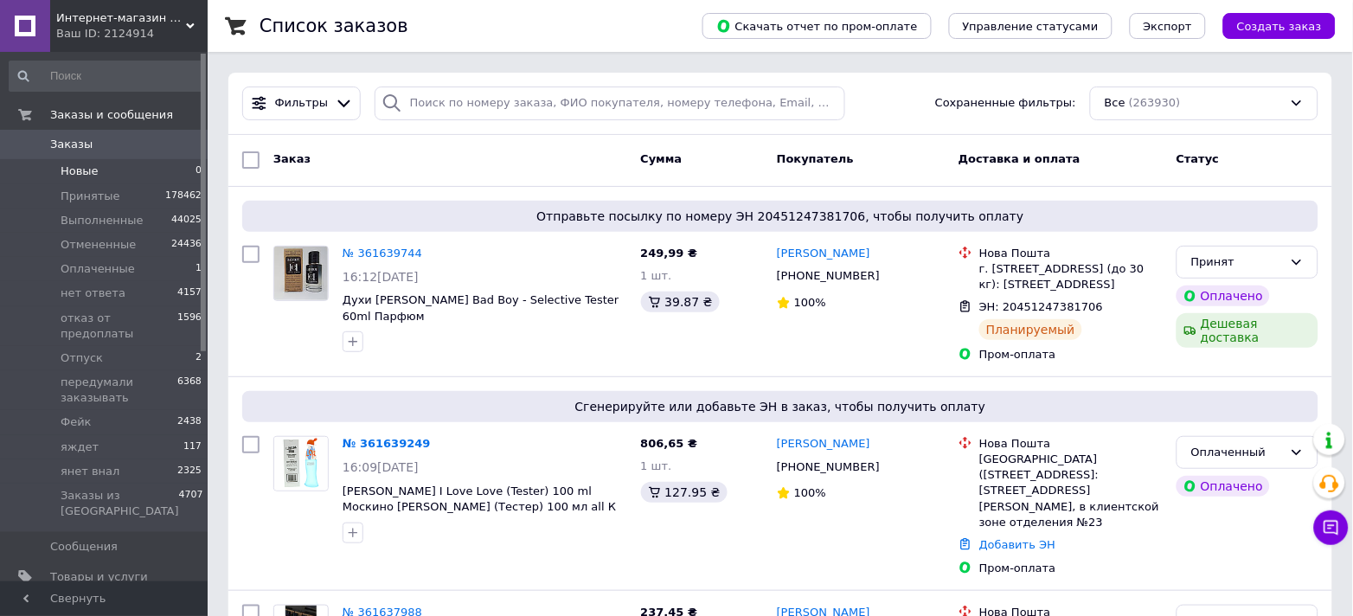
click at [77, 167] on span "Новые" at bounding box center [80, 171] width 38 height 16
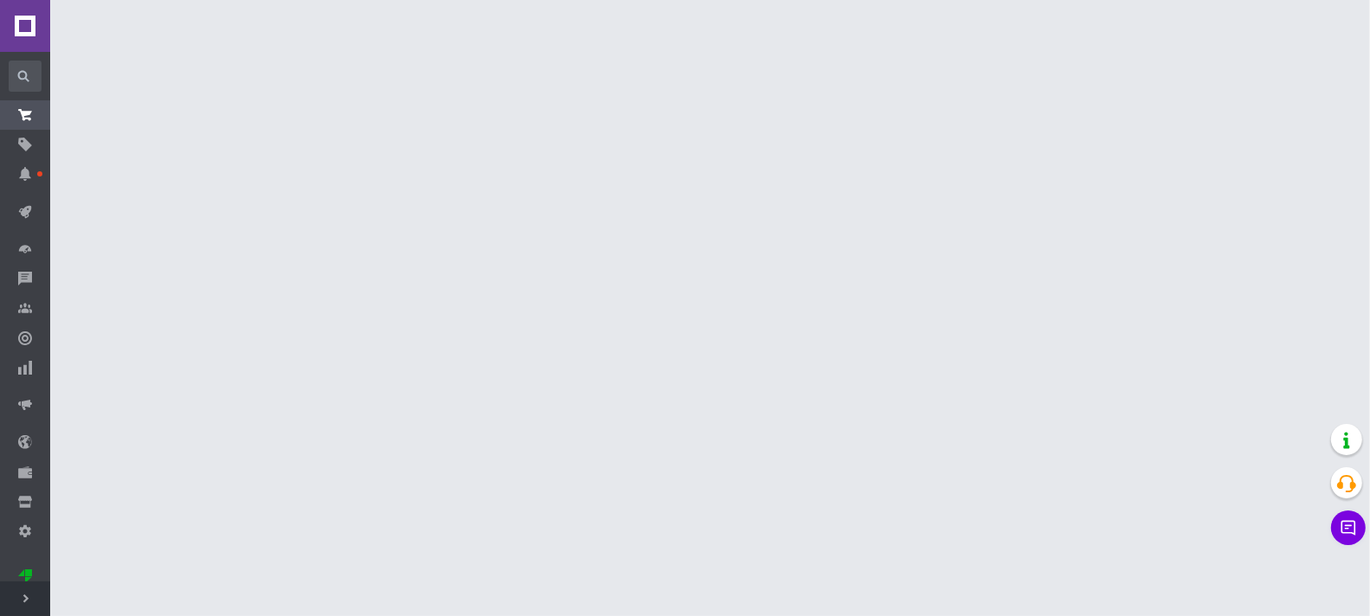
click at [24, 600] on use at bounding box center [25, 598] width 5 height 9
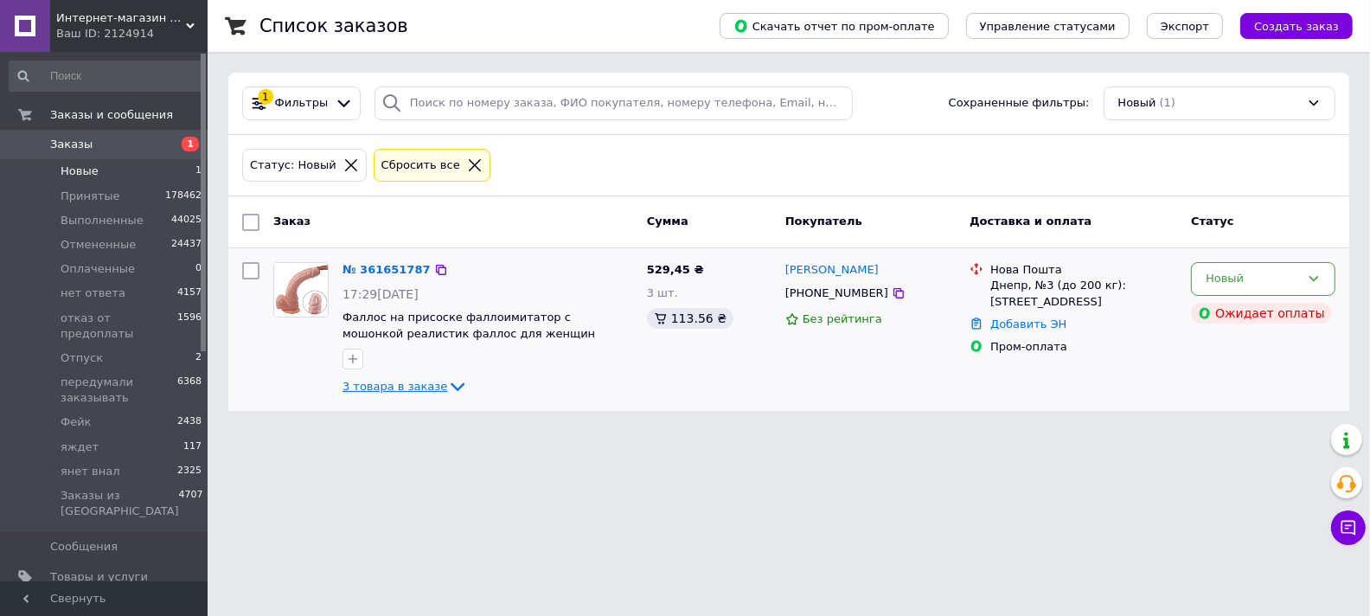
click at [450, 384] on icon at bounding box center [457, 386] width 21 height 21
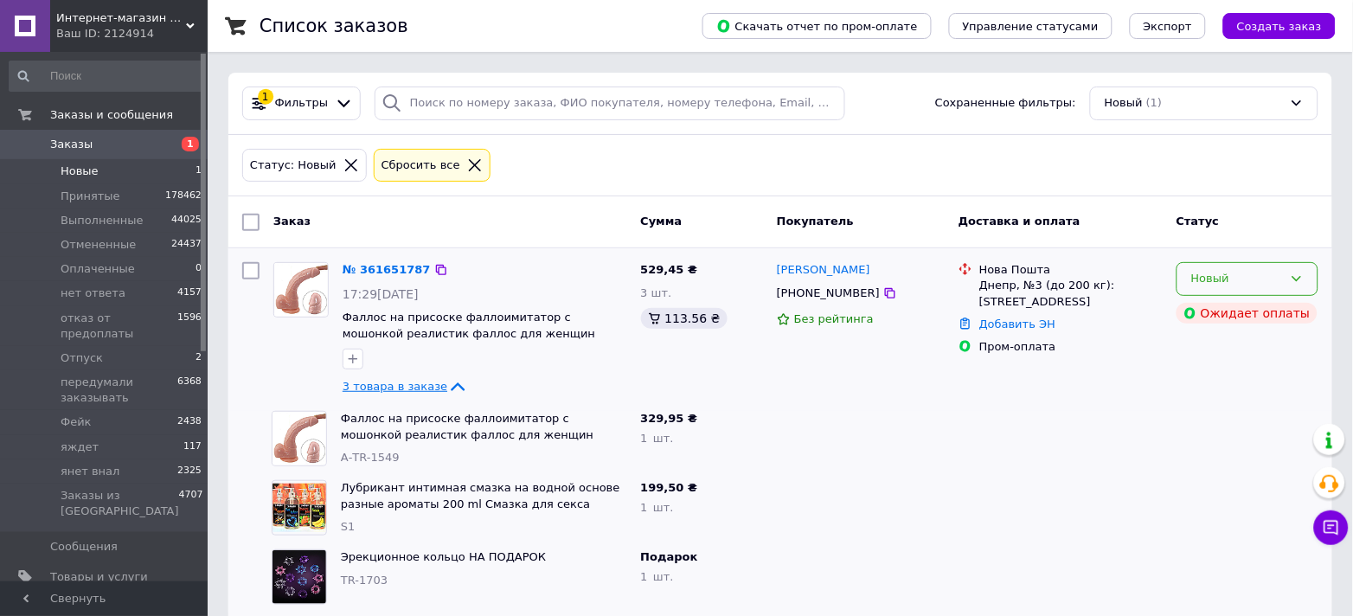
click at [1204, 279] on div "Новый" at bounding box center [1237, 279] width 92 height 18
click at [1209, 324] on li "Принят" at bounding box center [1247, 315] width 140 height 32
click at [82, 171] on span "Новые" at bounding box center [80, 171] width 38 height 16
